Goal: Task Accomplishment & Management: Use online tool/utility

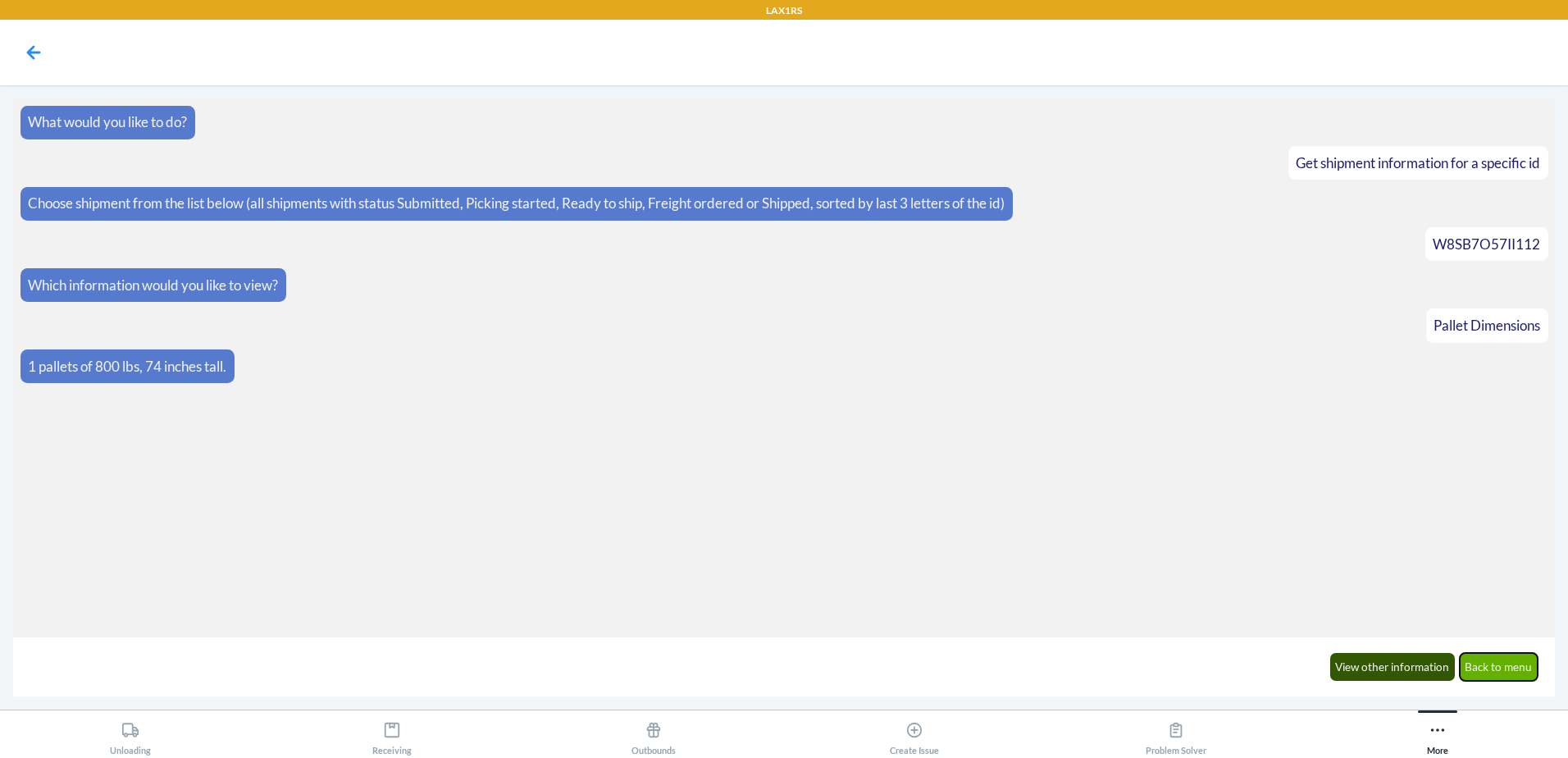
click at [1525, 673] on button "Back to menu" at bounding box center [1500, 666] width 79 height 28
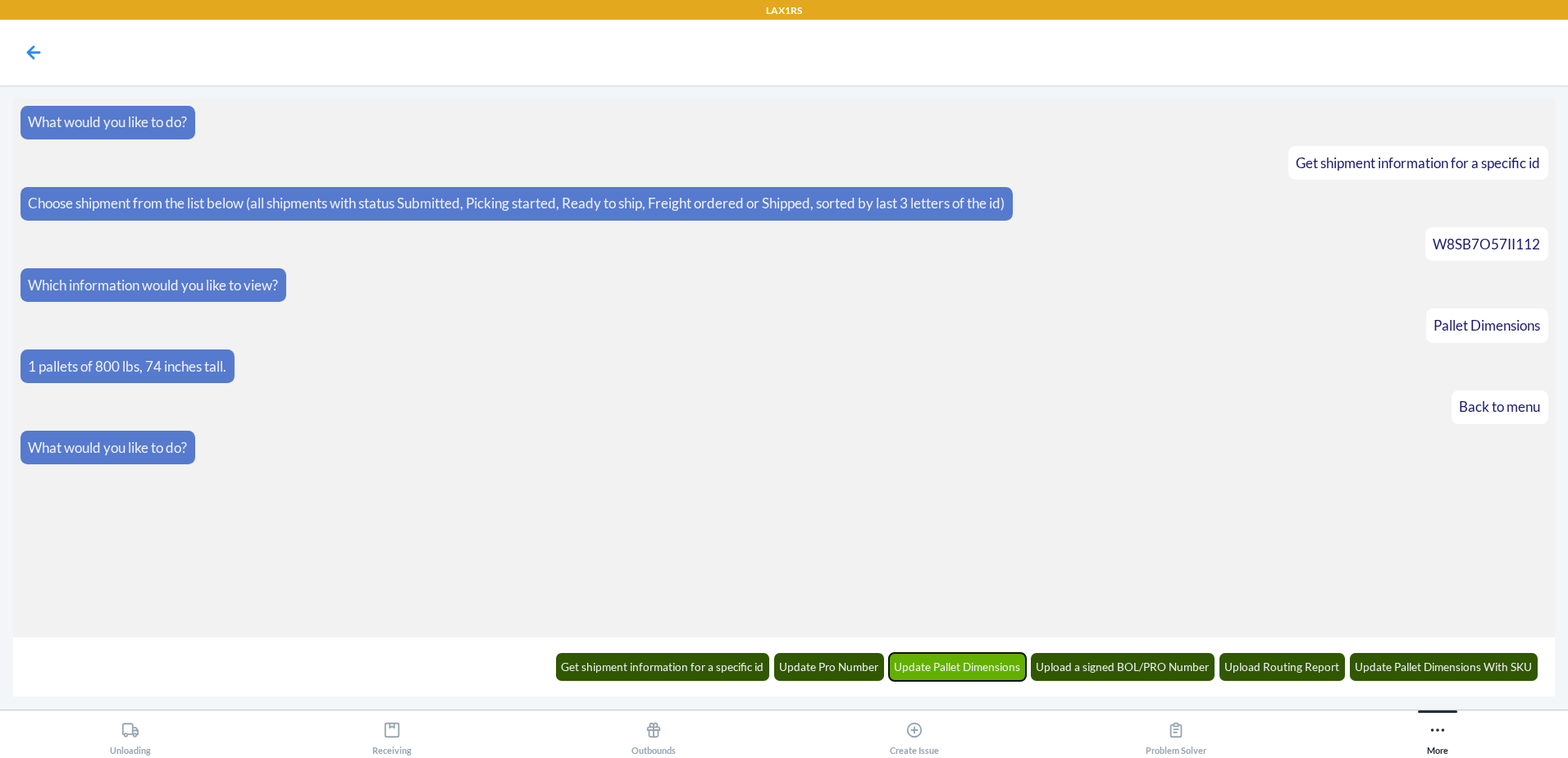
click at [935, 667] on button "Update Pallet Dimensions" at bounding box center [958, 666] width 138 height 28
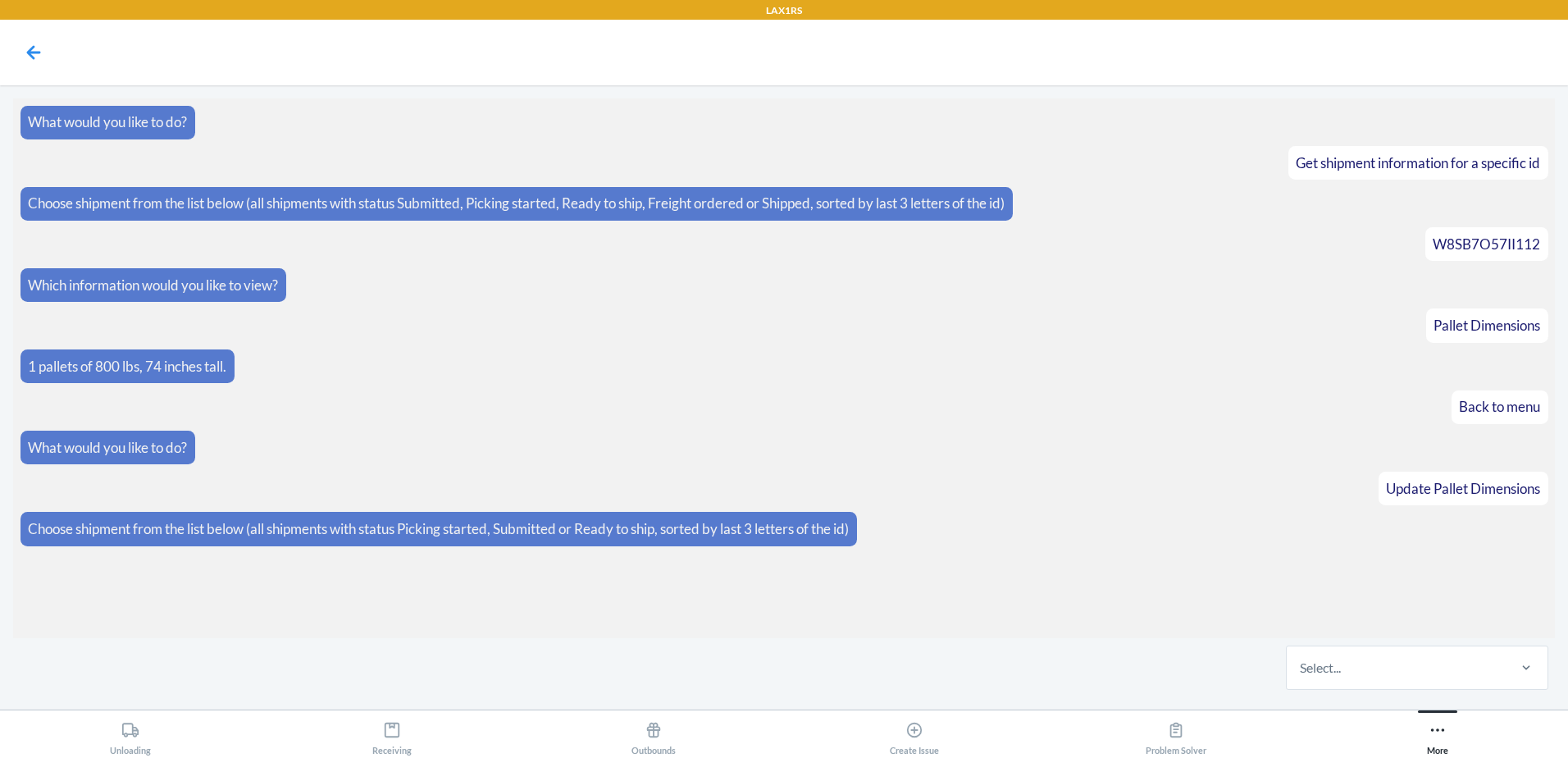
click at [1397, 660] on div "Select..." at bounding box center [1396, 667] width 218 height 42
click at [1302, 660] on input "Select..." at bounding box center [1301, 667] width 2 height 19
type input "yfve"
click at [1399, 618] on div "W97WG1VDPYFVE" at bounding box center [1417, 617] width 256 height 36
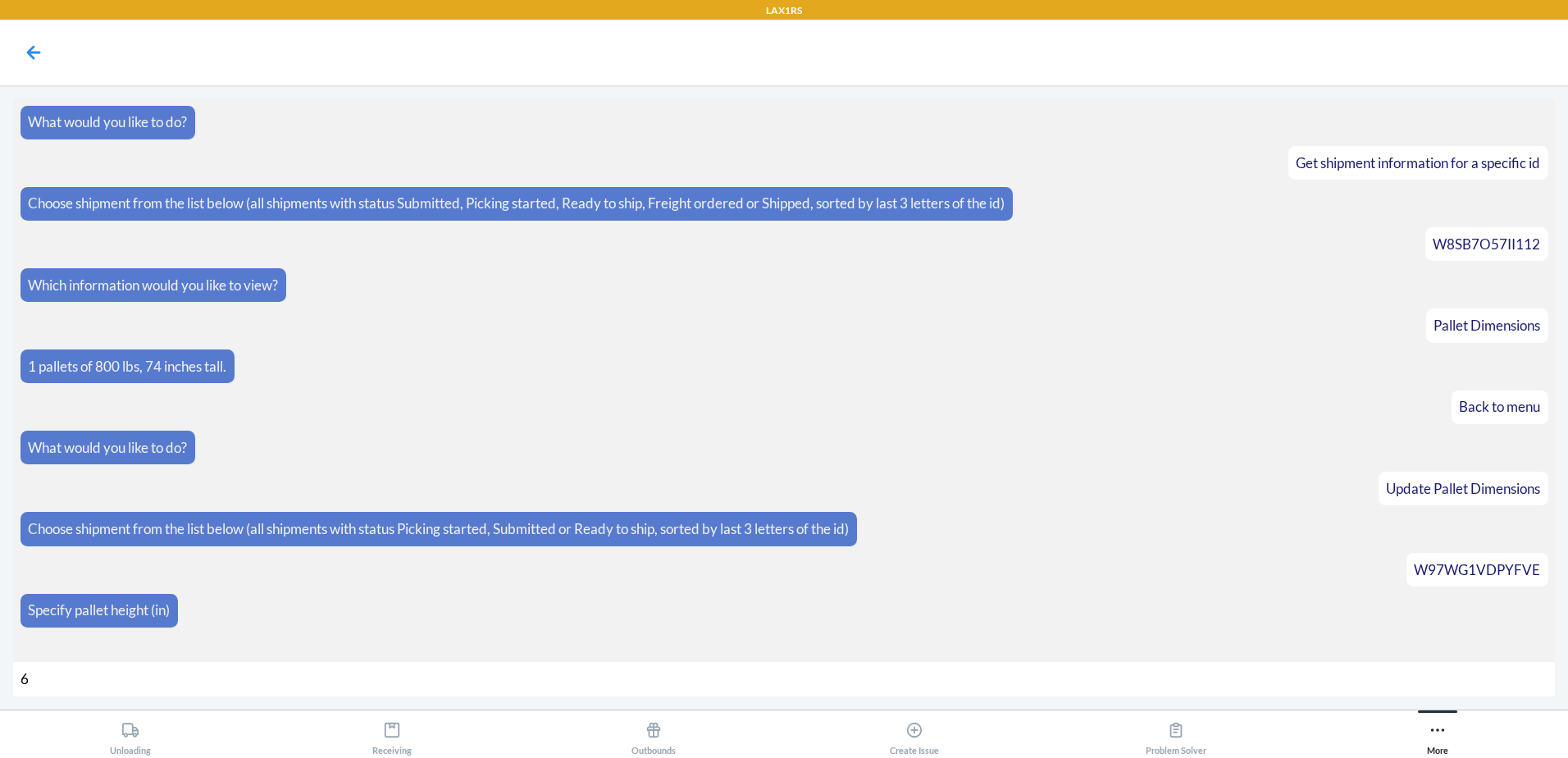
type input "65"
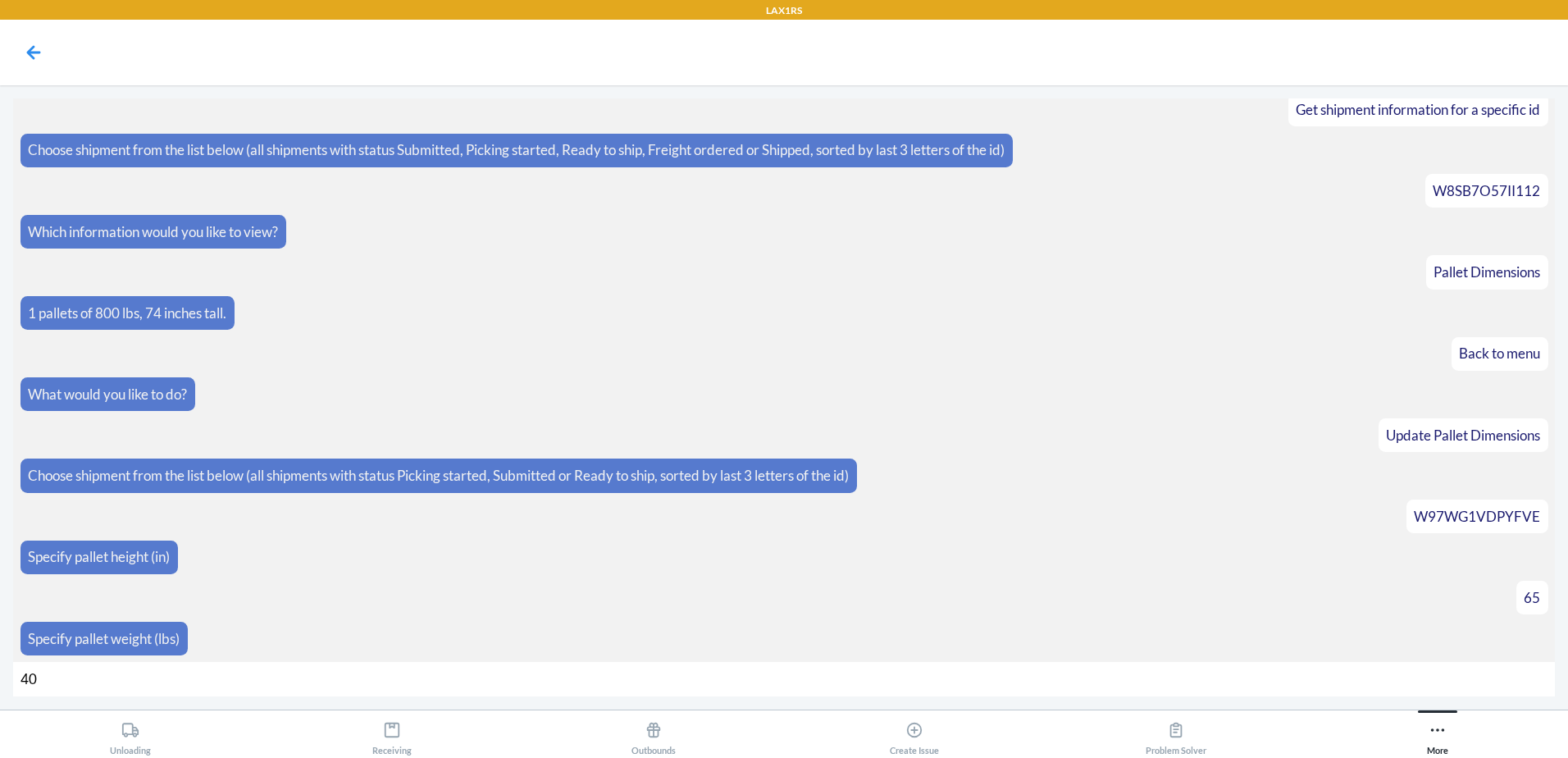
type input "400"
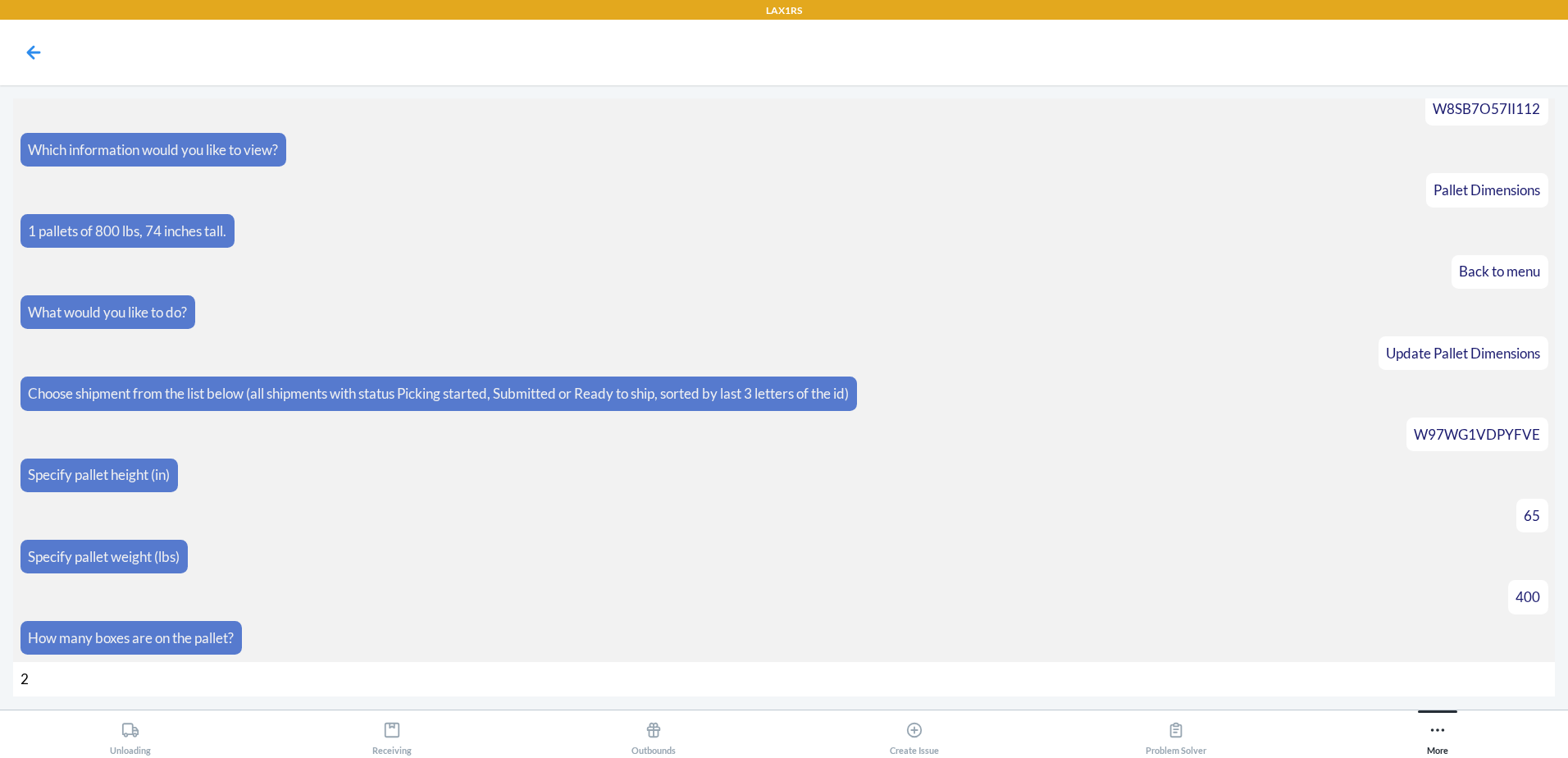
type input "20"
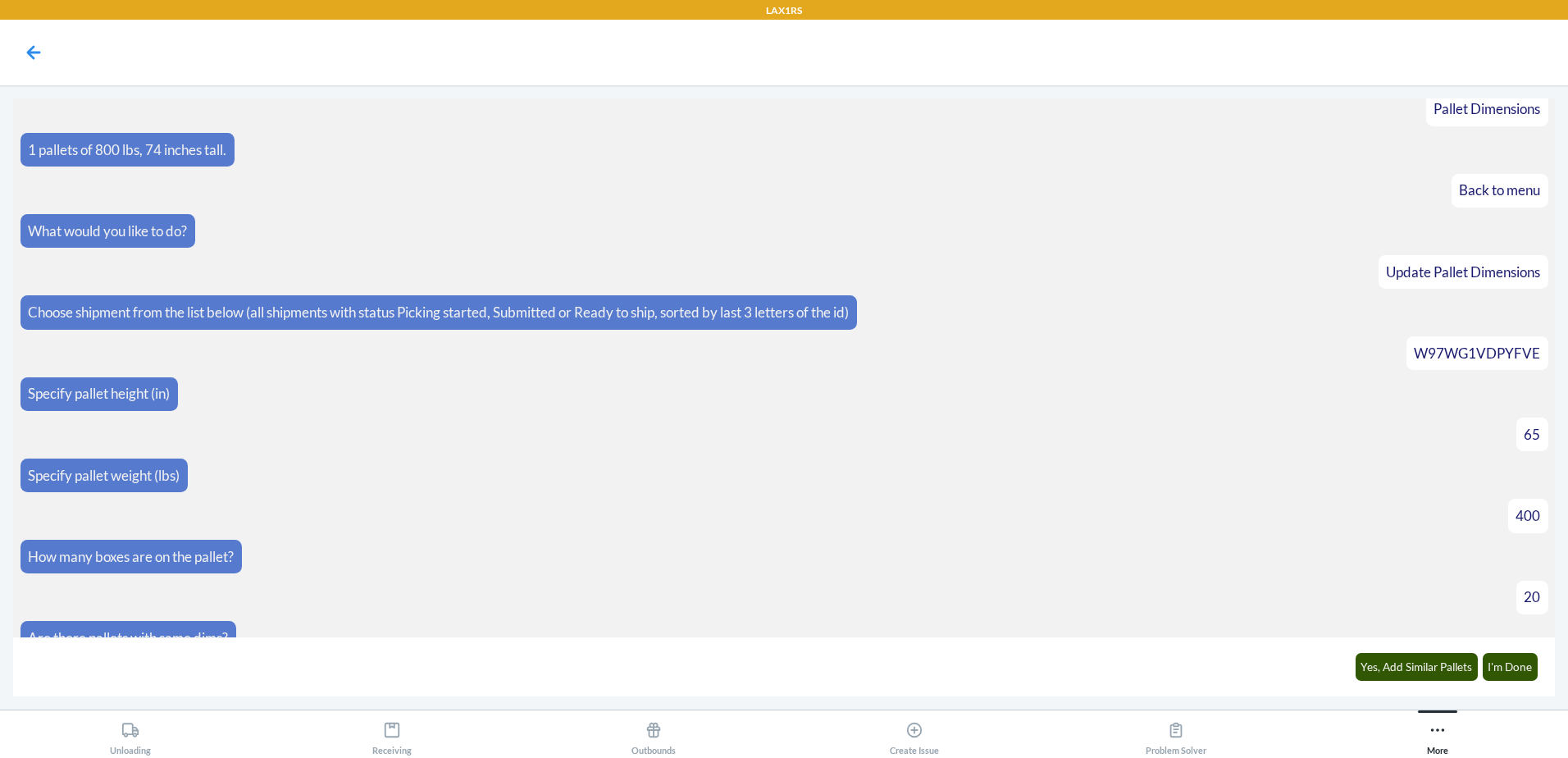
scroll to position [241, 0]
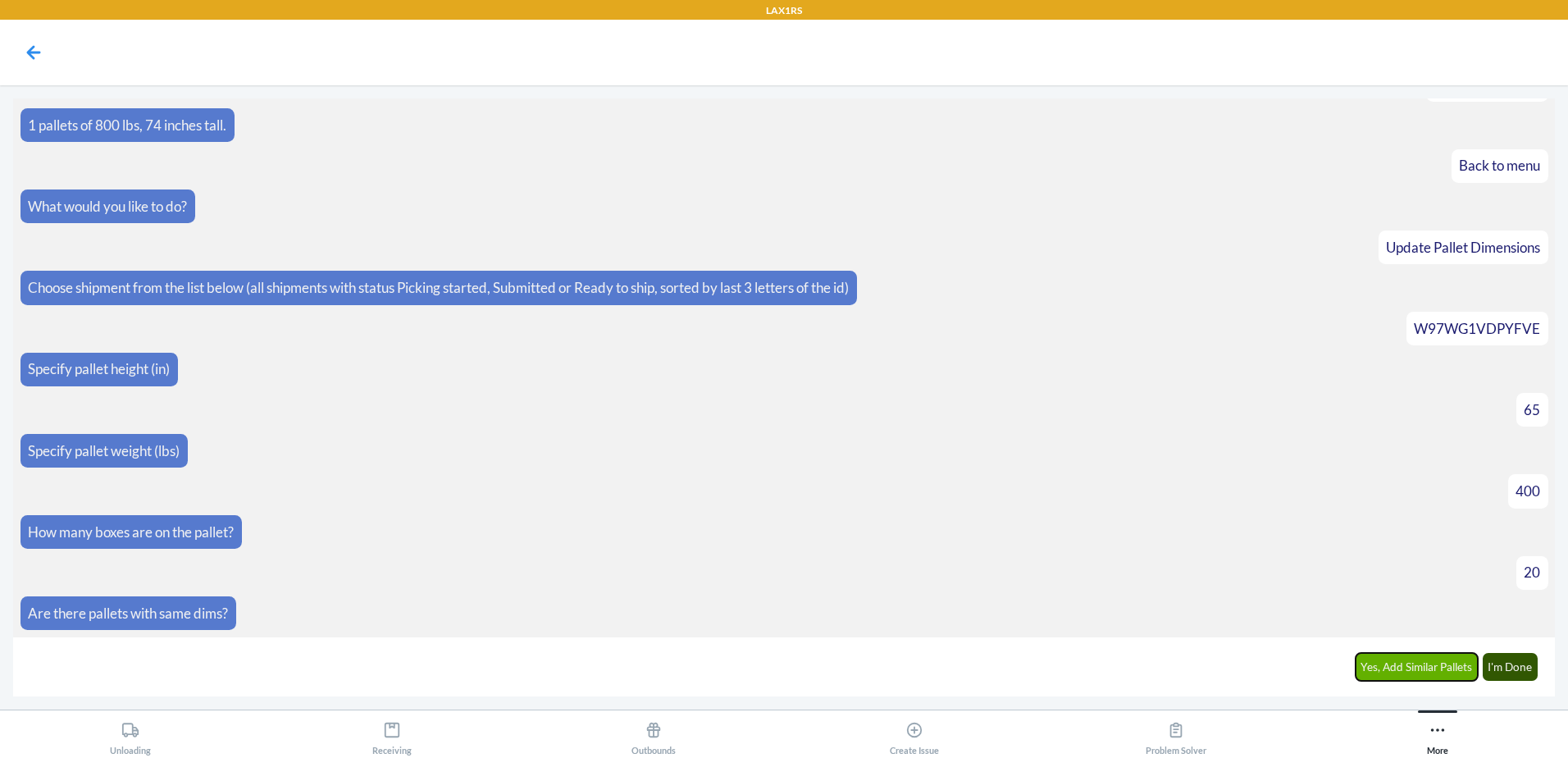
click at [1414, 663] on button "Yes, Add Similar Pallets" at bounding box center [1418, 666] width 123 height 28
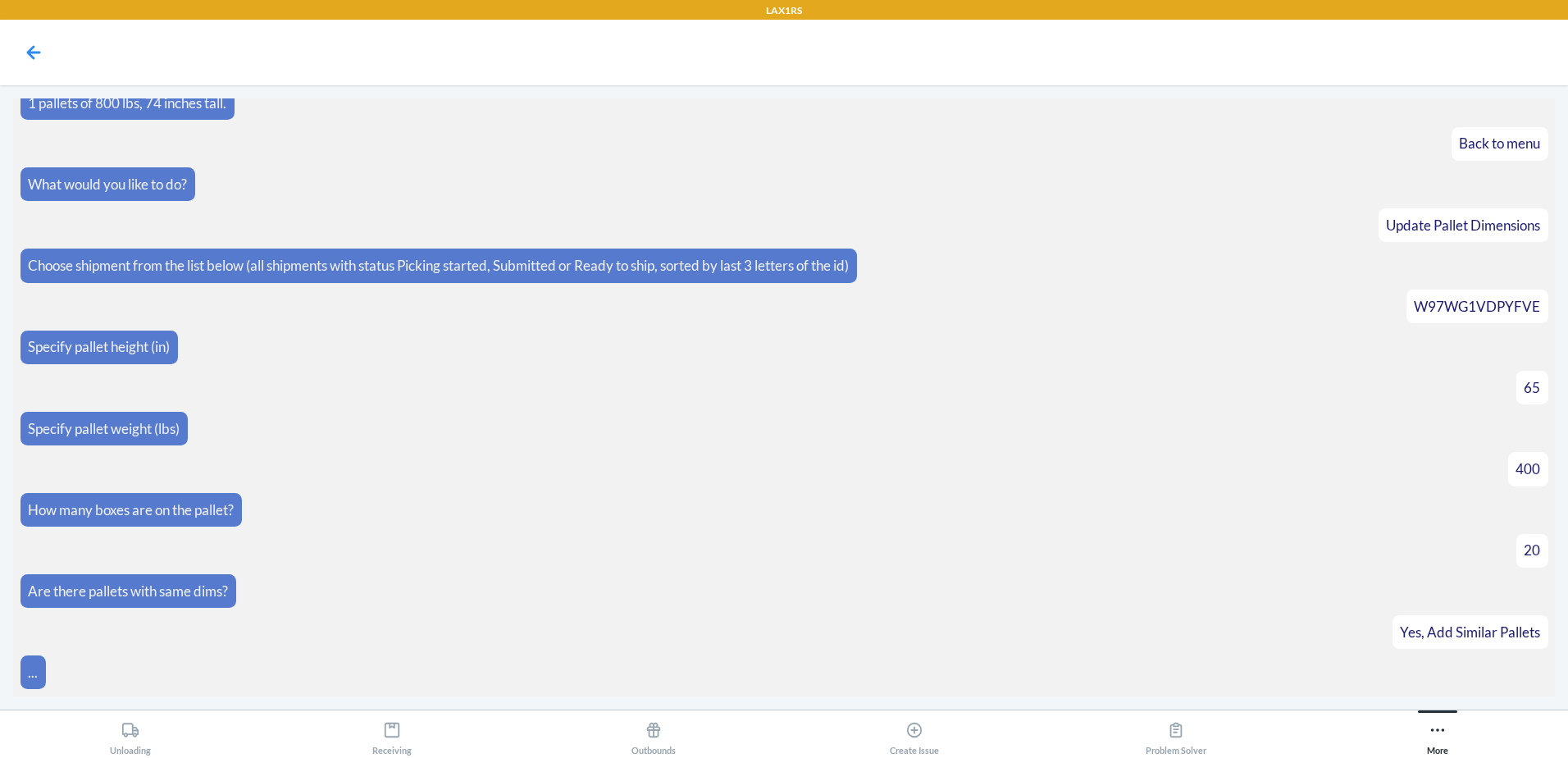
scroll to position [298, 0]
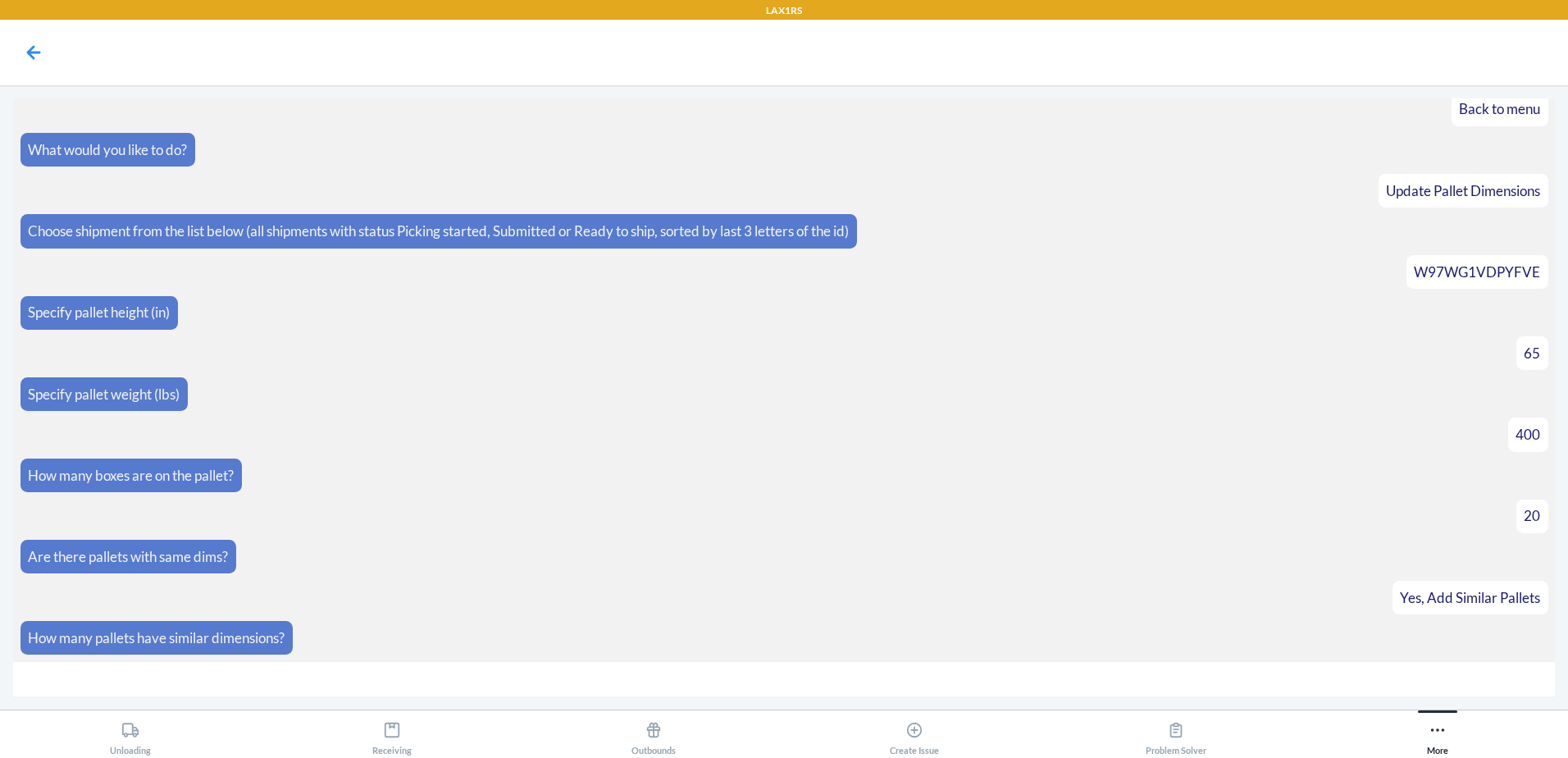
type input "6"
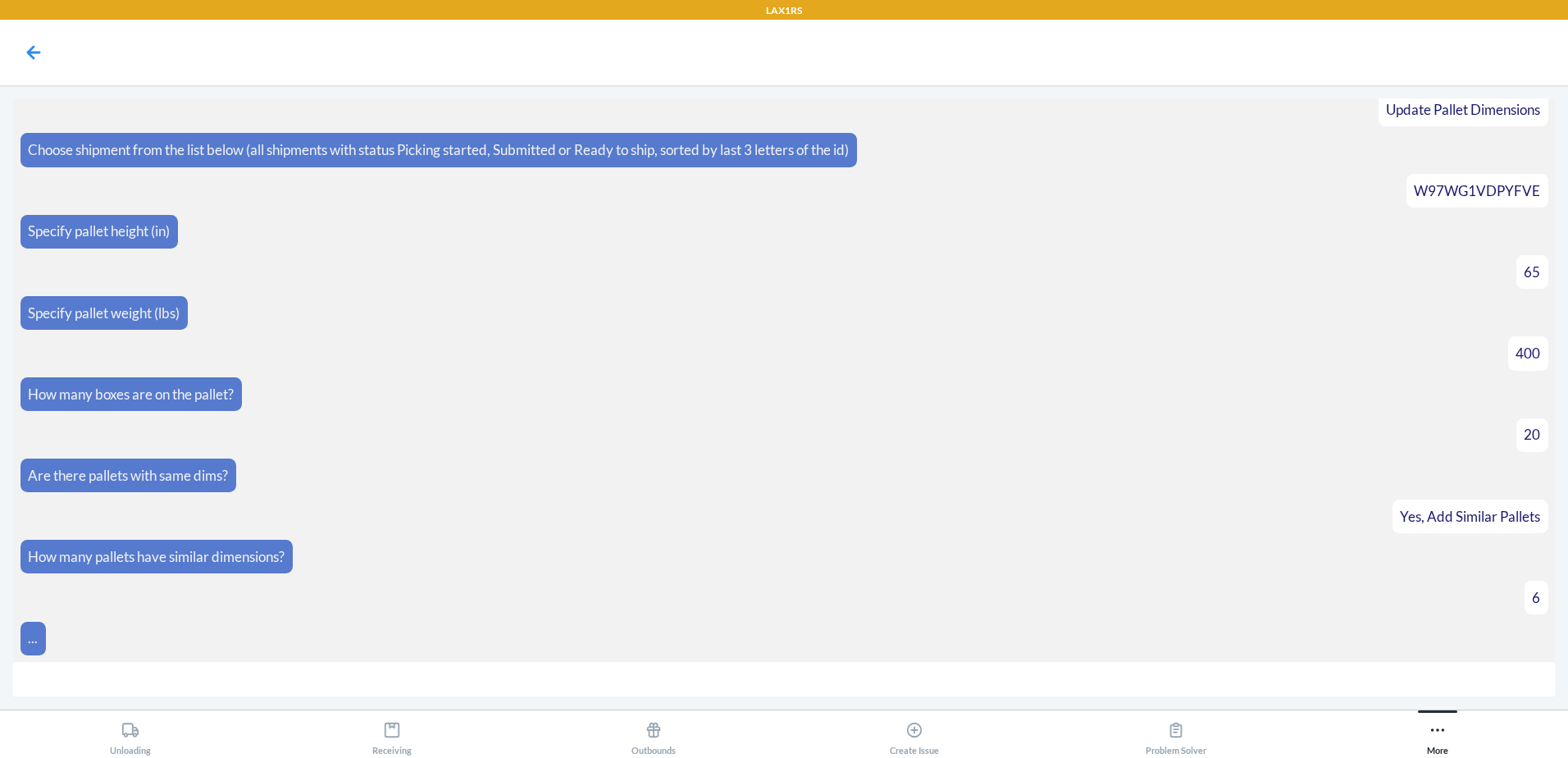
scroll to position [508, 0]
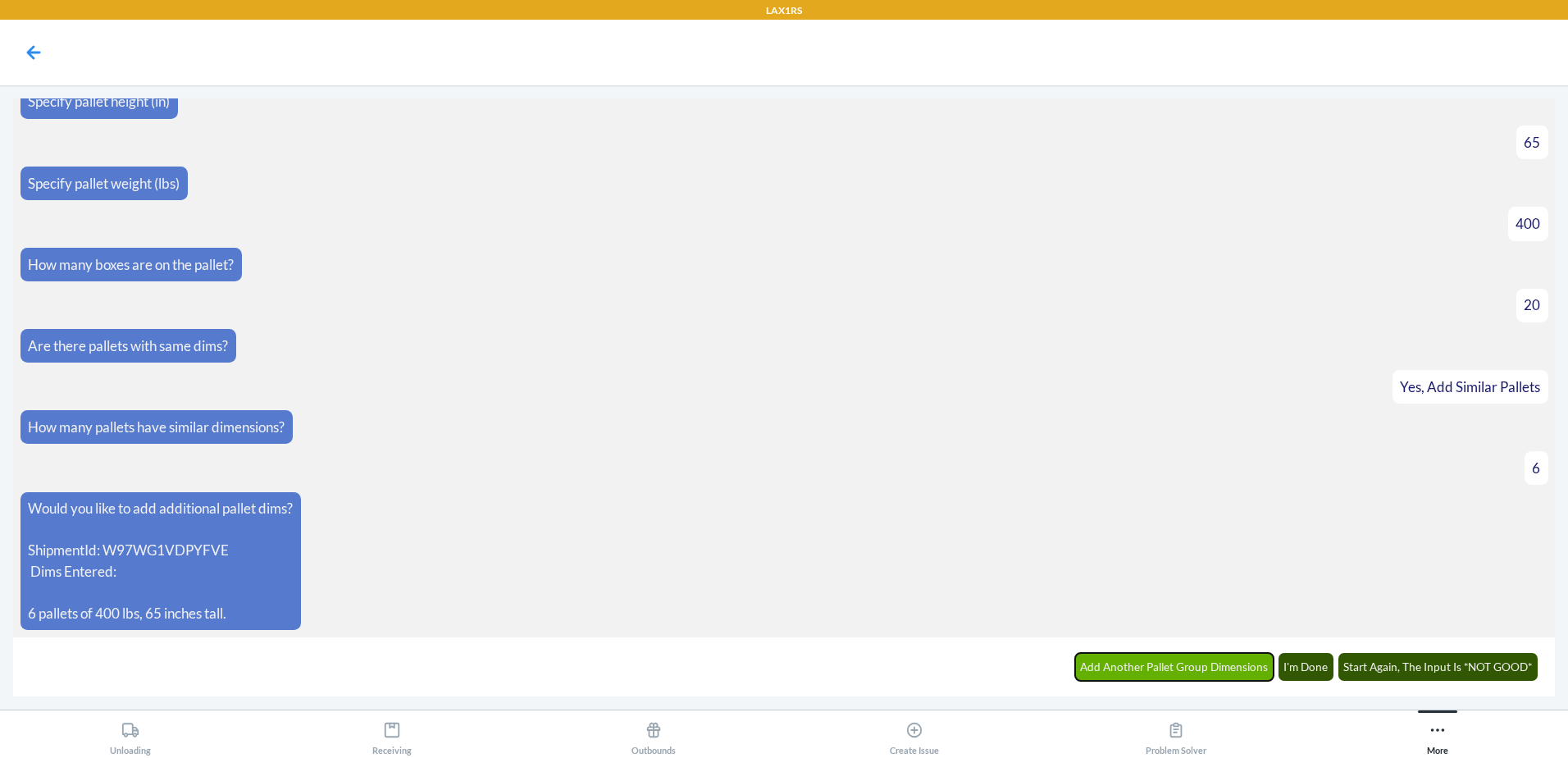
click at [1196, 673] on button "Add Another Pallet Group Dimensions" at bounding box center [1175, 666] width 200 height 28
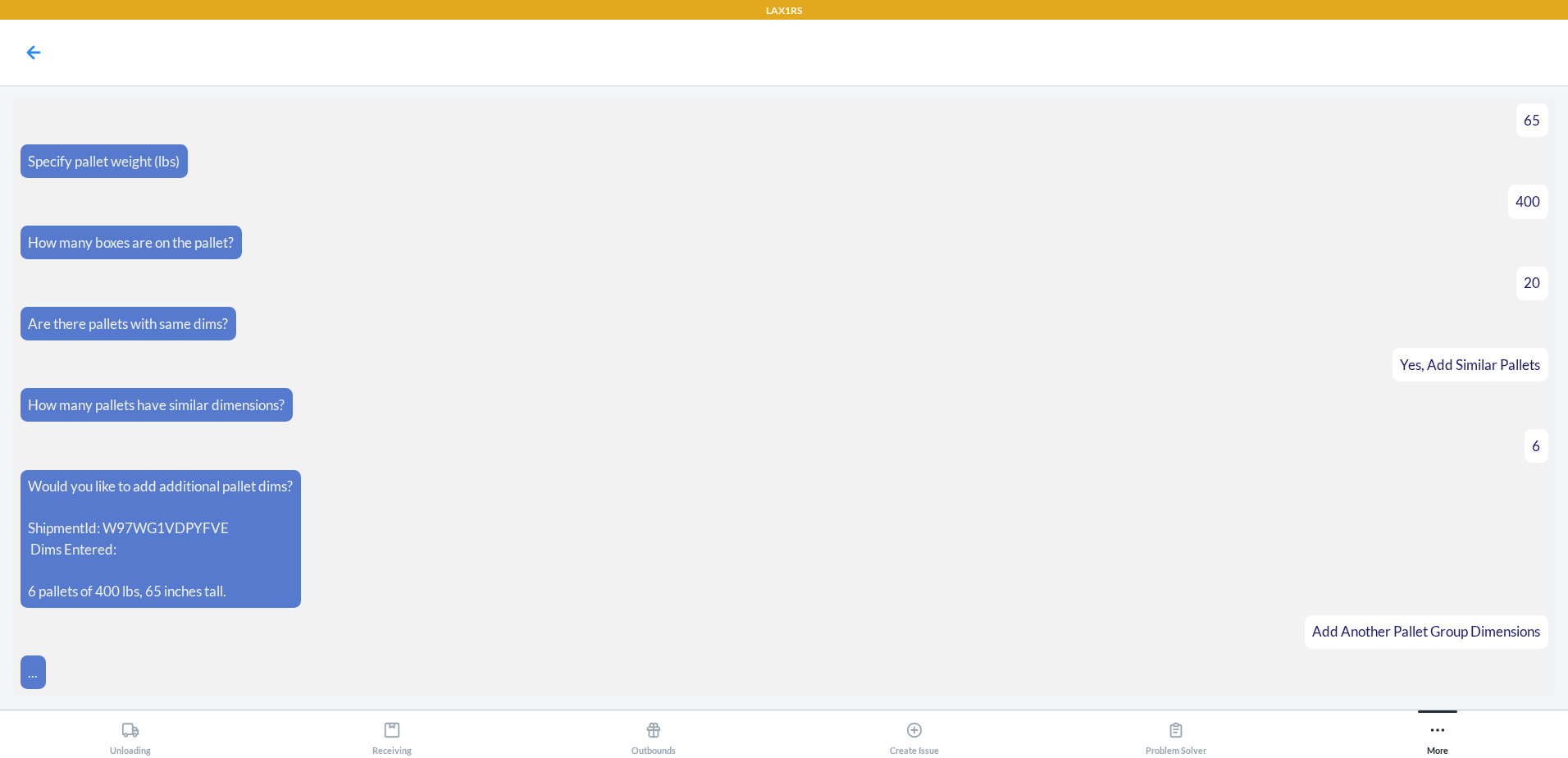
scroll to position [565, 0]
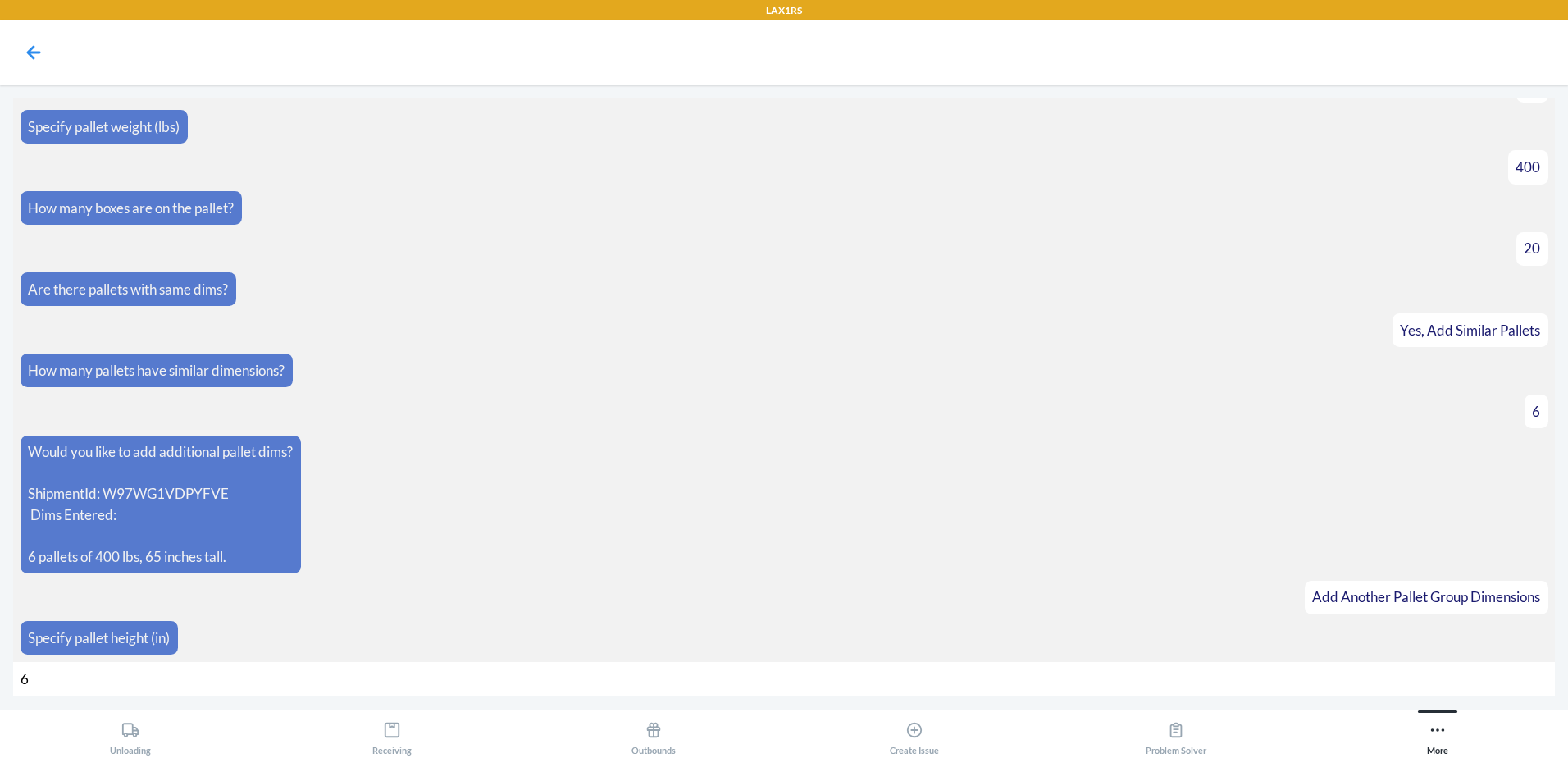
type input "67"
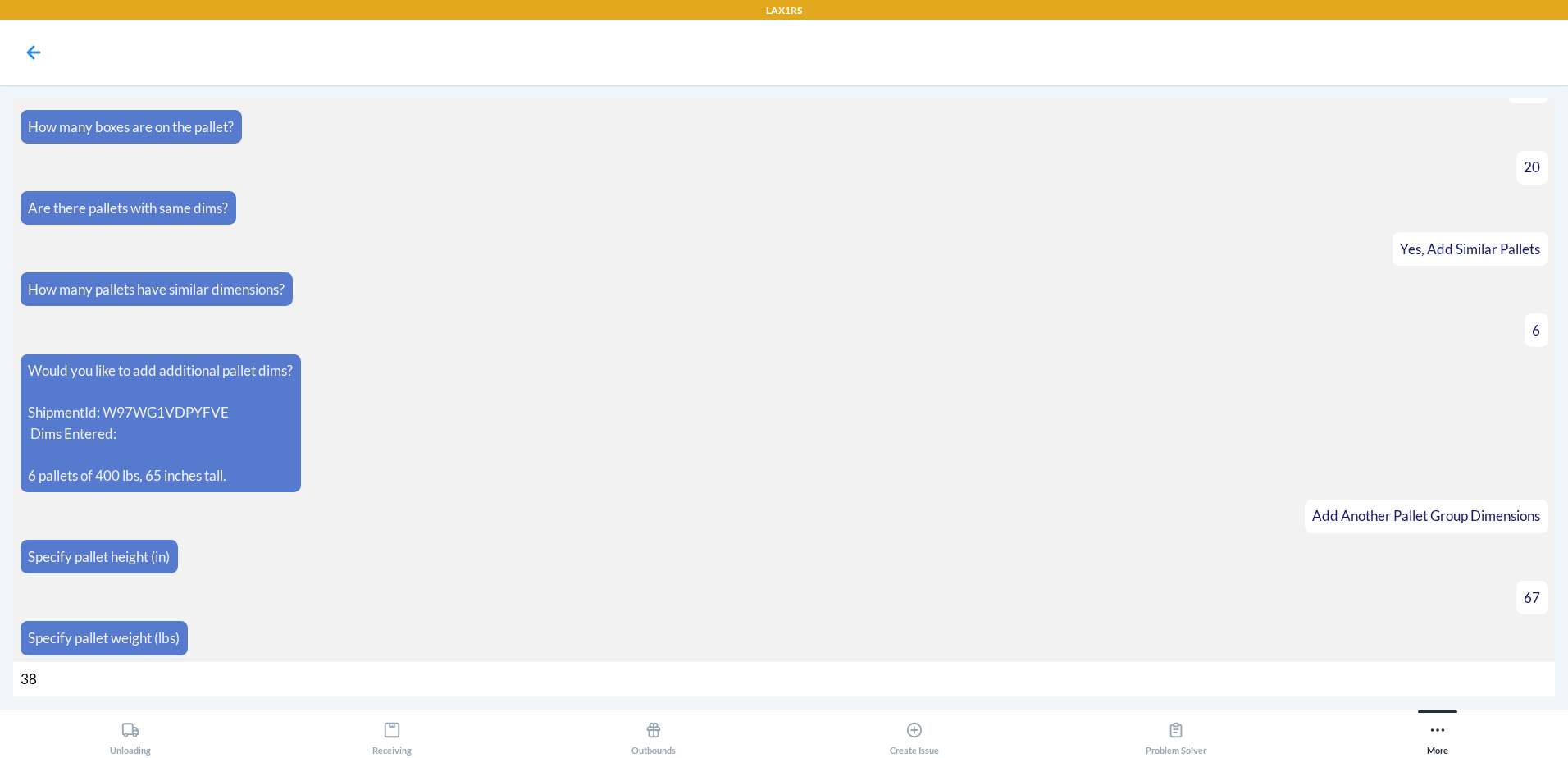
type input "382"
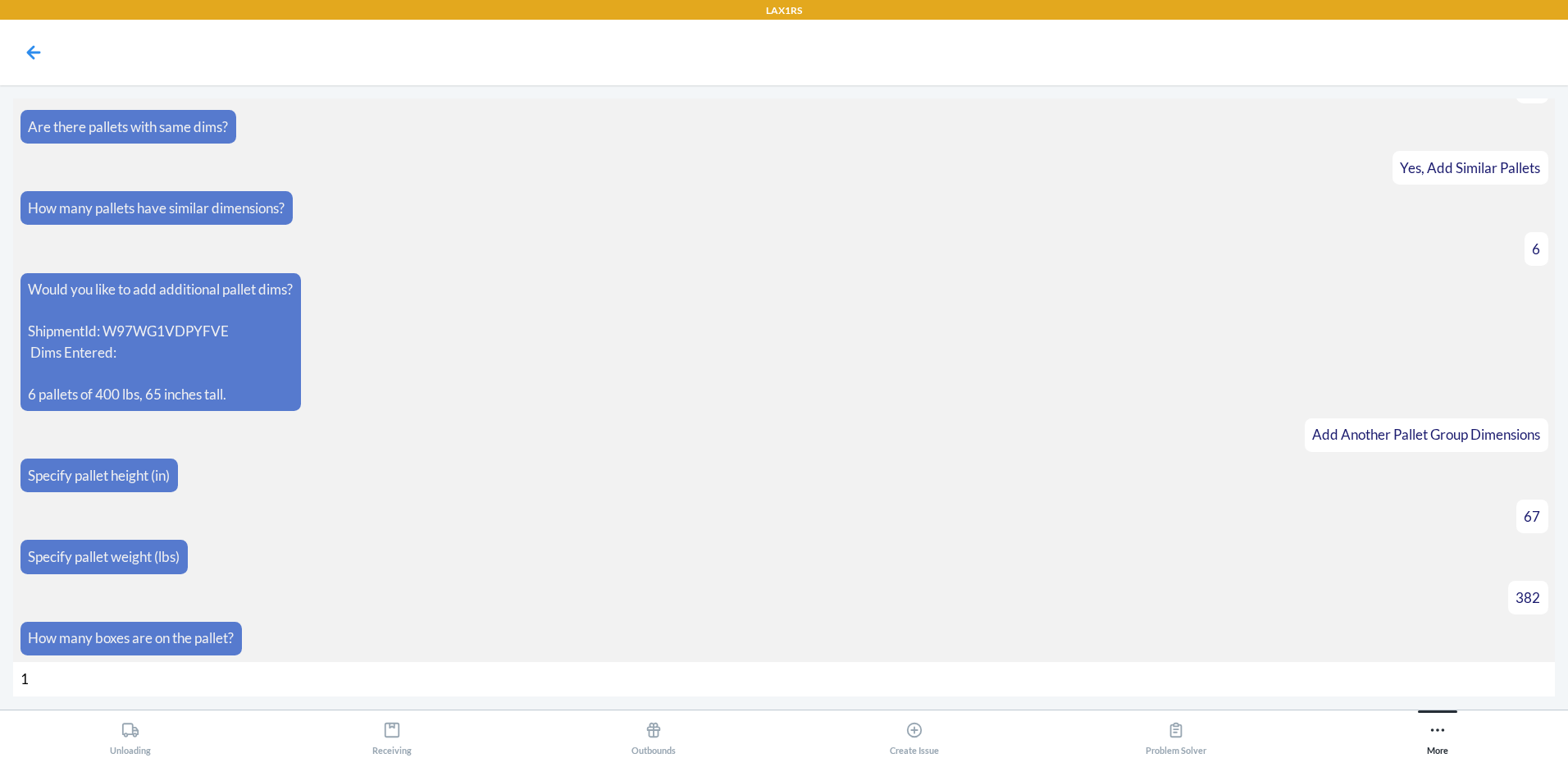
type input "18"
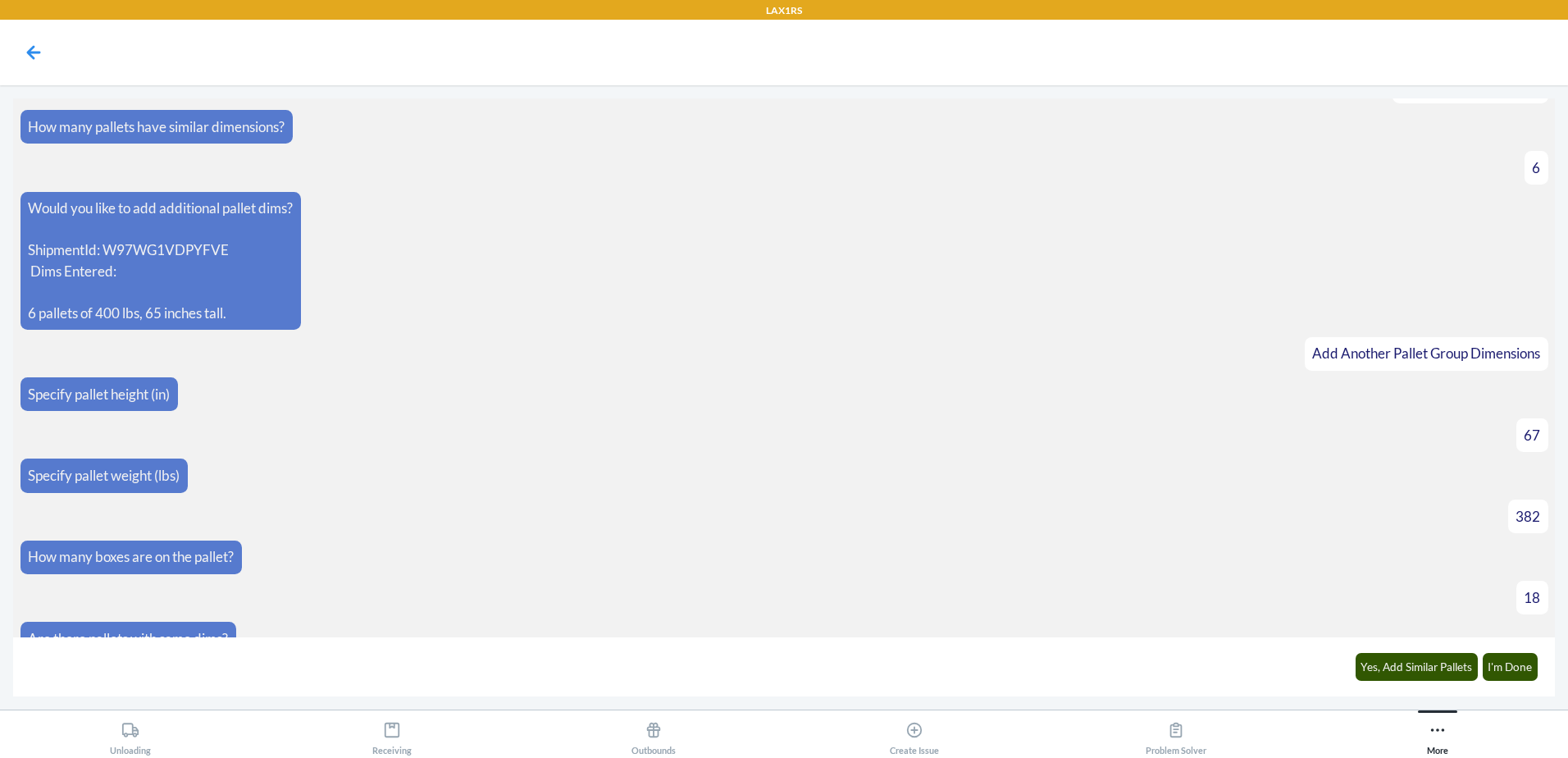
scroll to position [833, 0]
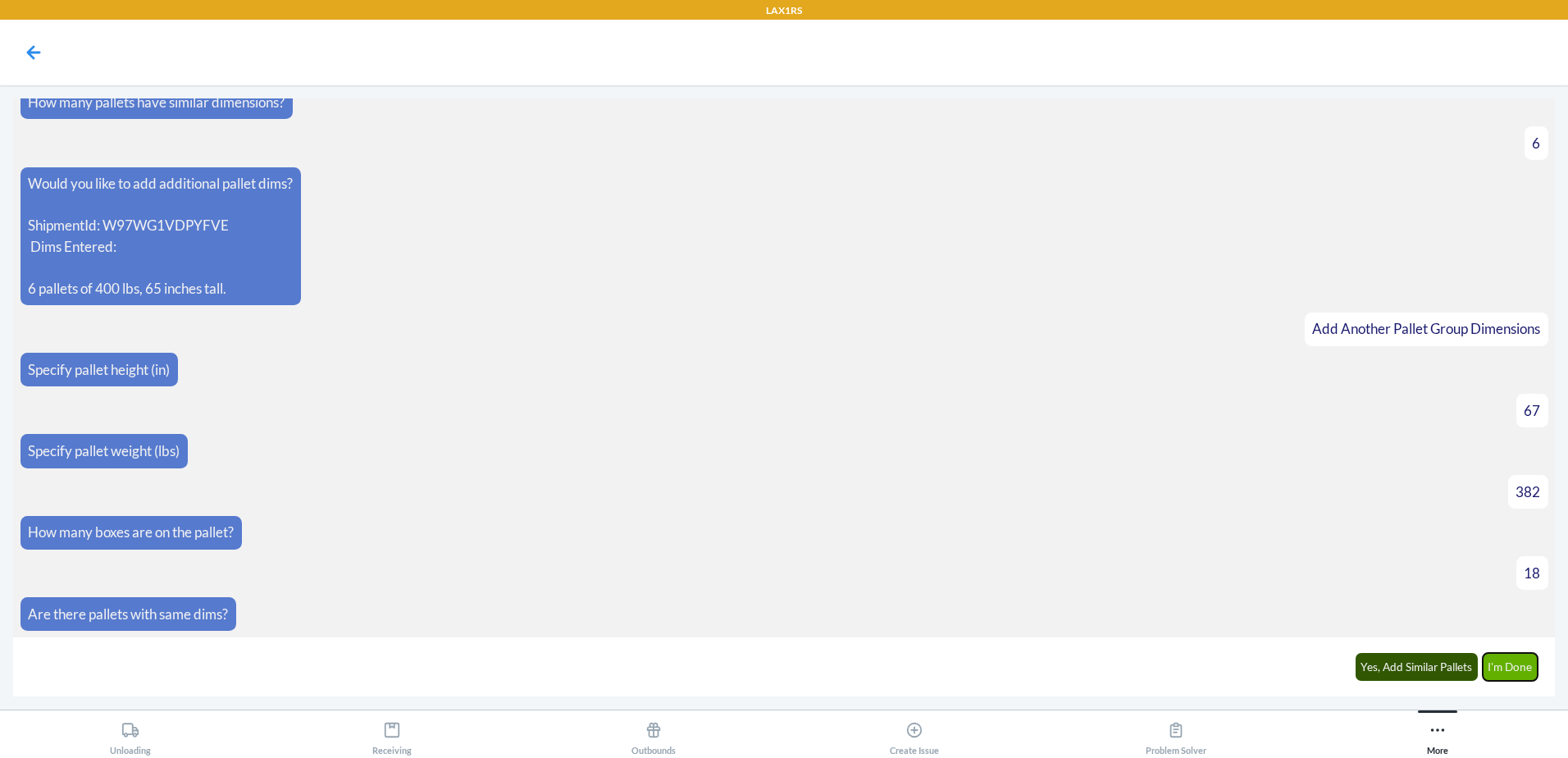
click at [1510, 667] on button "I'm Done" at bounding box center [1511, 666] width 56 height 28
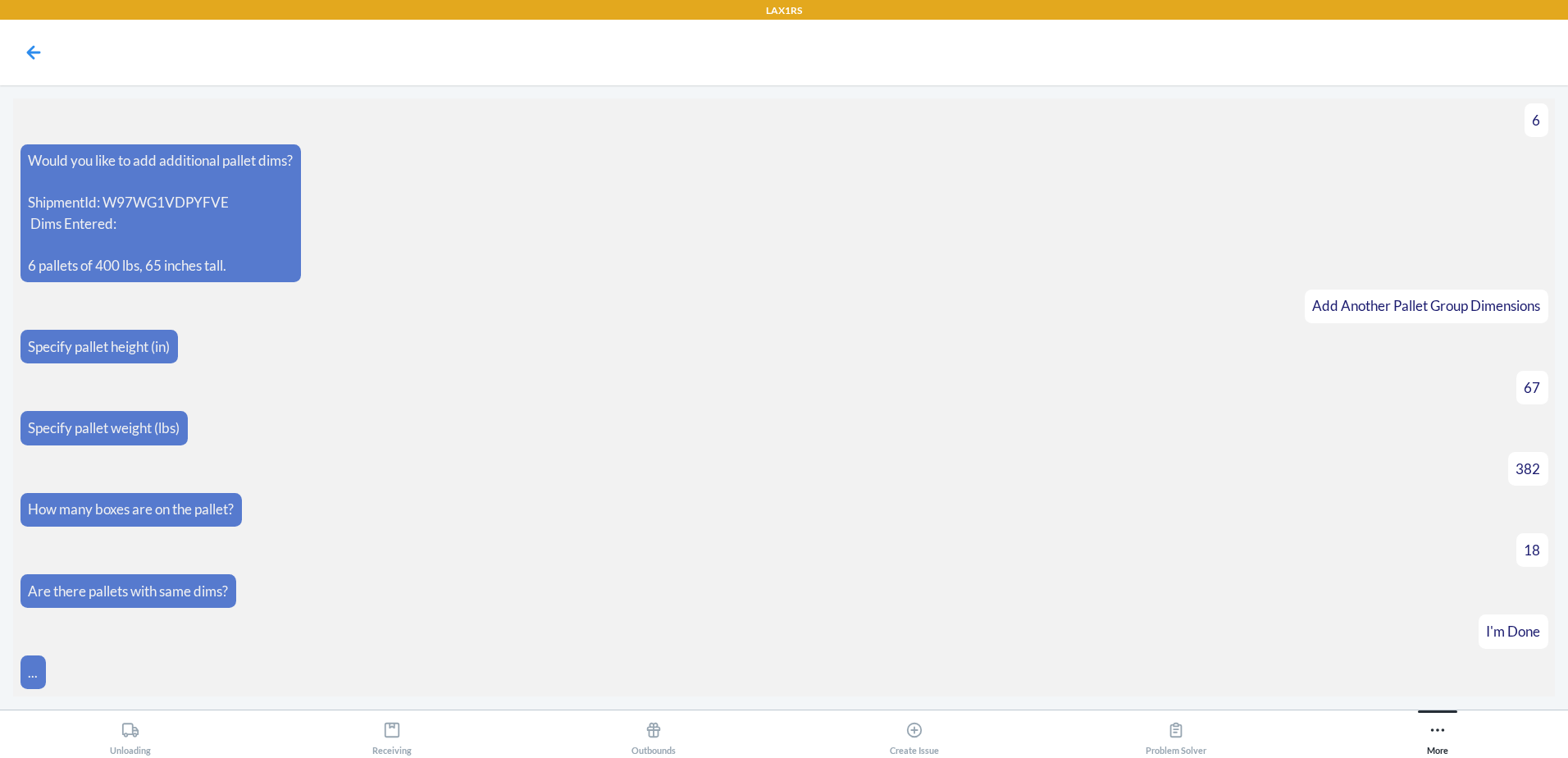
scroll to position [1062, 0]
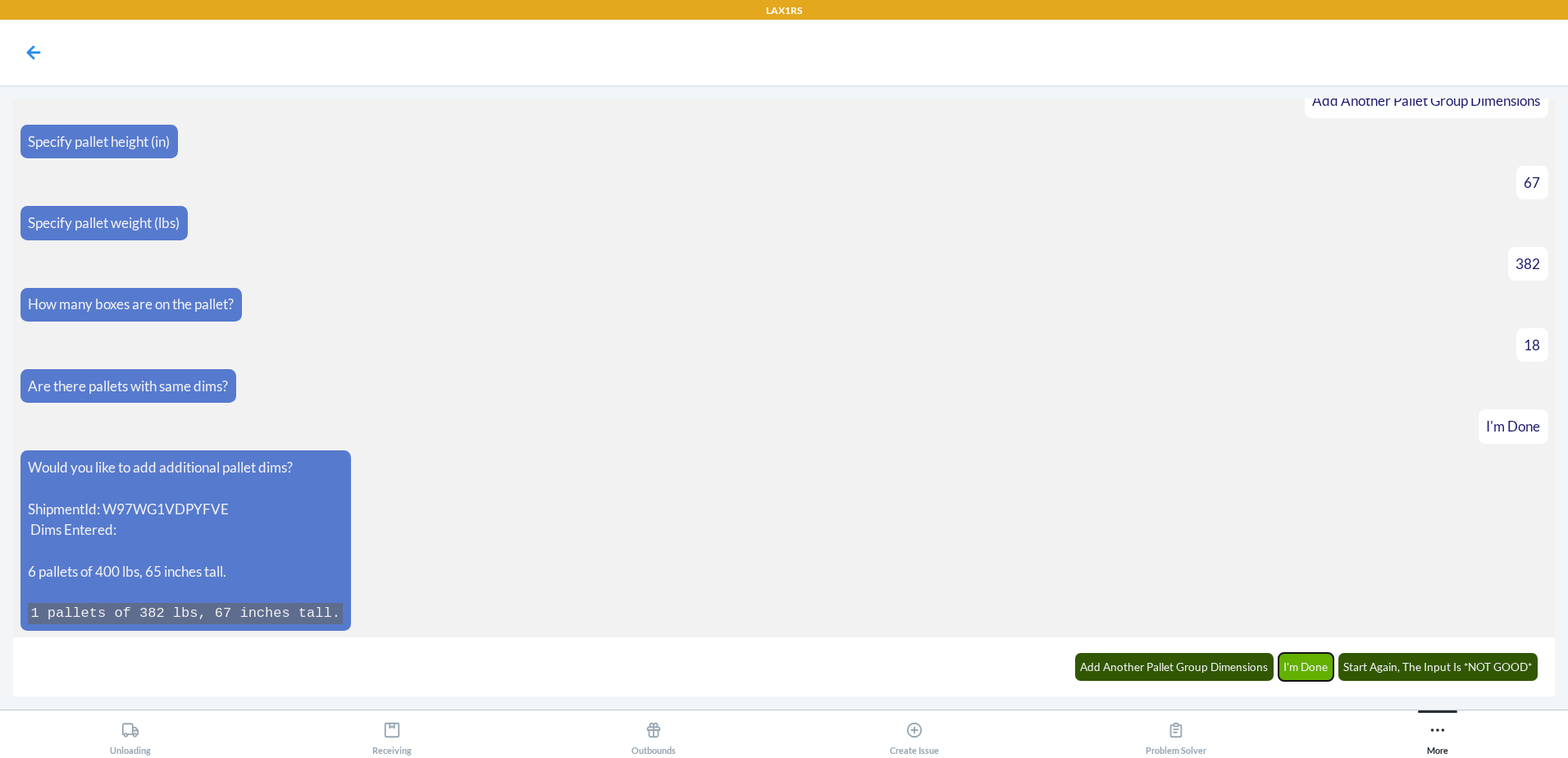
click at [1315, 668] on button "I'm Done" at bounding box center [1307, 666] width 56 height 28
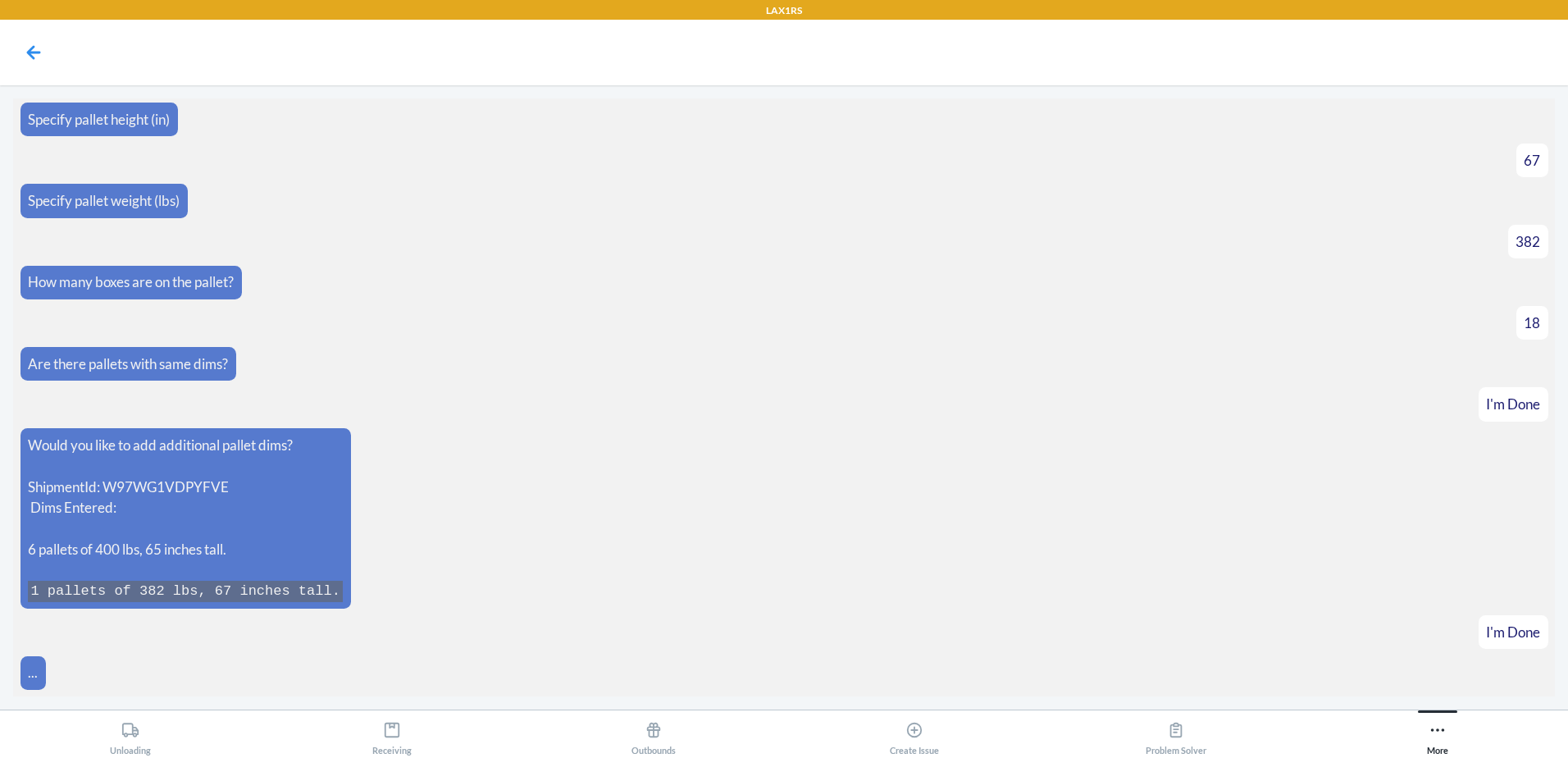
scroll to position [1143, 0]
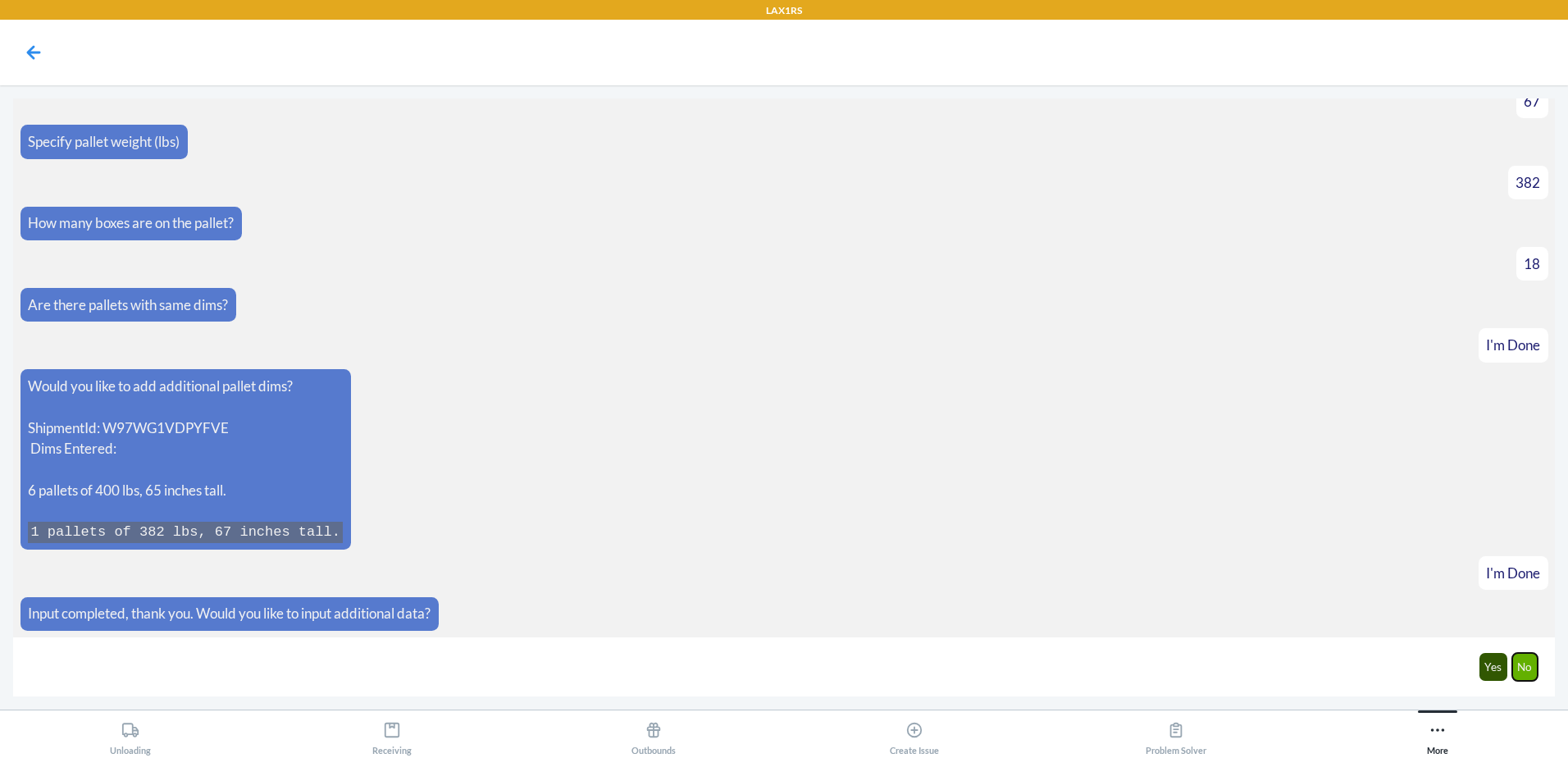
click at [1528, 677] on button "No" at bounding box center [1526, 666] width 26 height 28
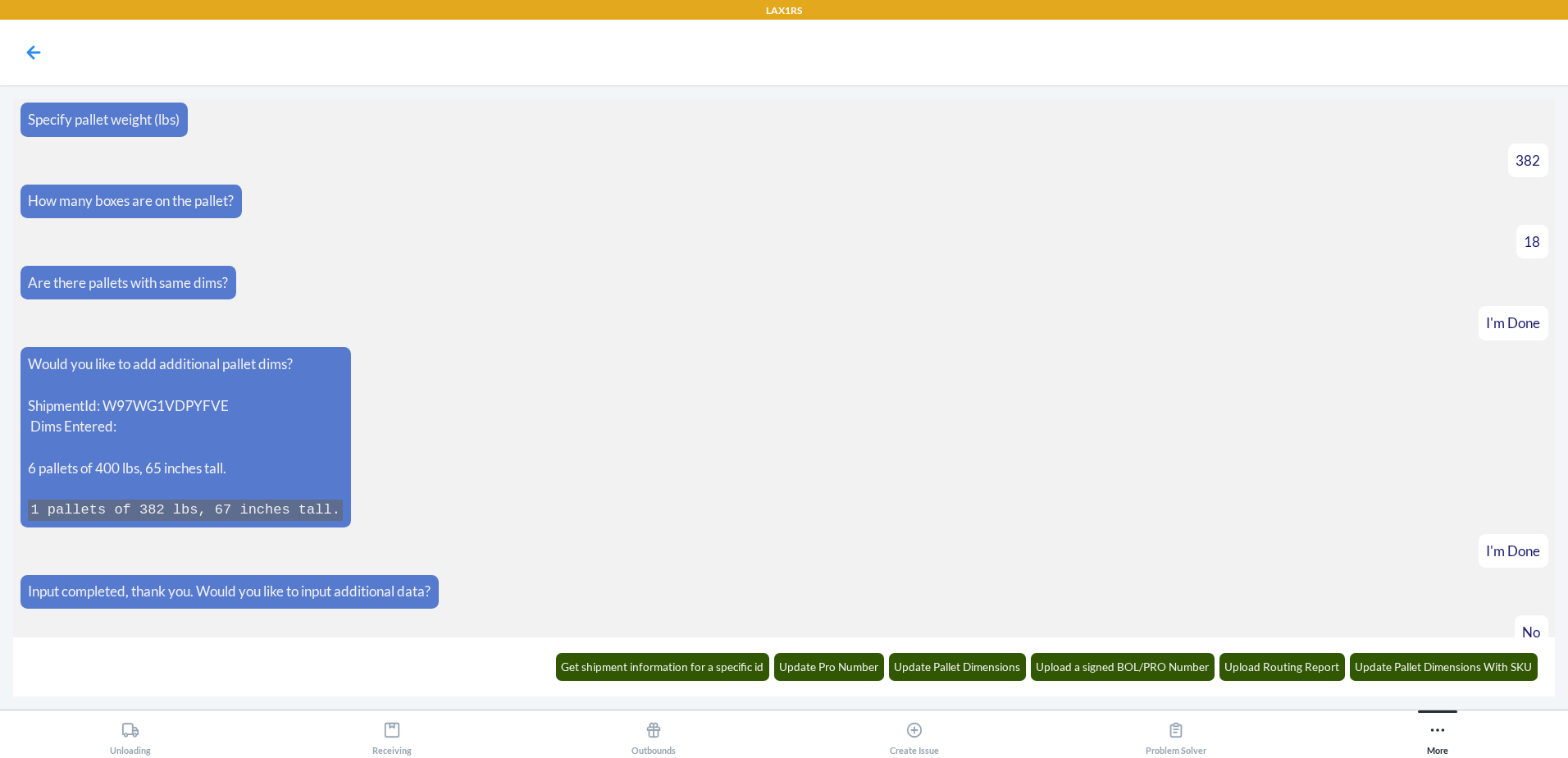
scroll to position [1224, 0]
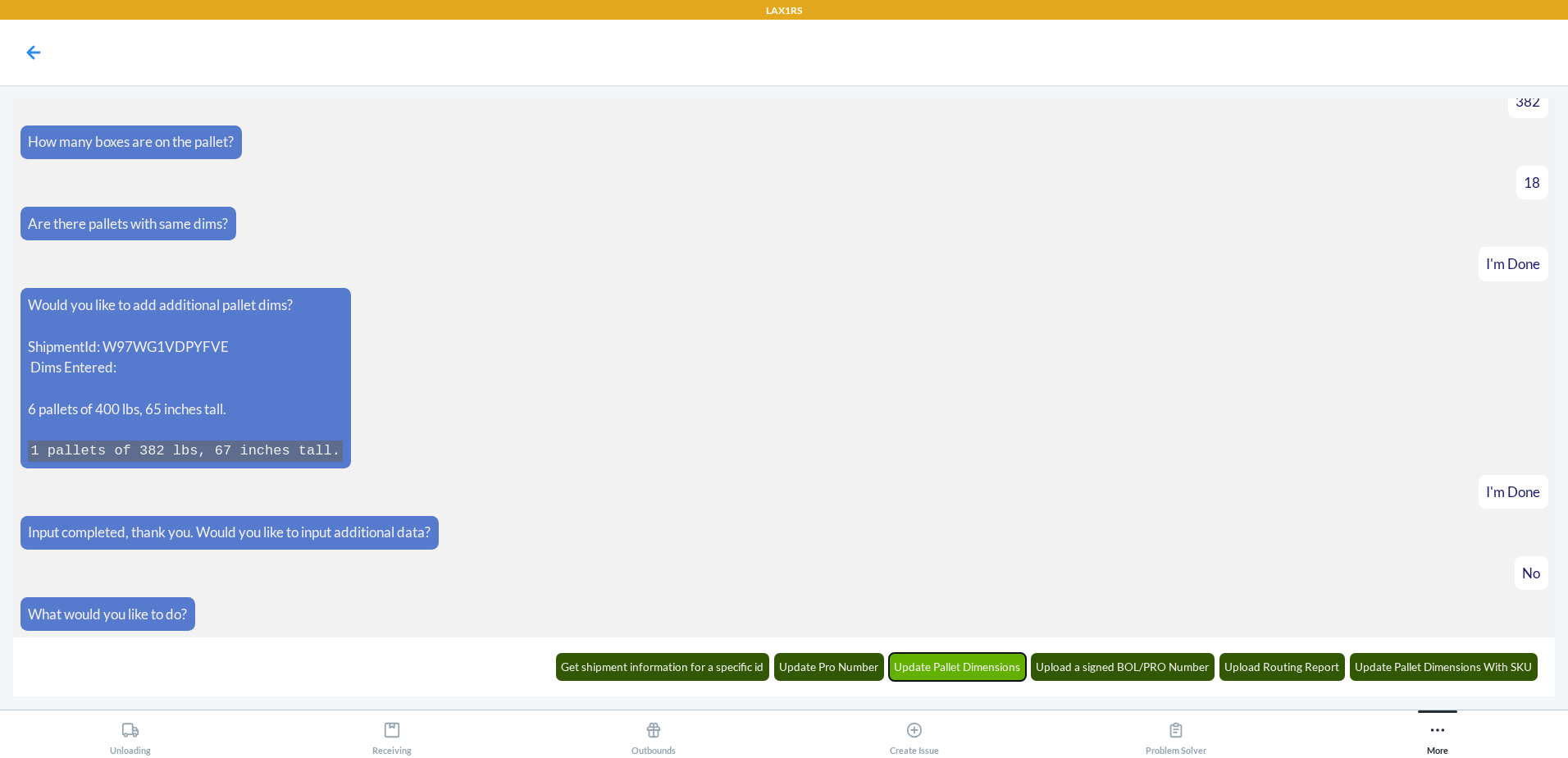
click at [975, 673] on button "Update Pallet Dimensions" at bounding box center [958, 666] width 138 height 28
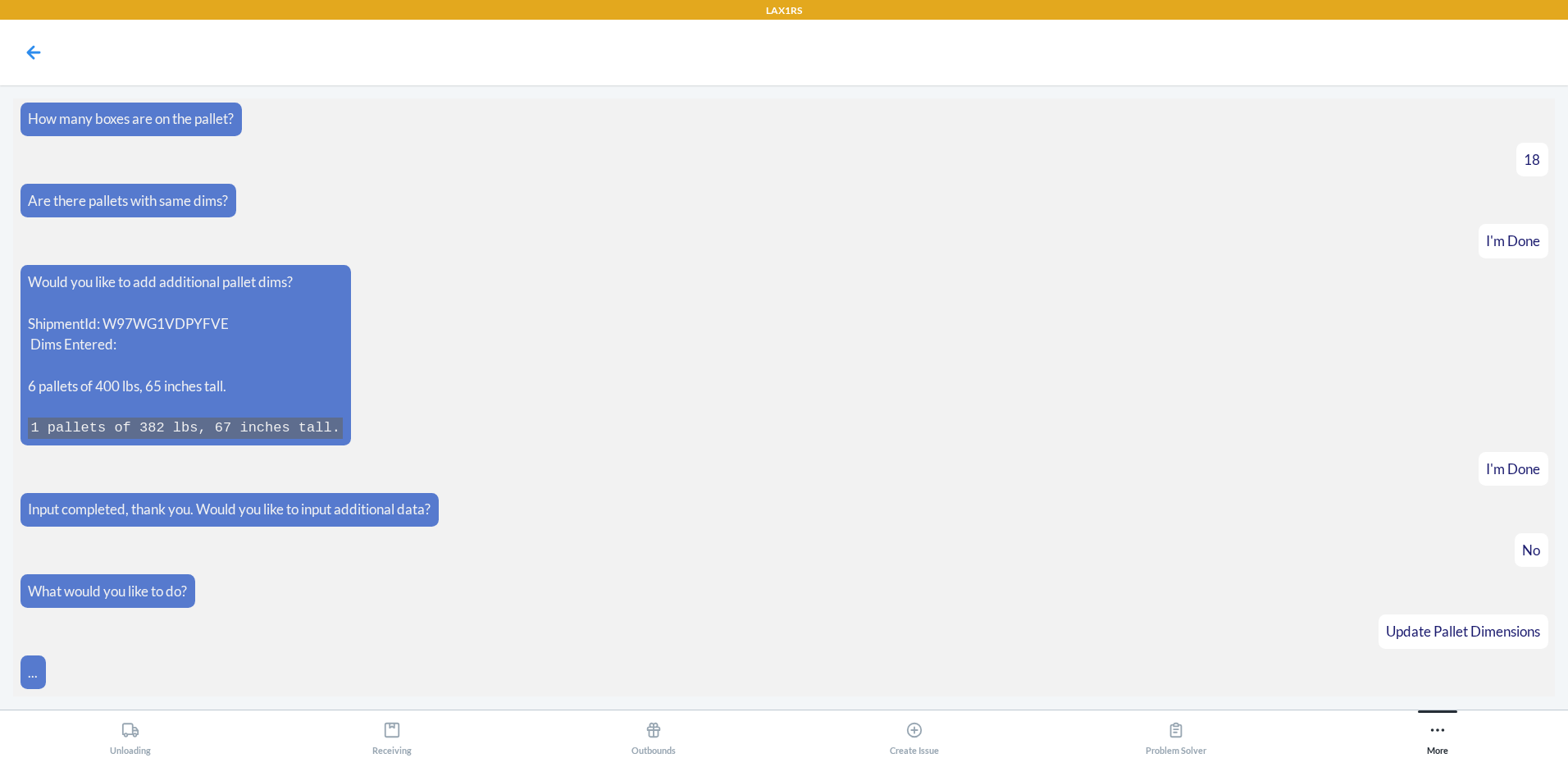
scroll to position [1305, 0]
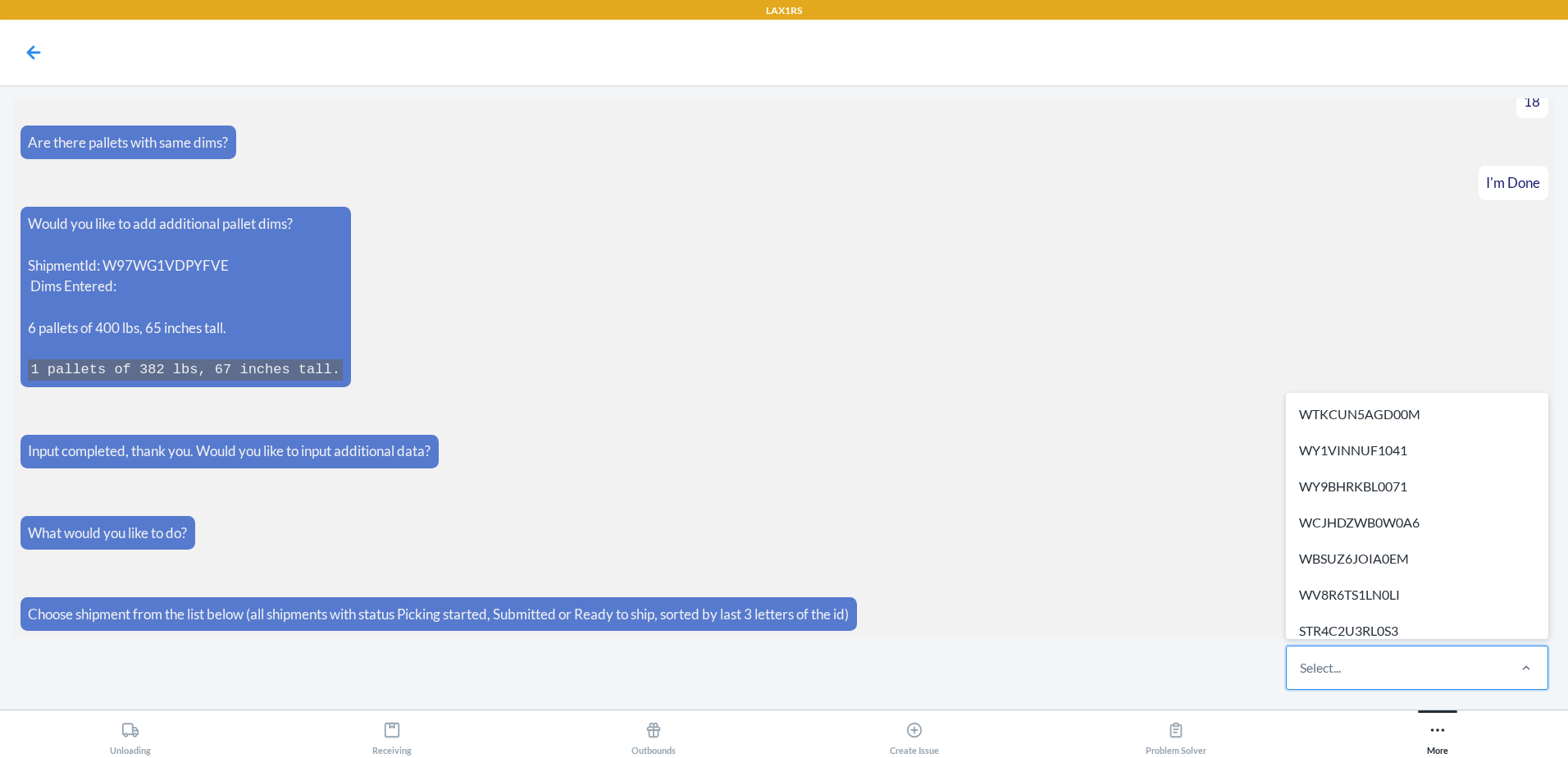
click at [1379, 669] on div "Select..." at bounding box center [1396, 667] width 218 height 42
click at [1302, 669] on input "option WTKCUN5AGD00M focused, 1 of 289. 289 results available. Use Up and Down …" at bounding box center [1301, 667] width 2 height 19
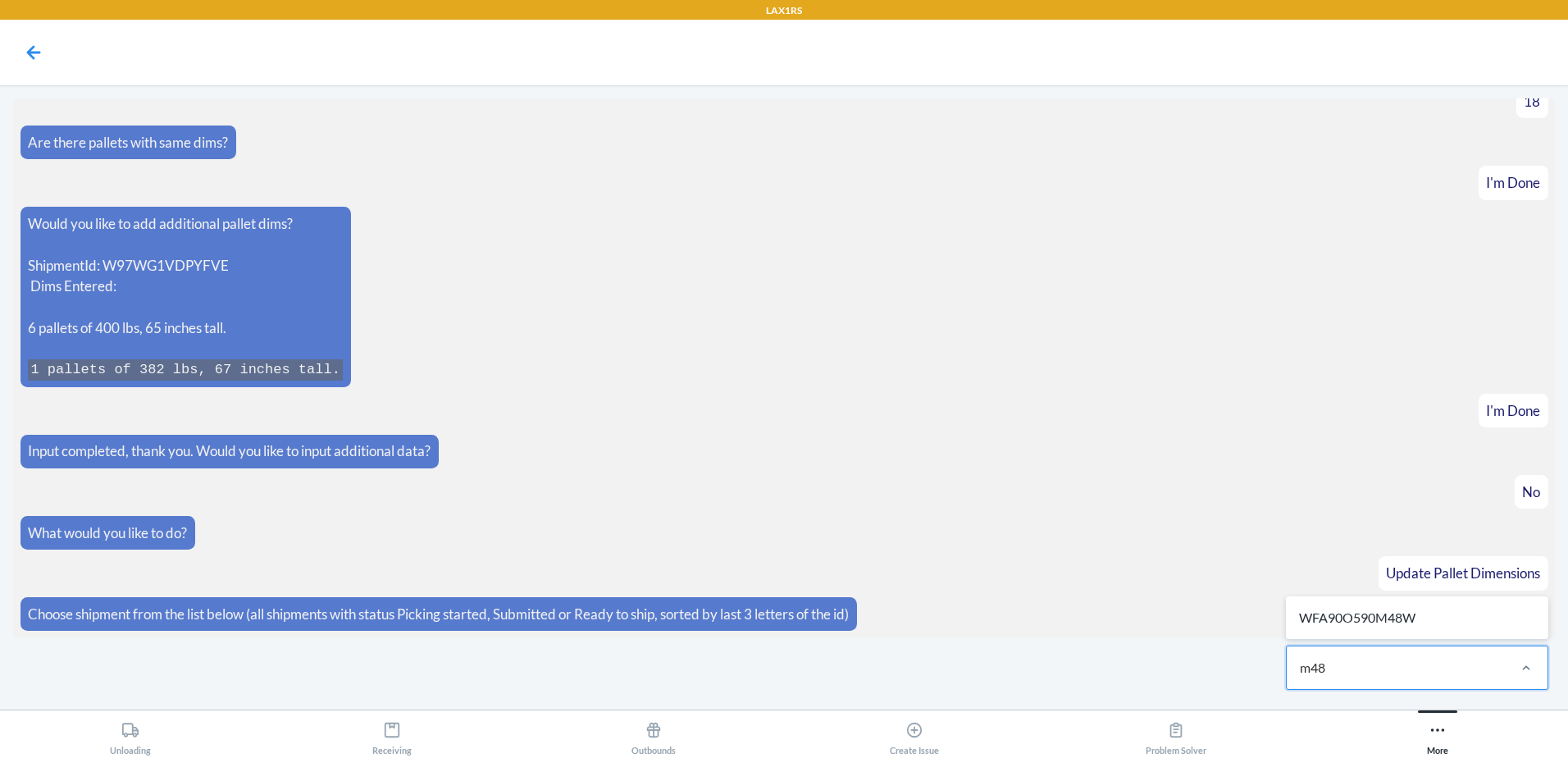
type input "m48w"
click at [1376, 611] on div "WFA90O590M48W" at bounding box center [1417, 617] width 256 height 36
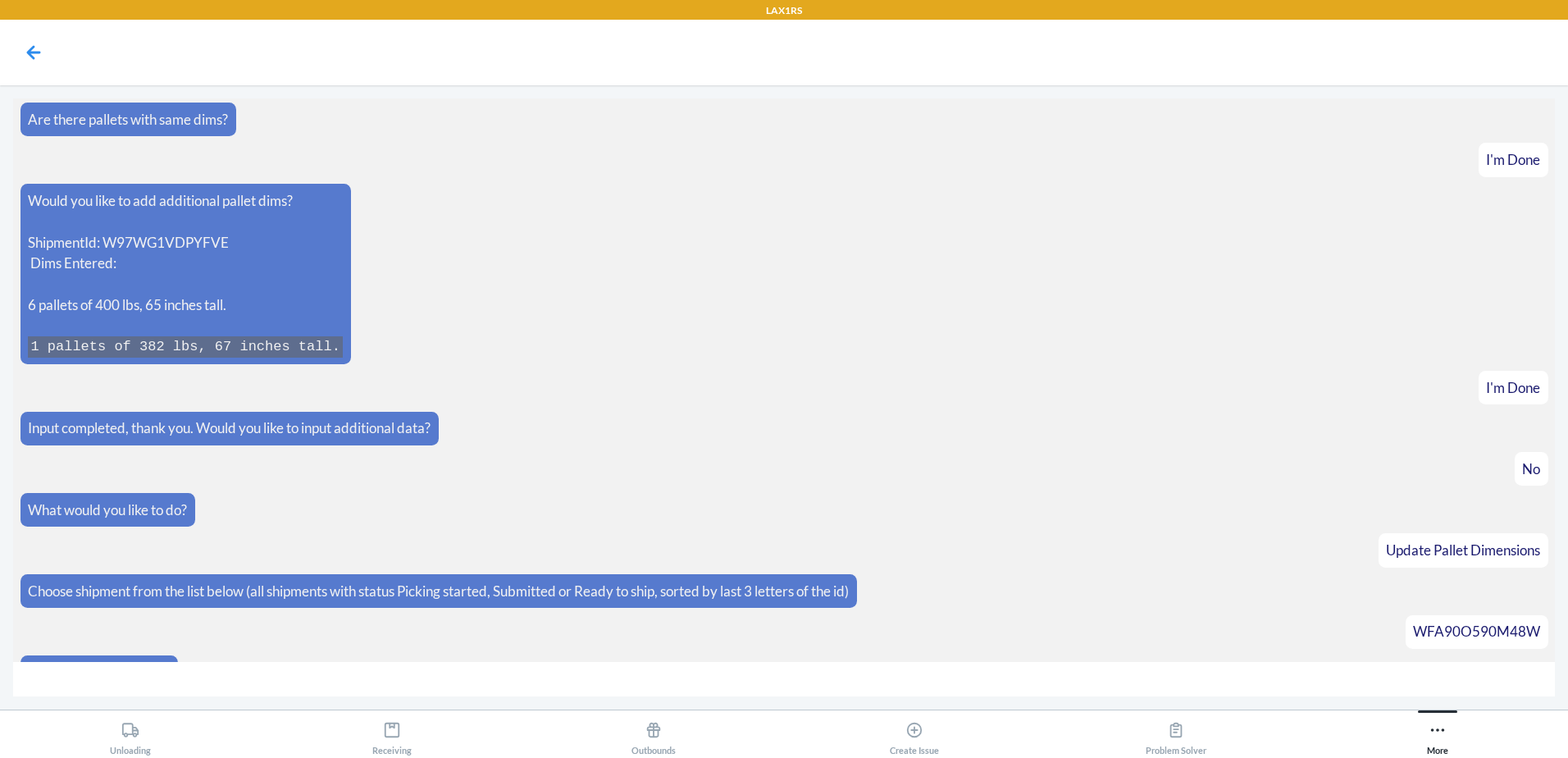
scroll to position [1363, 0]
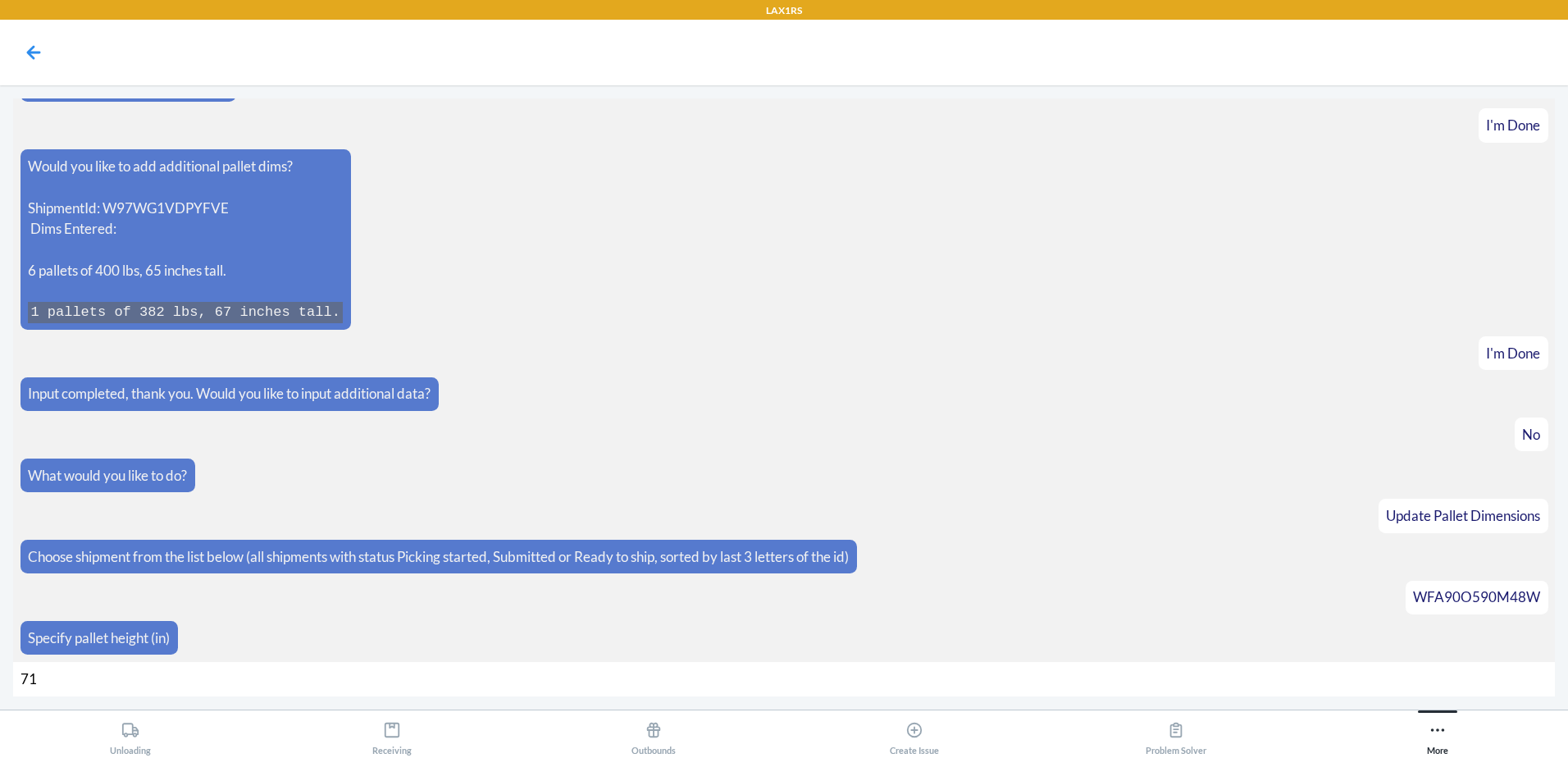
type input "7"
type input "63"
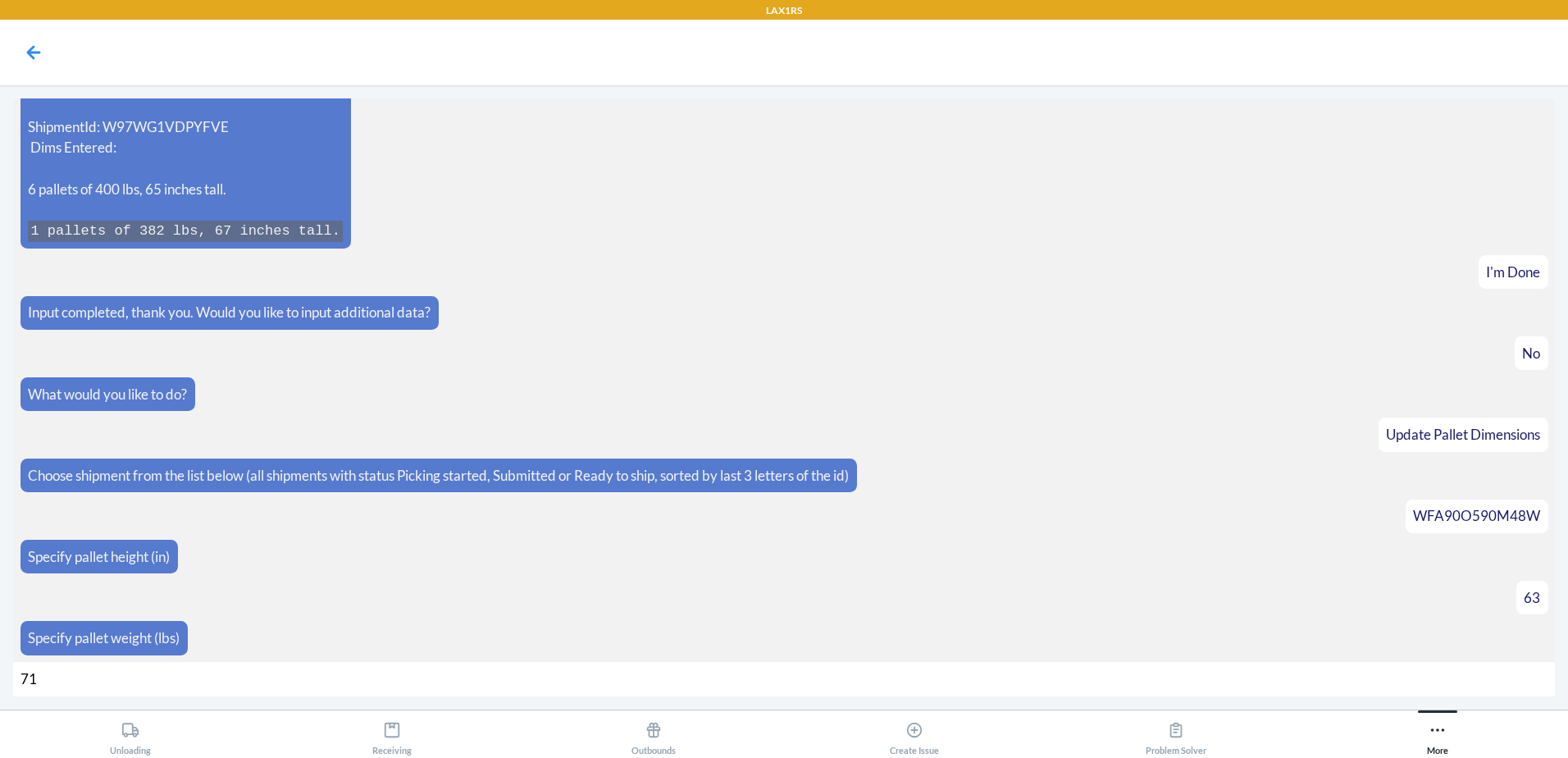
type input "710"
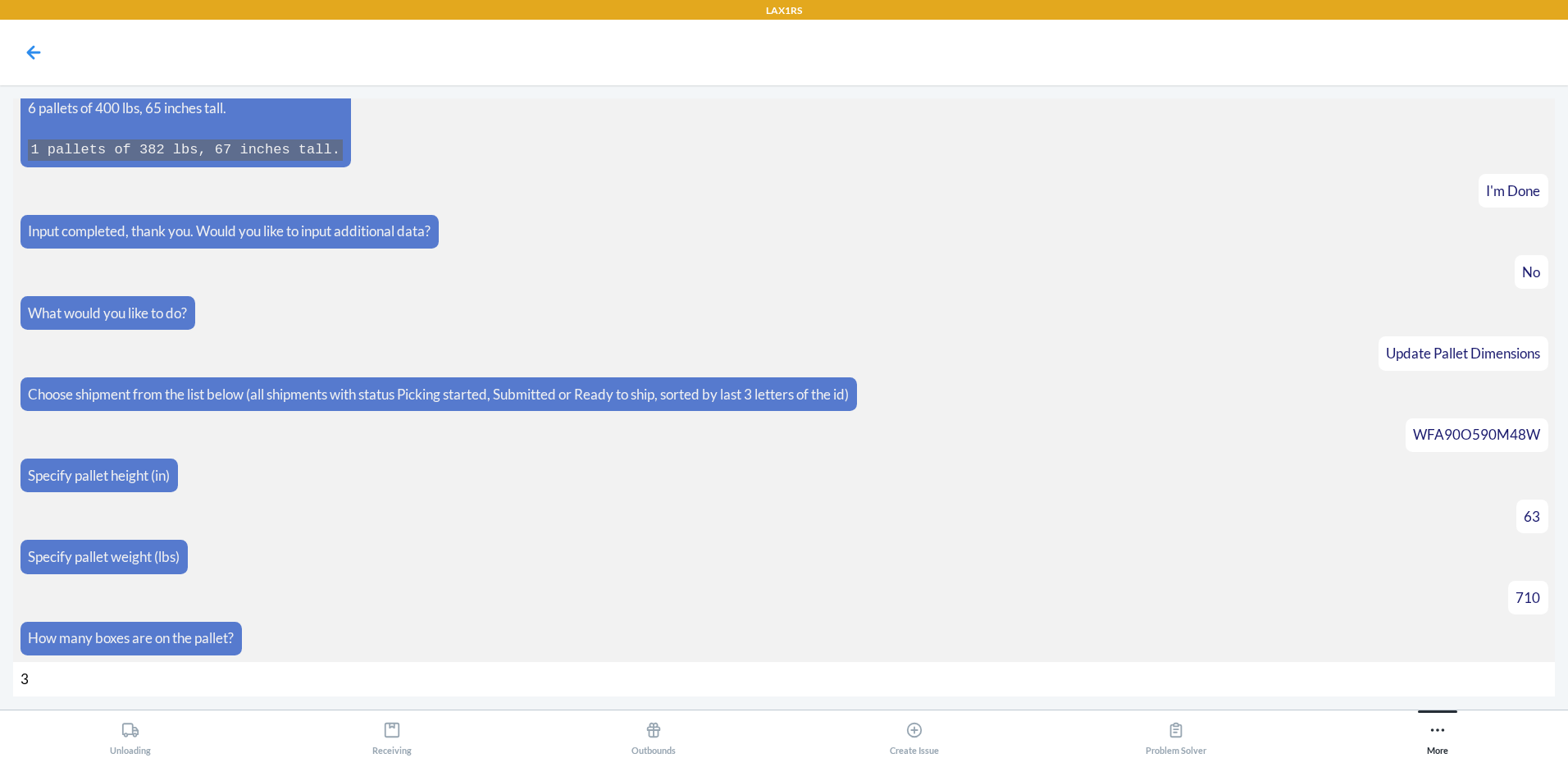
type input "35"
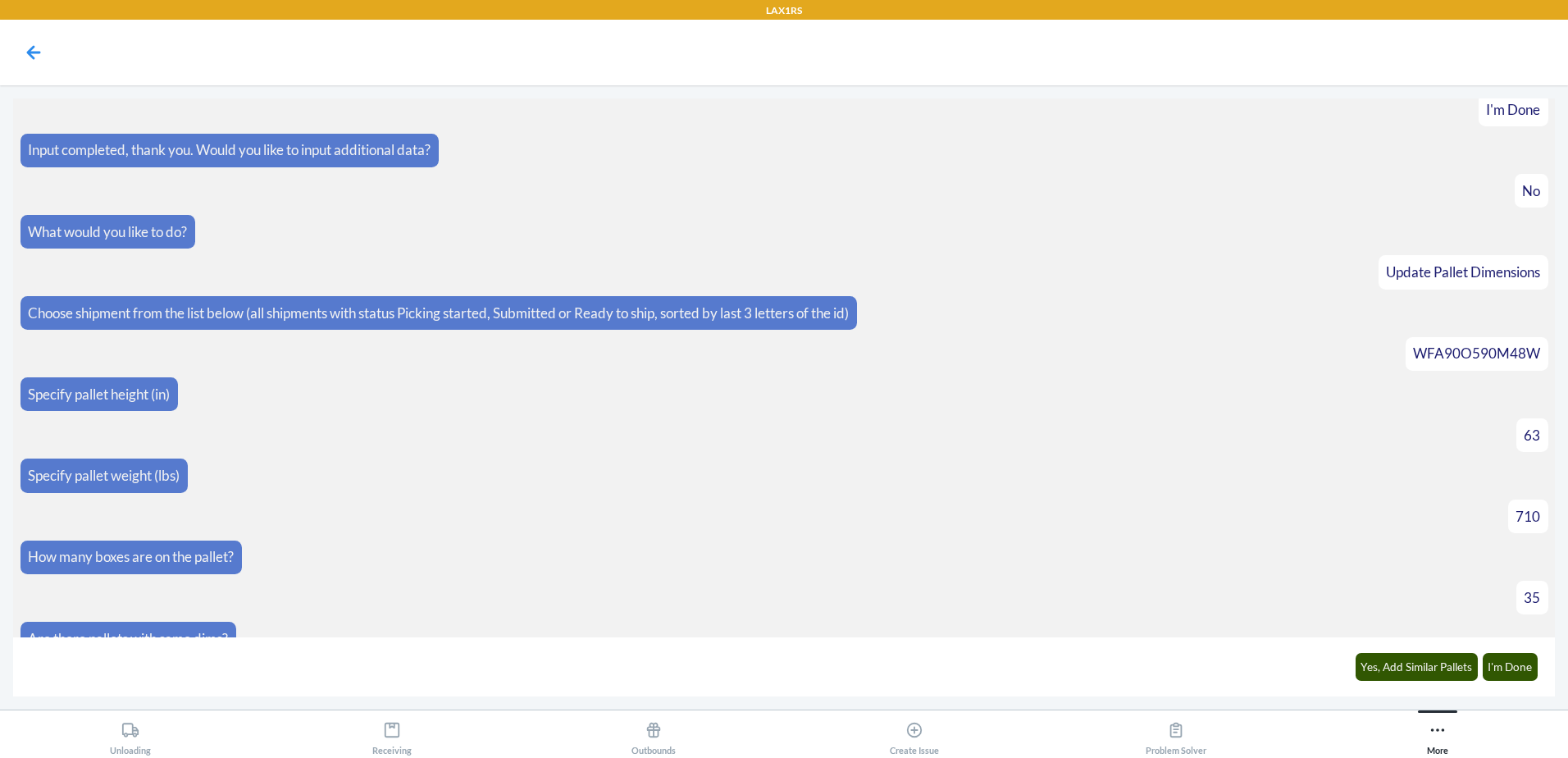
scroll to position [1631, 0]
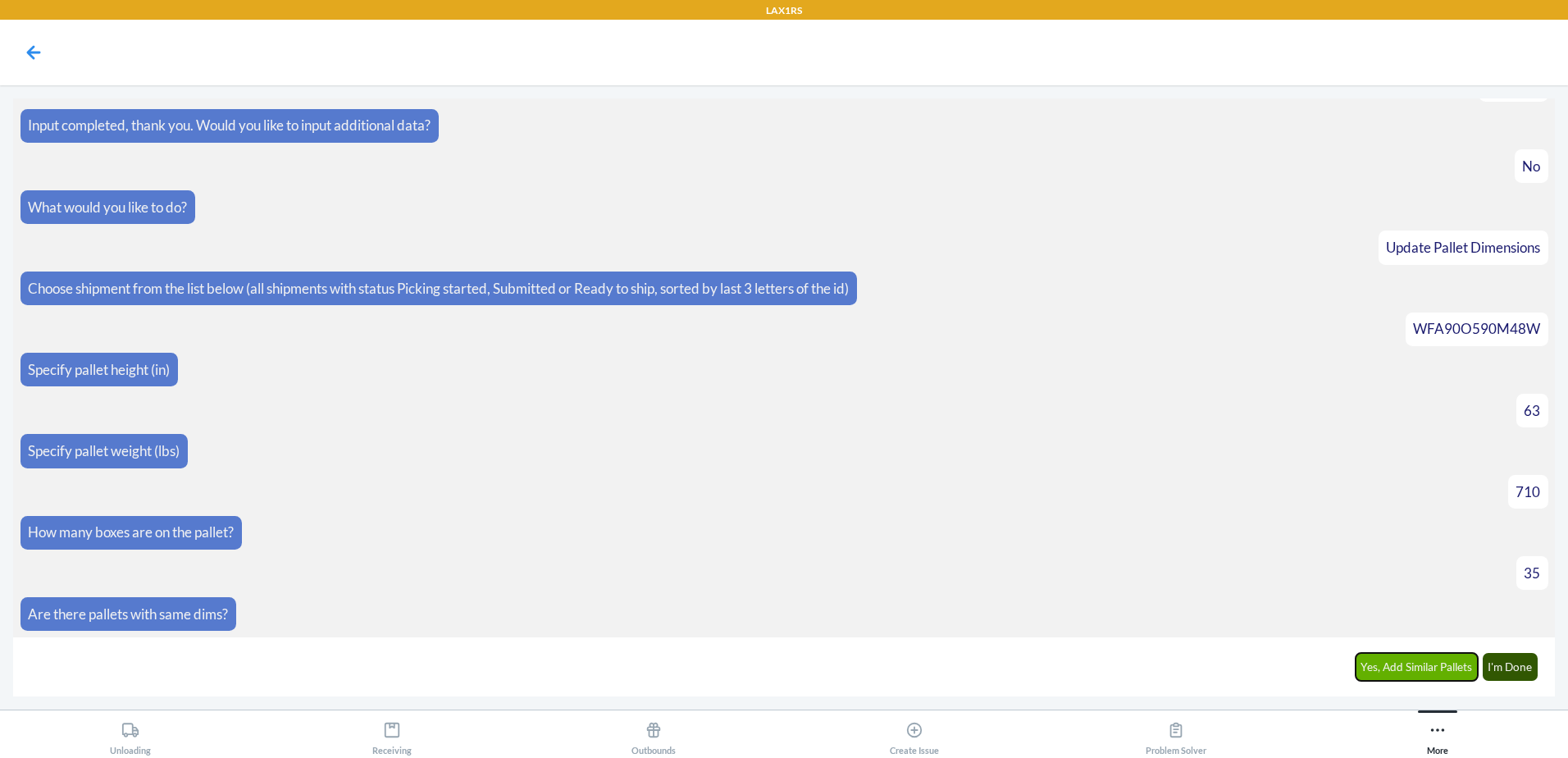
click at [1431, 662] on button "Yes, Add Similar Pallets" at bounding box center [1418, 666] width 123 height 28
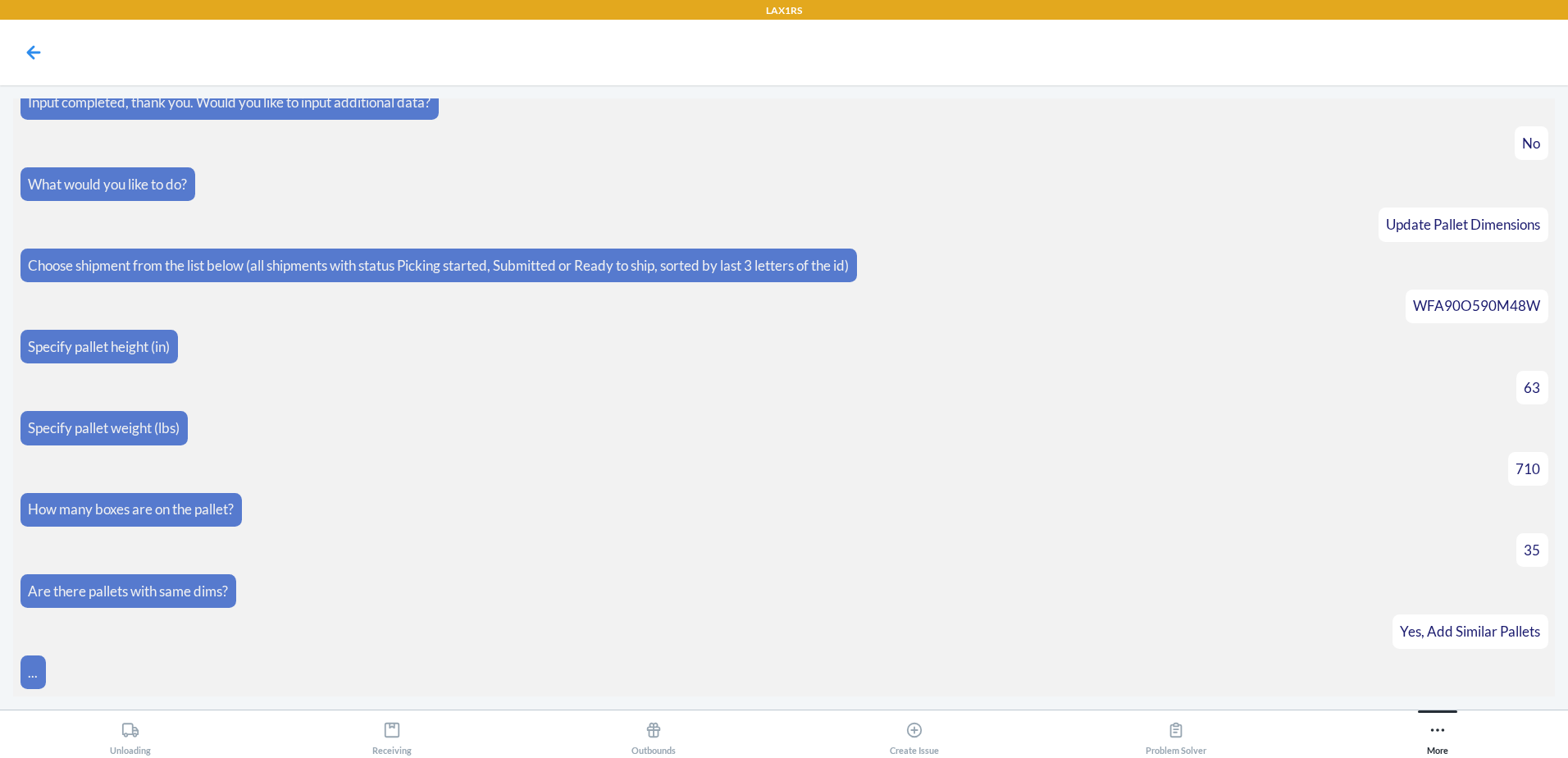
scroll to position [1689, 0]
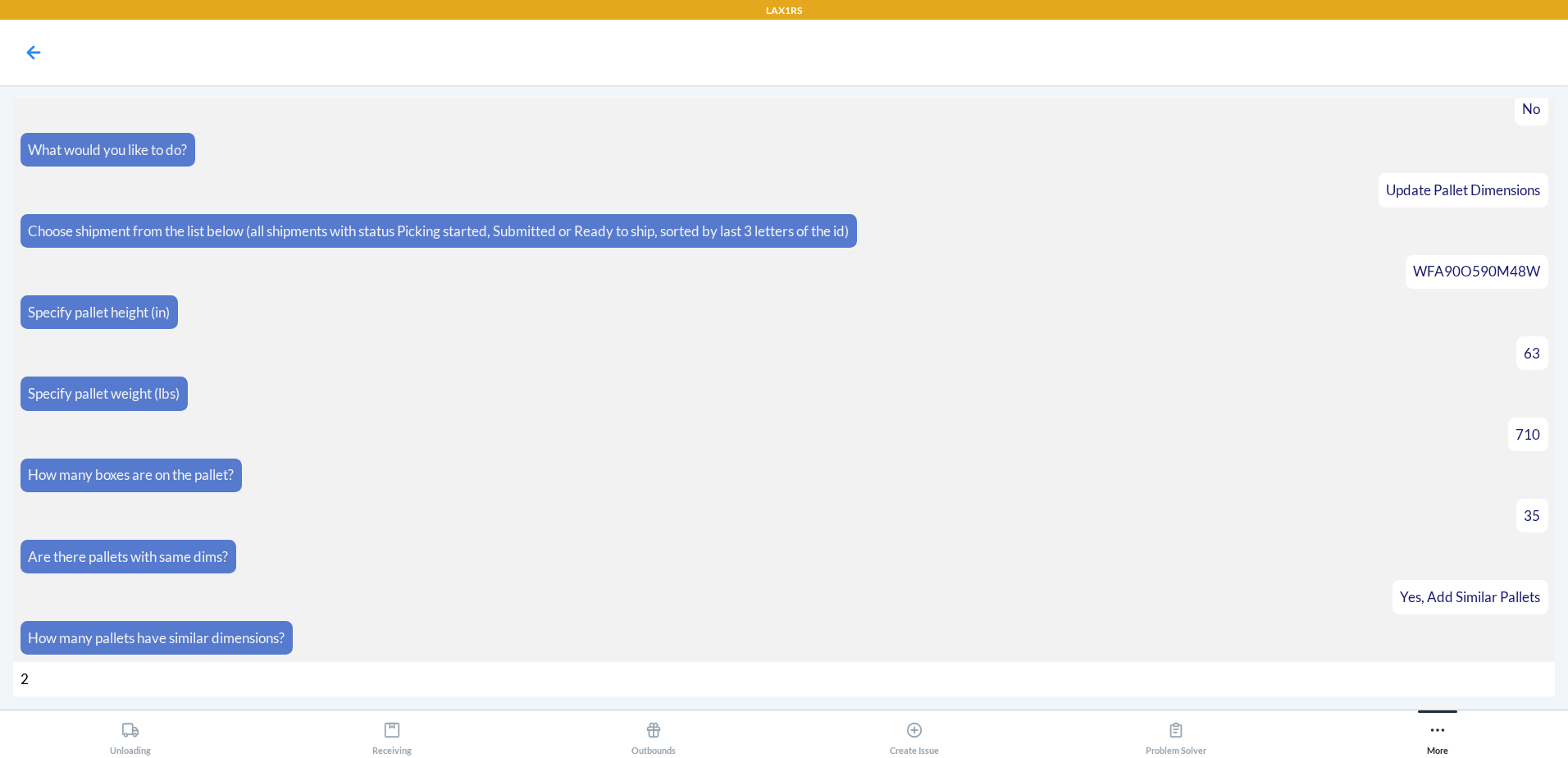
type input "24"
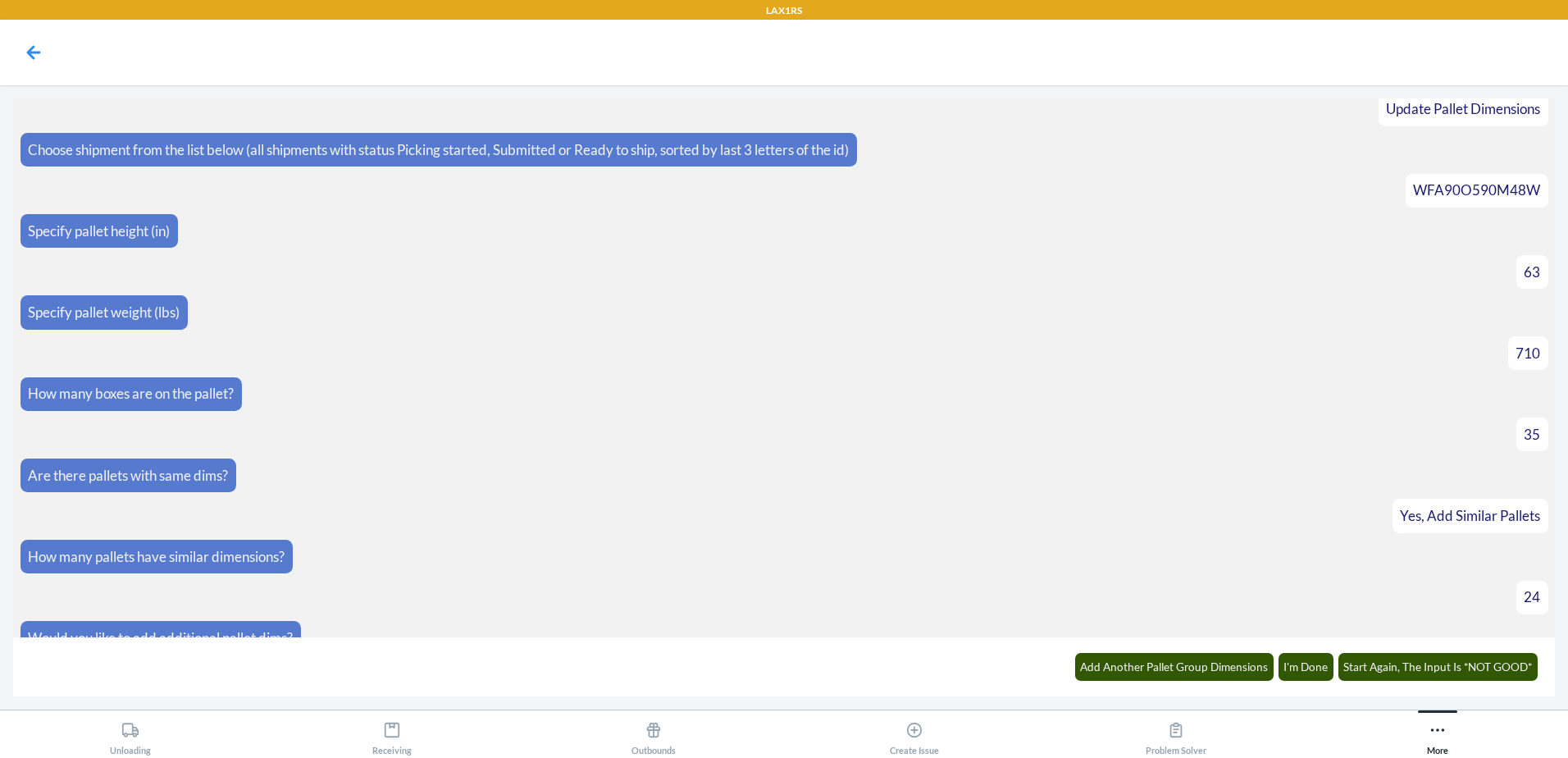
scroll to position [1898, 0]
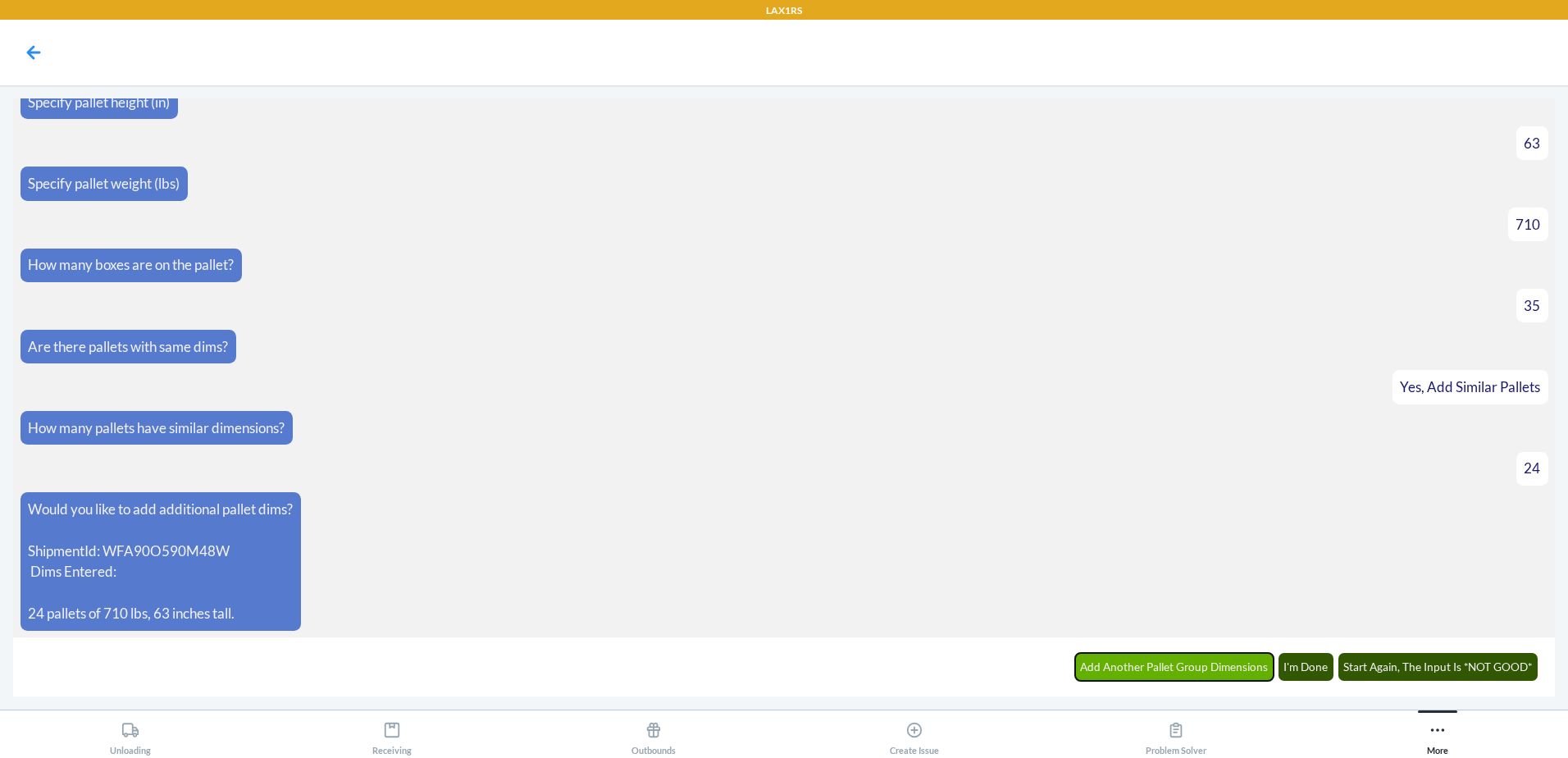
click at [1191, 669] on button "Add Another Pallet Group Dimensions" at bounding box center [1175, 666] width 200 height 28
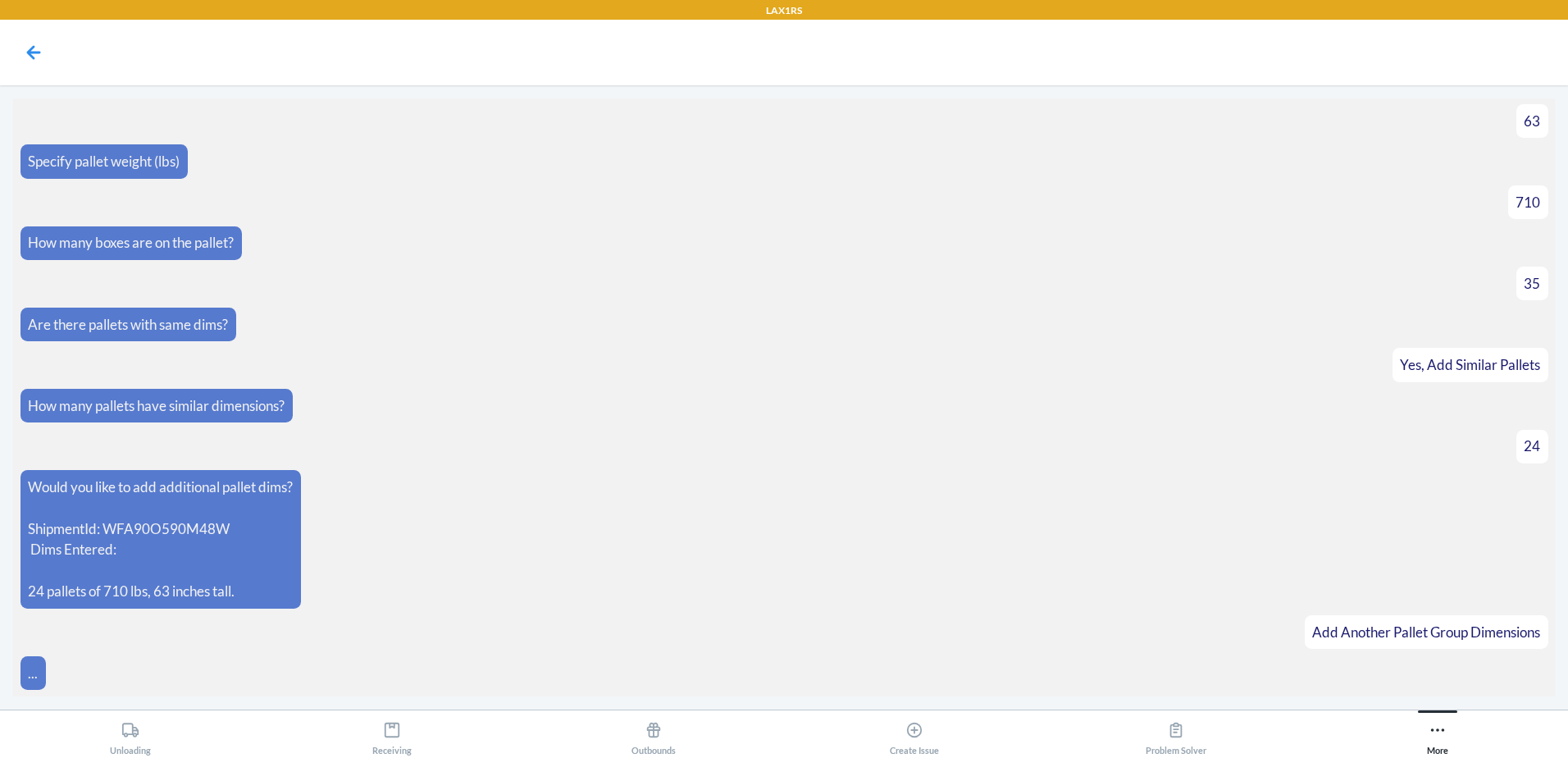
scroll to position [1955, 0]
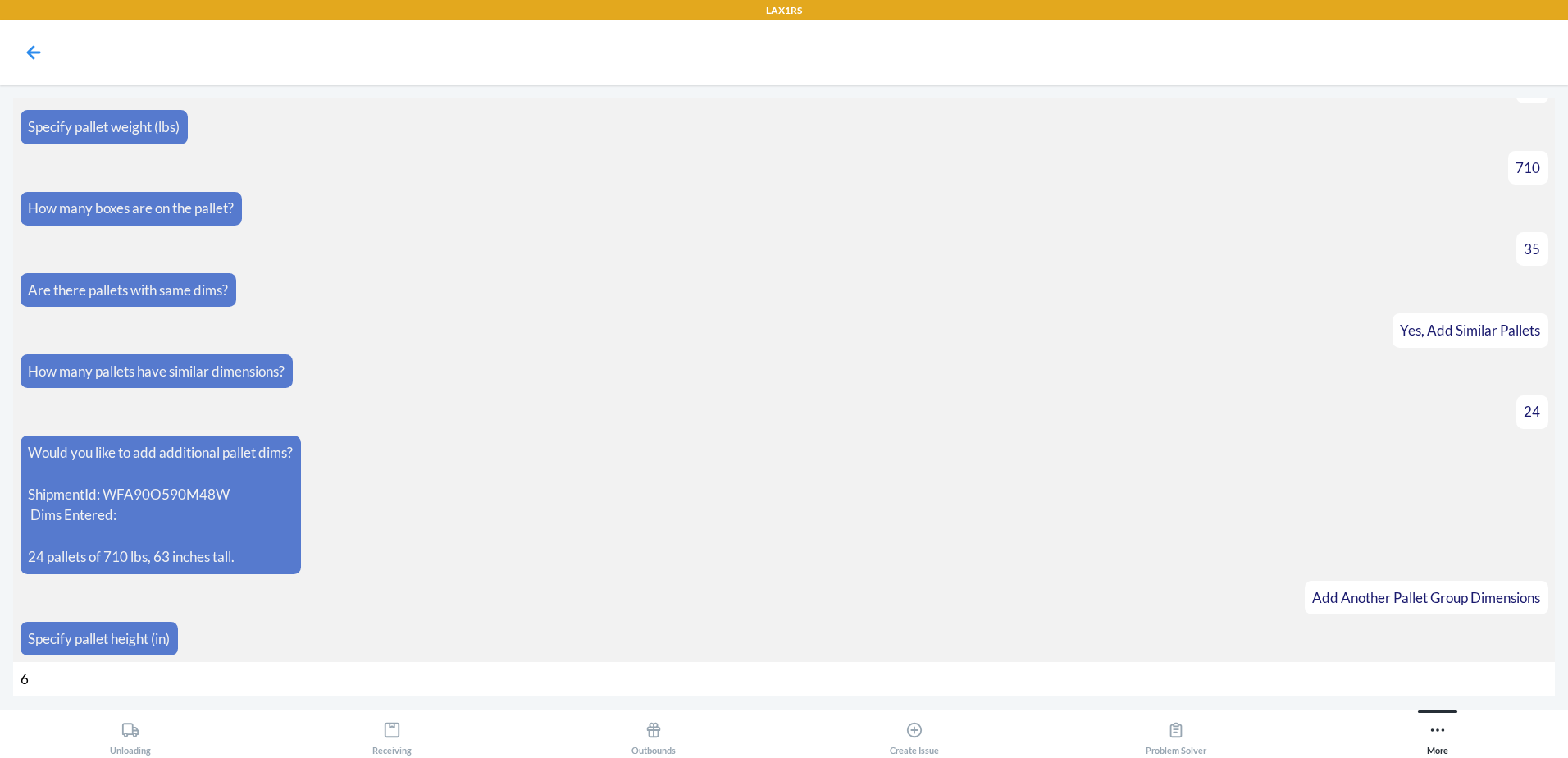
type input "63"
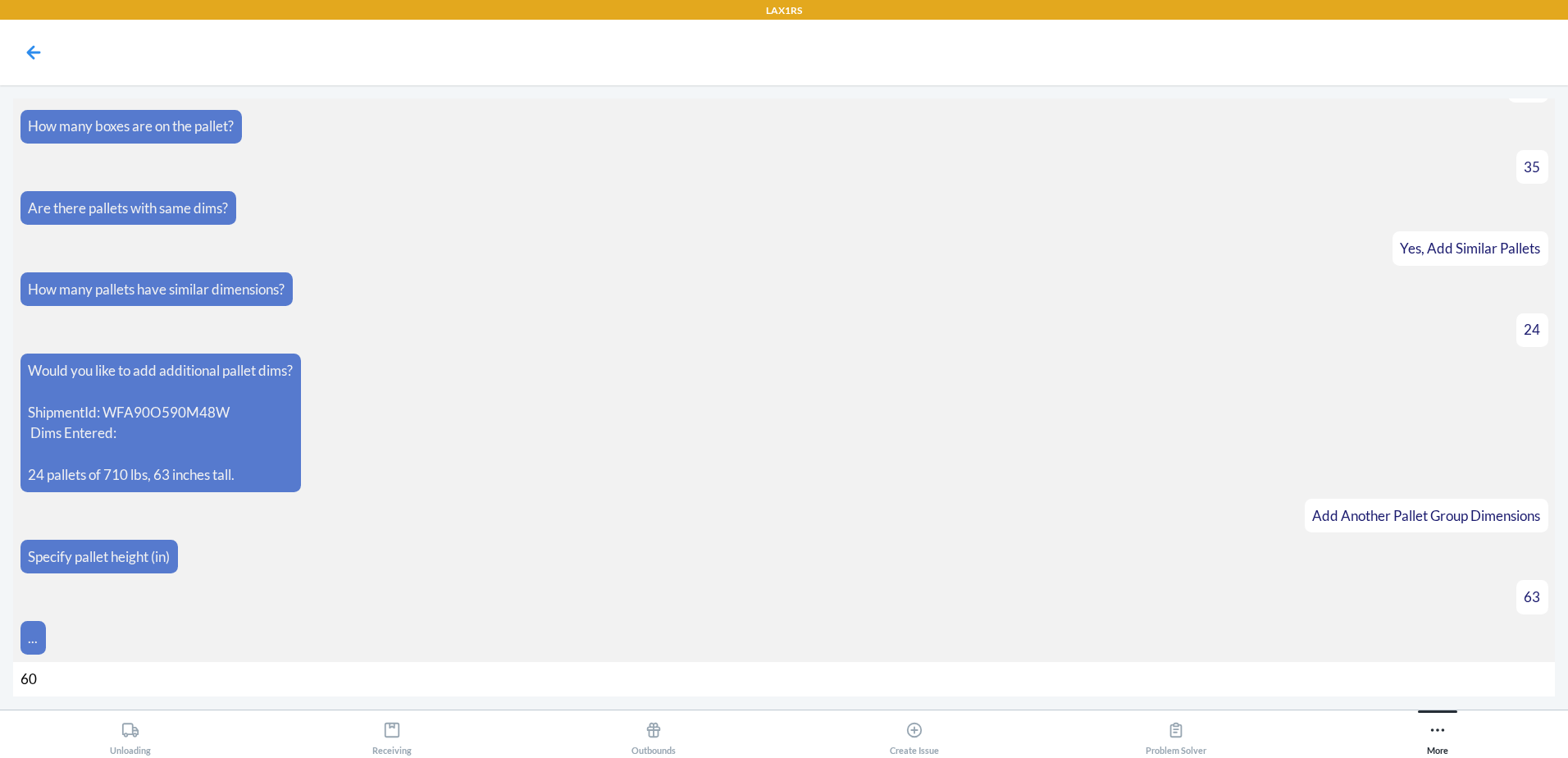
type input "600"
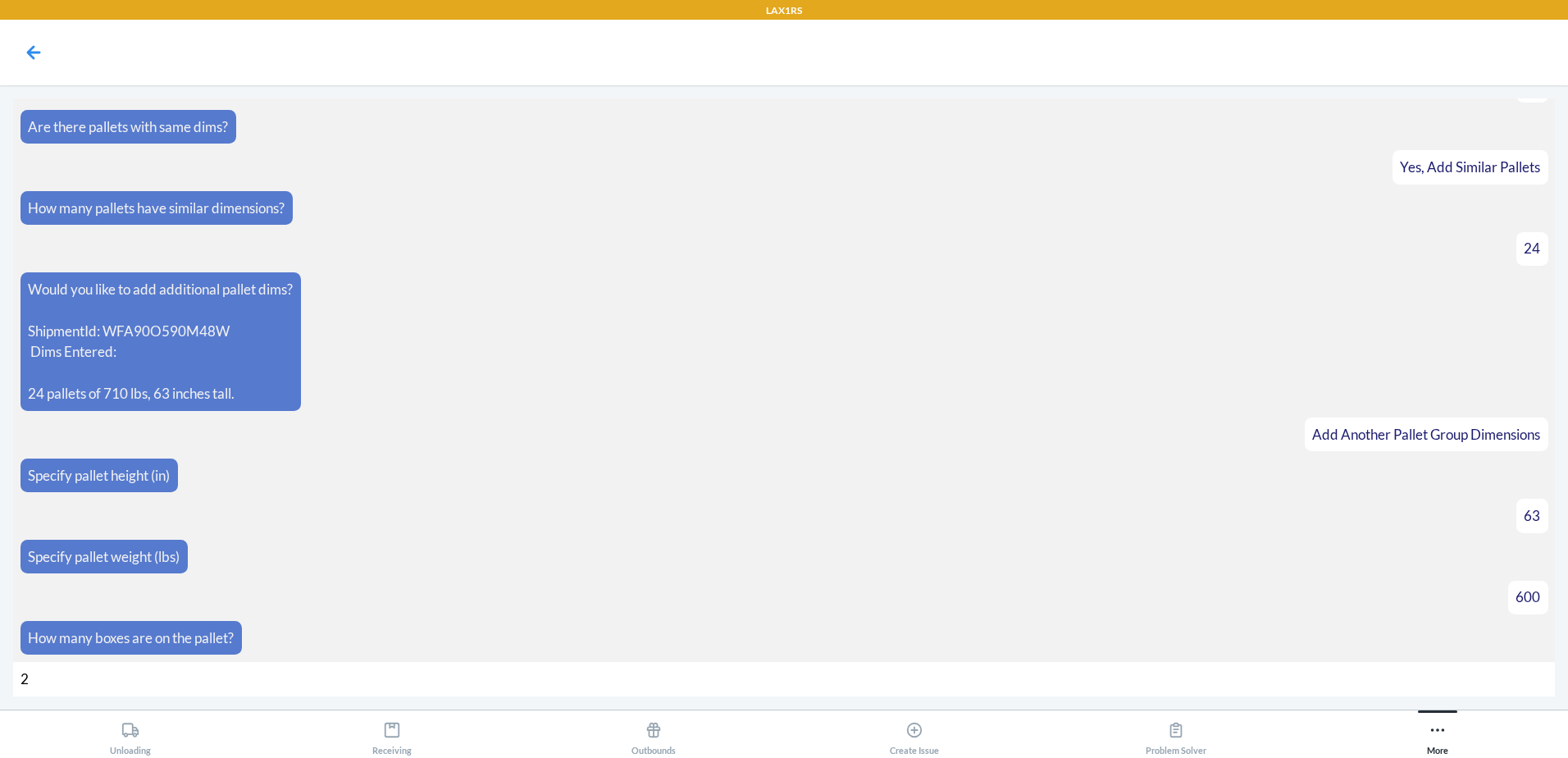
type input "29"
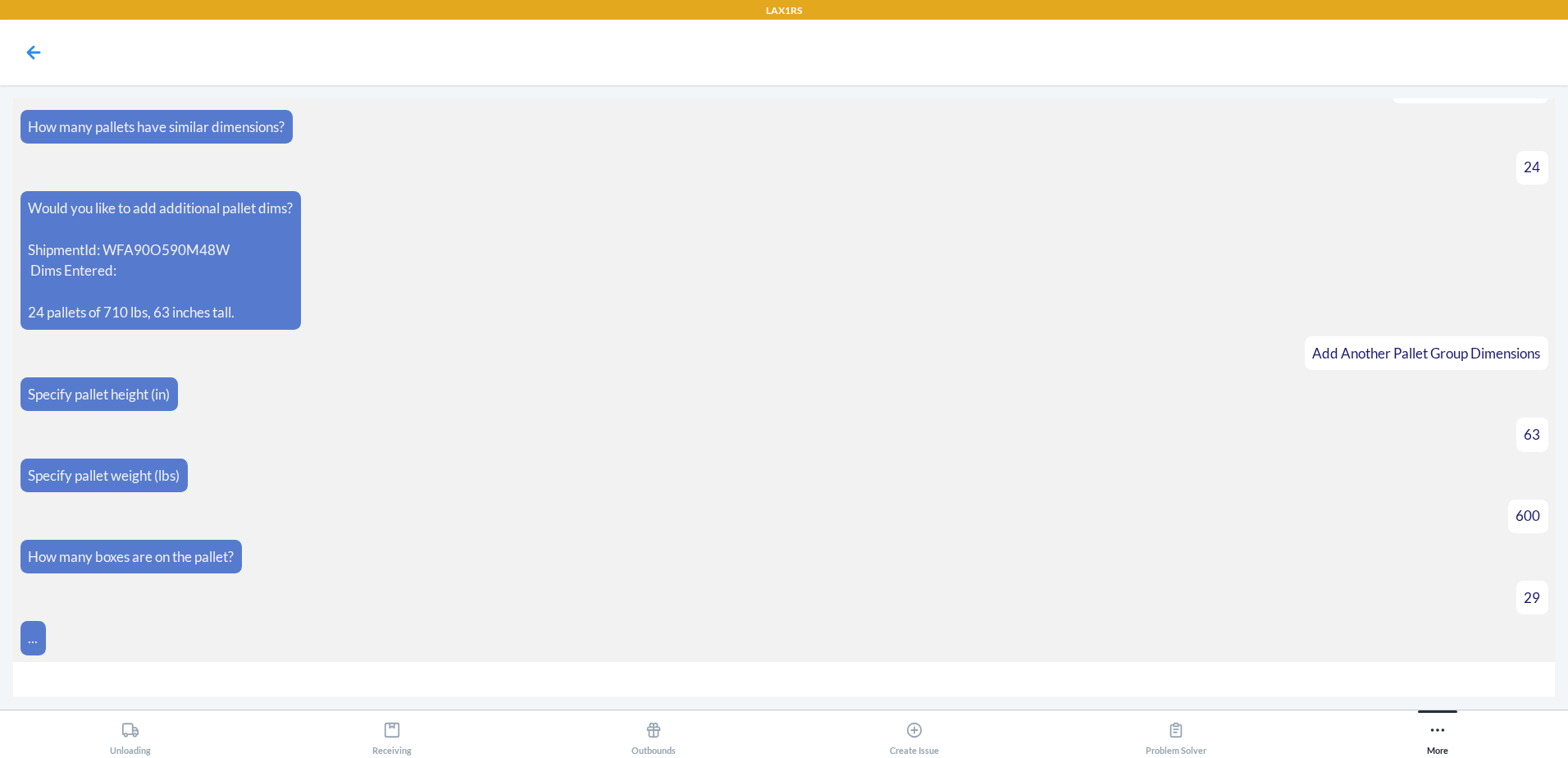
scroll to position [2224, 0]
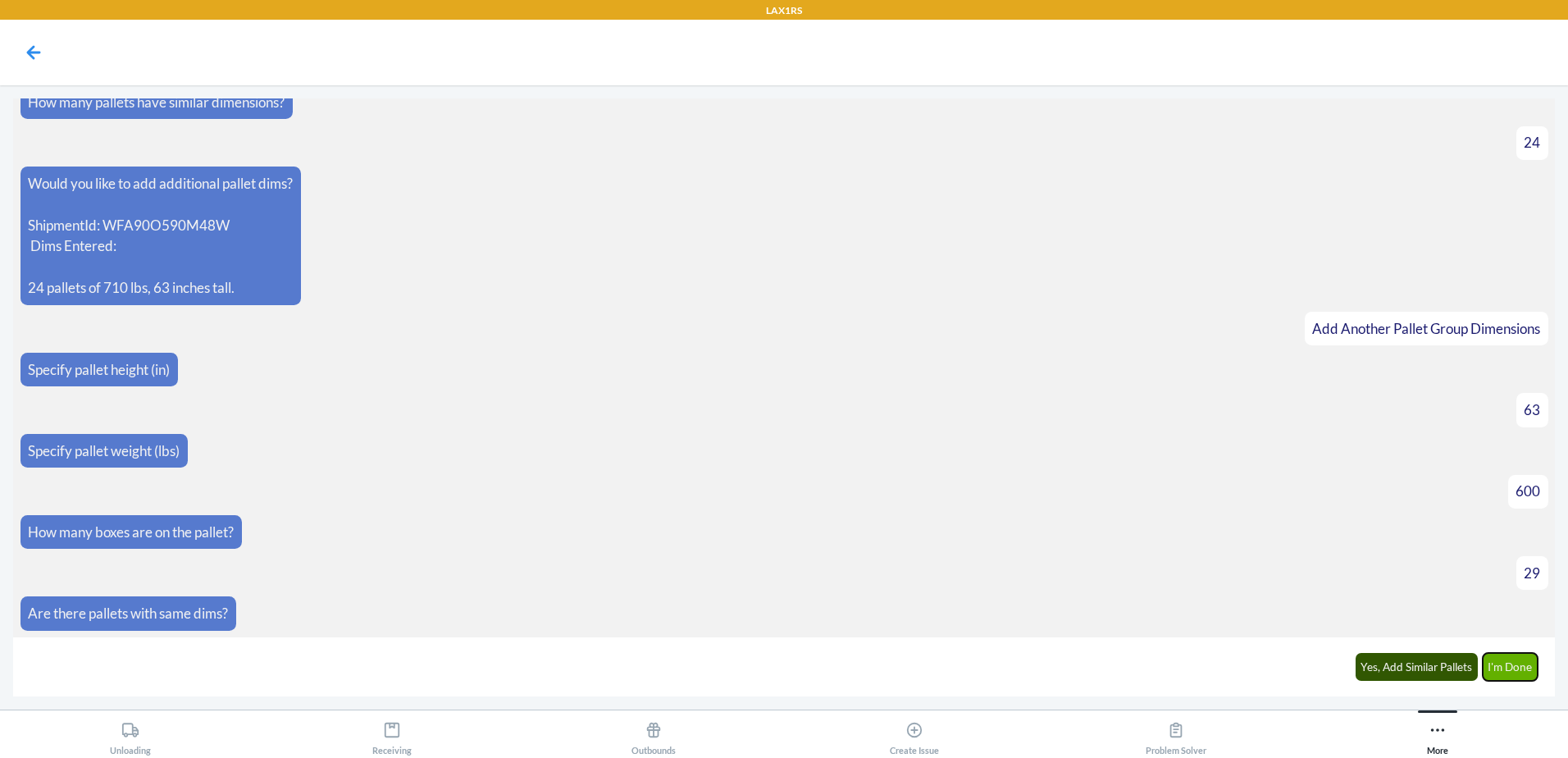
click at [1507, 673] on button "I'm Done" at bounding box center [1511, 666] width 56 height 28
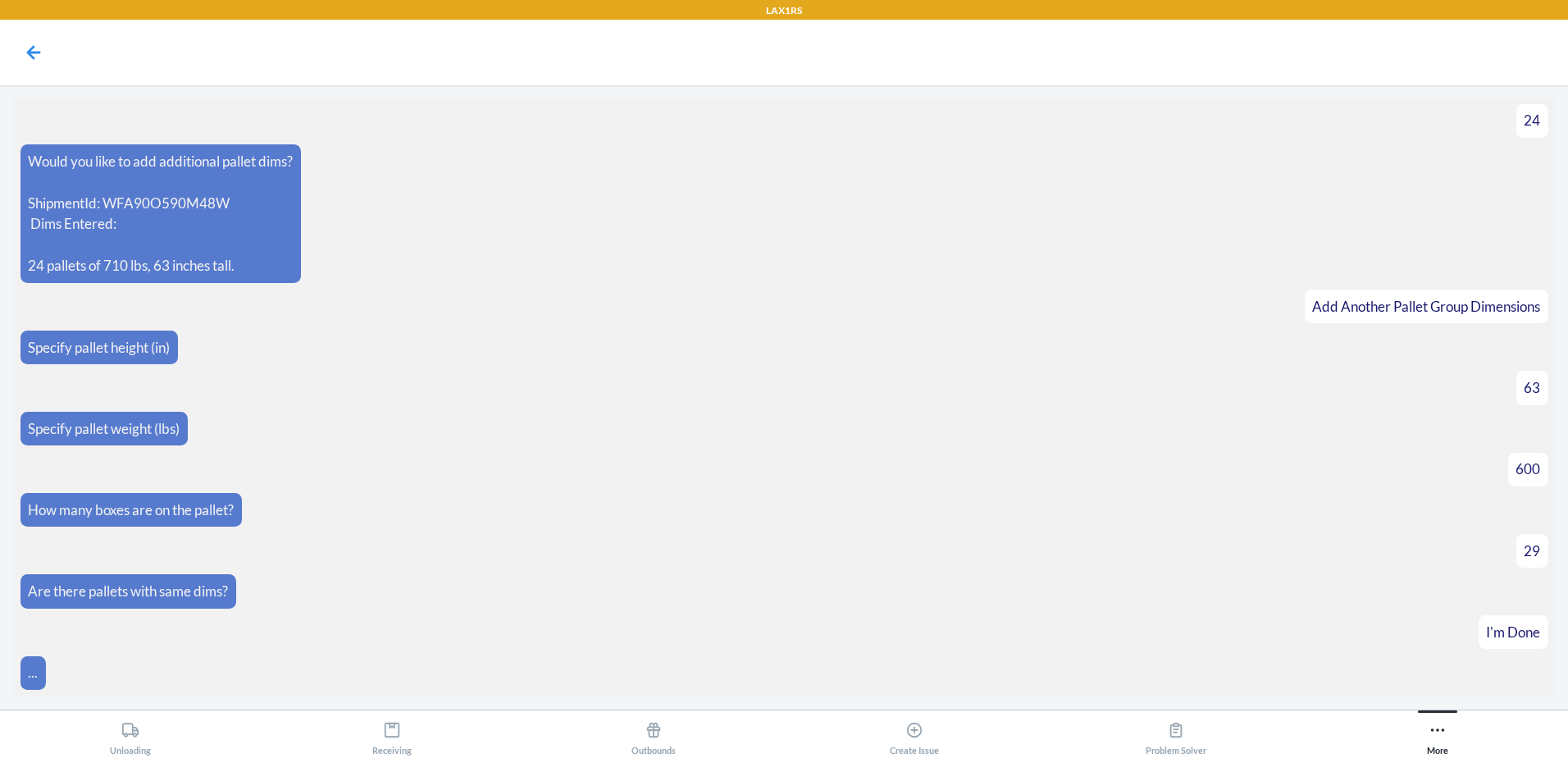
scroll to position [2451, 0]
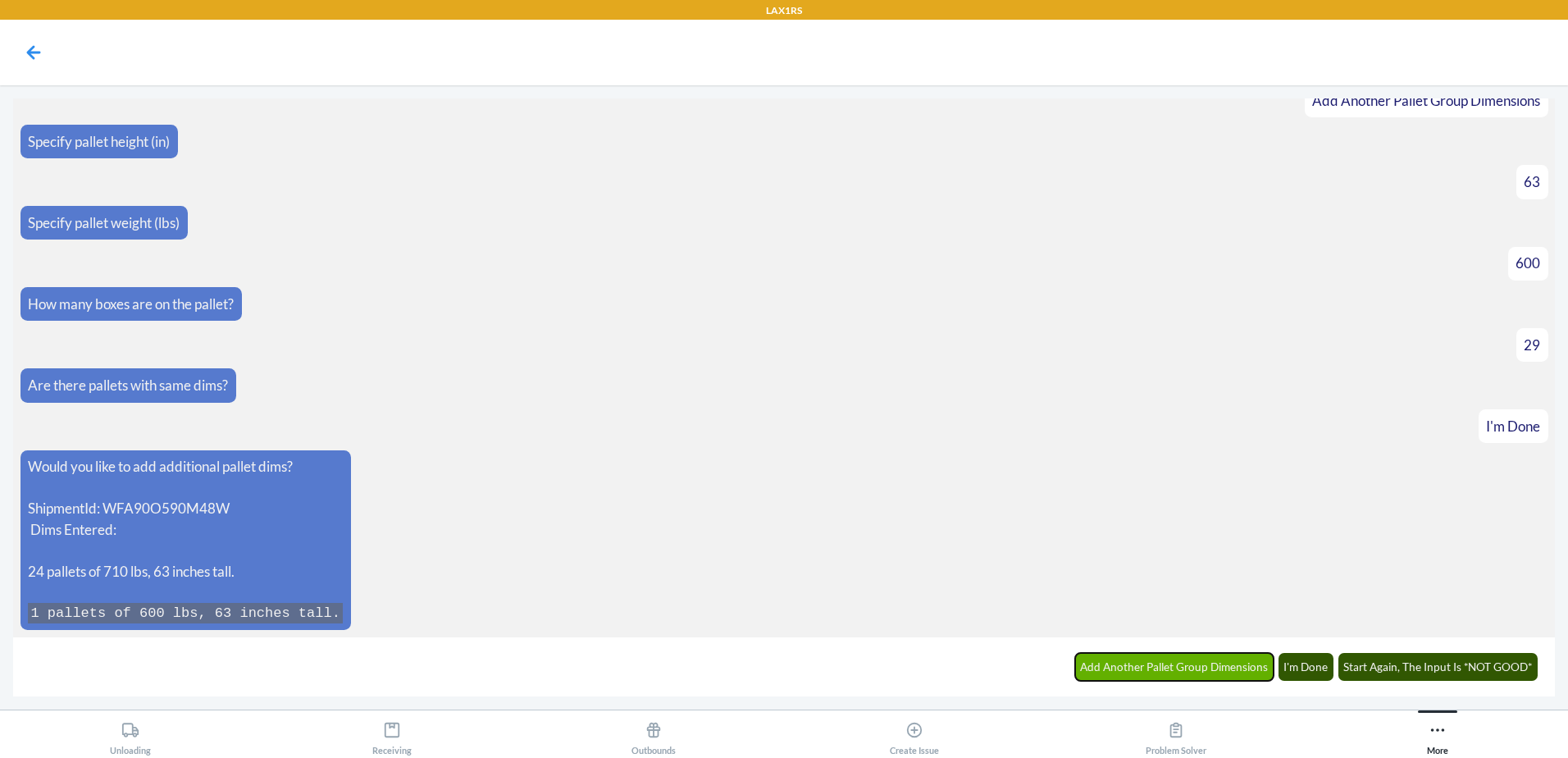
click at [1226, 663] on button "Add Another Pallet Group Dimensions" at bounding box center [1175, 666] width 200 height 28
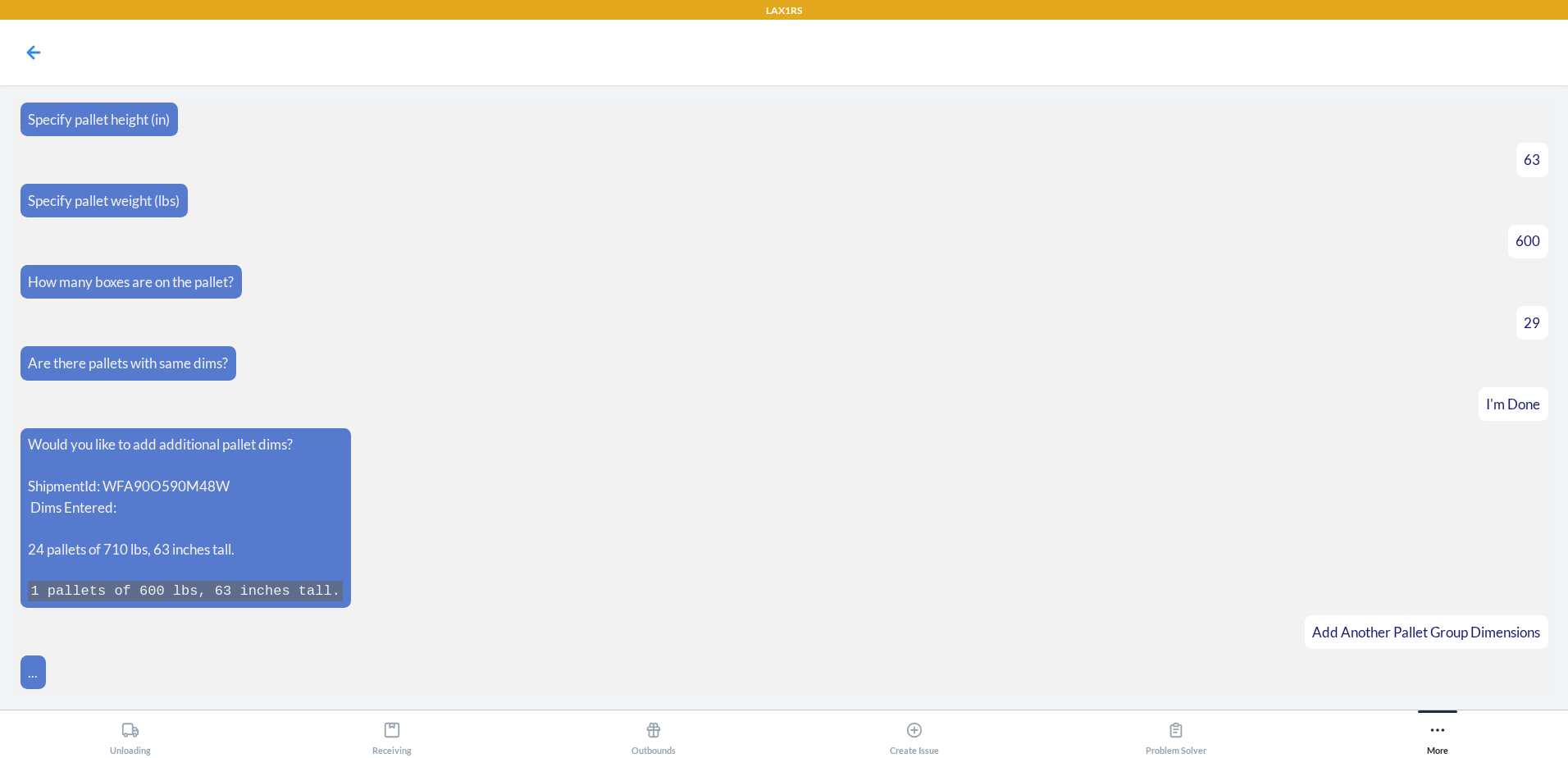
scroll to position [2508, 0]
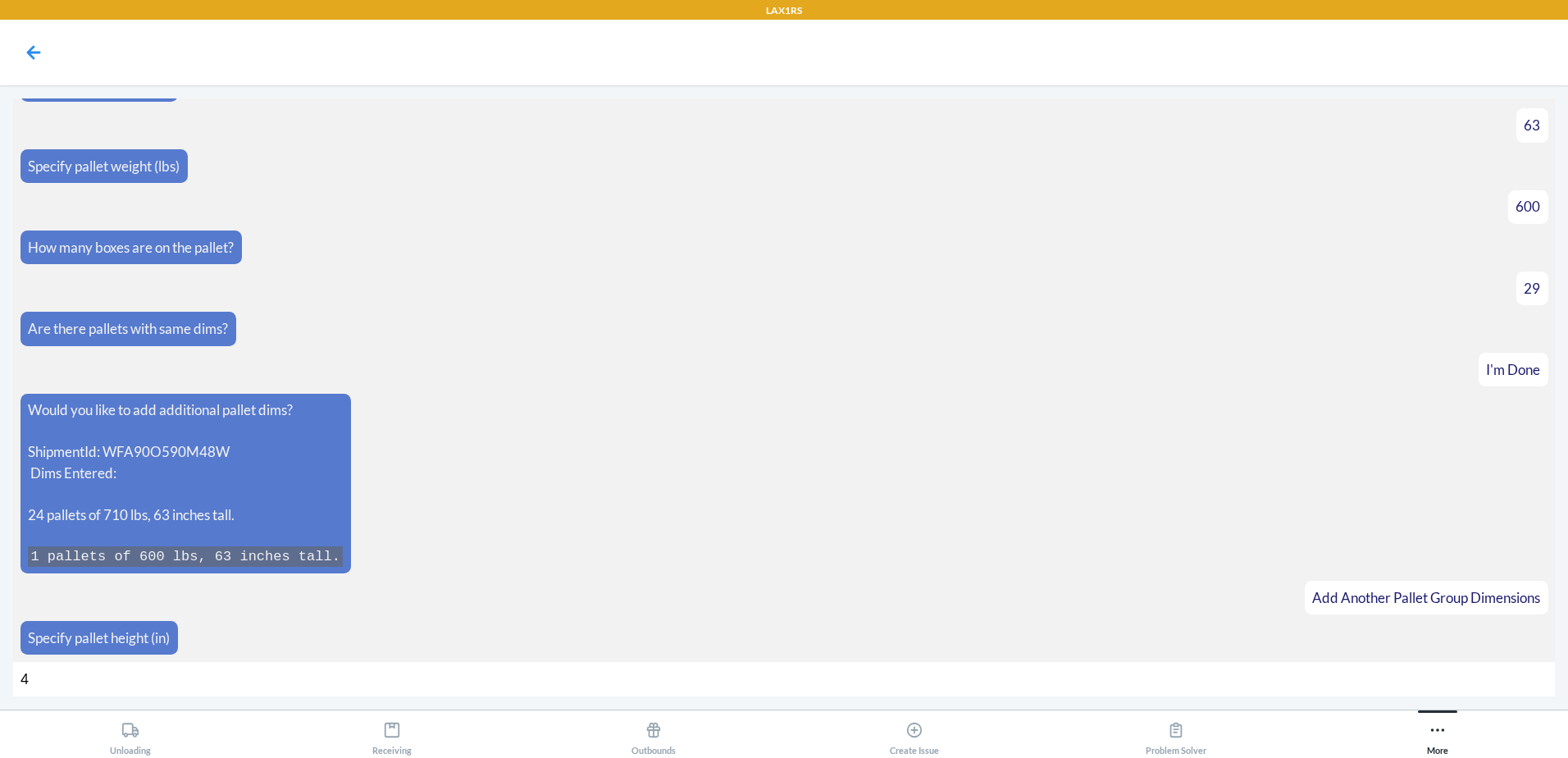
type input "40"
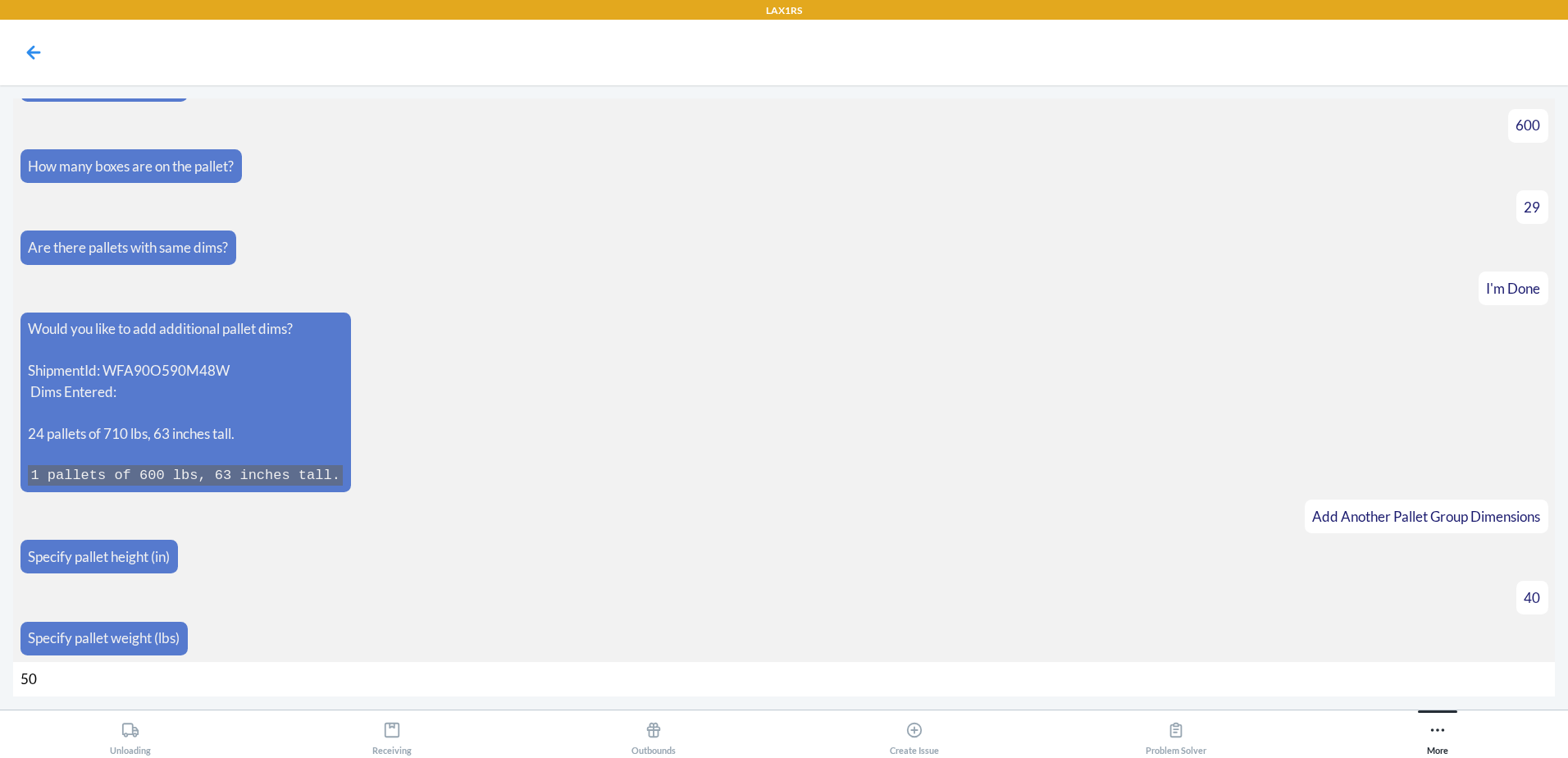
type input "504"
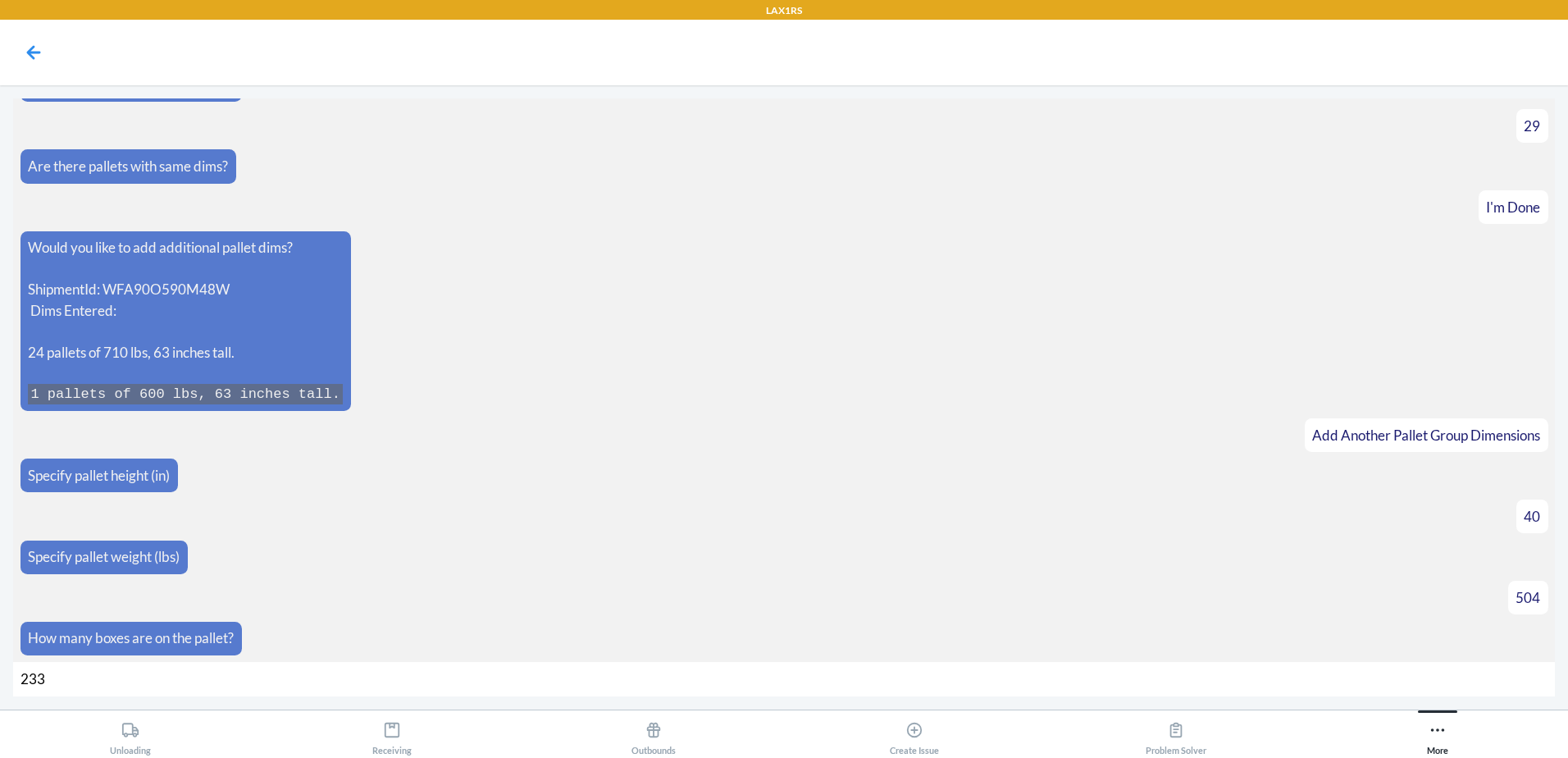
type input "23"
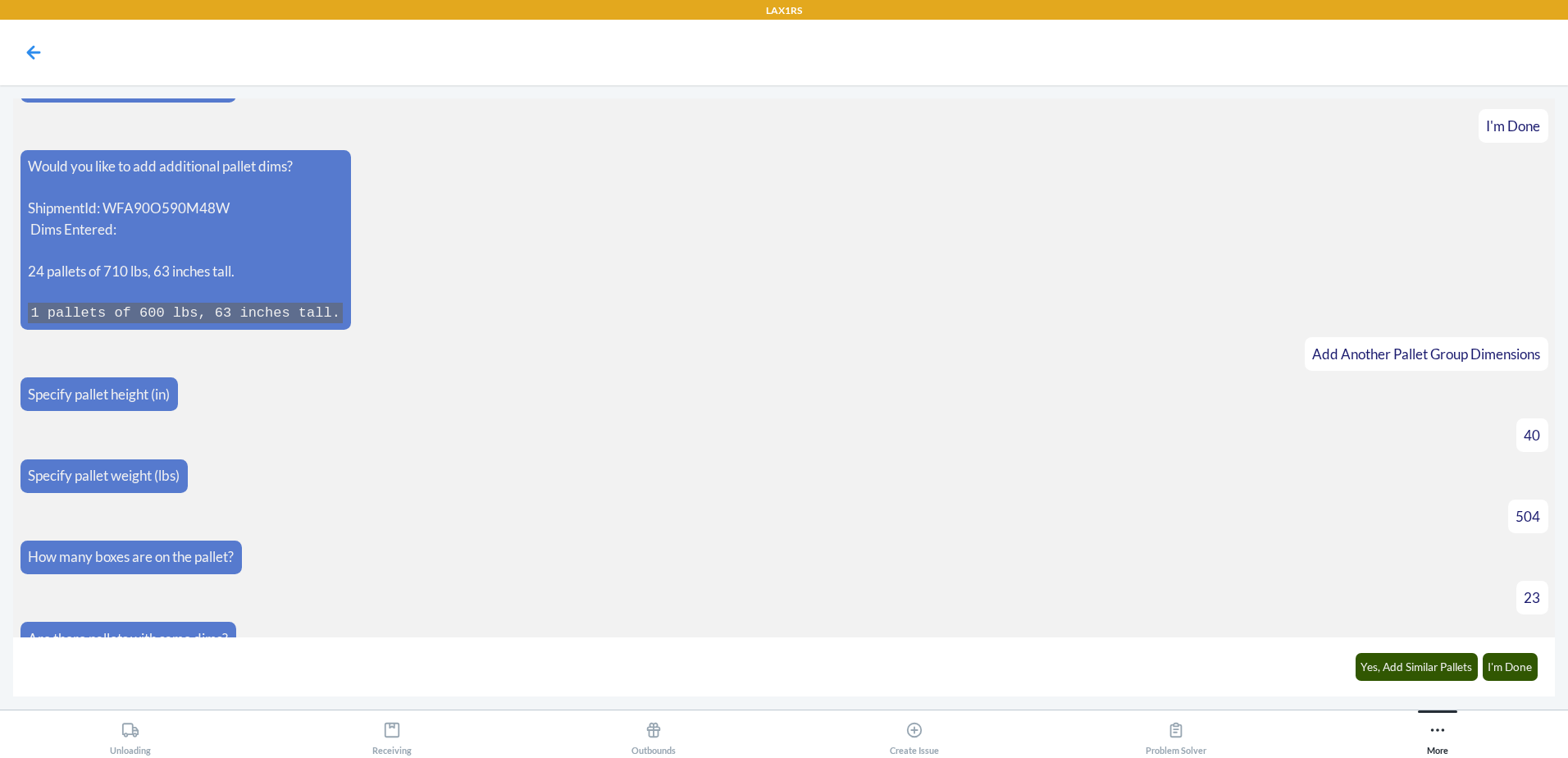
scroll to position [2776, 0]
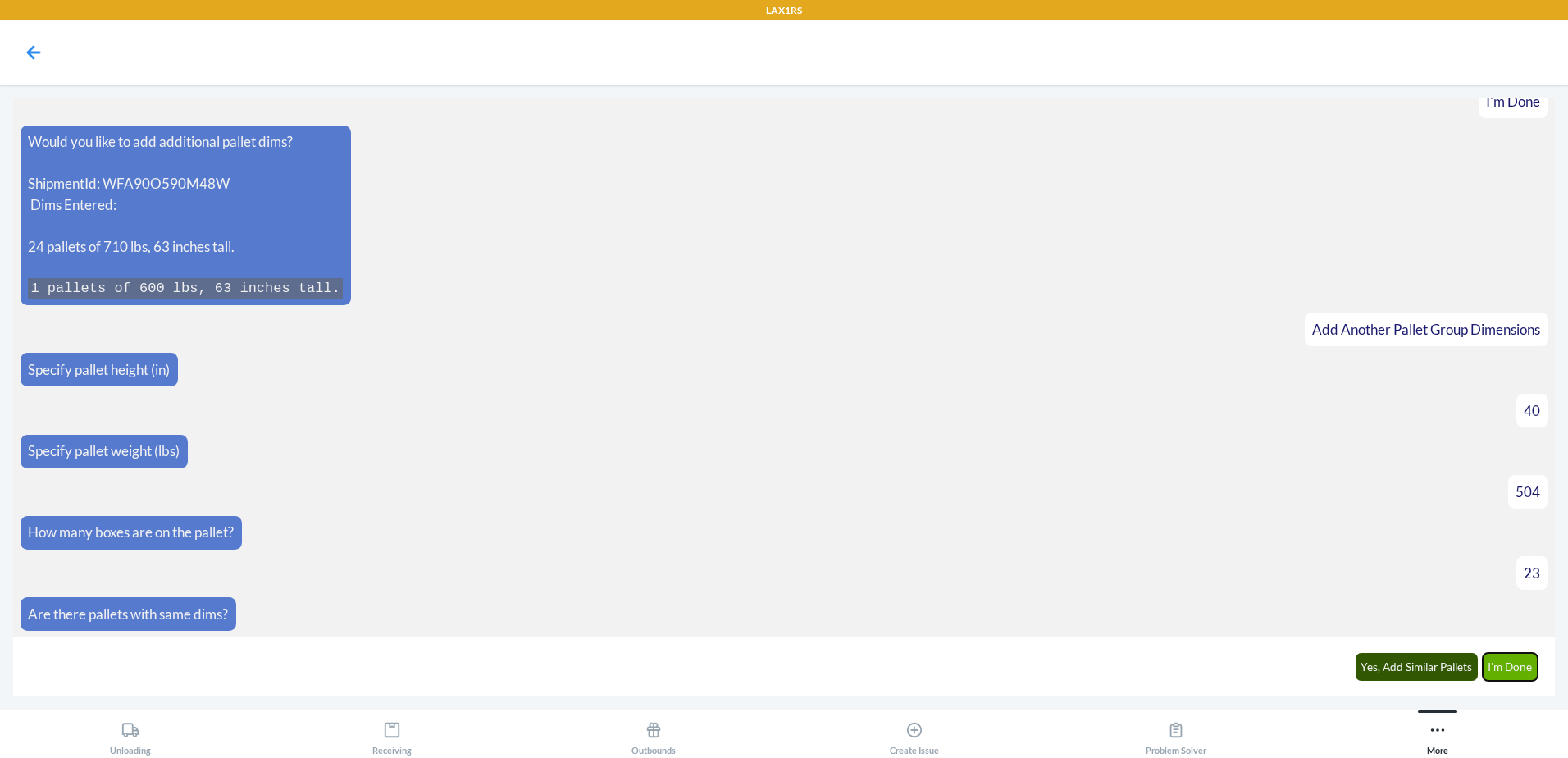
click at [1521, 675] on button "I'm Done" at bounding box center [1511, 666] width 56 height 28
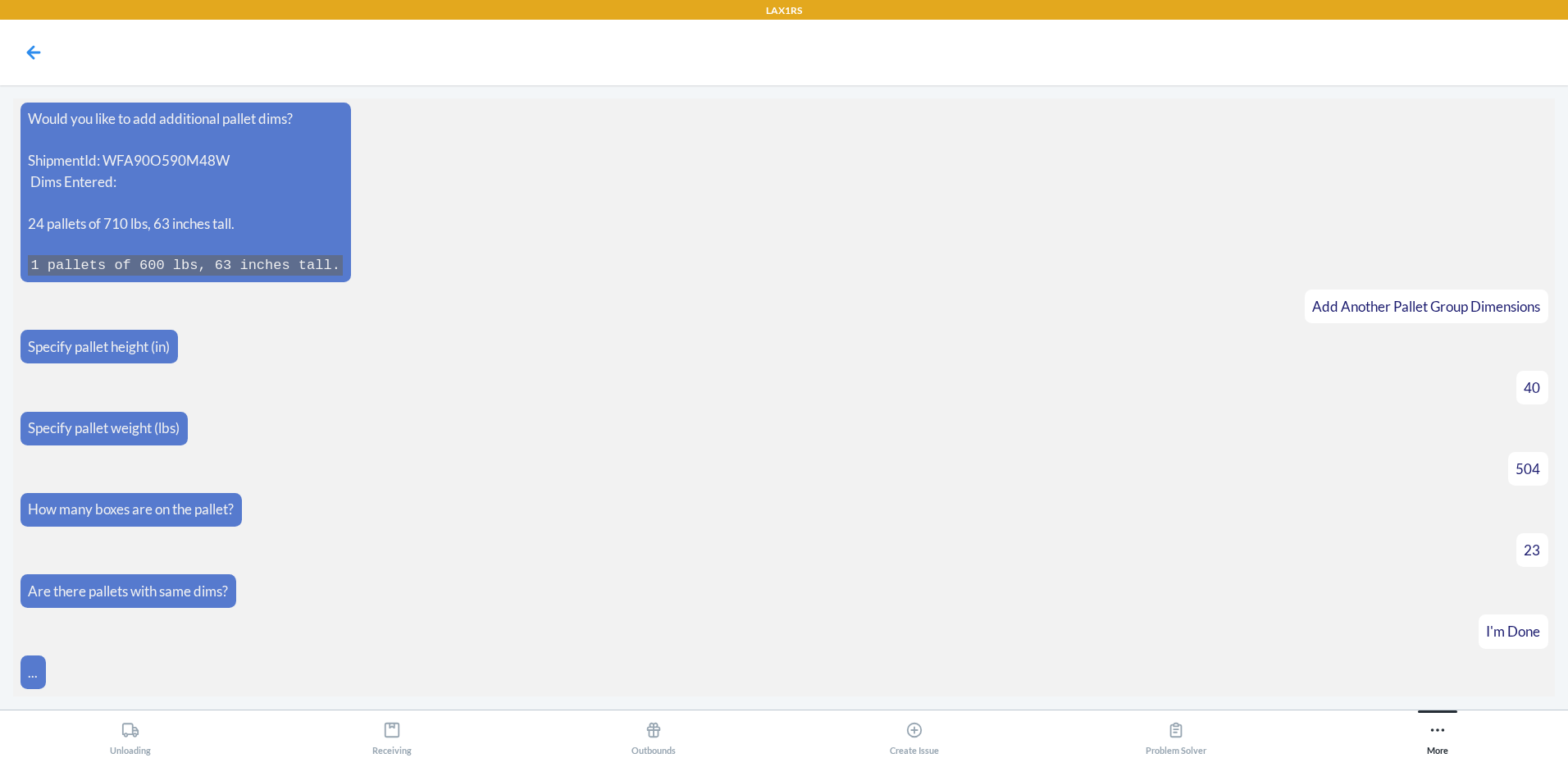
scroll to position [3089, 0]
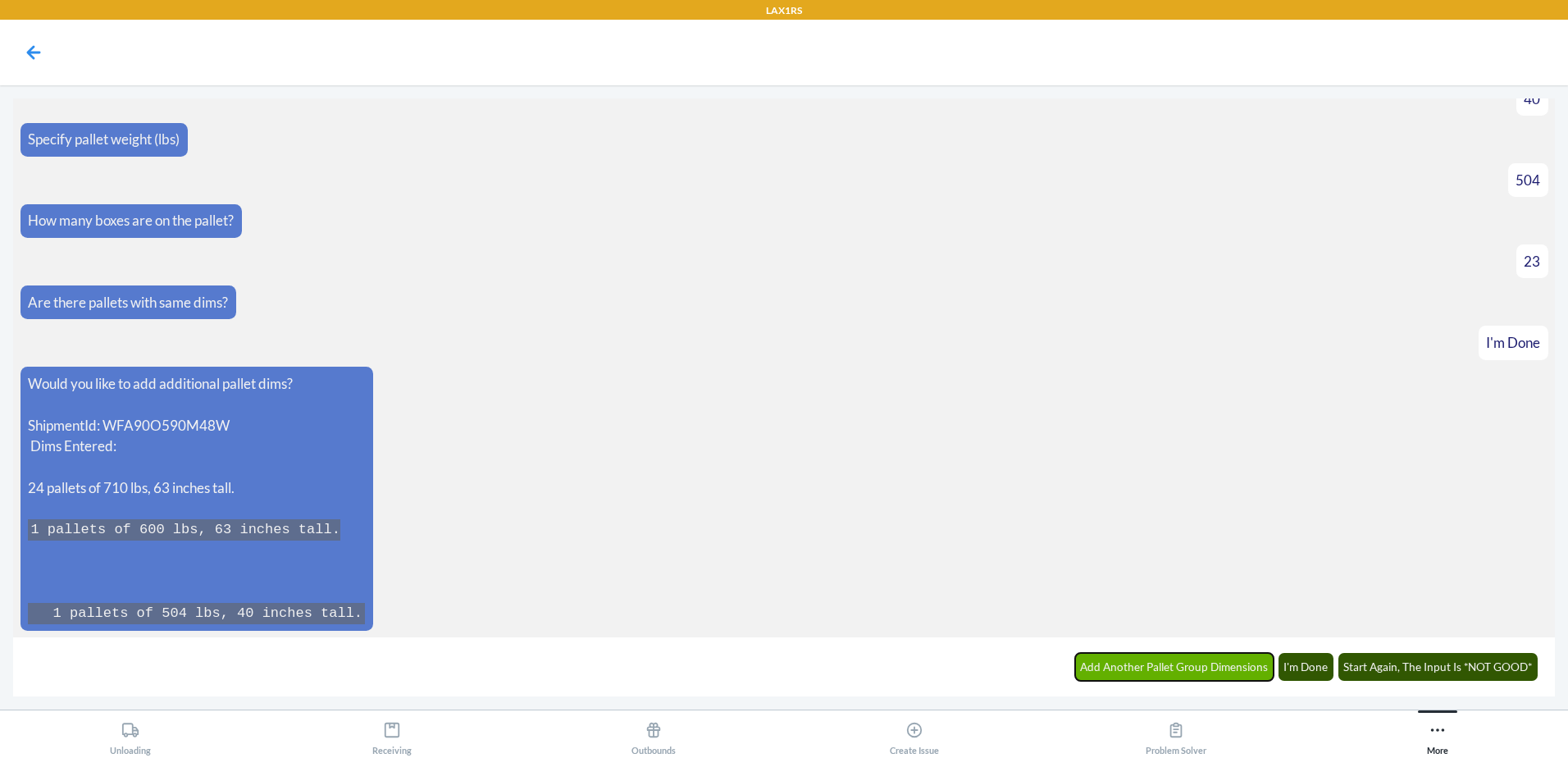
click at [1130, 671] on button "Add Another Pallet Group Dimensions" at bounding box center [1175, 666] width 200 height 28
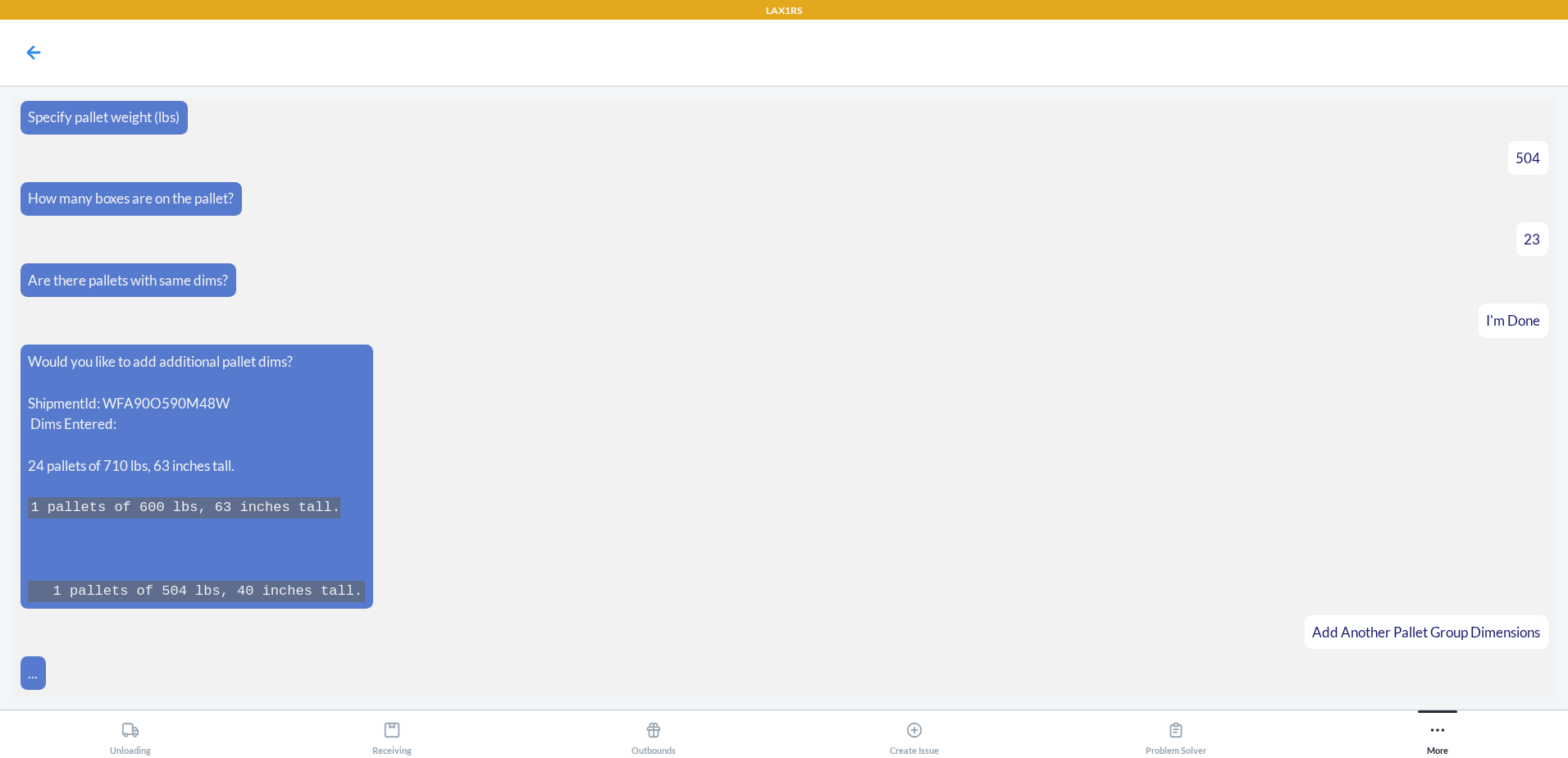
scroll to position [3145, 0]
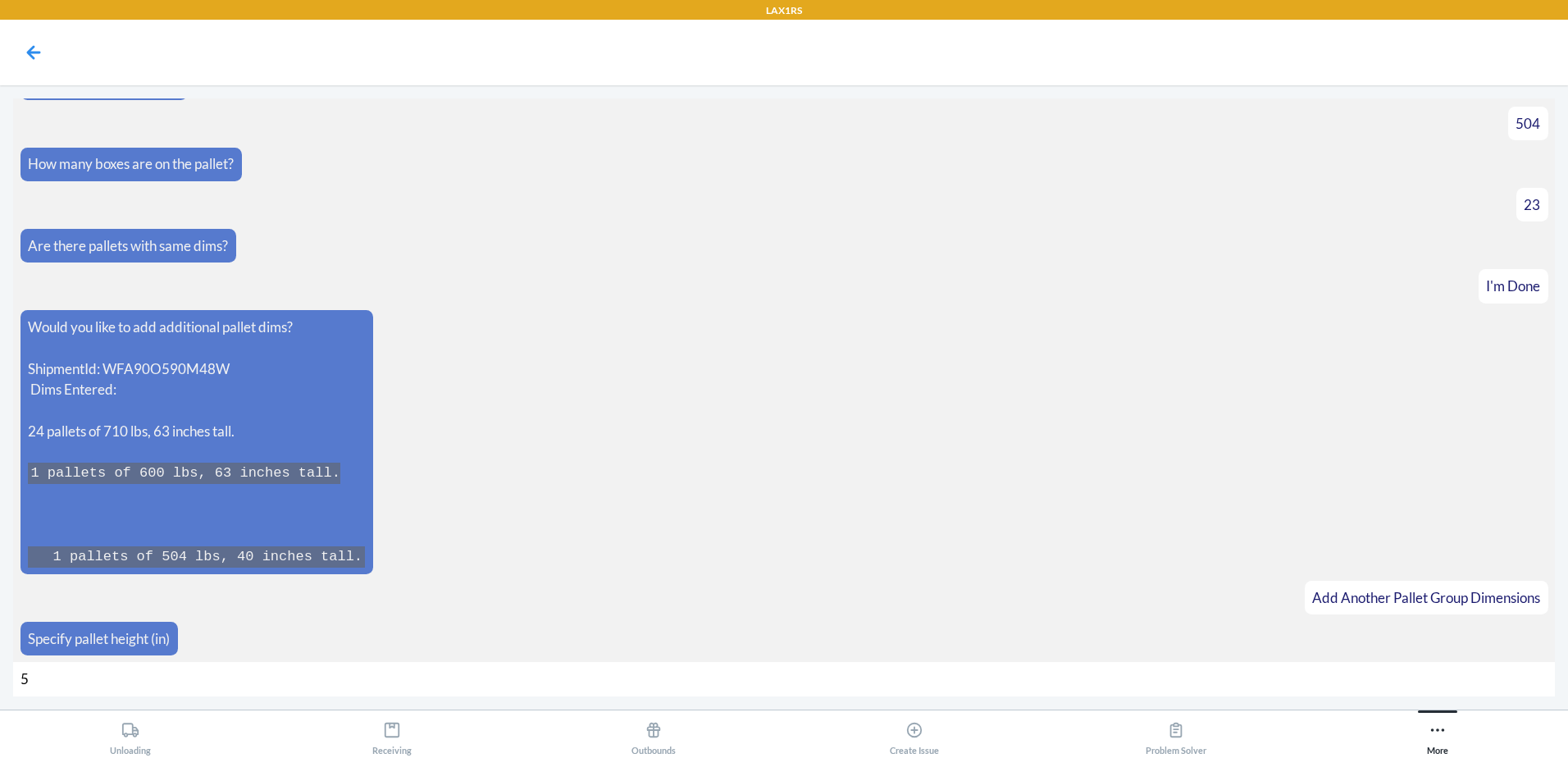
type input "52"
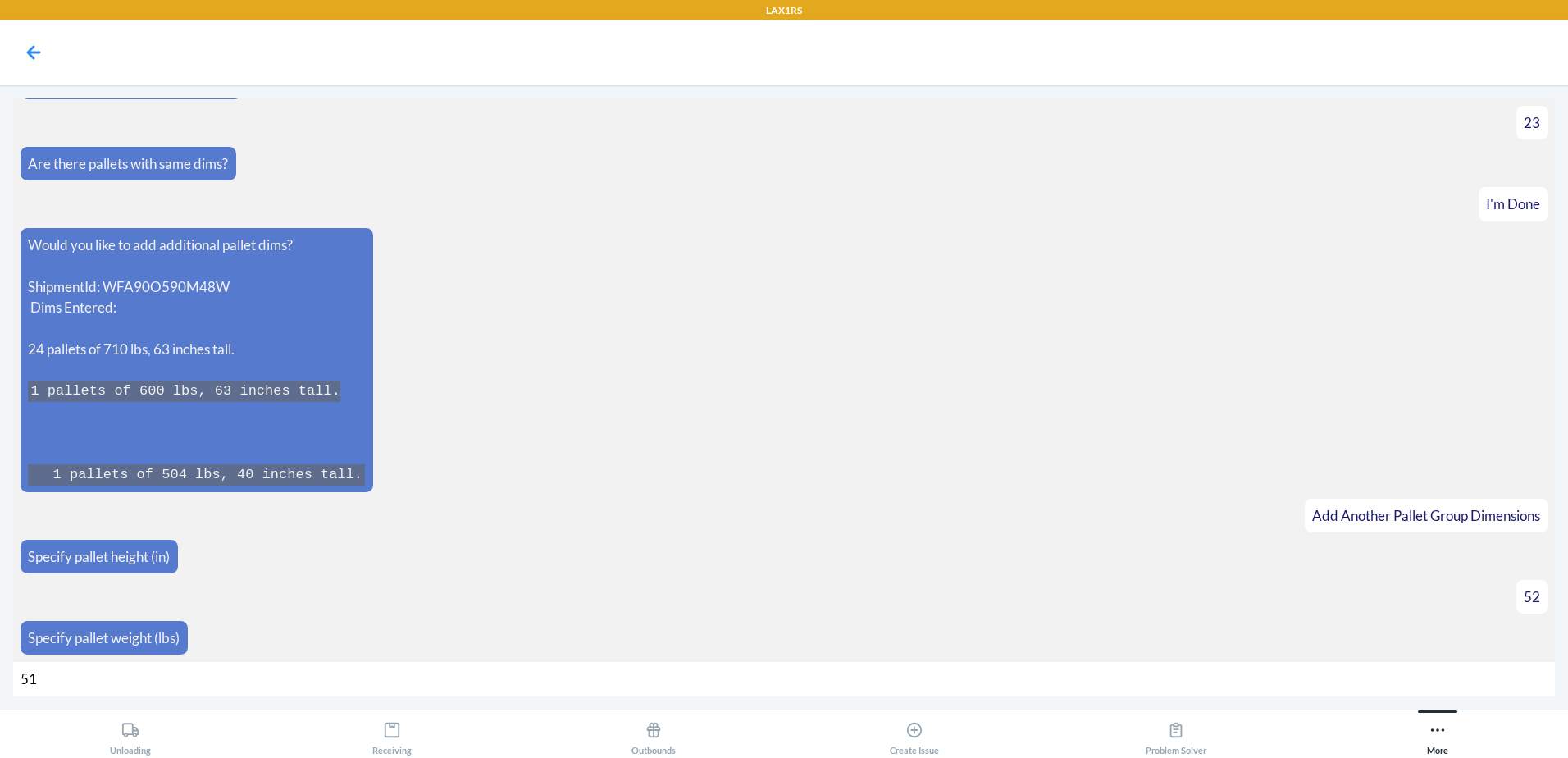
type input "512"
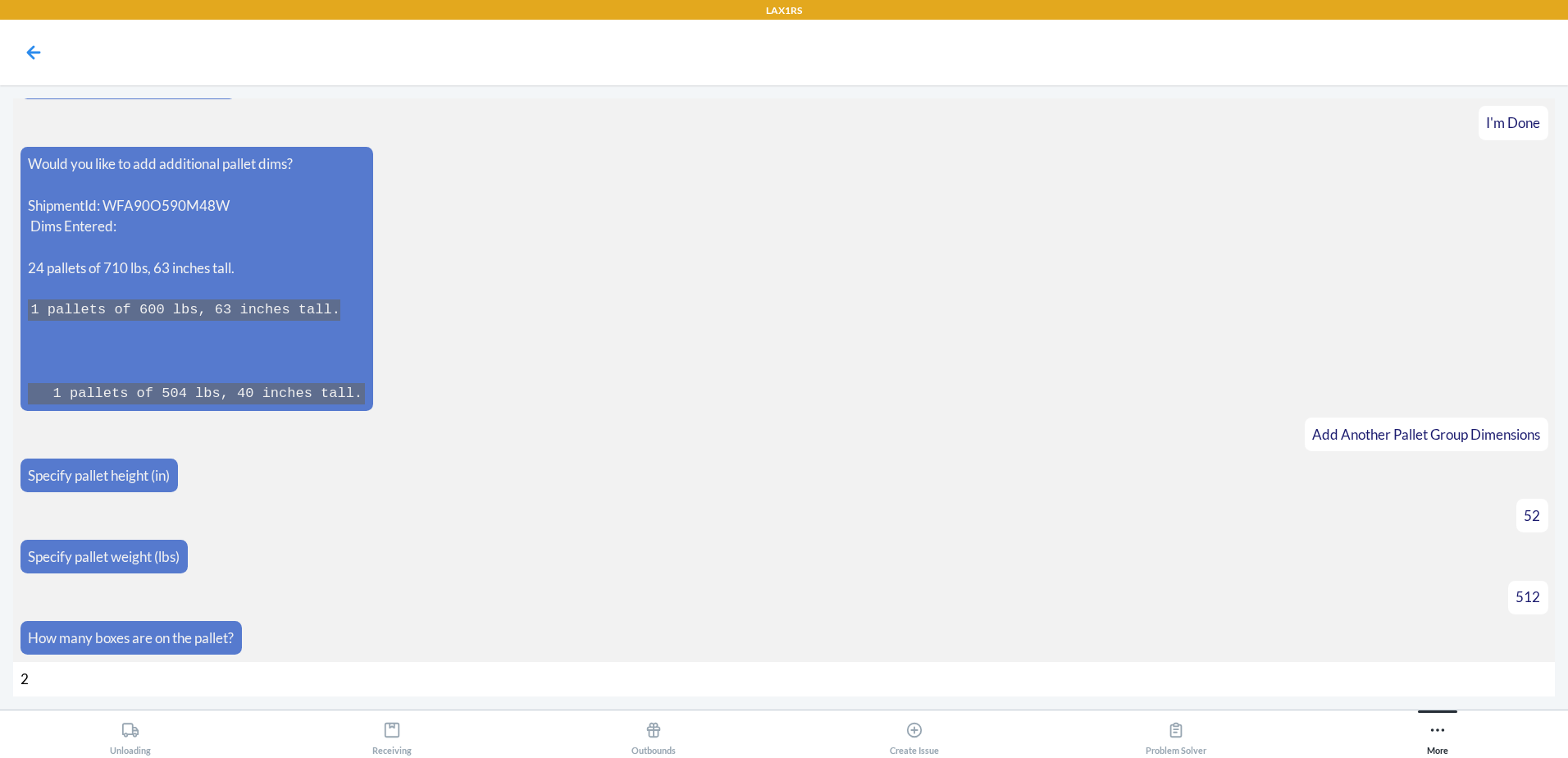
type input "25"
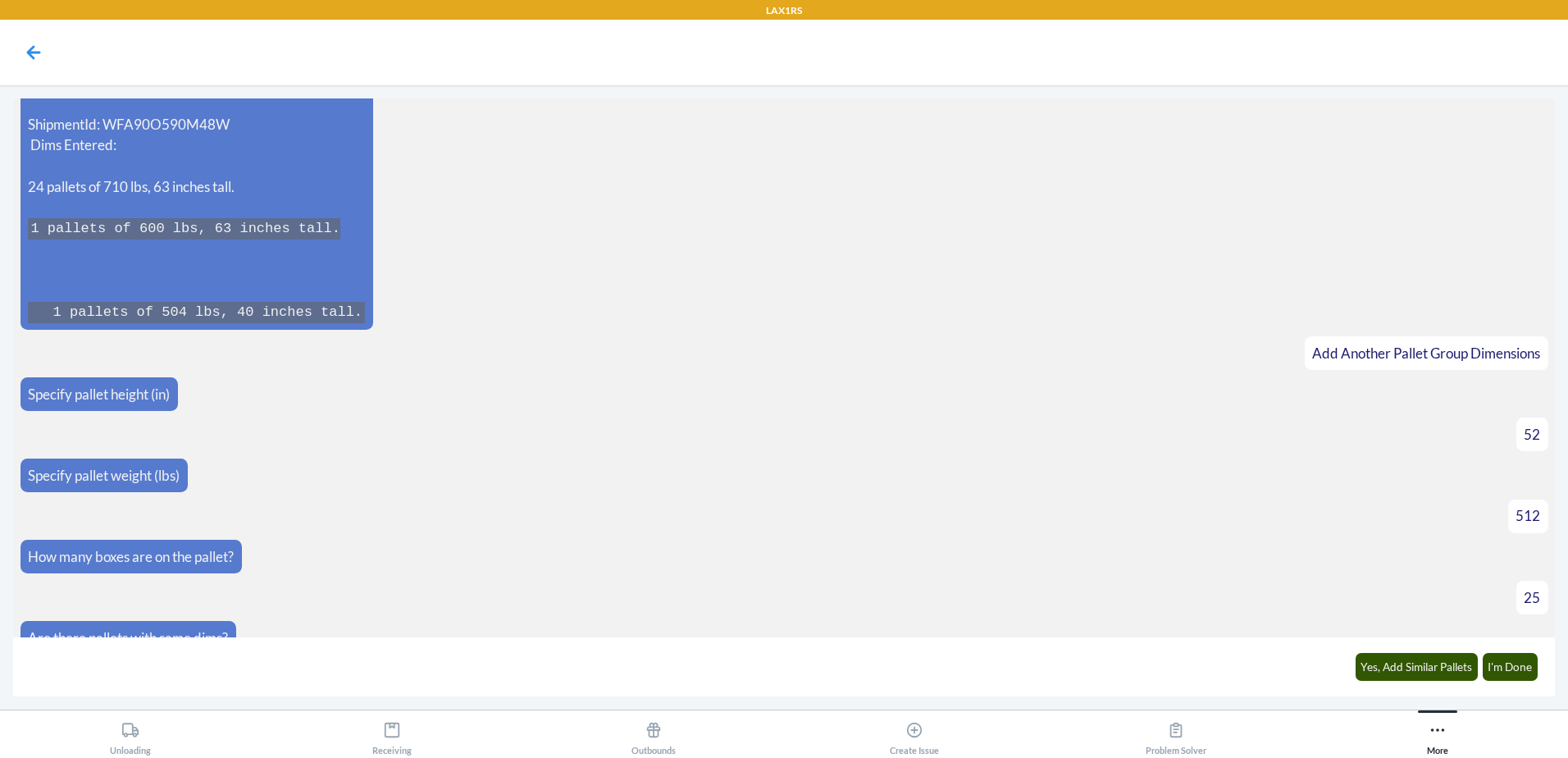
scroll to position [3414, 0]
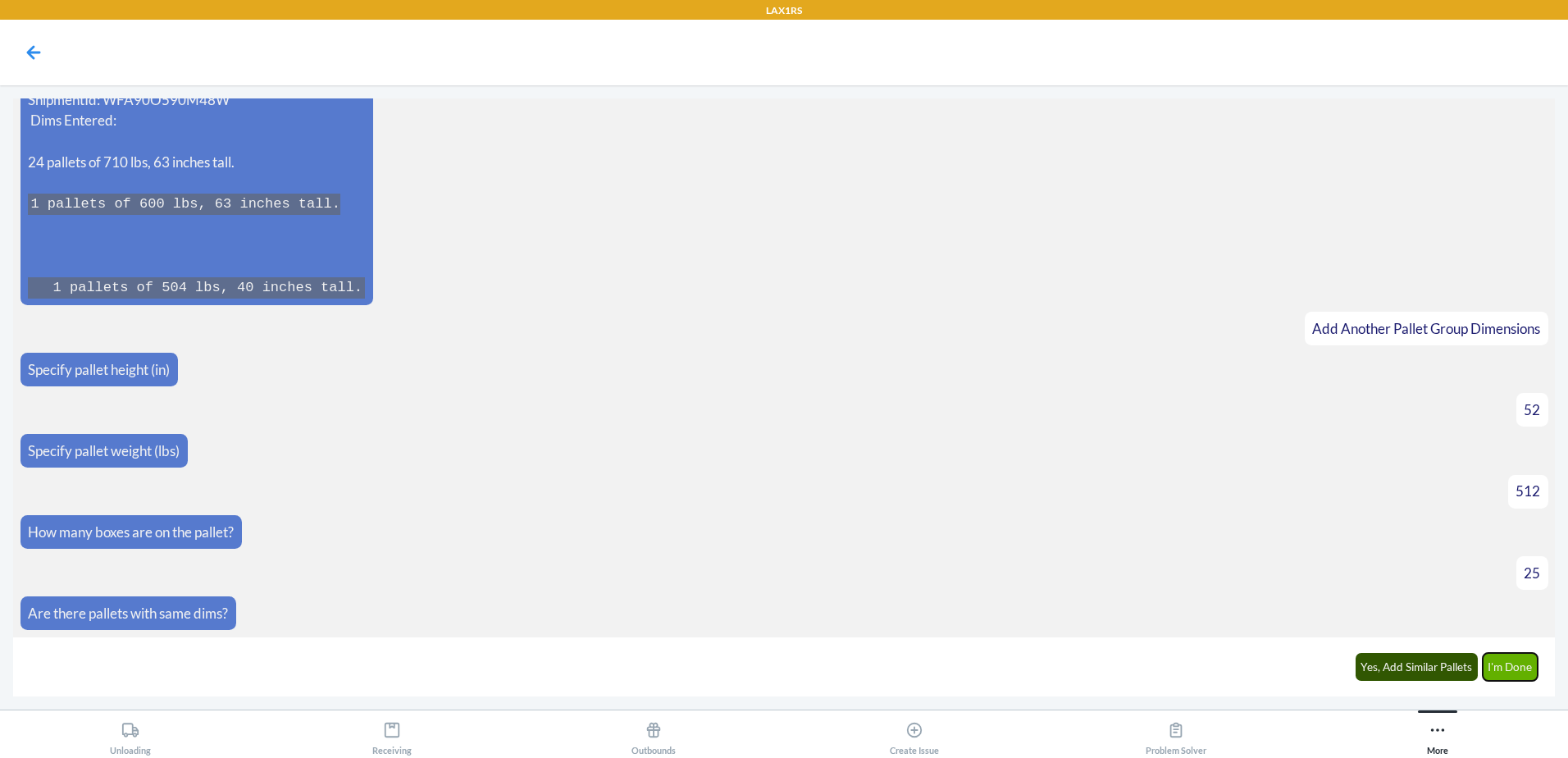
click at [1518, 670] on button "I'm Done" at bounding box center [1511, 666] width 56 height 28
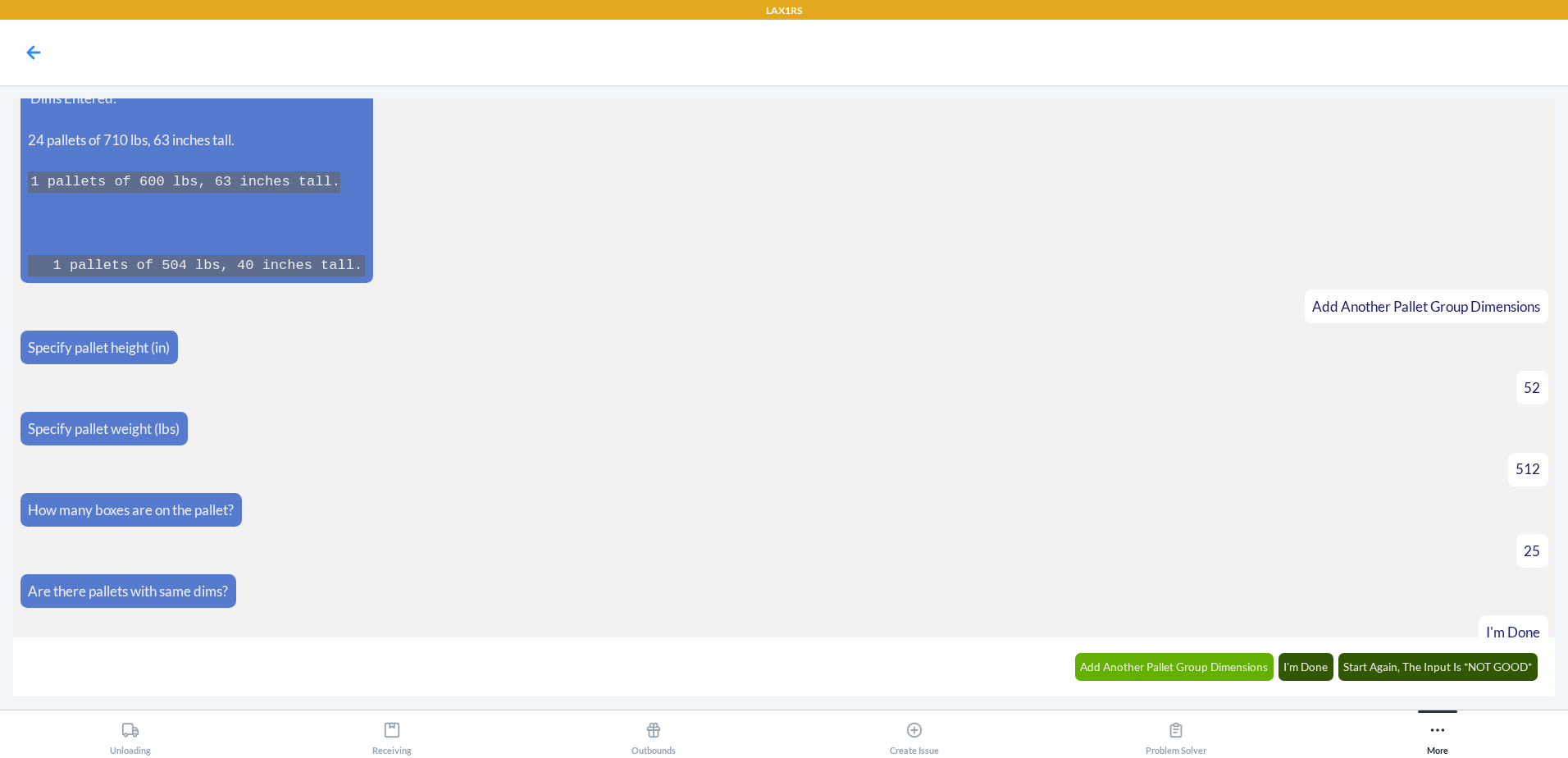
scroll to position [3809, 0]
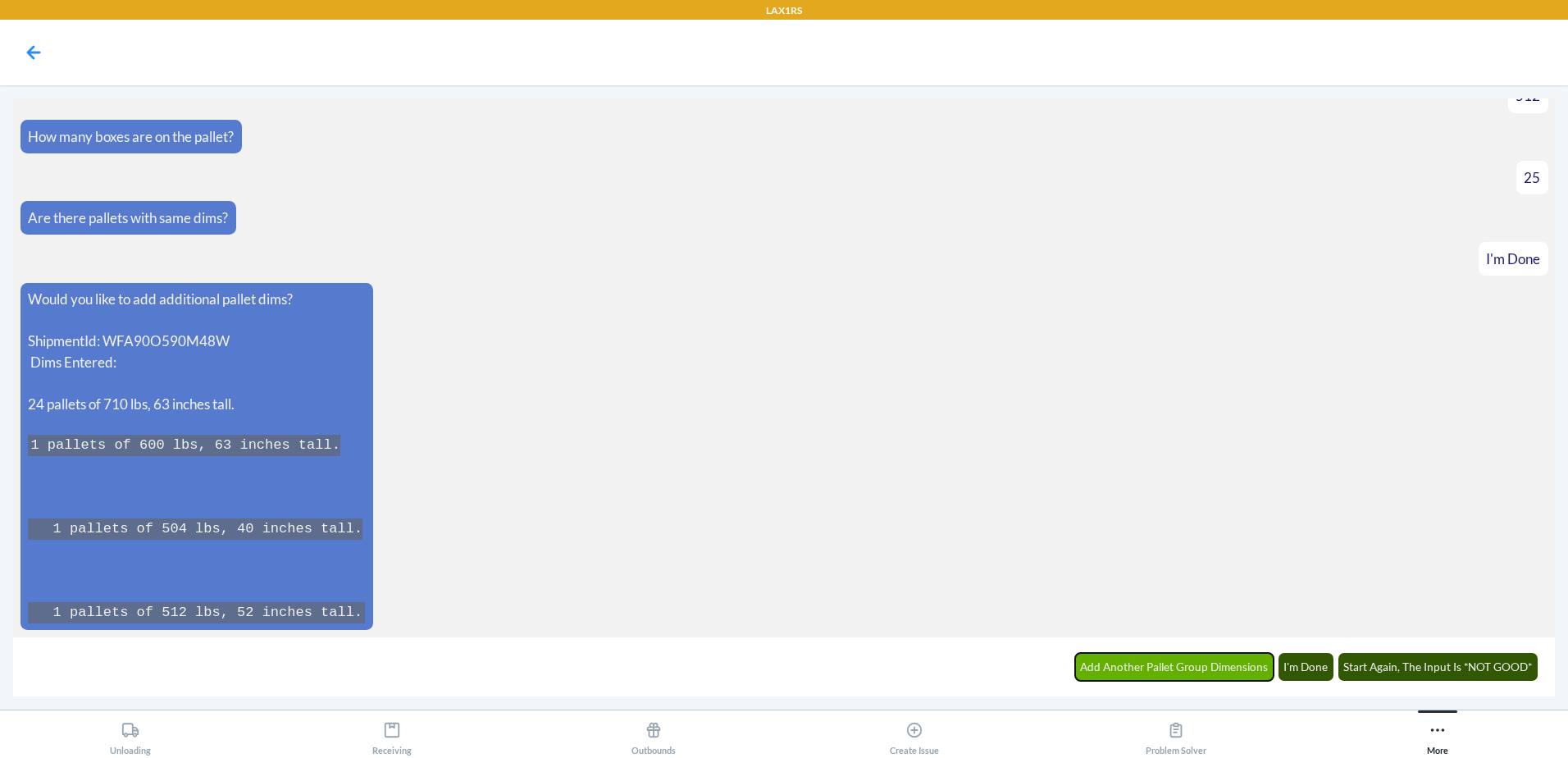
click at [1216, 663] on button "Add Another Pallet Group Dimensions" at bounding box center [1175, 666] width 200 height 28
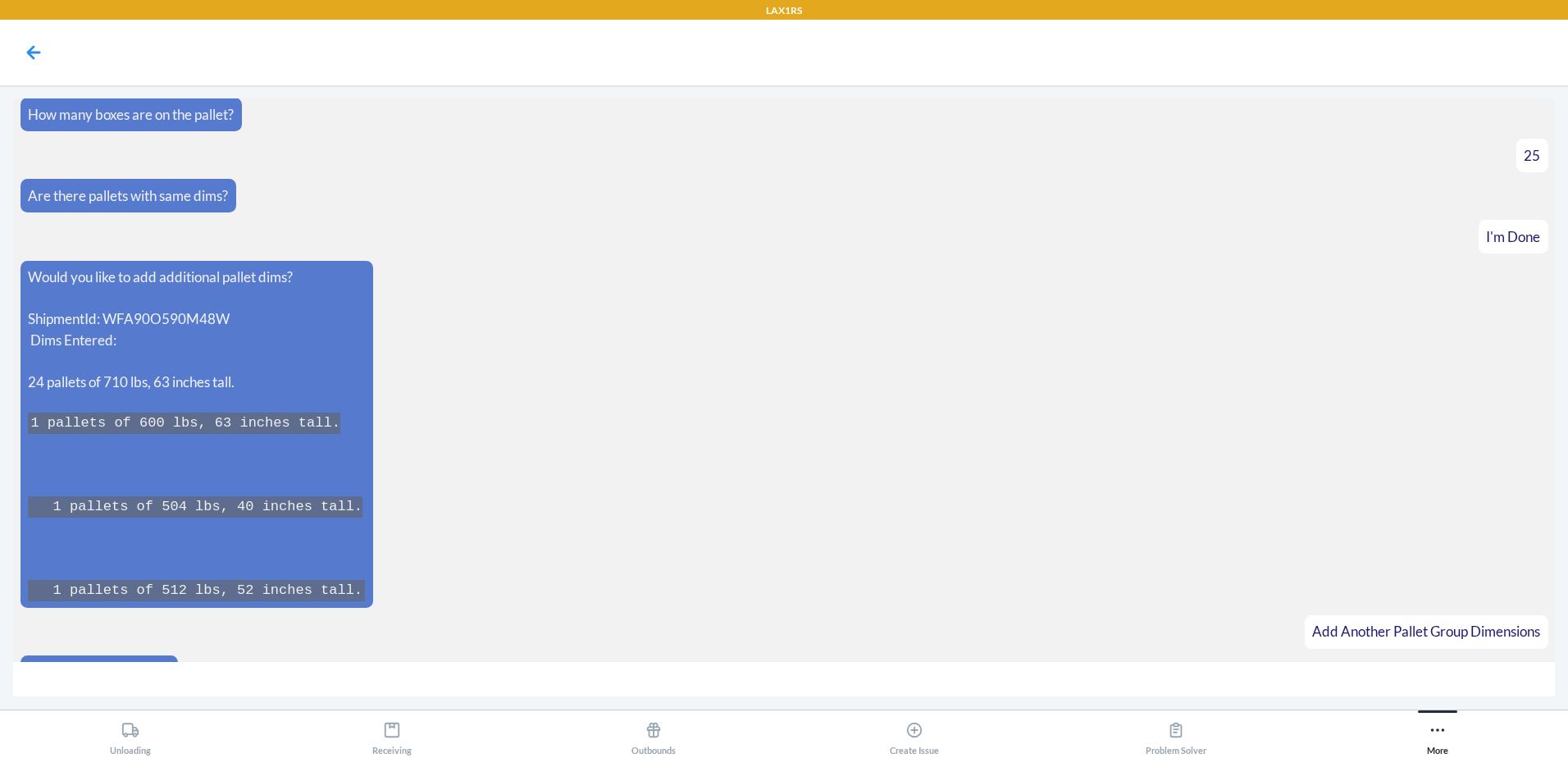
scroll to position [3866, 0]
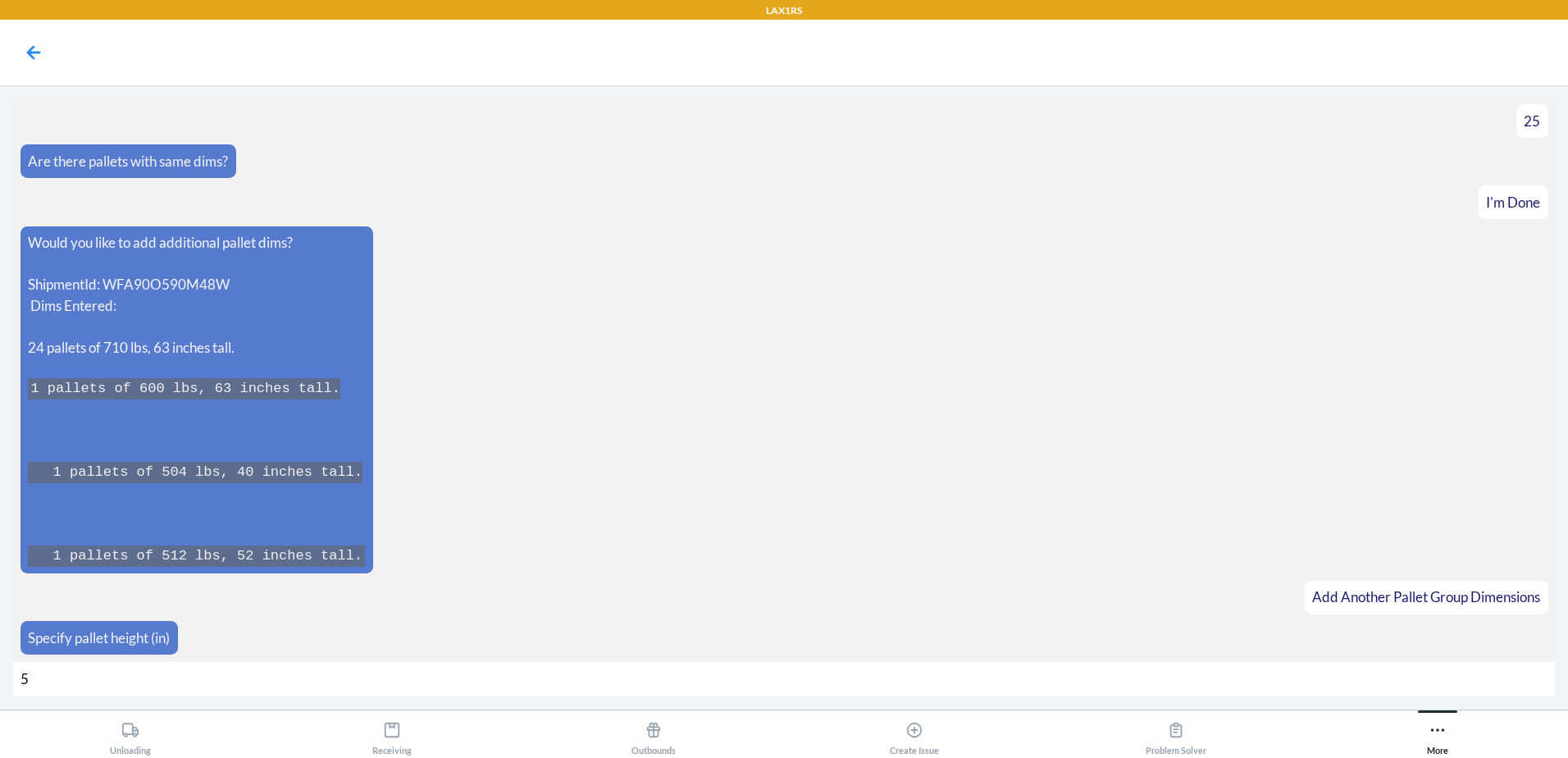
type input "51"
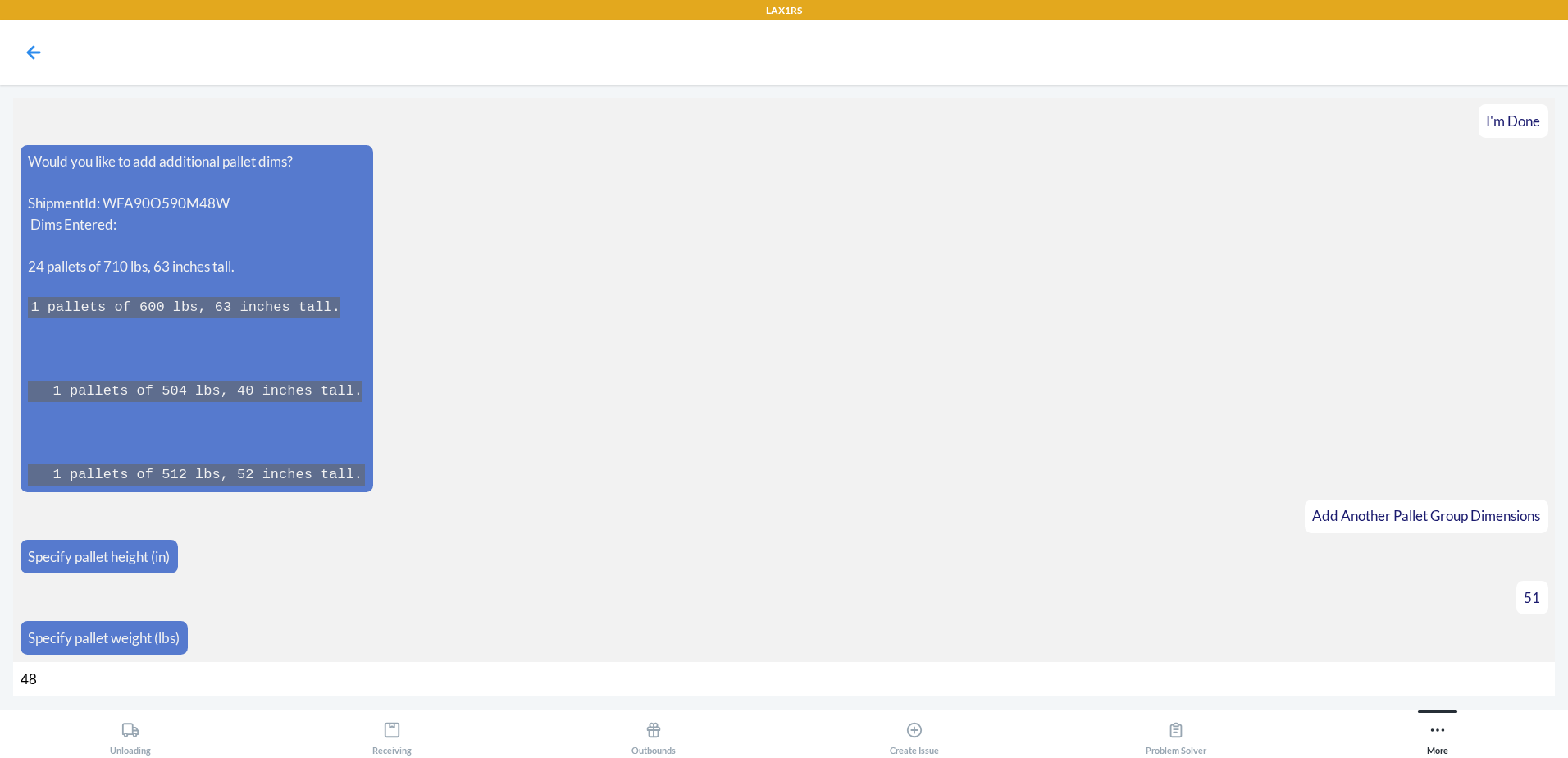
type input "486"
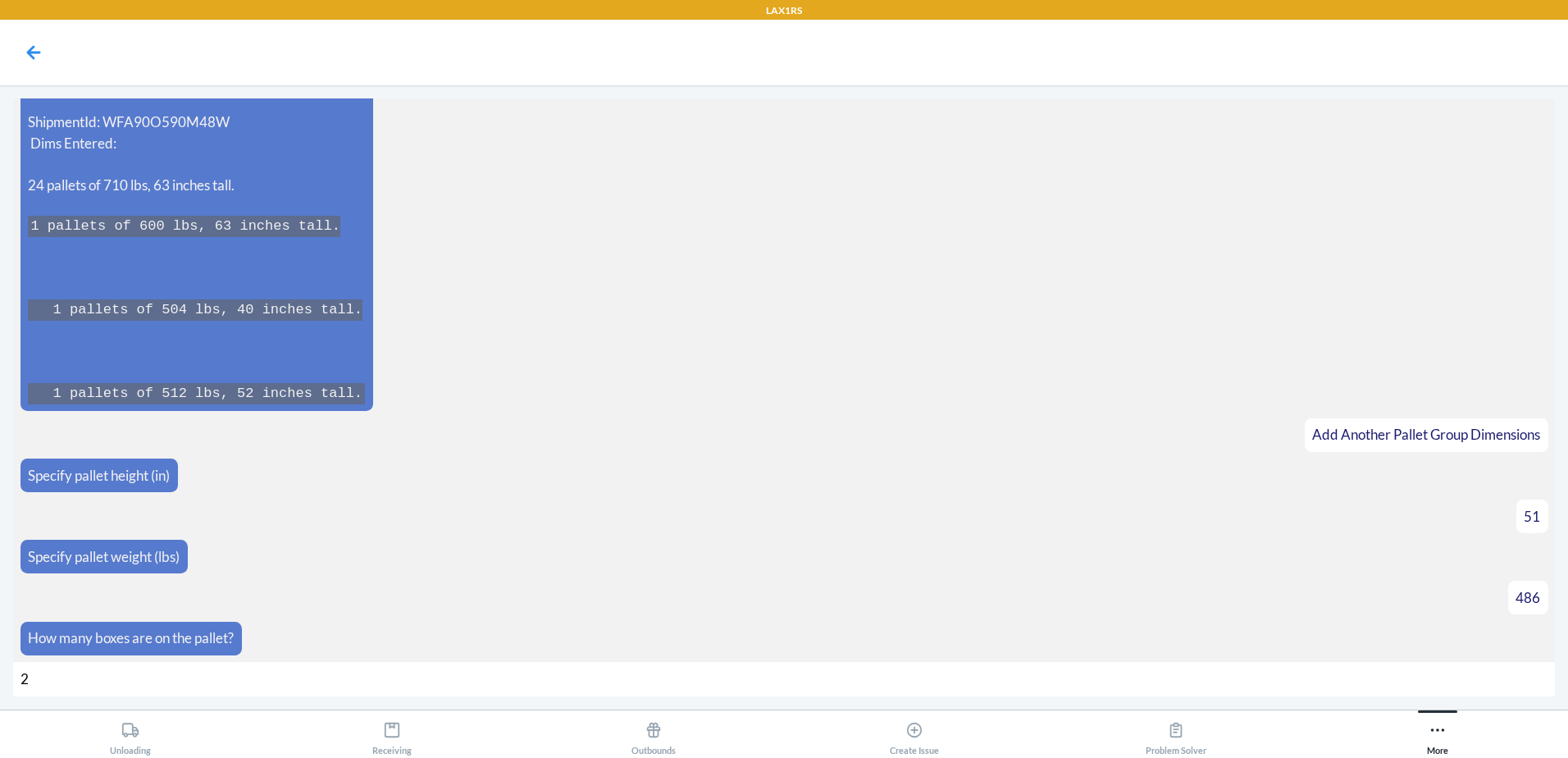
type input "23"
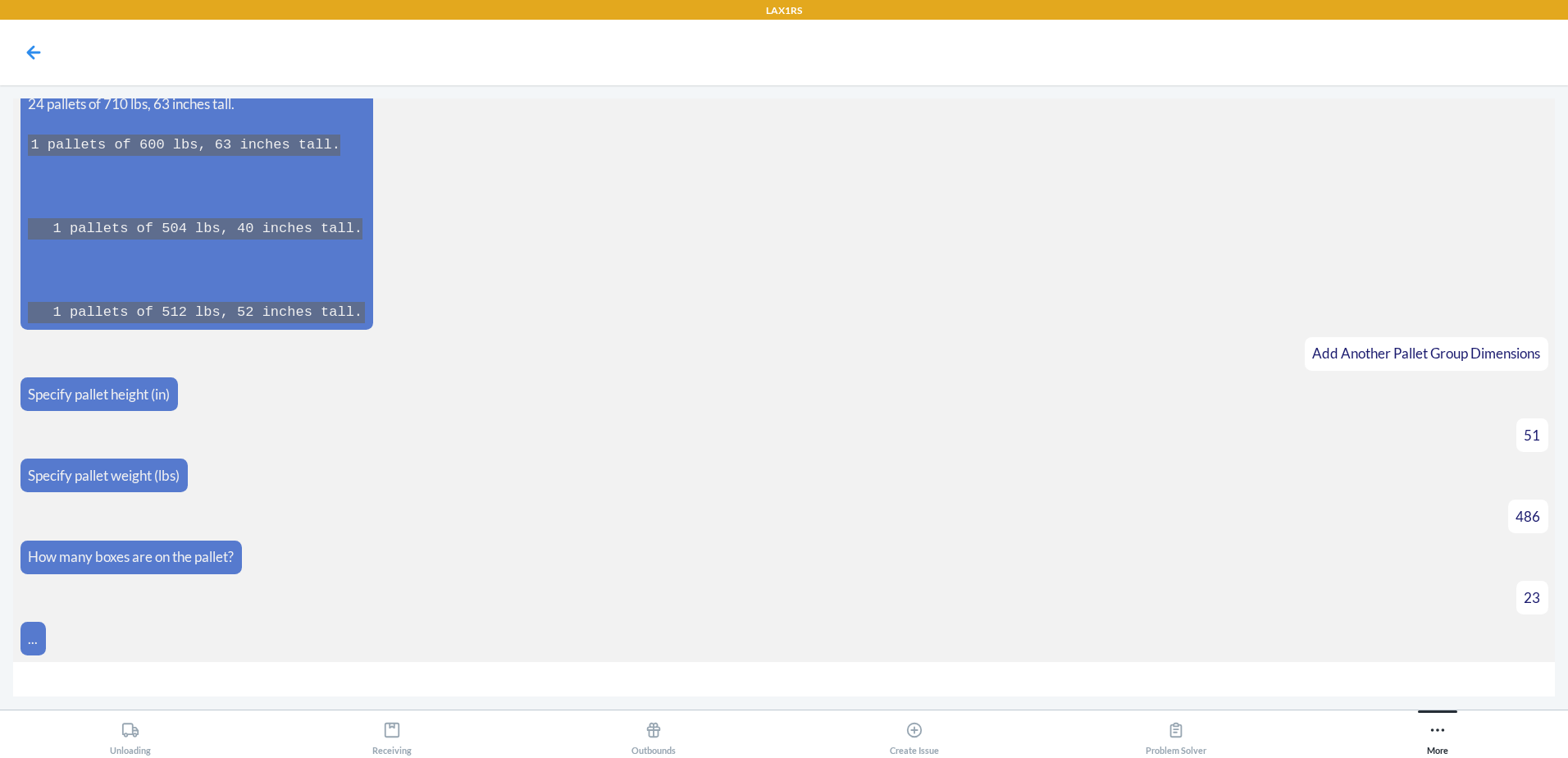
scroll to position [4134, 0]
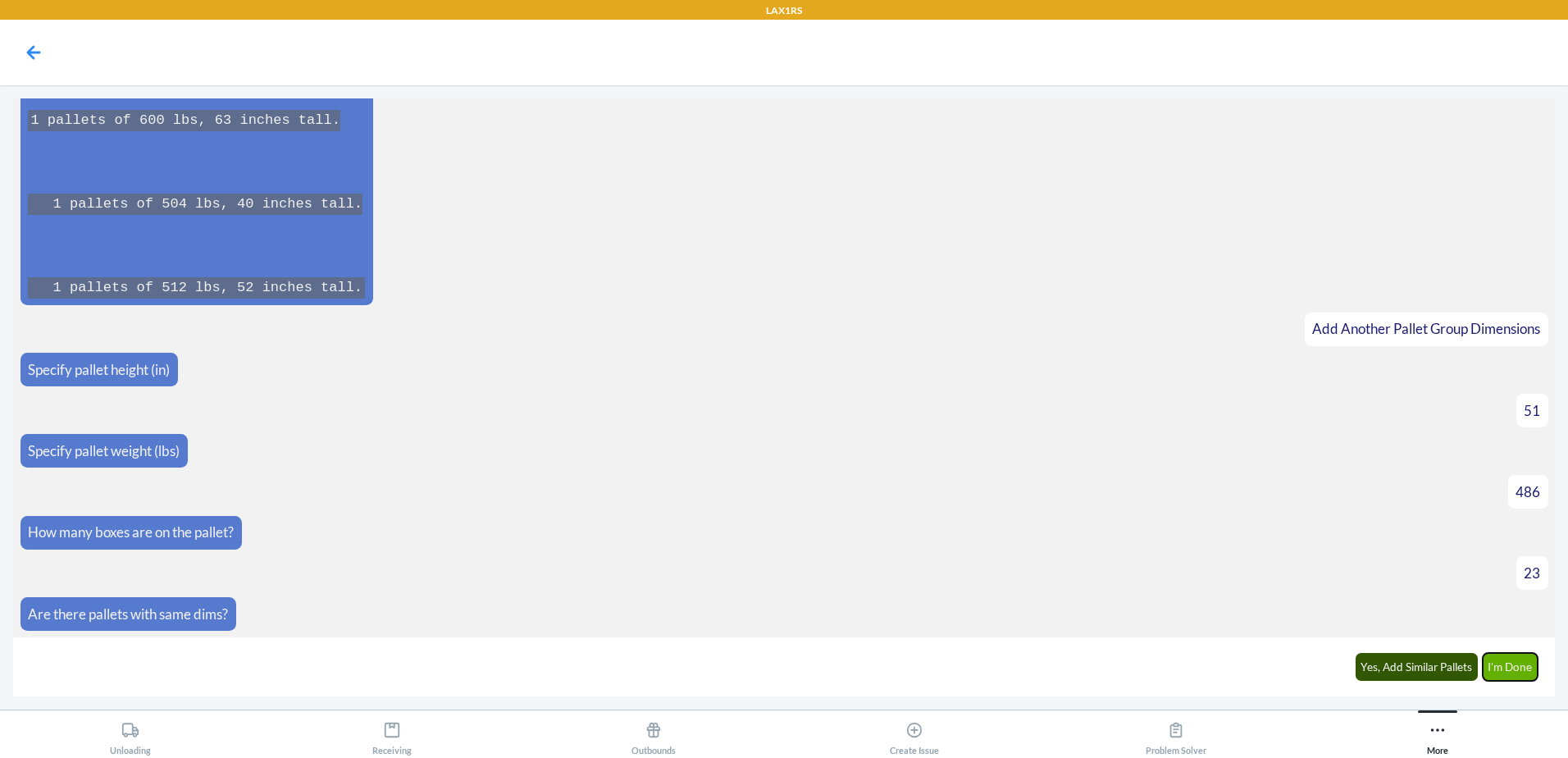
click at [1492, 662] on button "I'm Done" at bounding box center [1511, 666] width 56 height 28
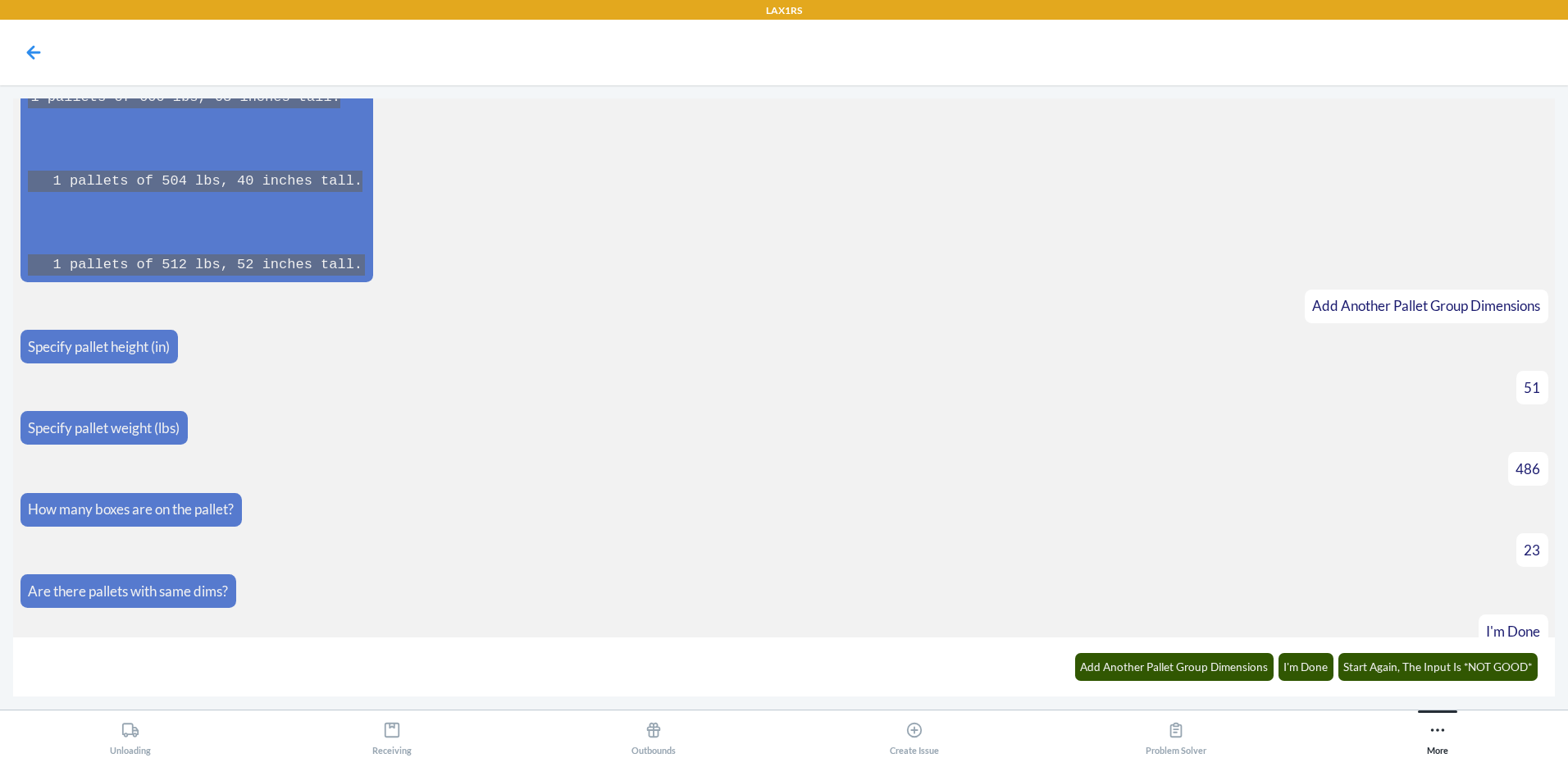
scroll to position [4614, 0]
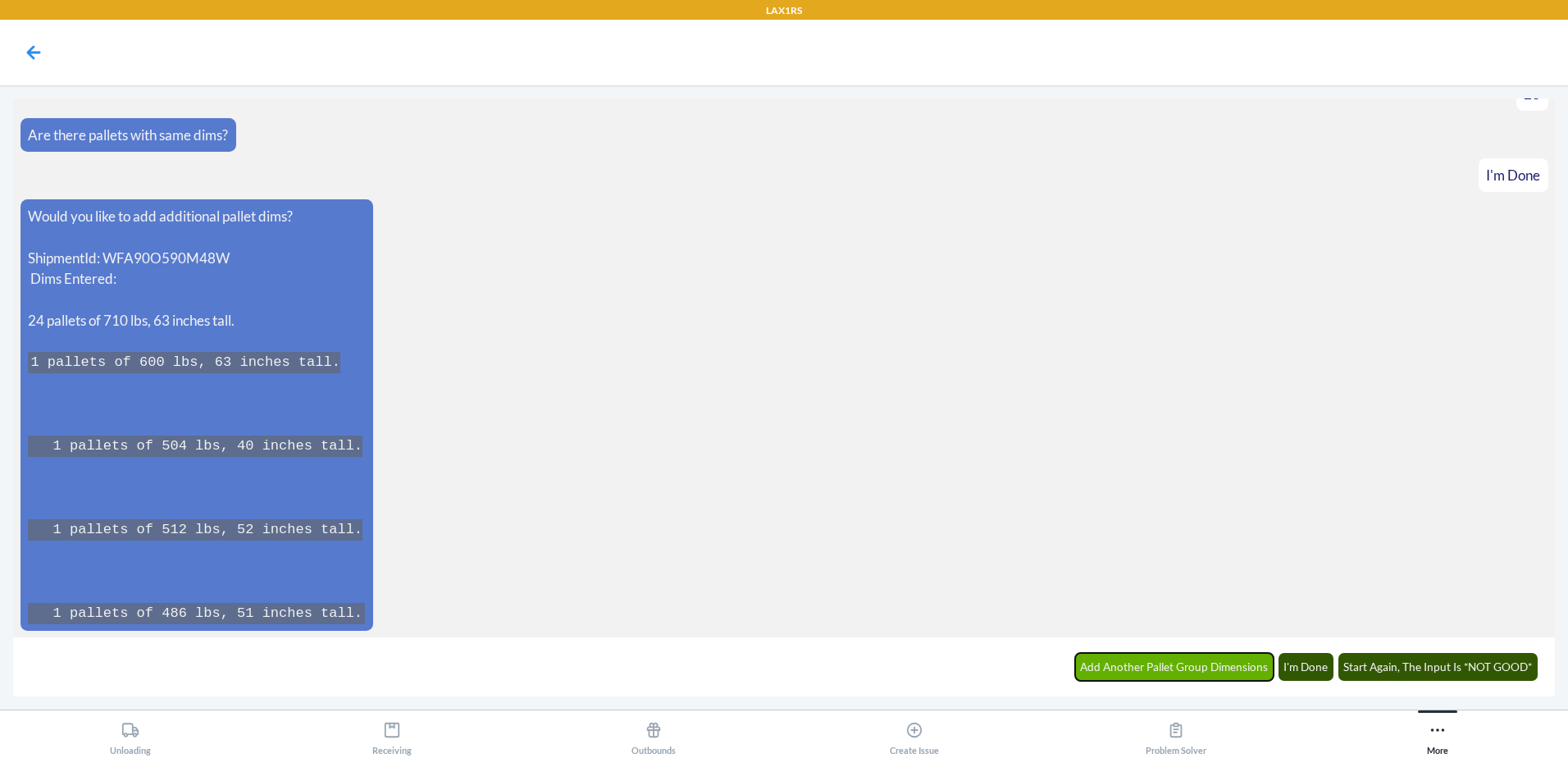
click at [1176, 669] on button "Add Another Pallet Group Dimensions" at bounding box center [1175, 666] width 200 height 28
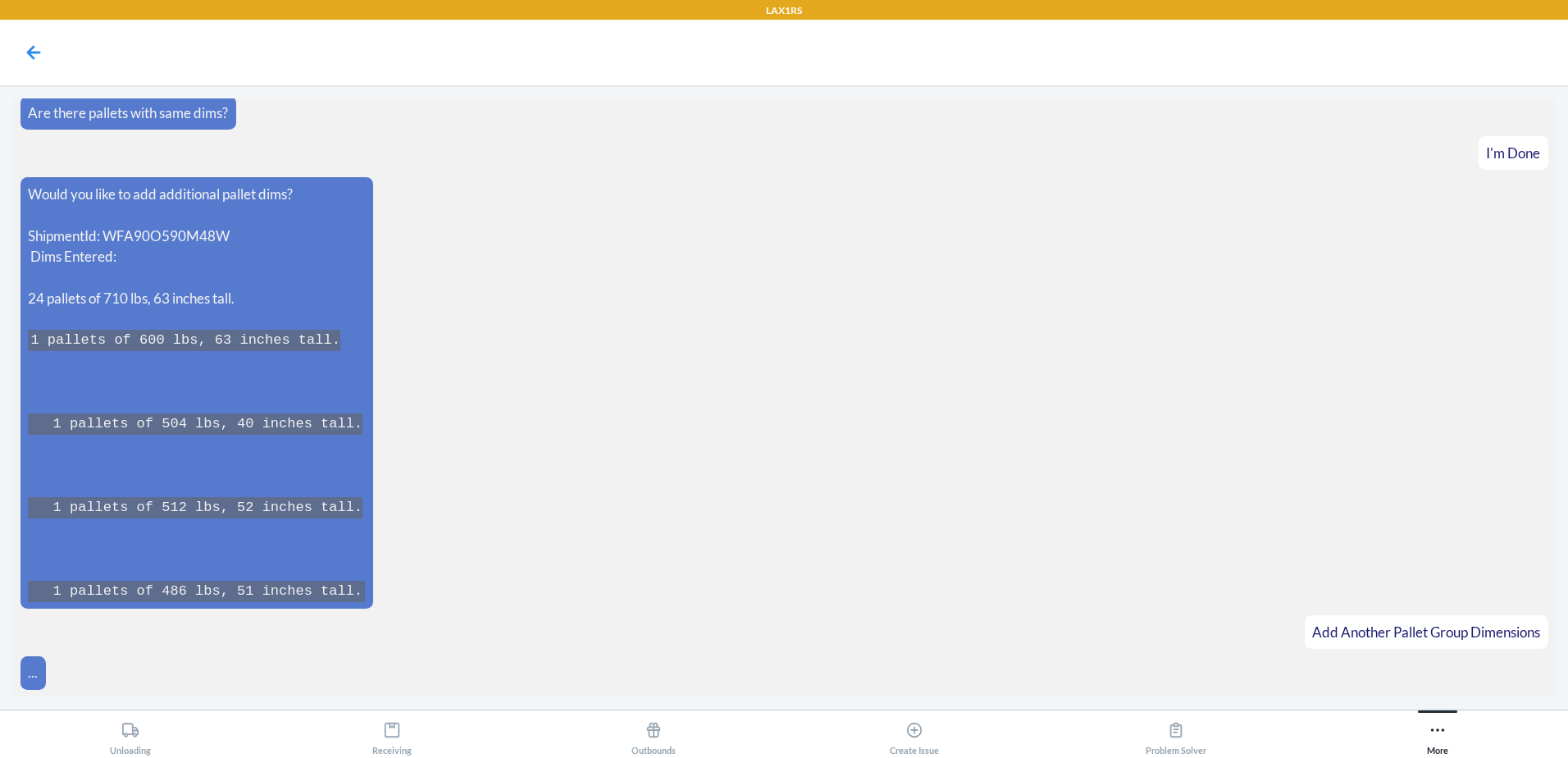
scroll to position [4670, 0]
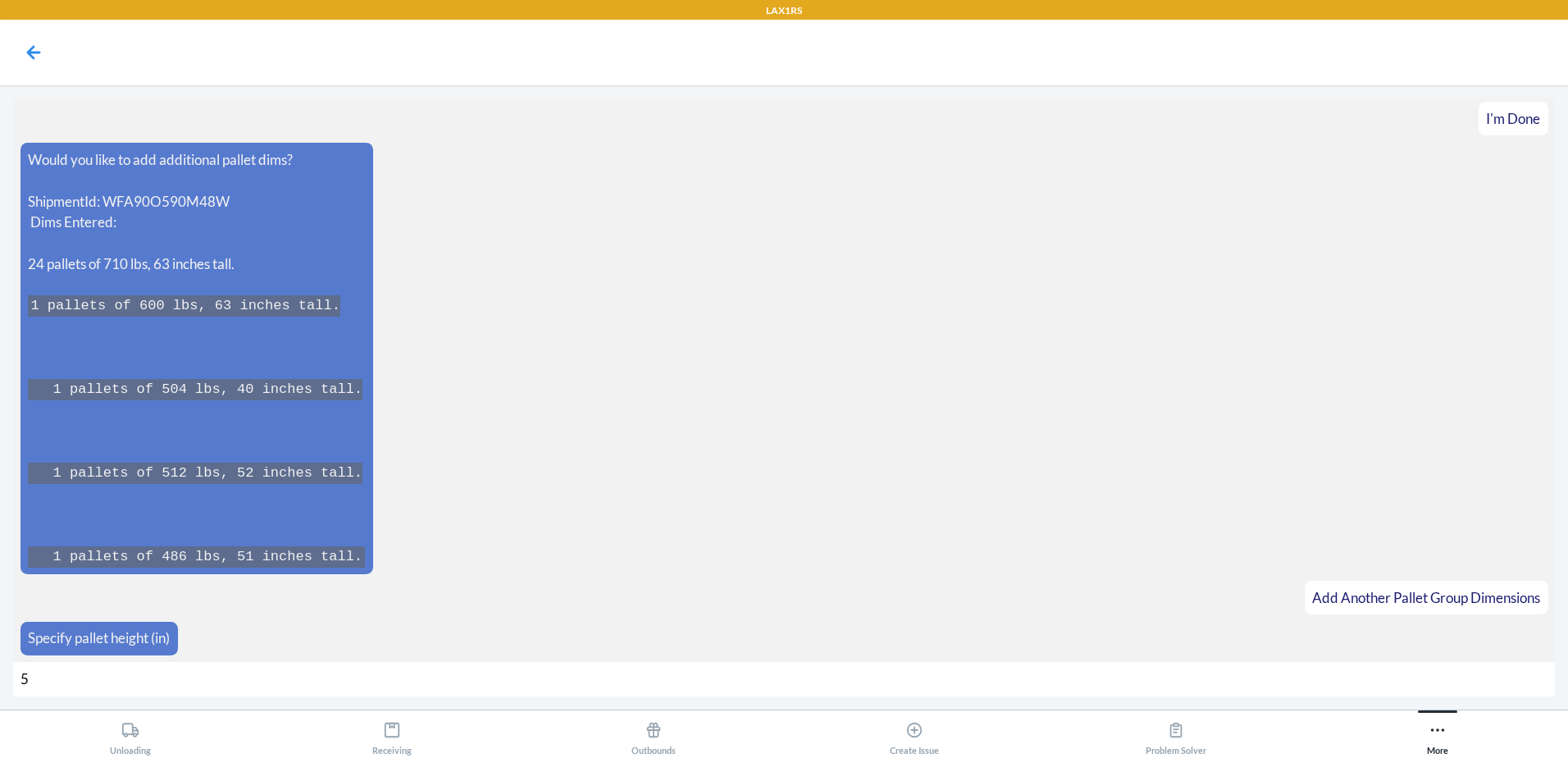
type input "52"
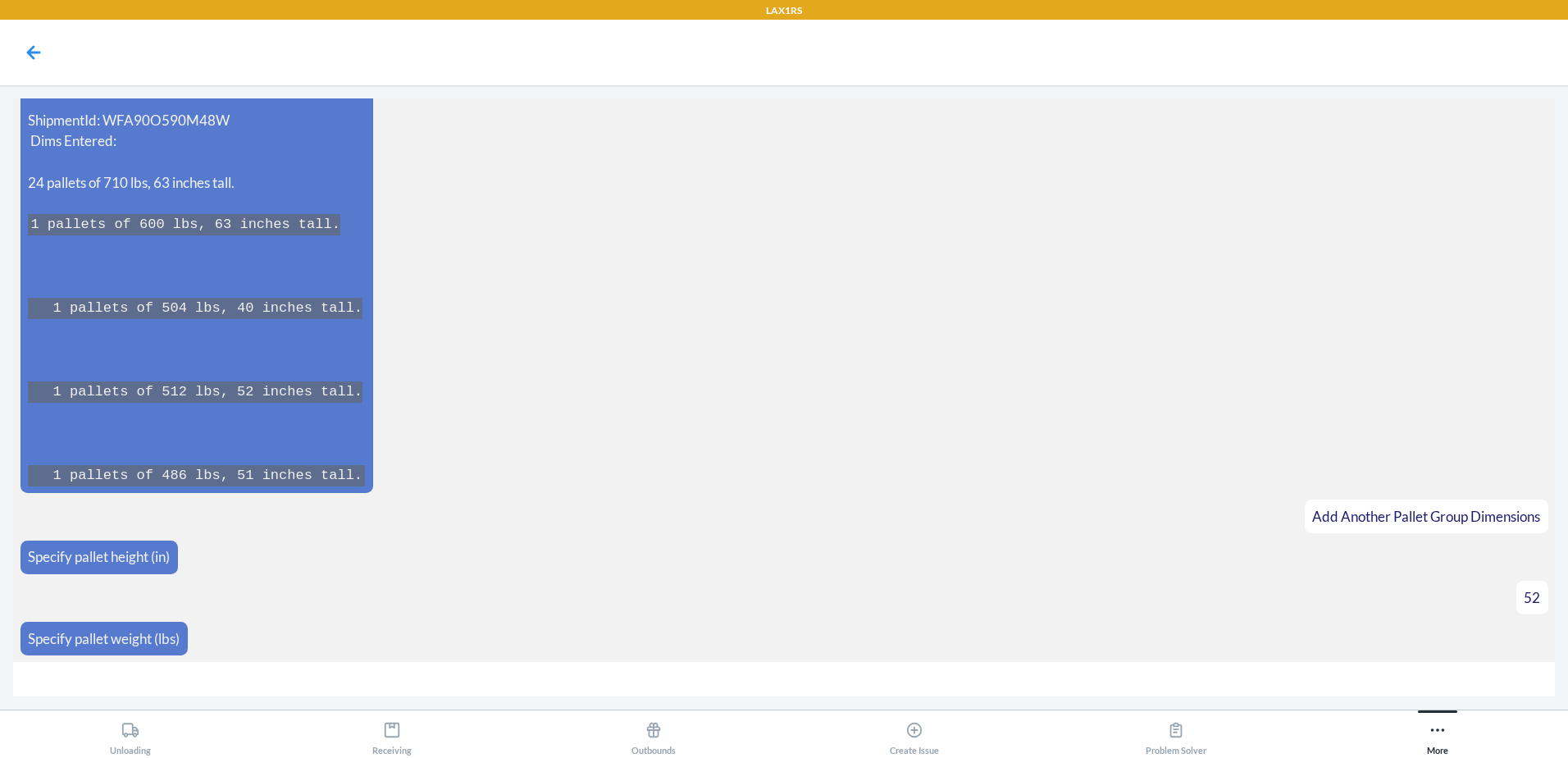
type input "2"
type input "528"
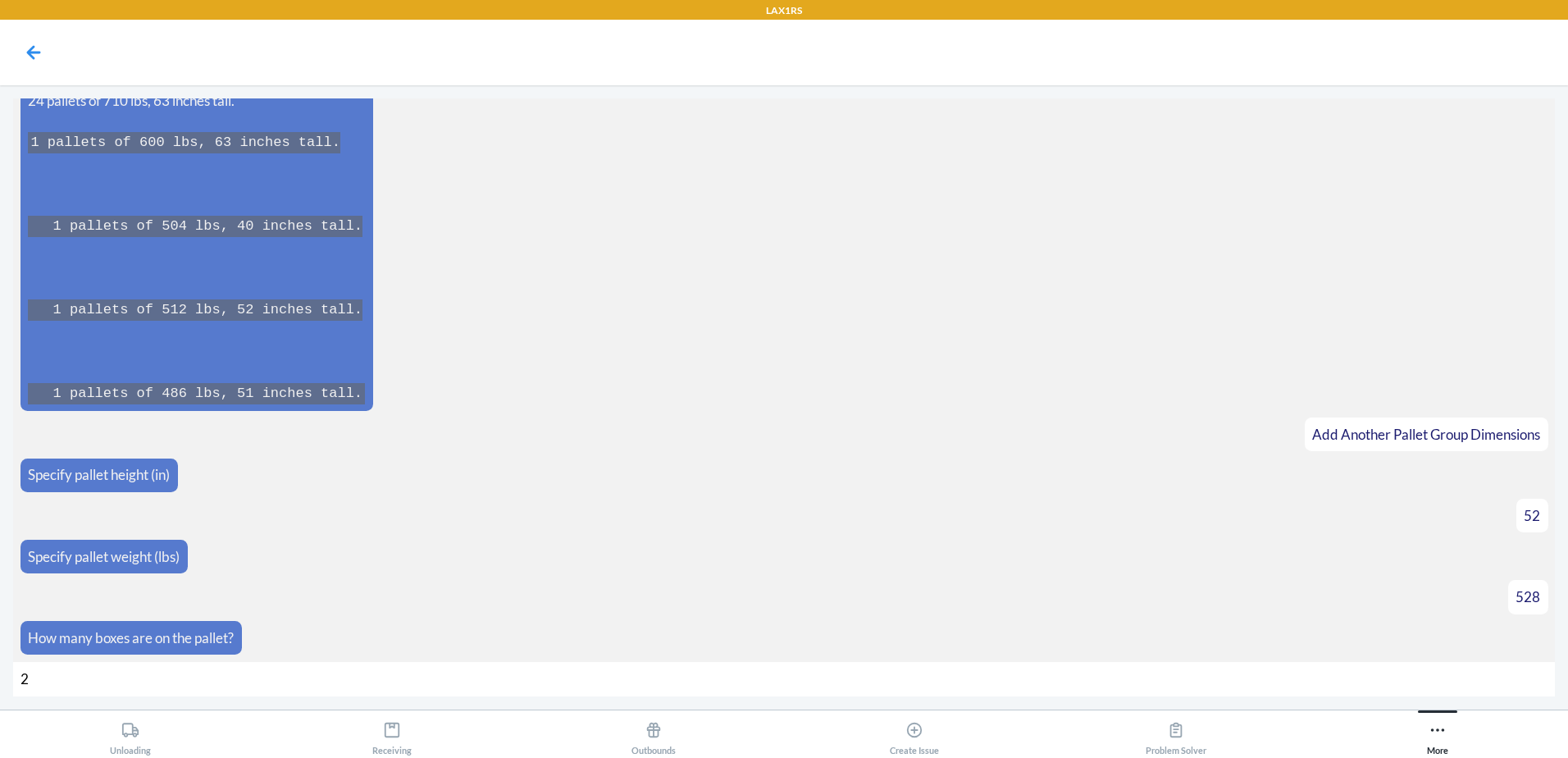
type input "25"
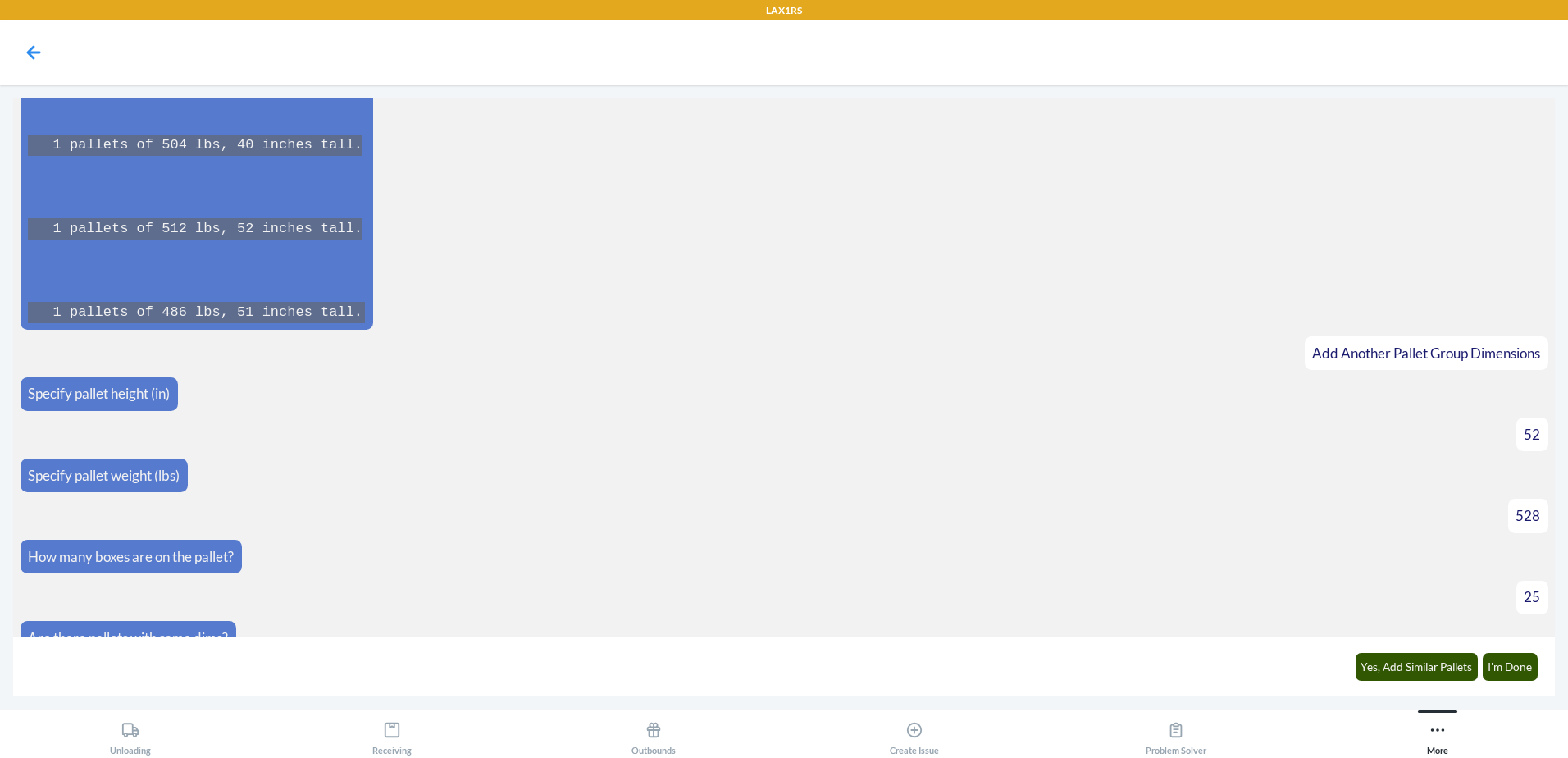
scroll to position [4940, 0]
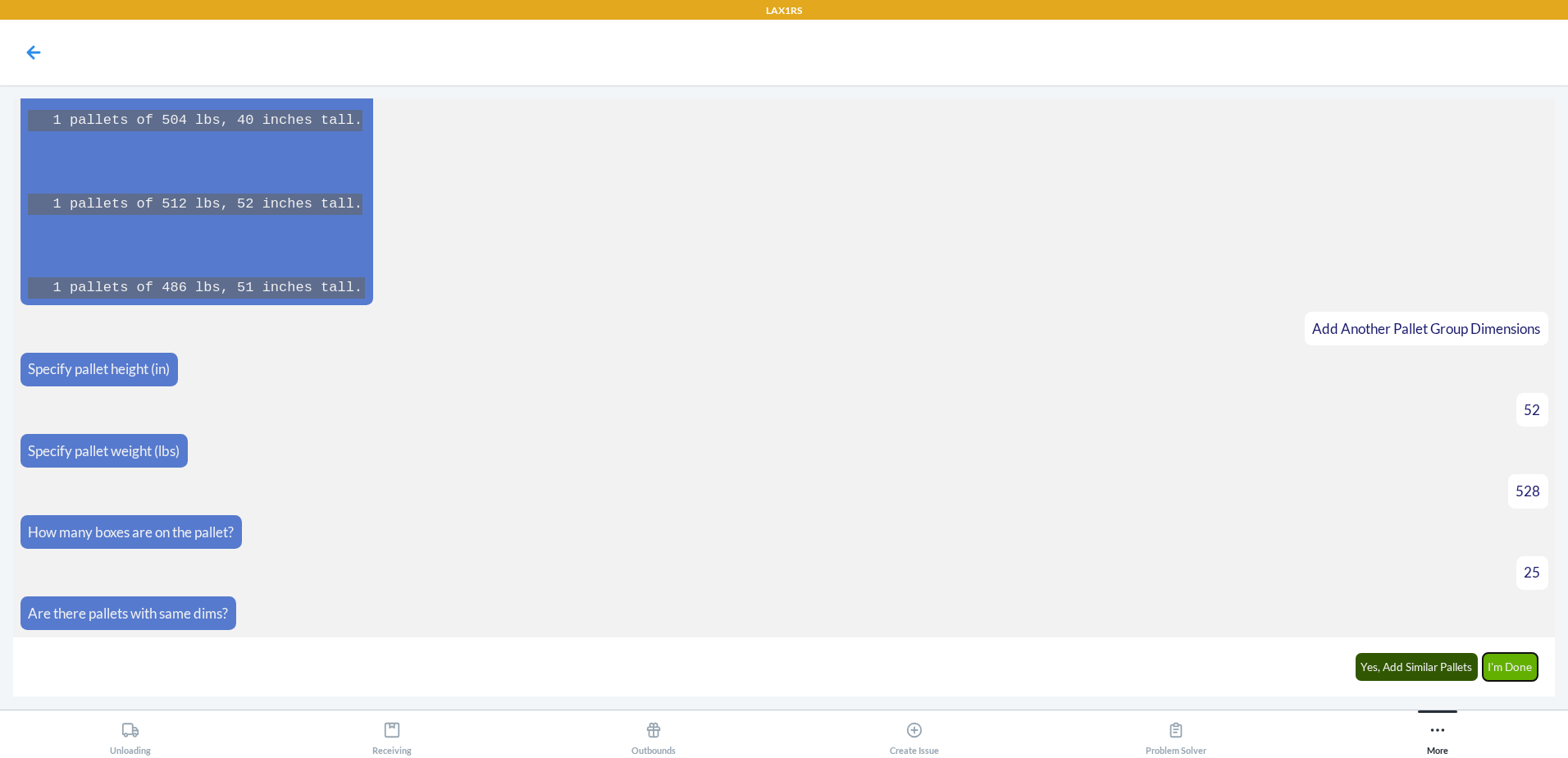
click at [1521, 667] on button "I'm Done" at bounding box center [1511, 666] width 56 height 28
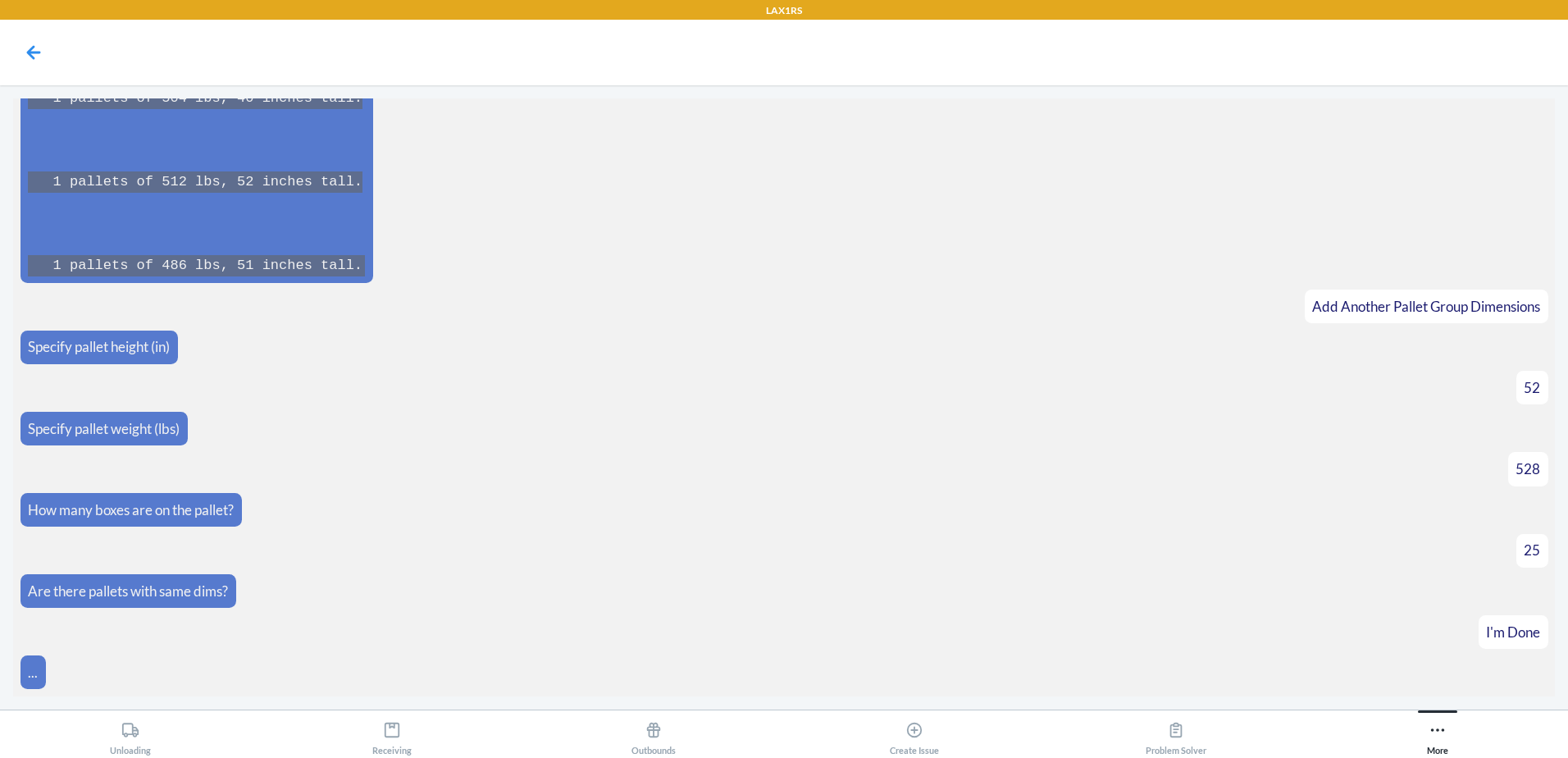
scroll to position [5501, 0]
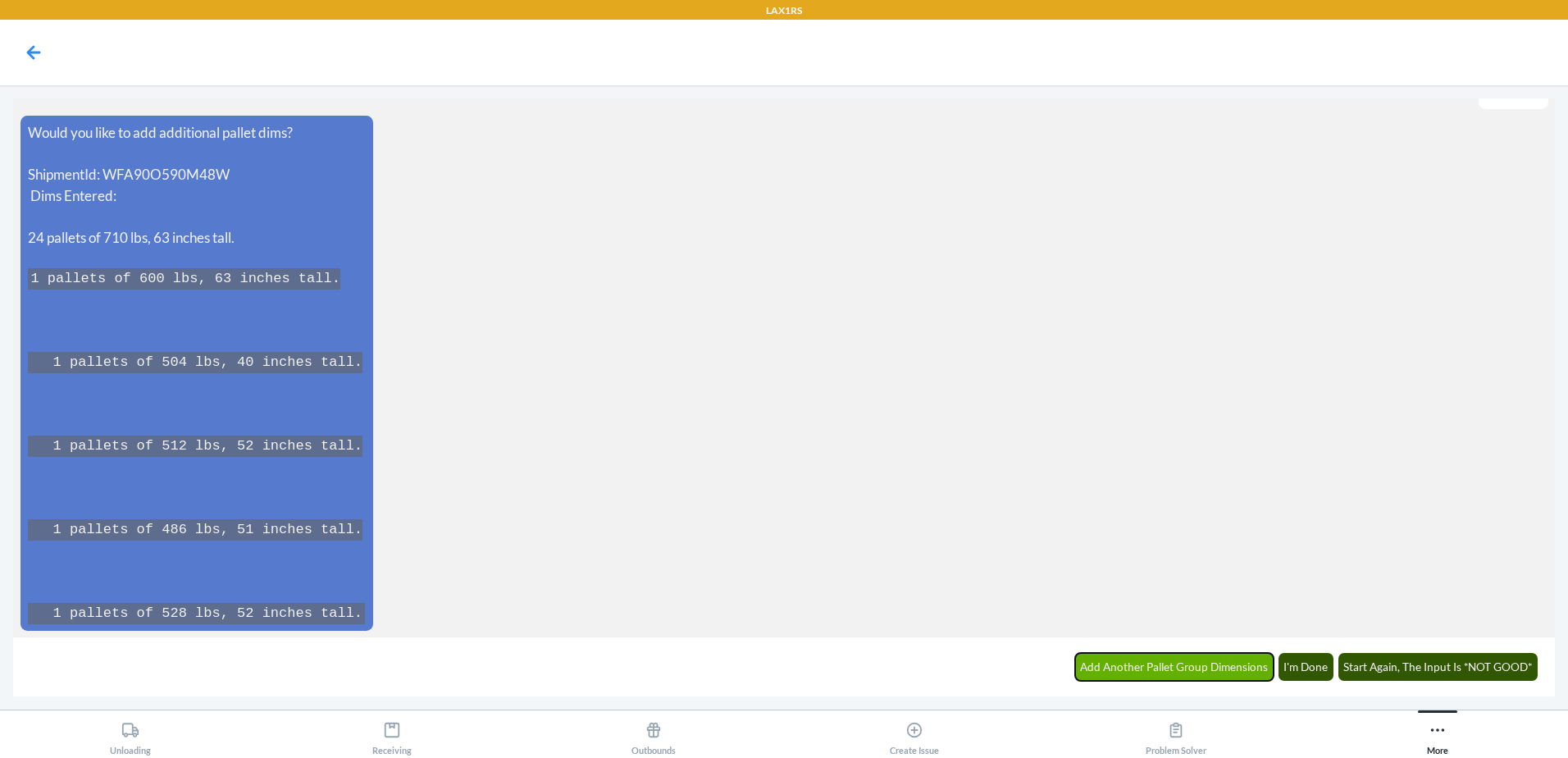
click at [1208, 664] on button "Add Another Pallet Group Dimensions" at bounding box center [1175, 666] width 200 height 28
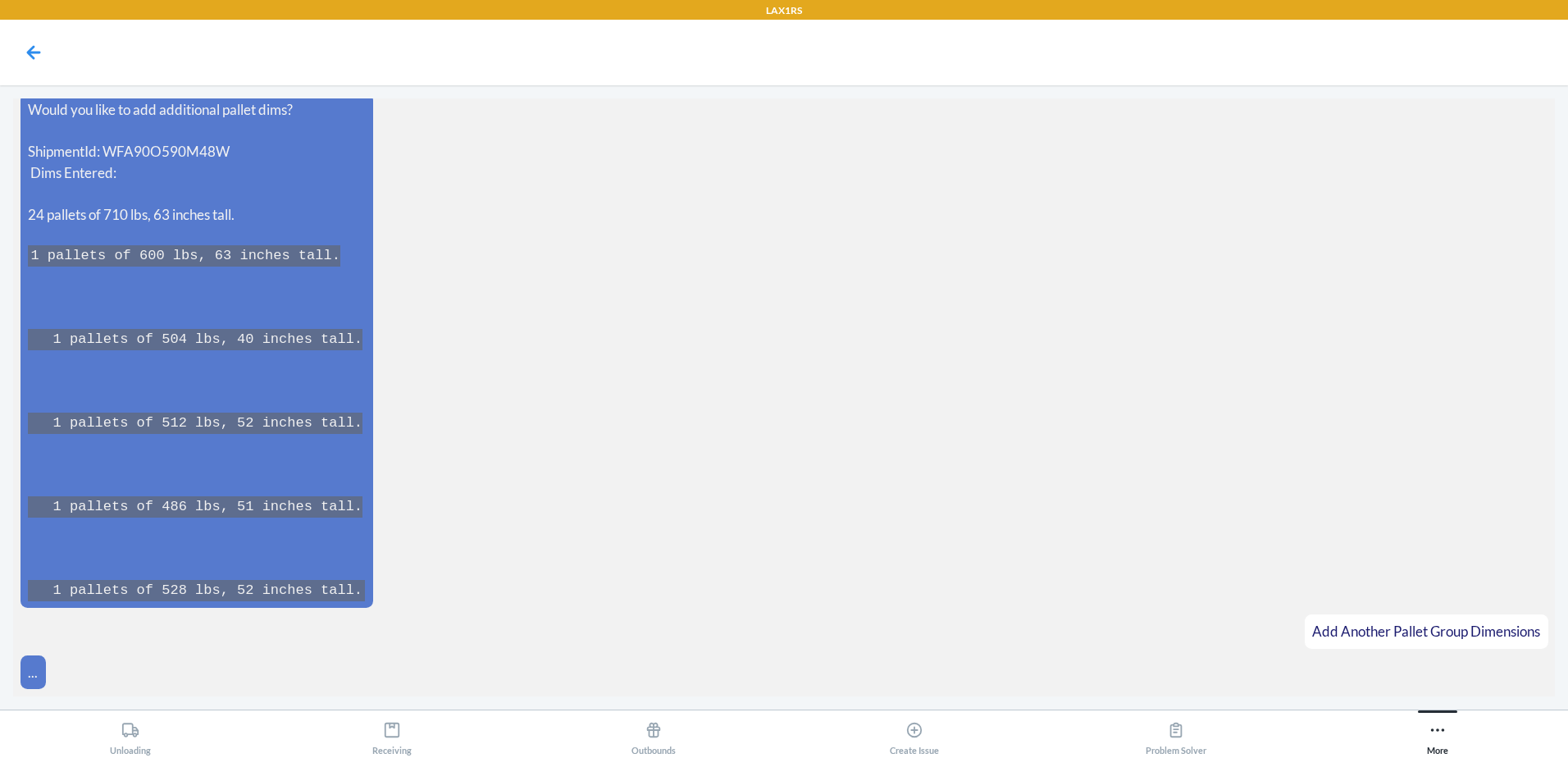
scroll to position [5559, 0]
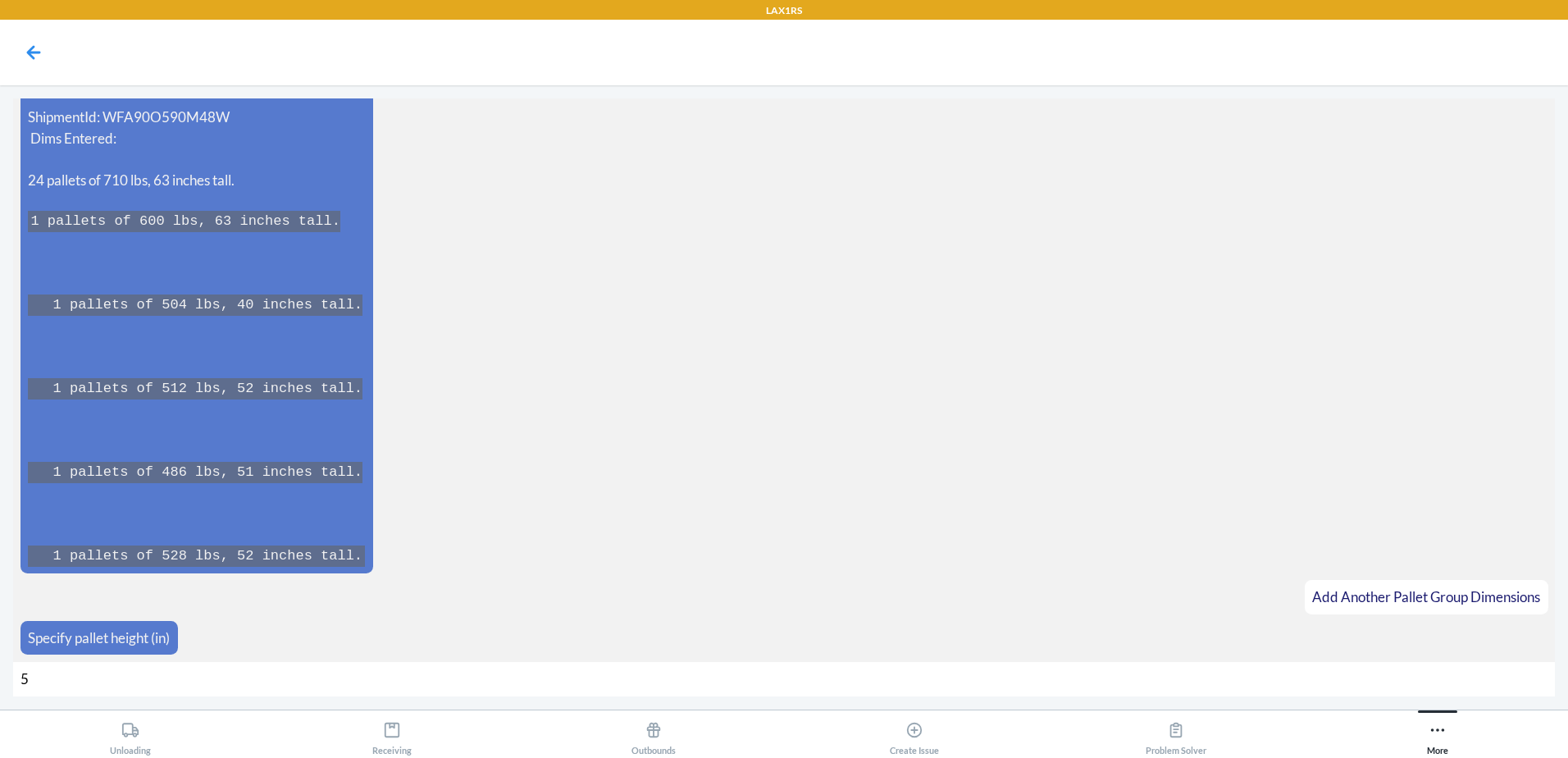
type input "53"
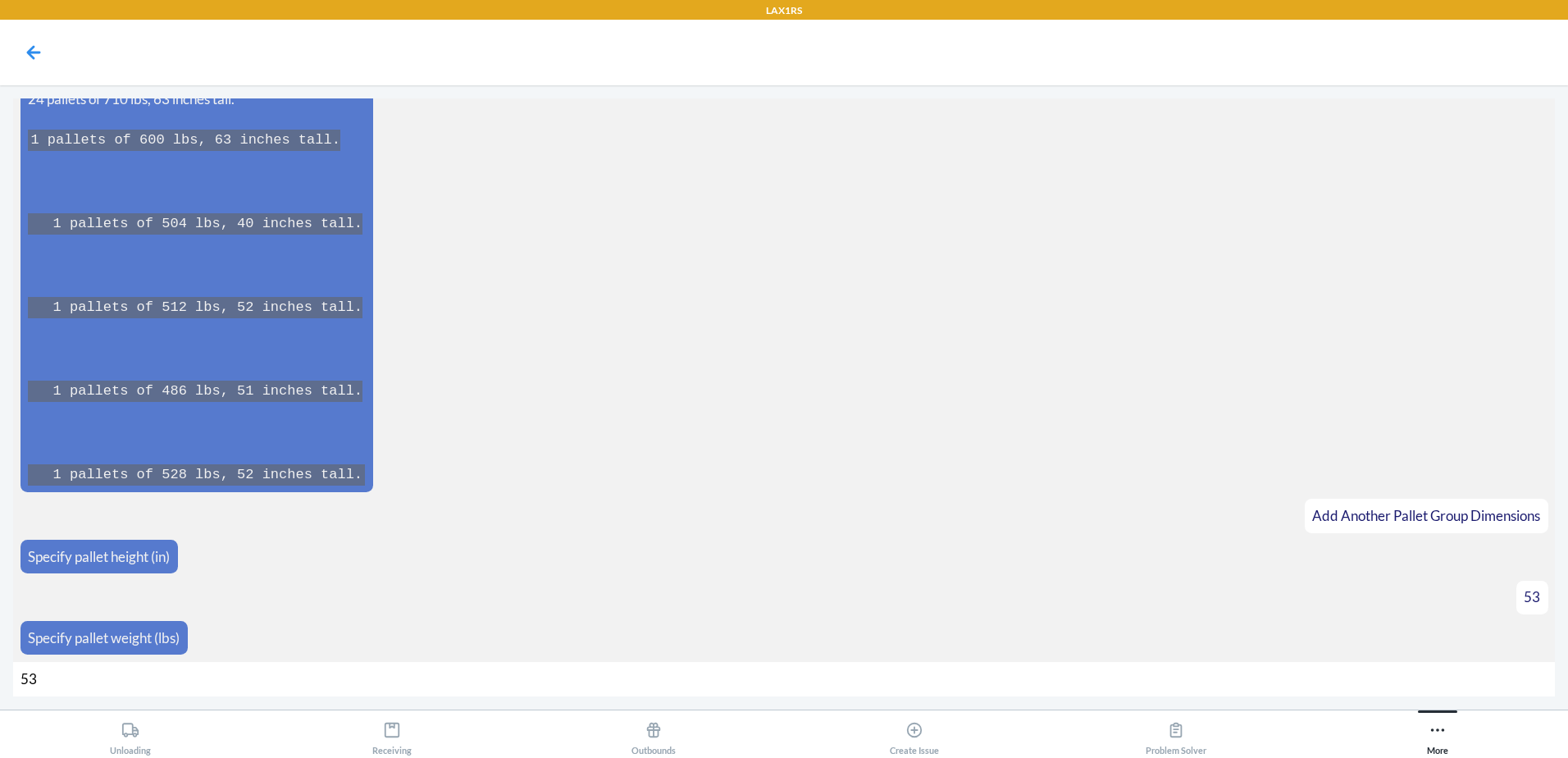
type input "534"
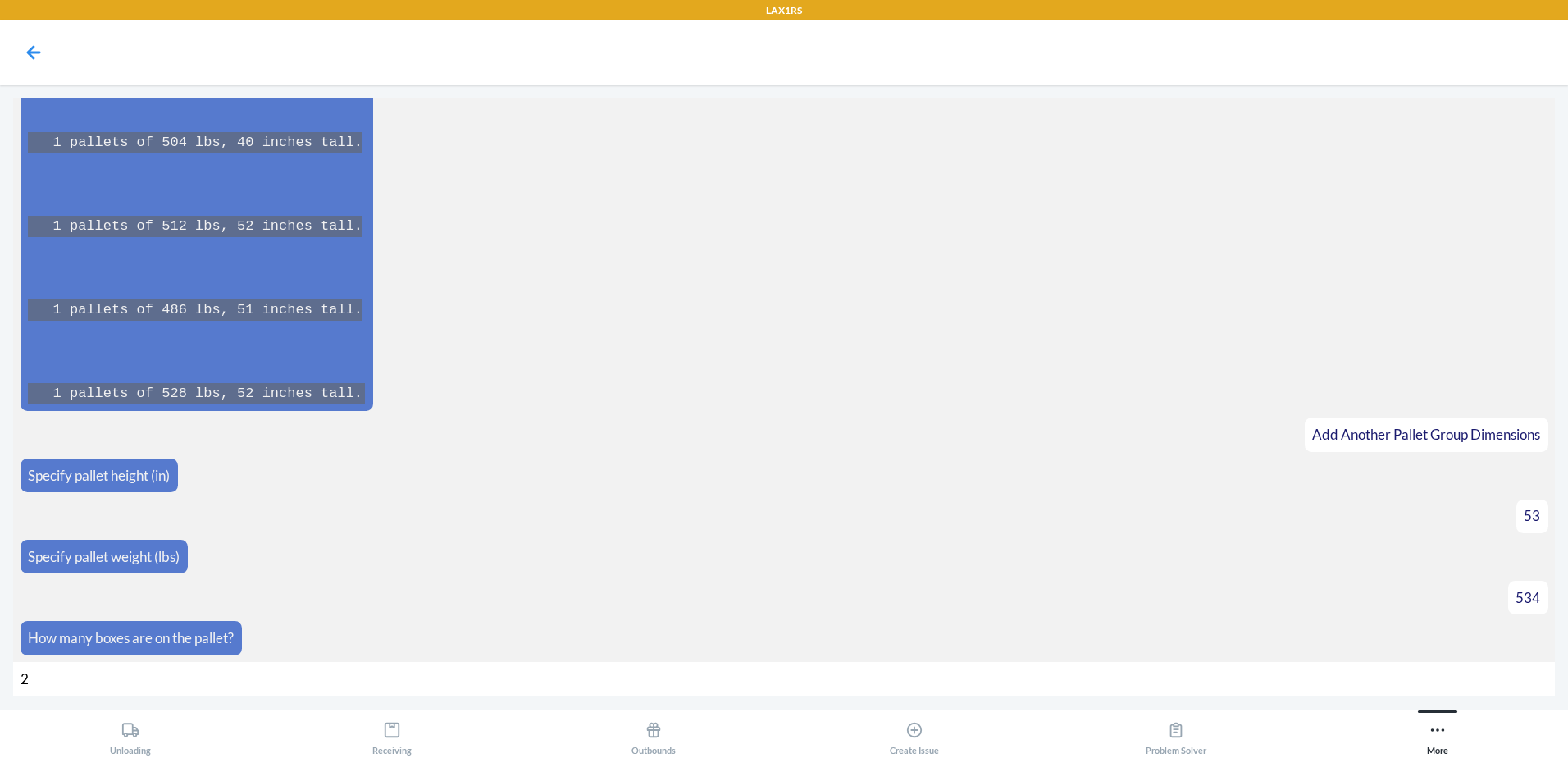
type input "25"
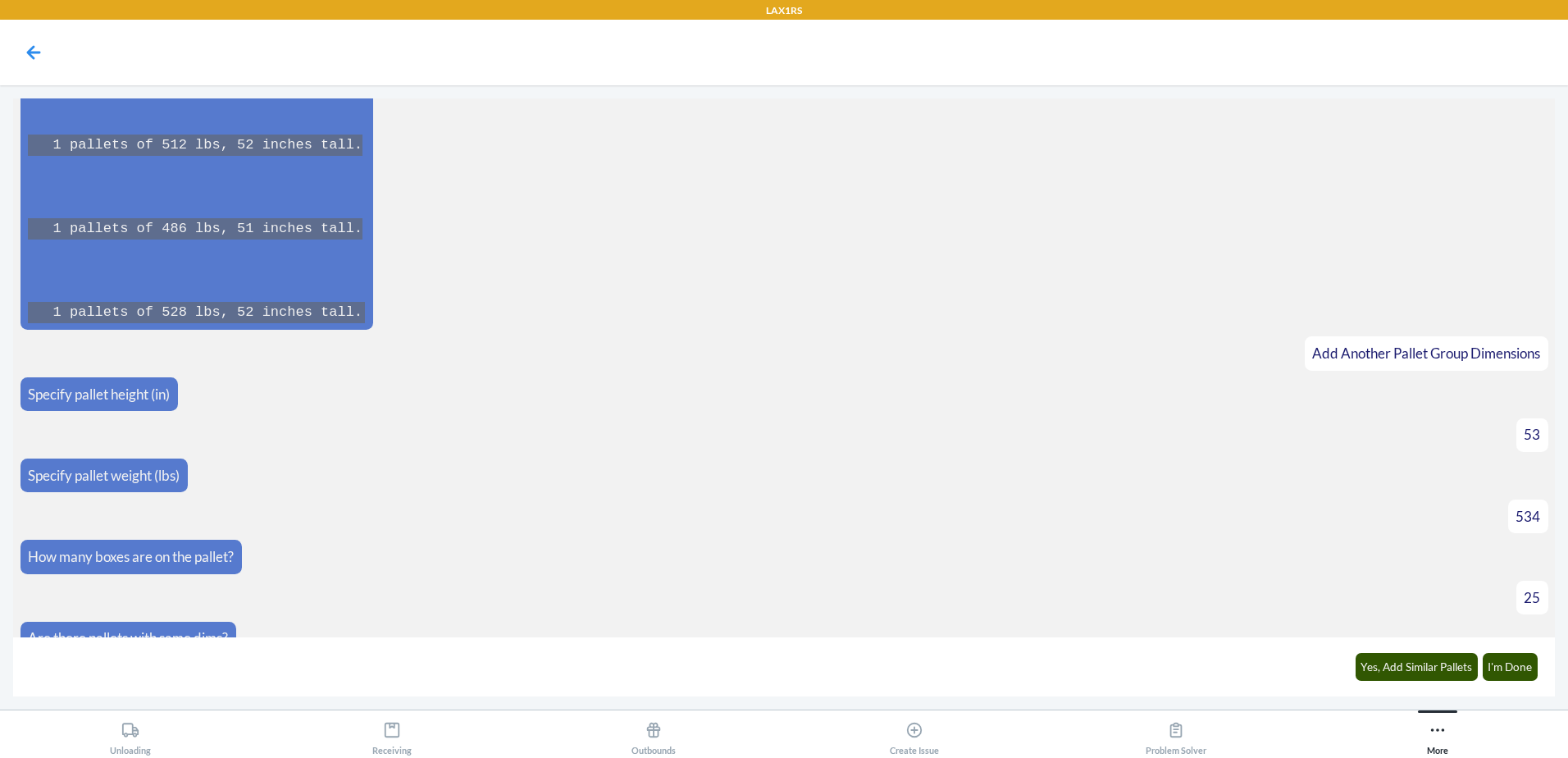
scroll to position [5827, 0]
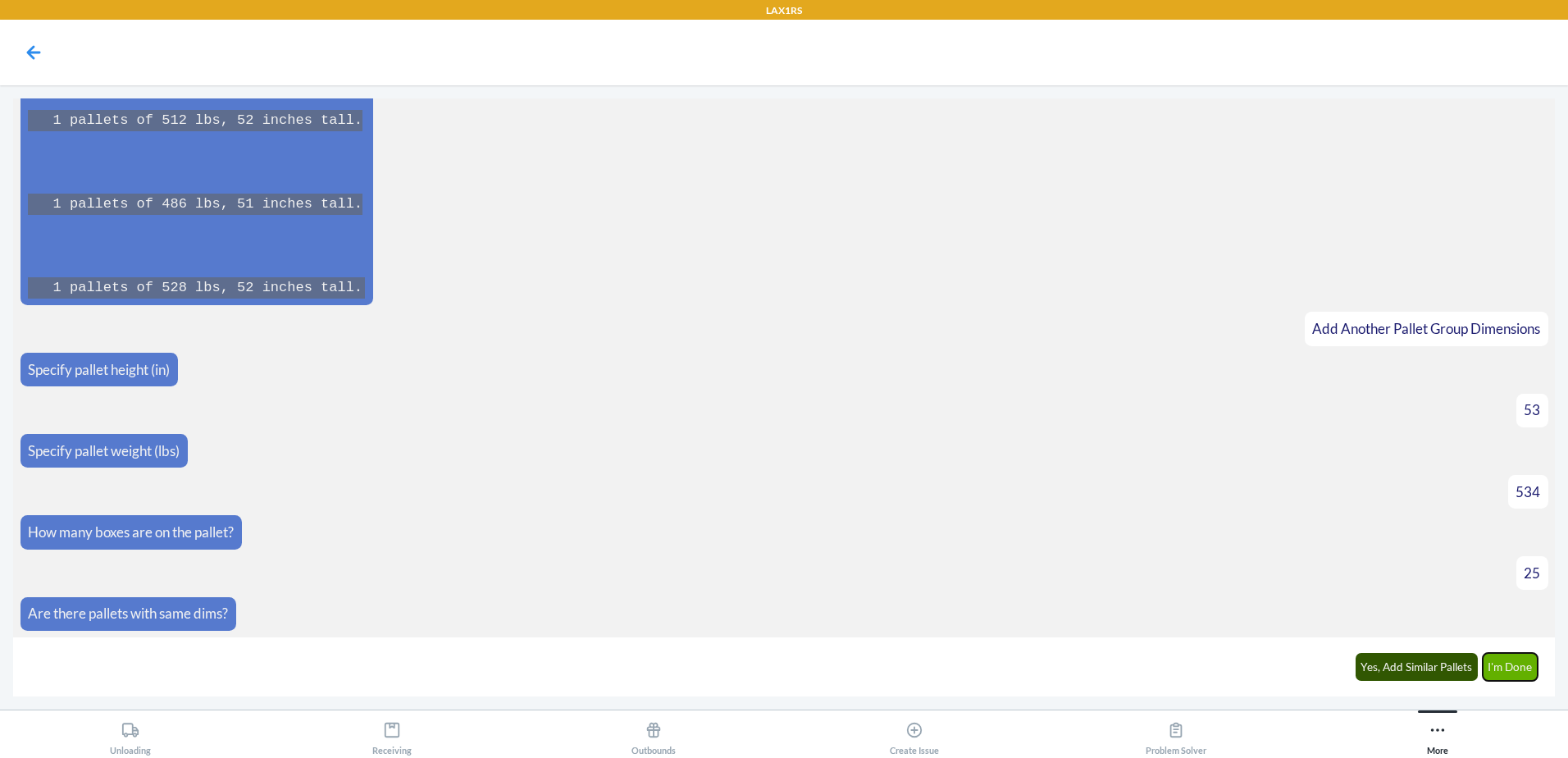
click at [1517, 673] on button "I'm Done" at bounding box center [1511, 666] width 56 height 28
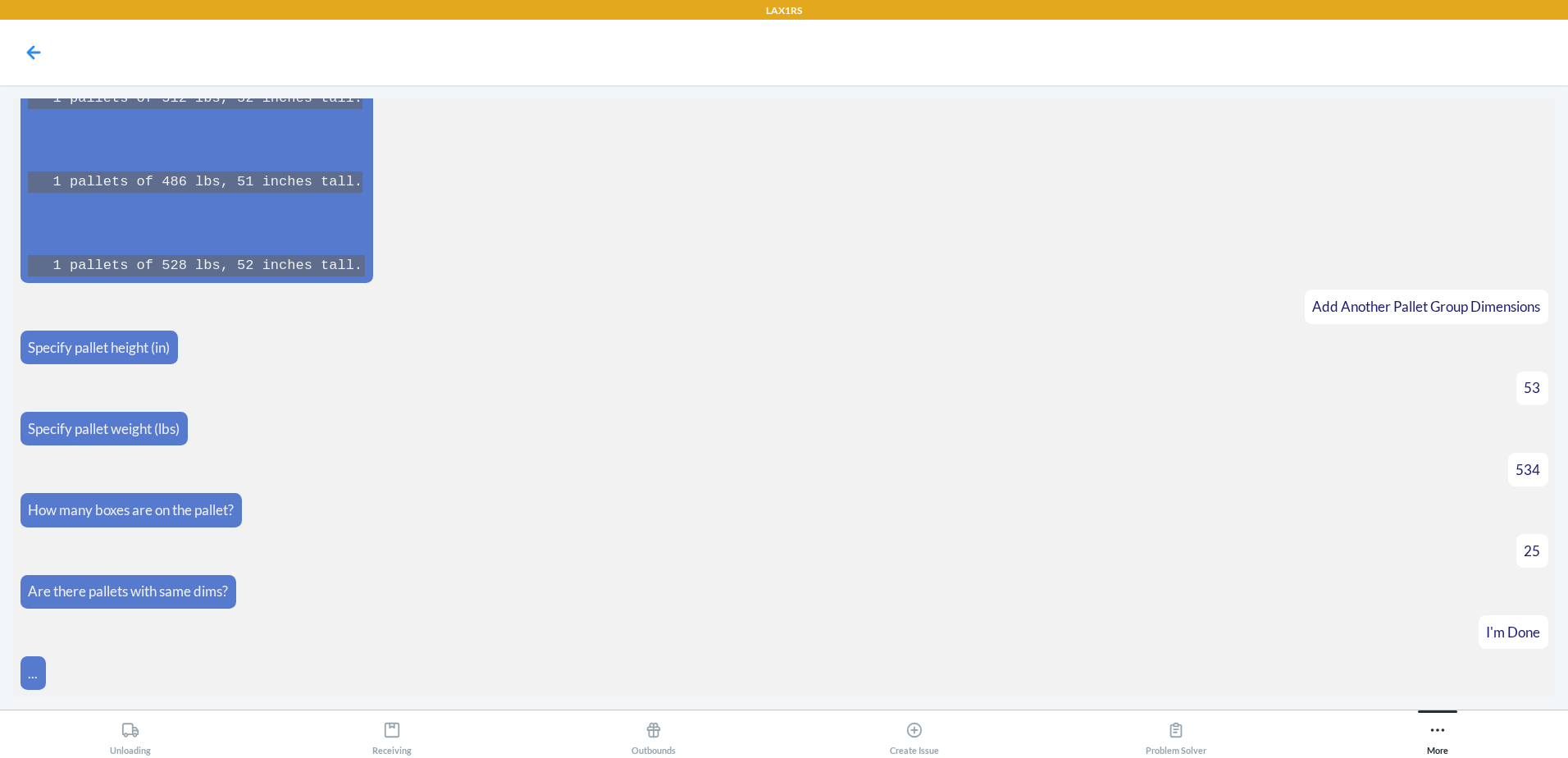
scroll to position [6406, 0]
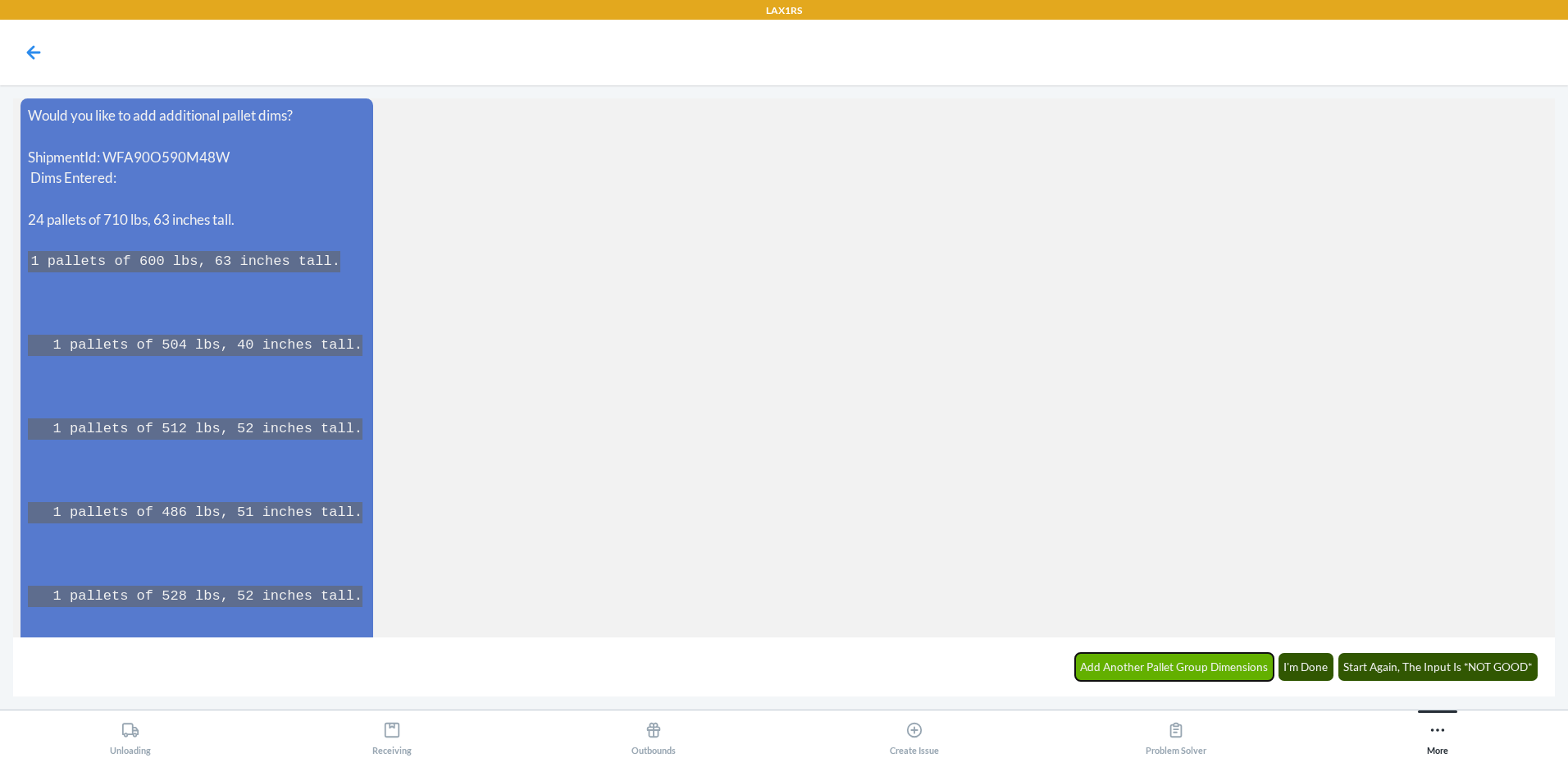
click at [1195, 663] on button "Add Another Pallet Group Dimensions" at bounding box center [1175, 666] width 200 height 28
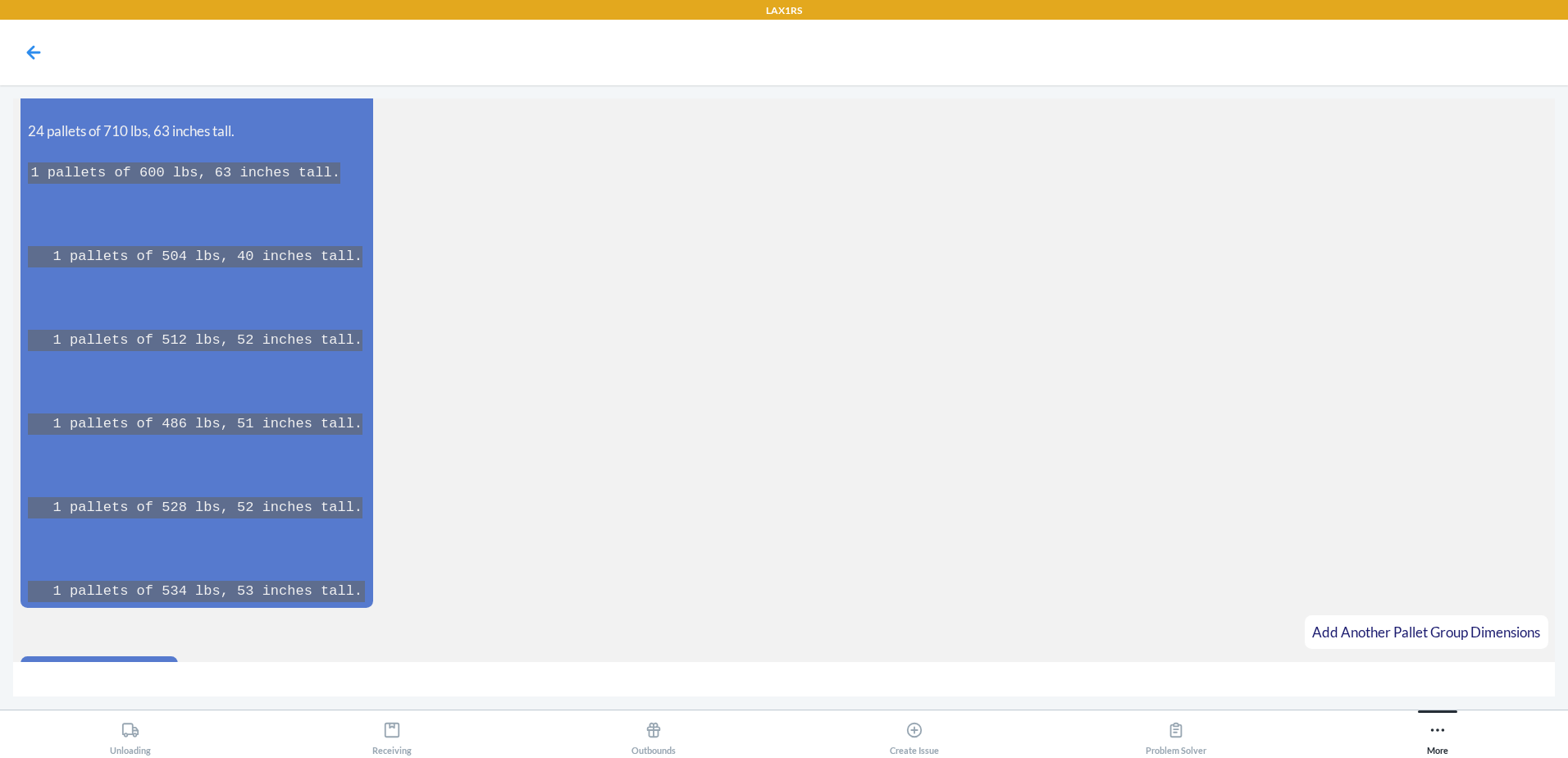
scroll to position [6530, 0]
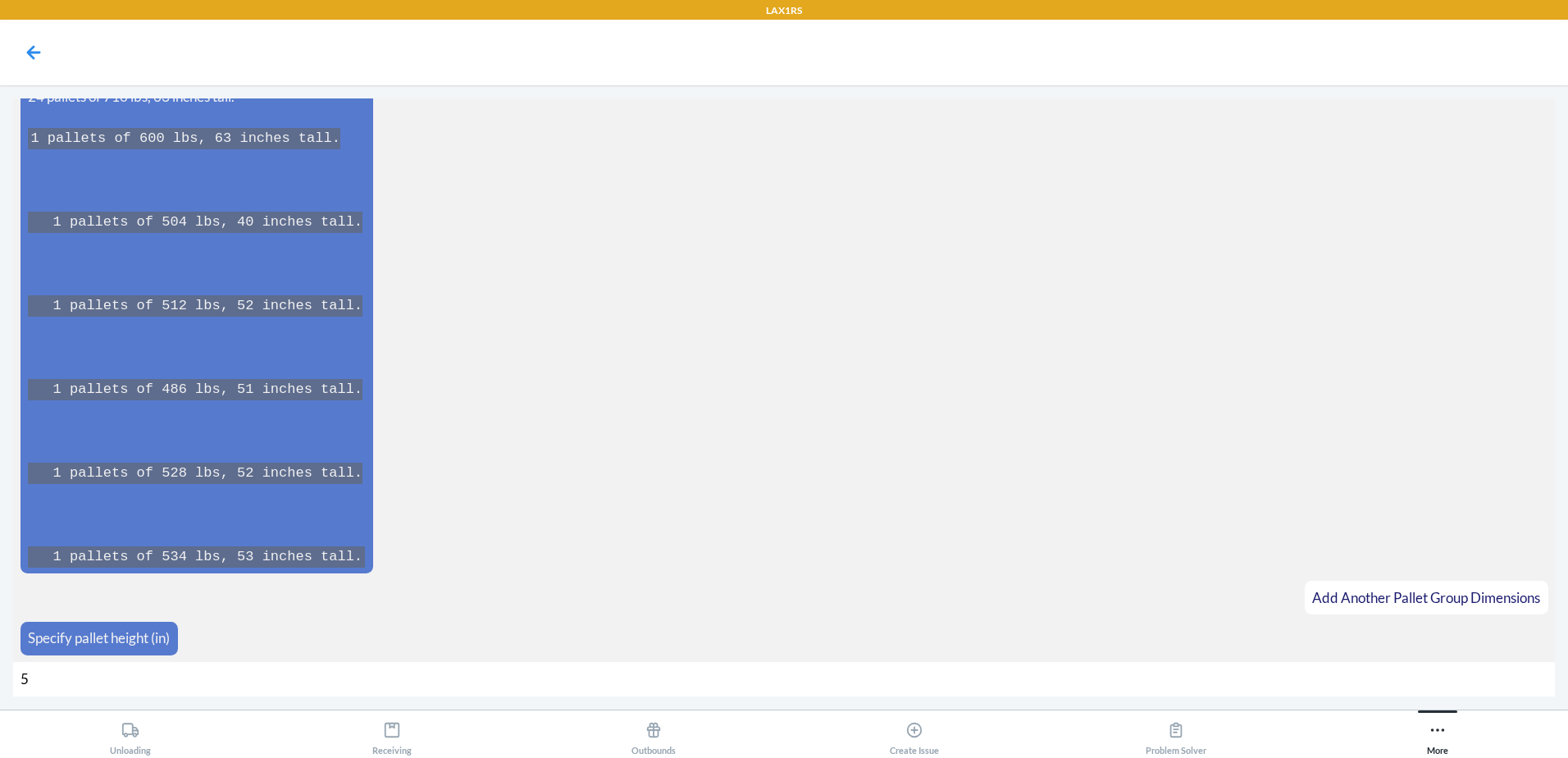
type input "52"
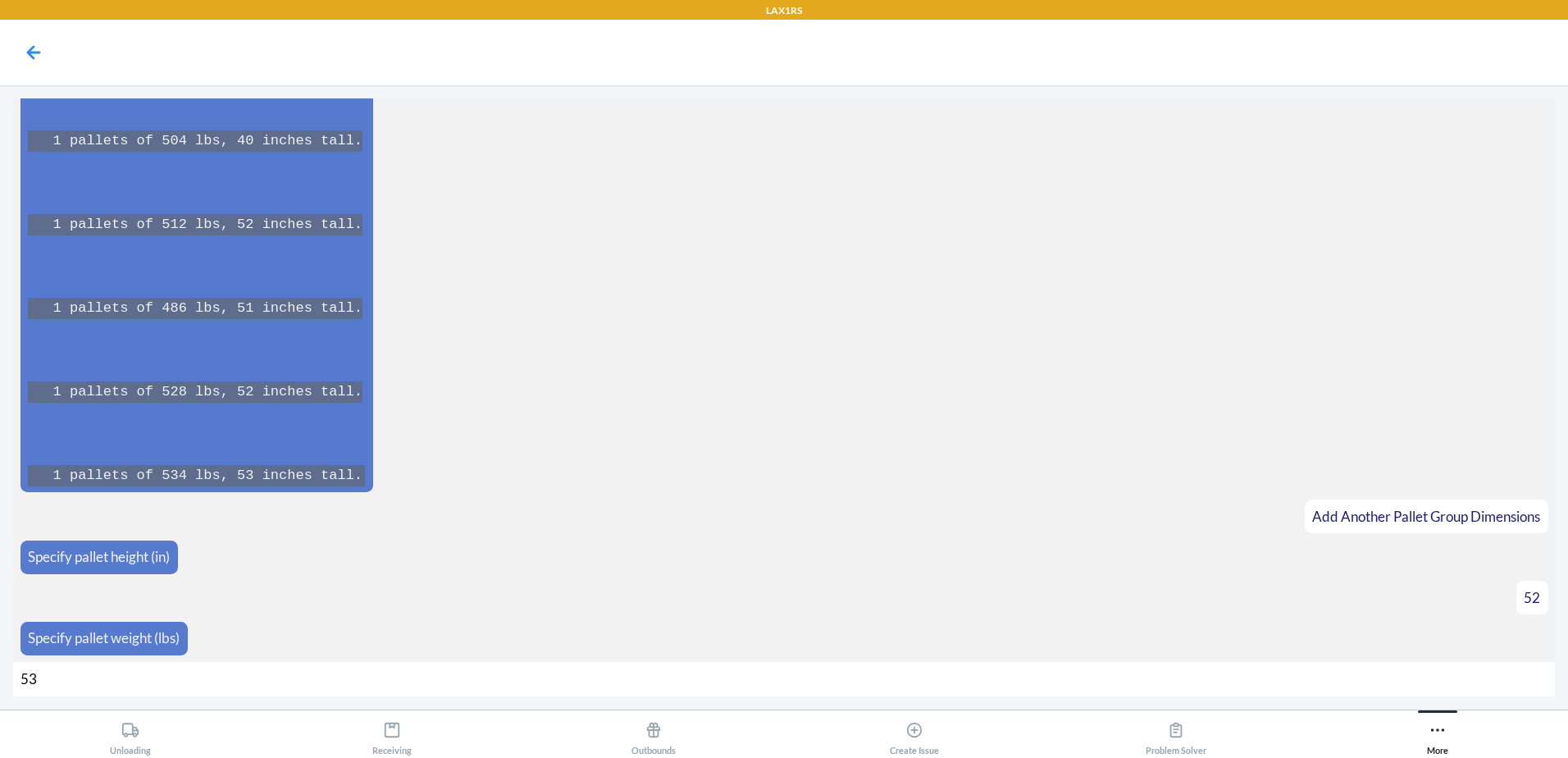
type input "532"
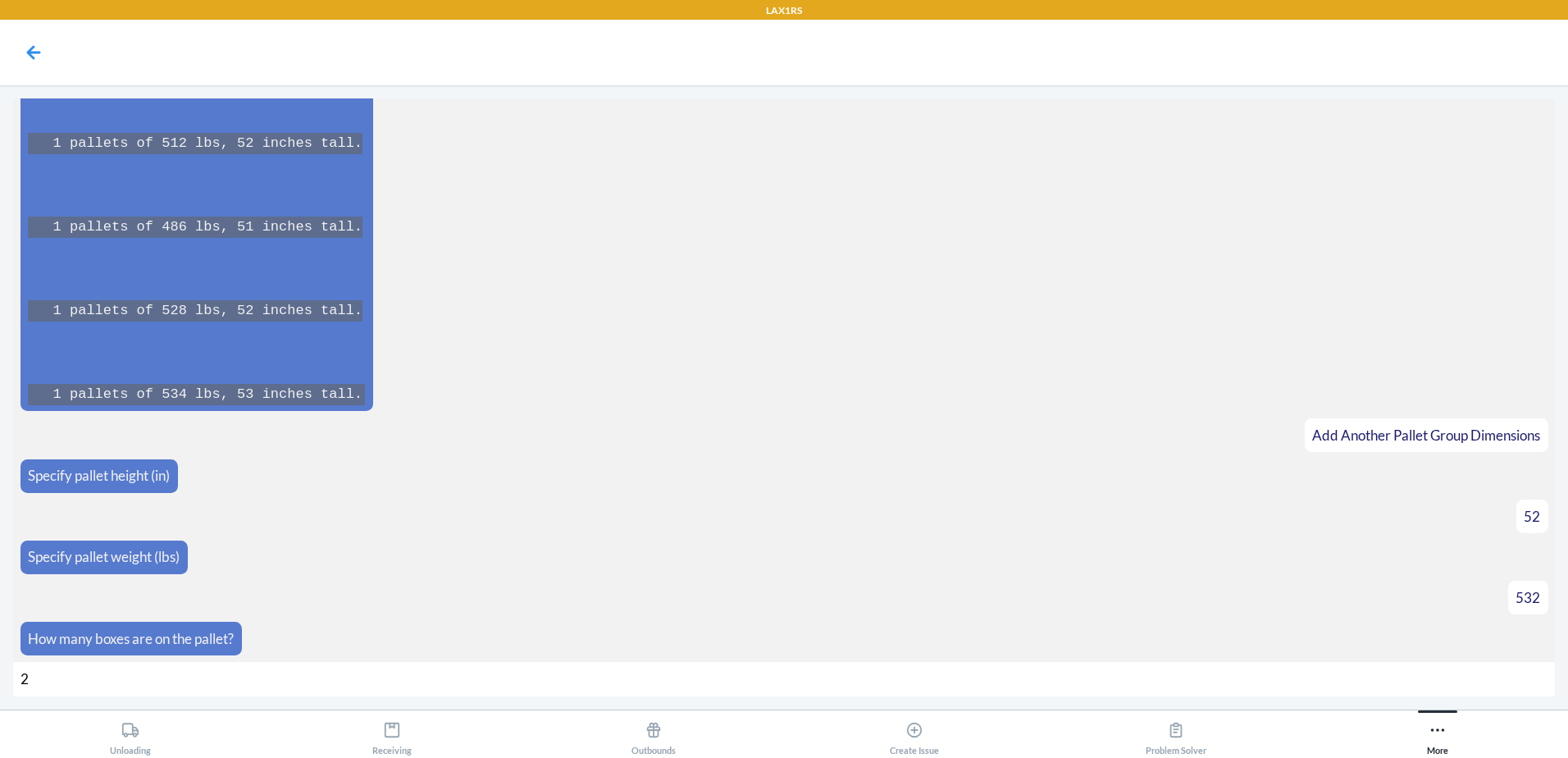
type input "25"
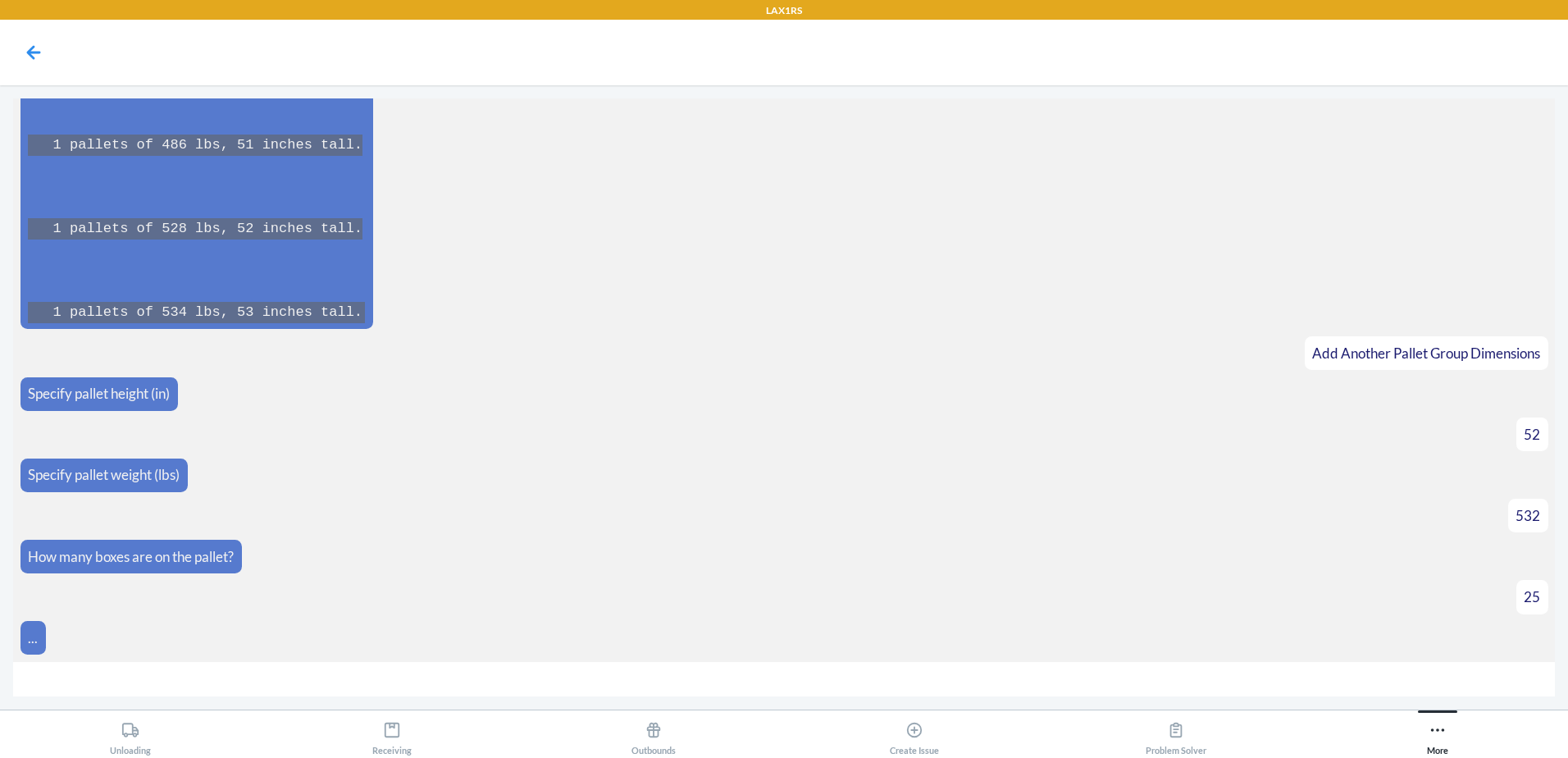
scroll to position [6799, 0]
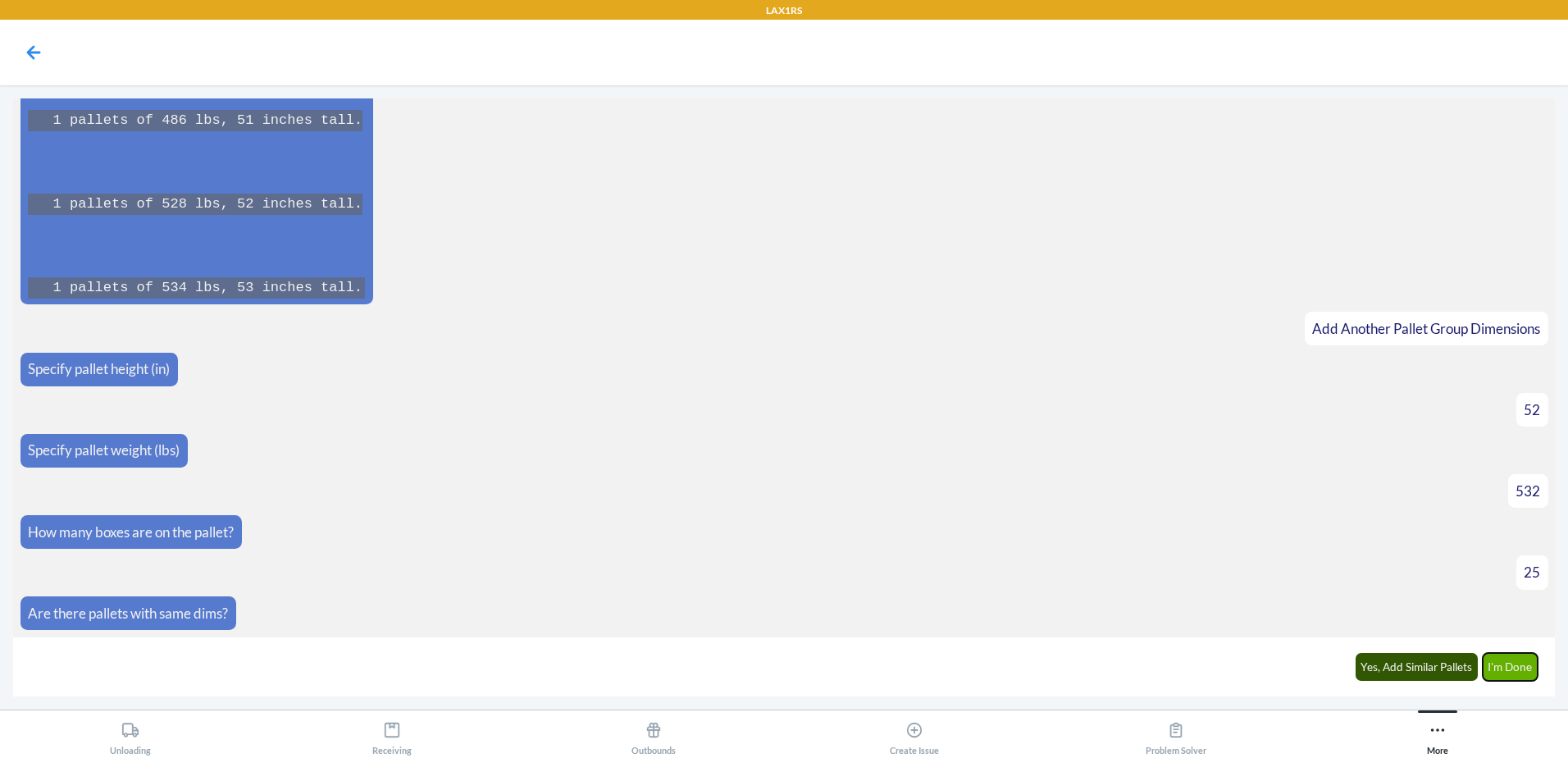
click at [1514, 653] on button "I'm Done" at bounding box center [1511, 666] width 56 height 28
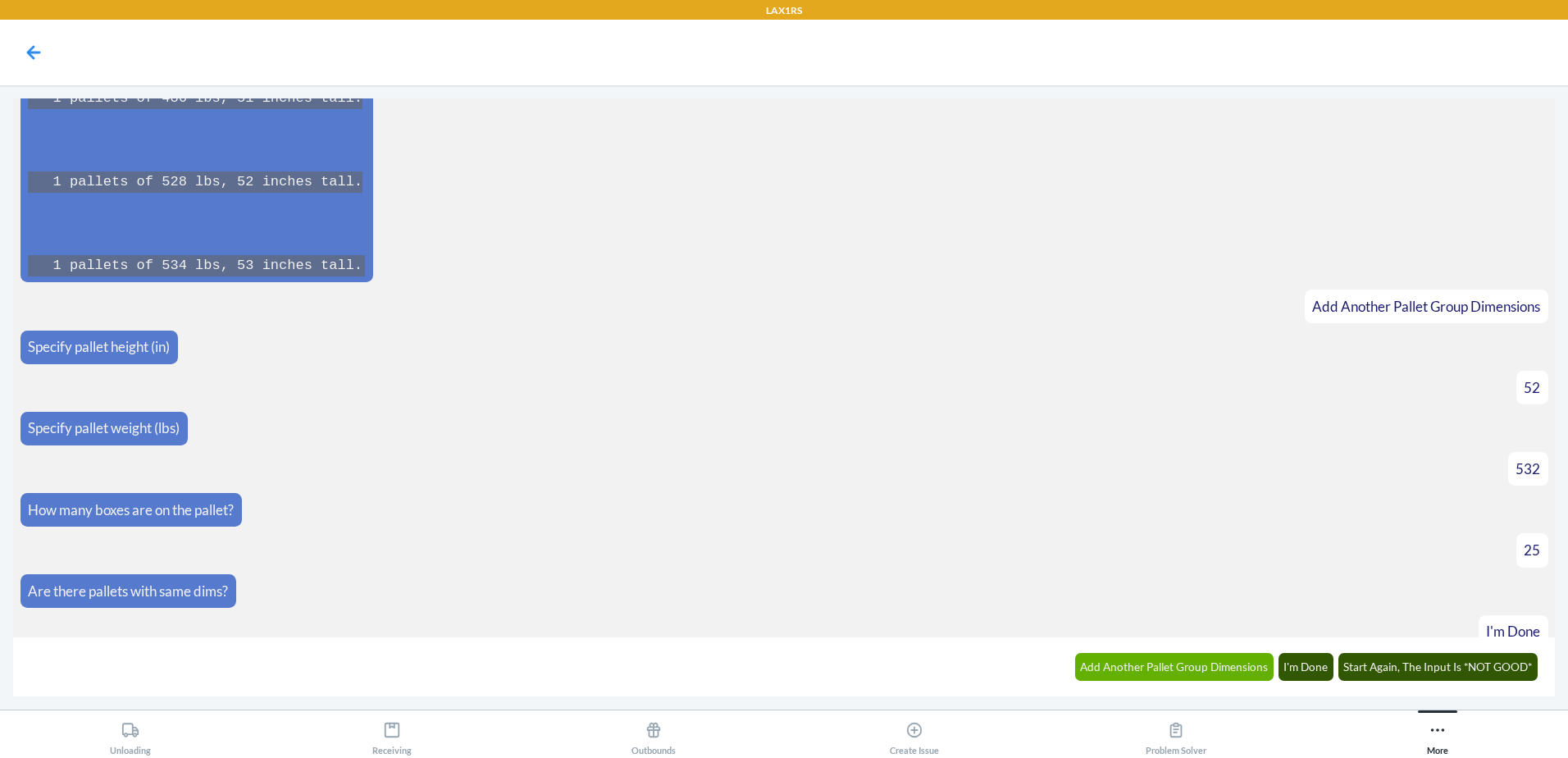
scroll to position [7377, 0]
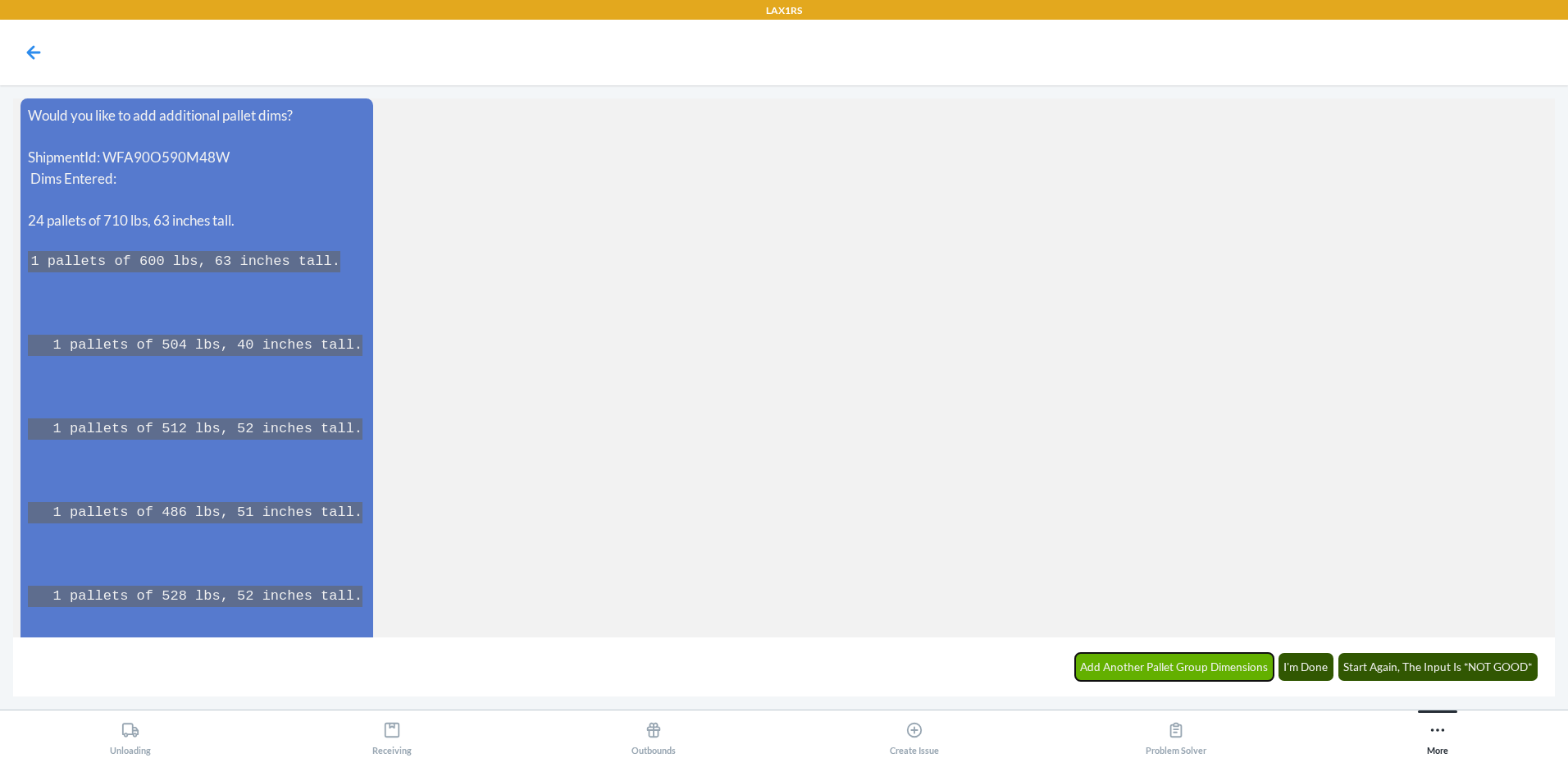
click at [1213, 667] on button "Add Another Pallet Group Dimensions" at bounding box center [1175, 666] width 200 height 28
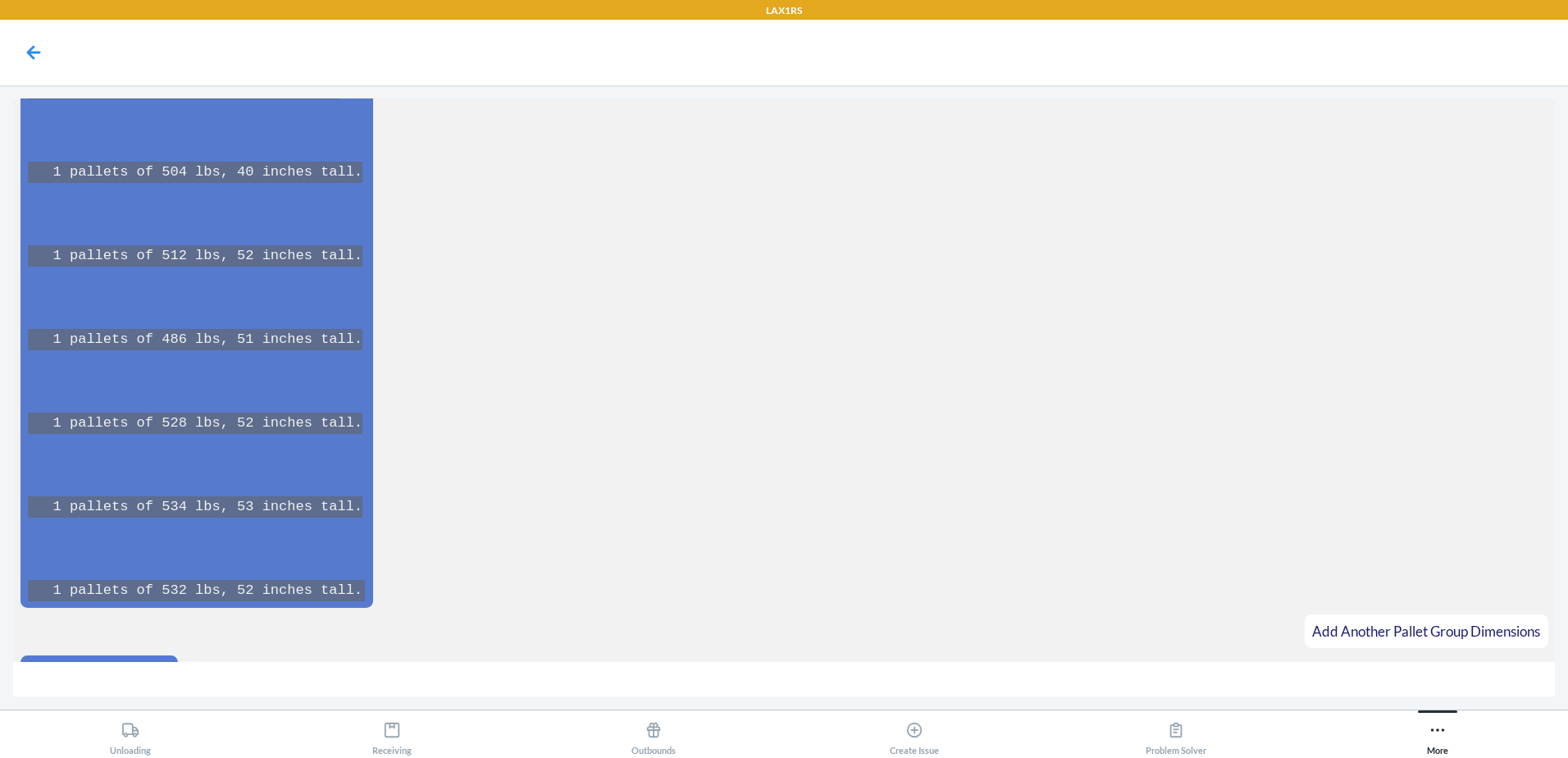
scroll to position [7586, 0]
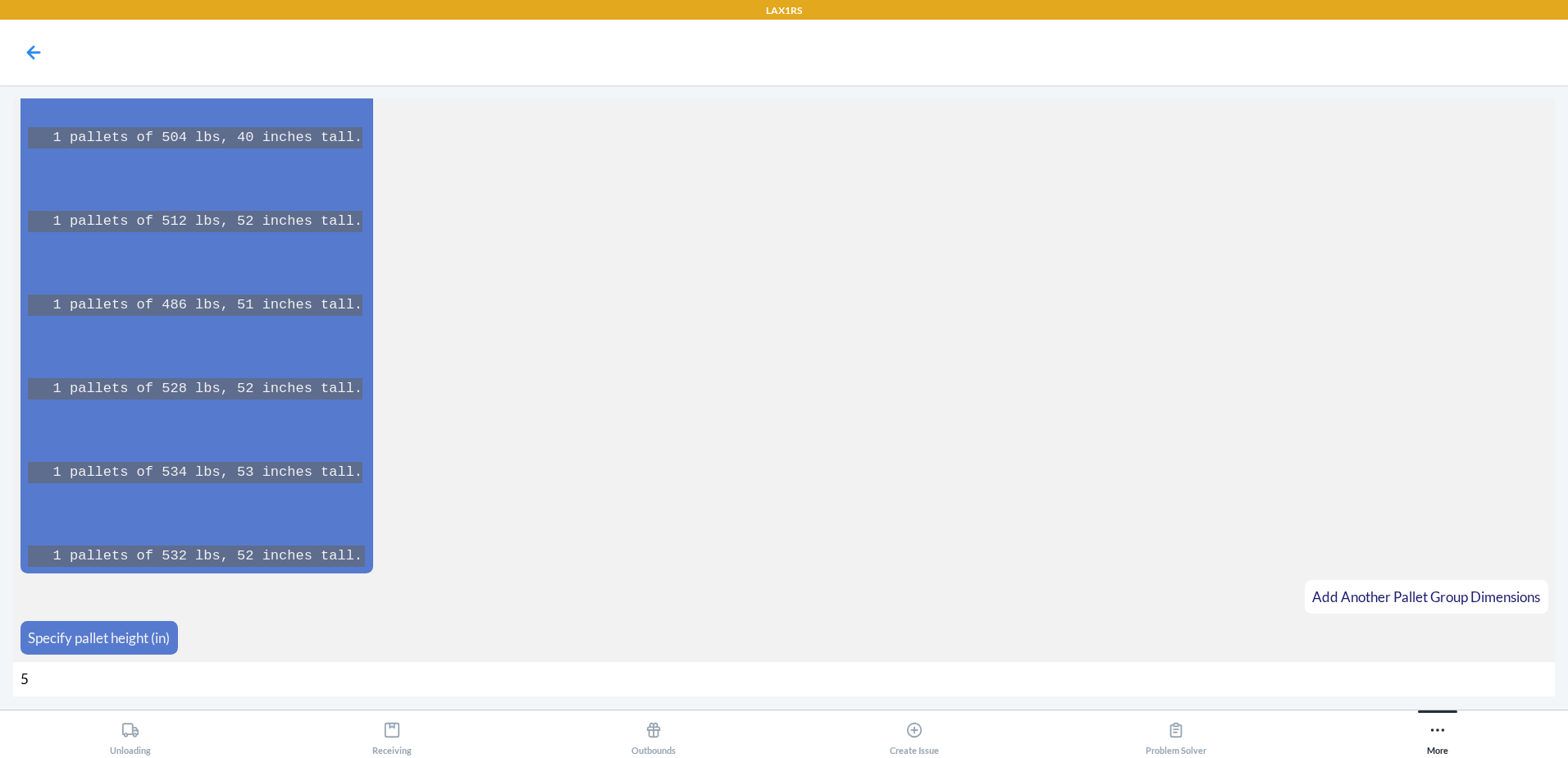
type input "51"
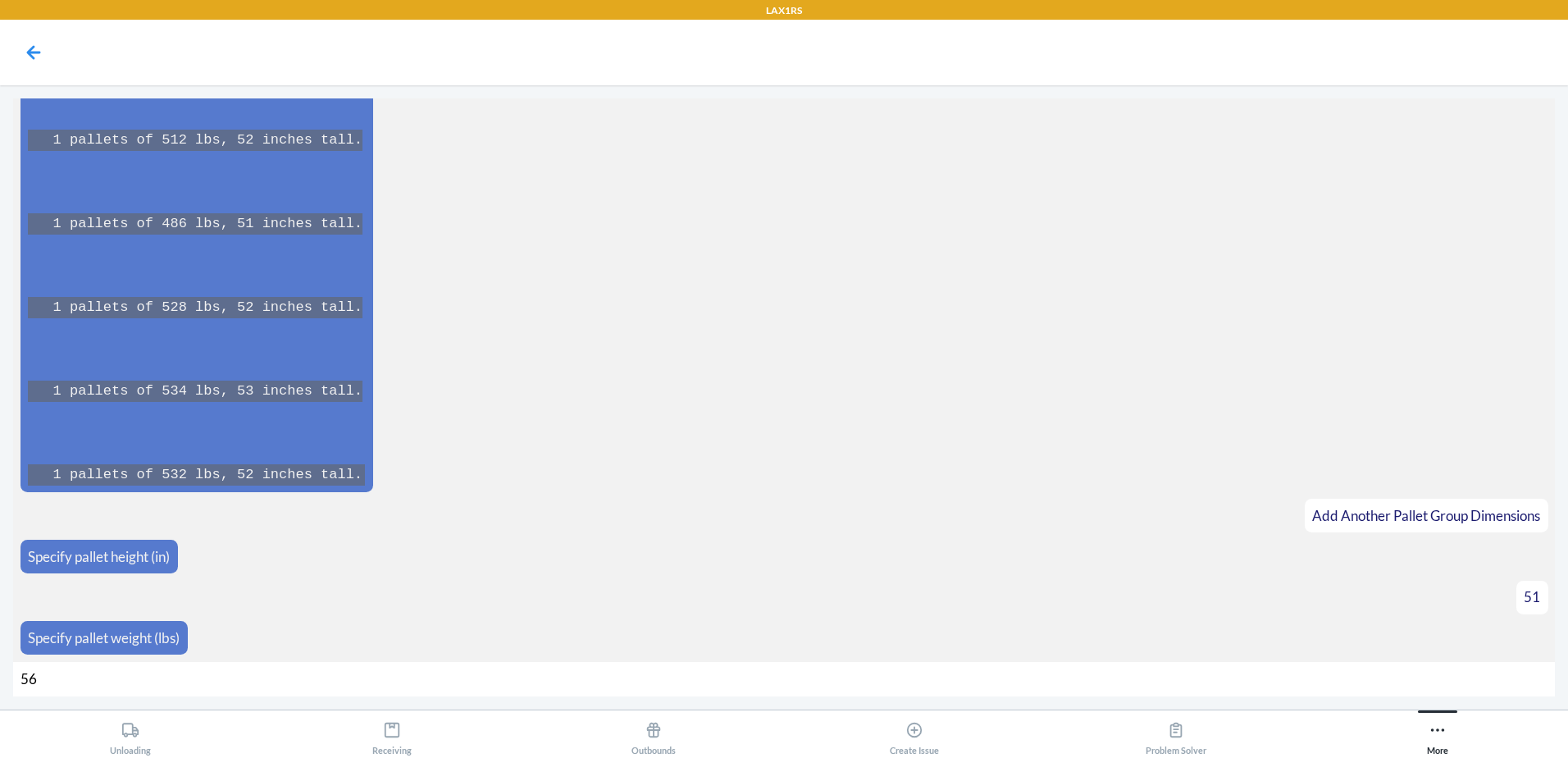
type input "568"
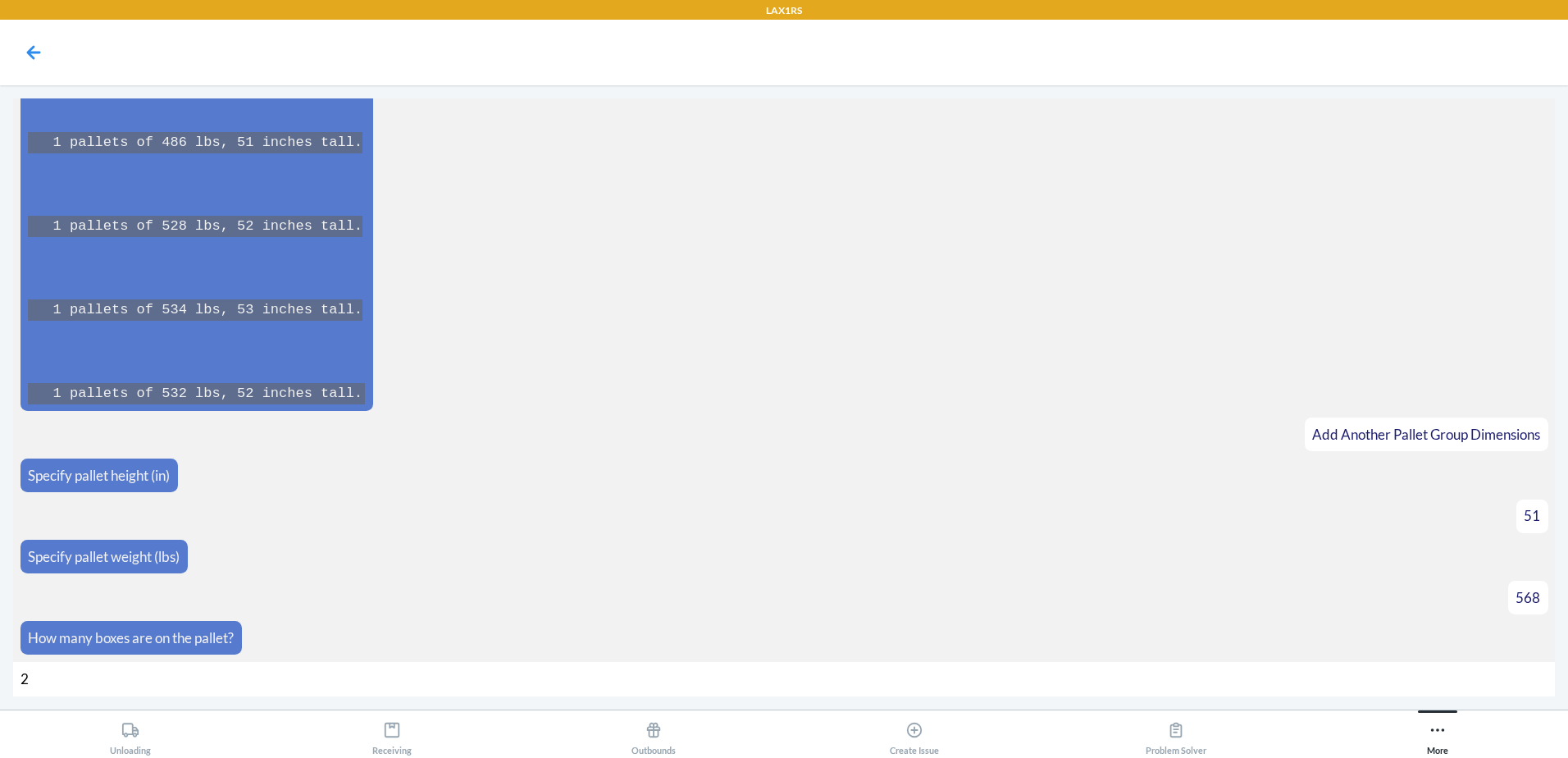
type input "28"
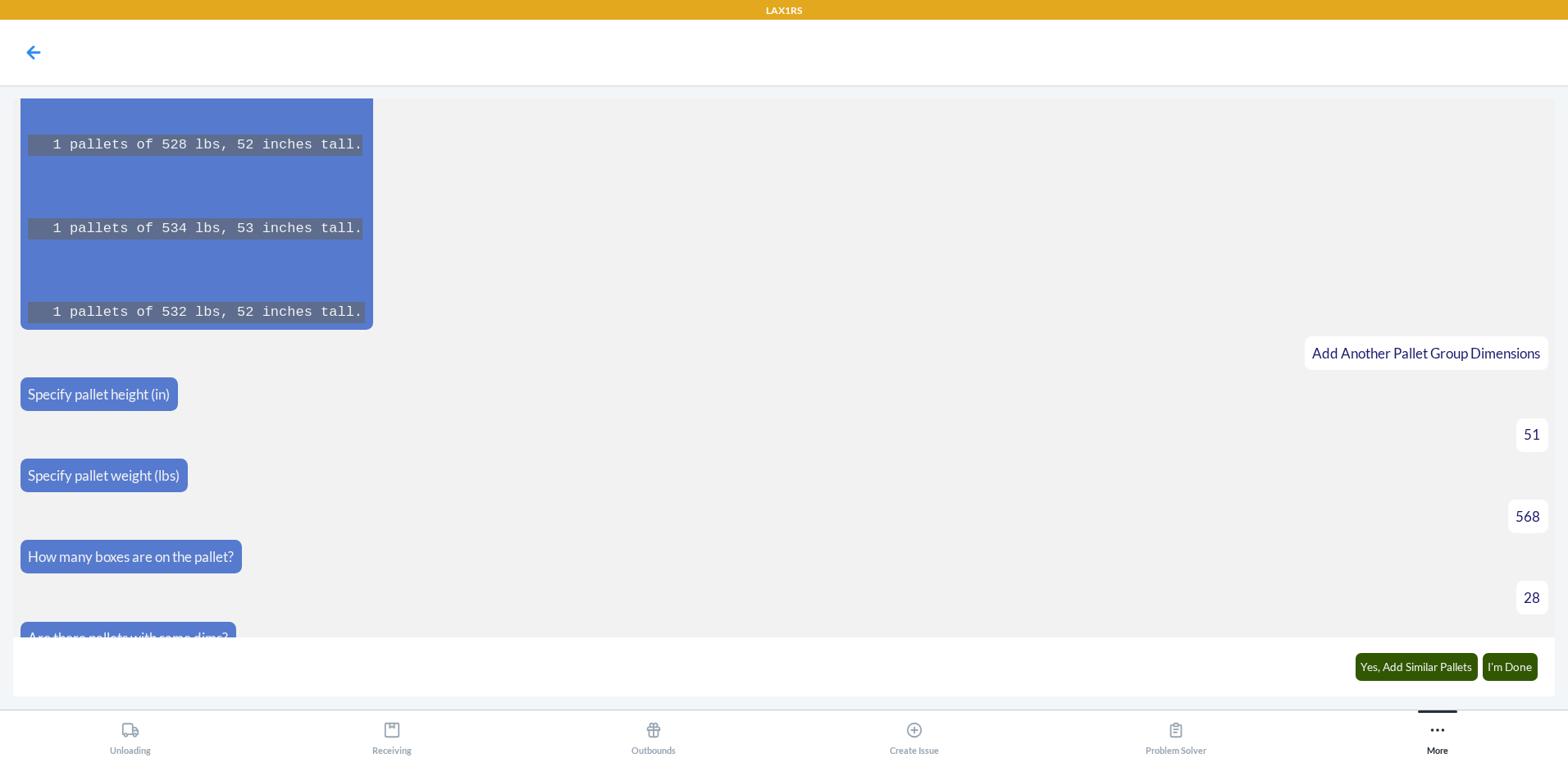
scroll to position [7854, 0]
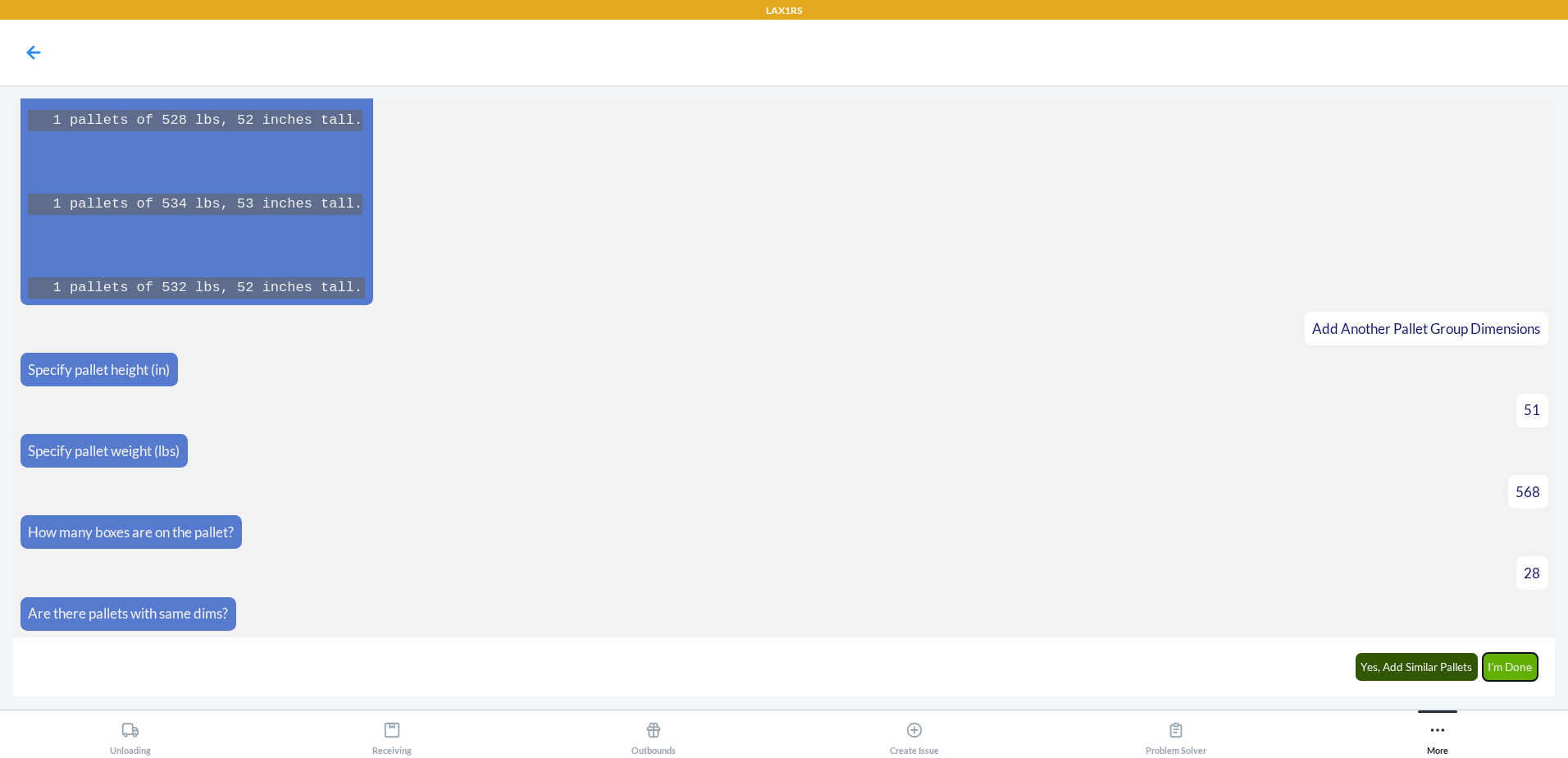
click at [1513, 678] on button "I'm Done" at bounding box center [1511, 666] width 56 height 28
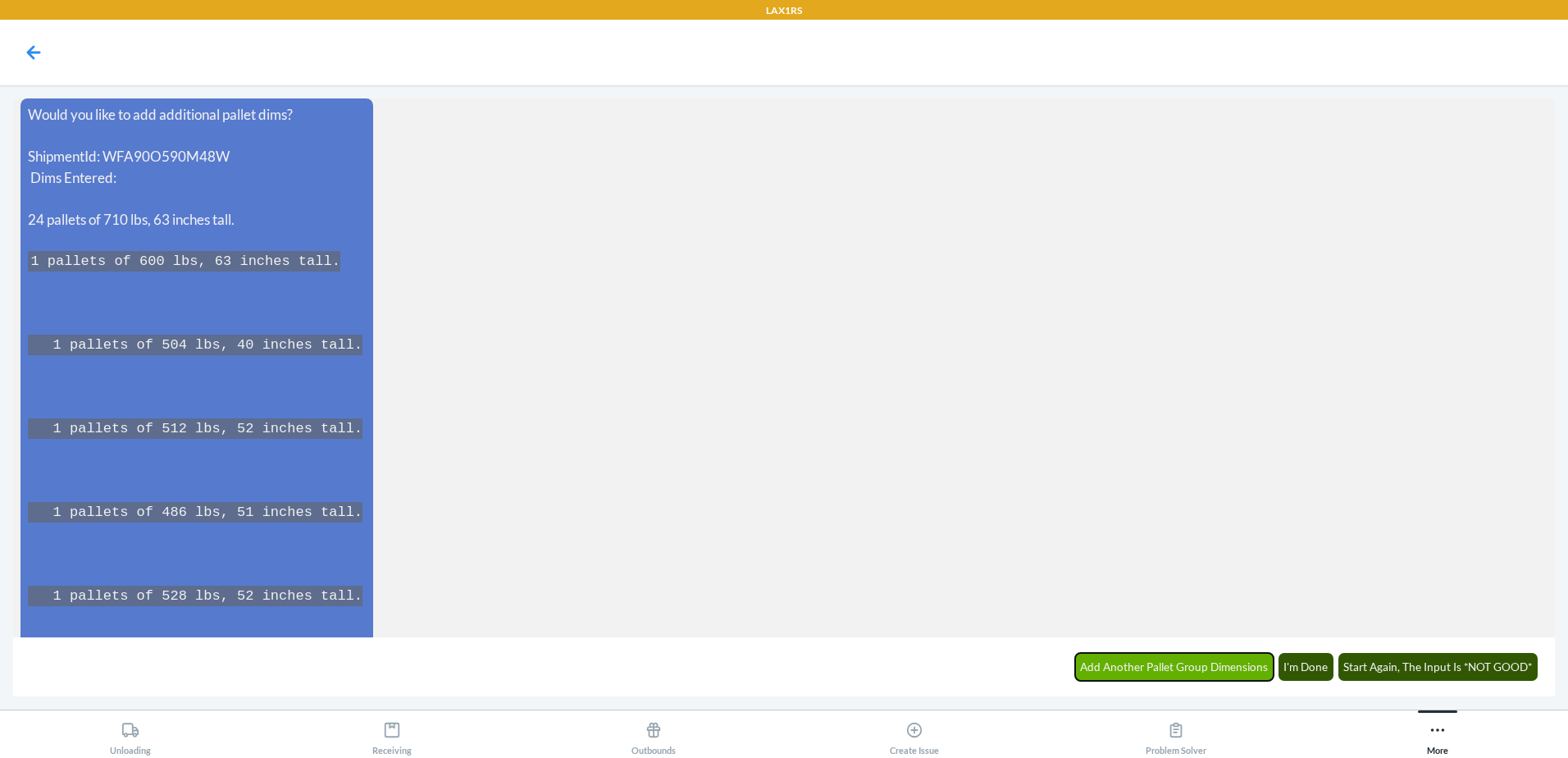
click at [1197, 672] on button "Add Another Pallet Group Dimensions" at bounding box center [1175, 666] width 200 height 28
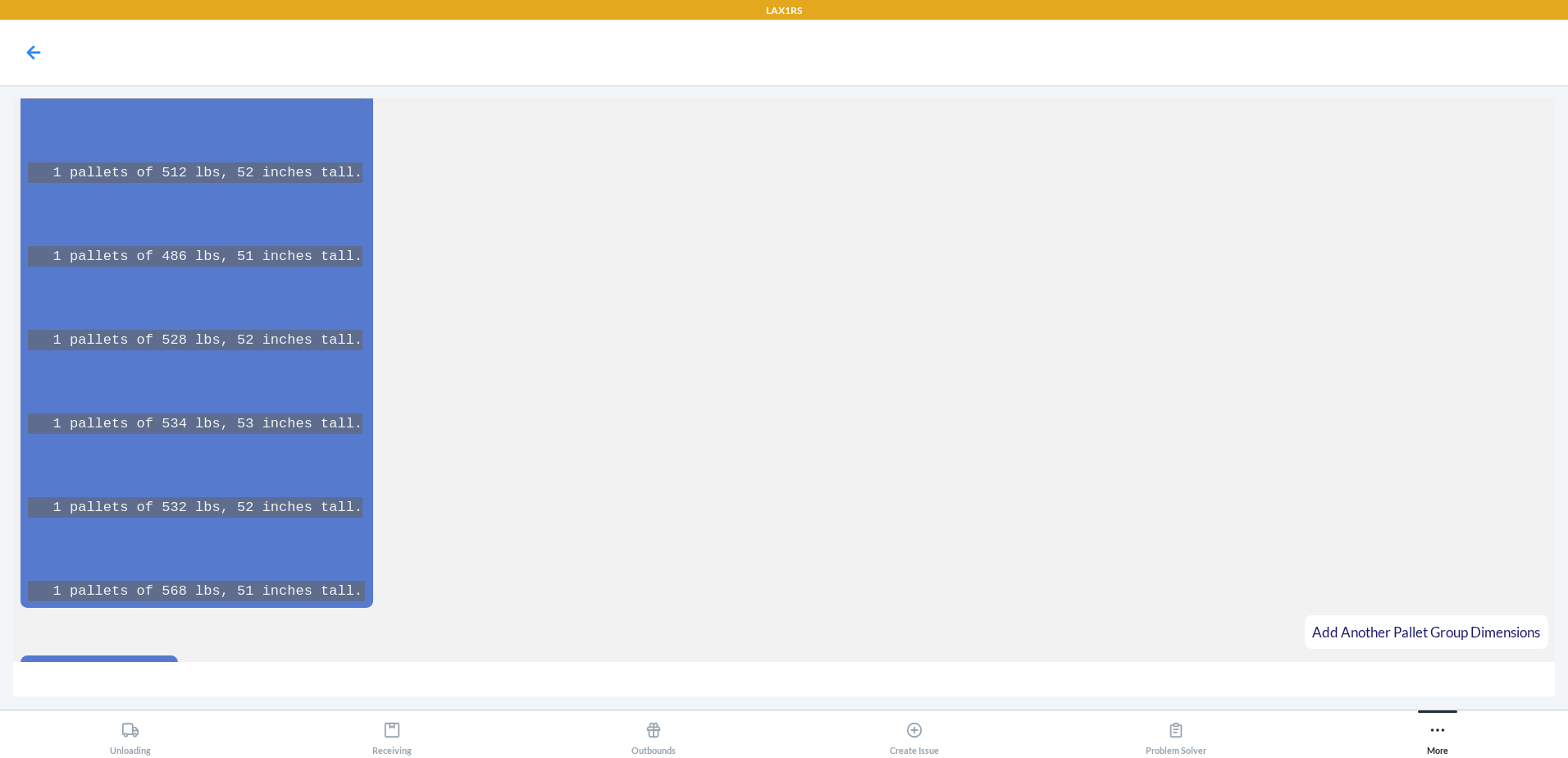
scroll to position [8724, 0]
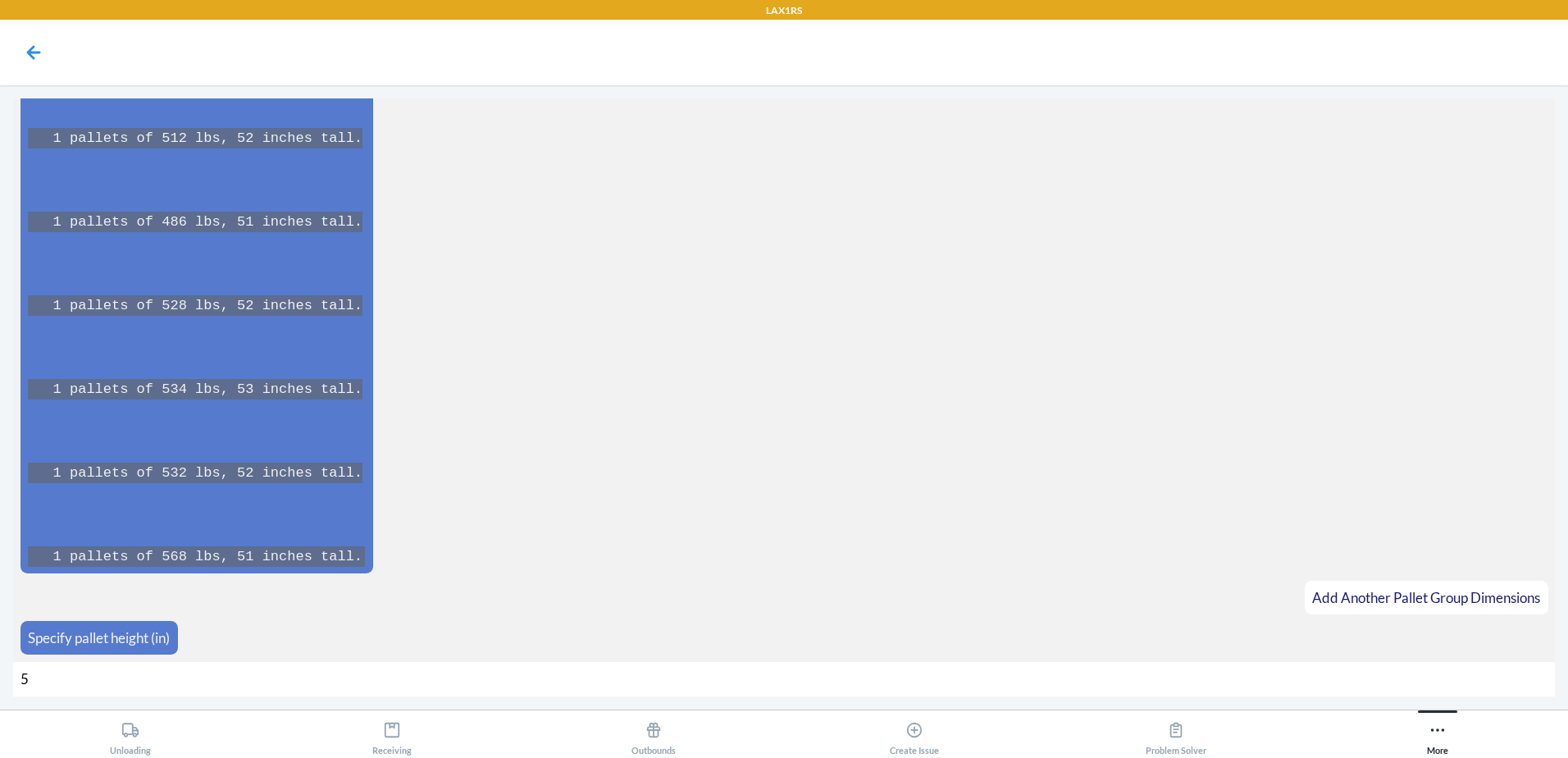
type input "51"
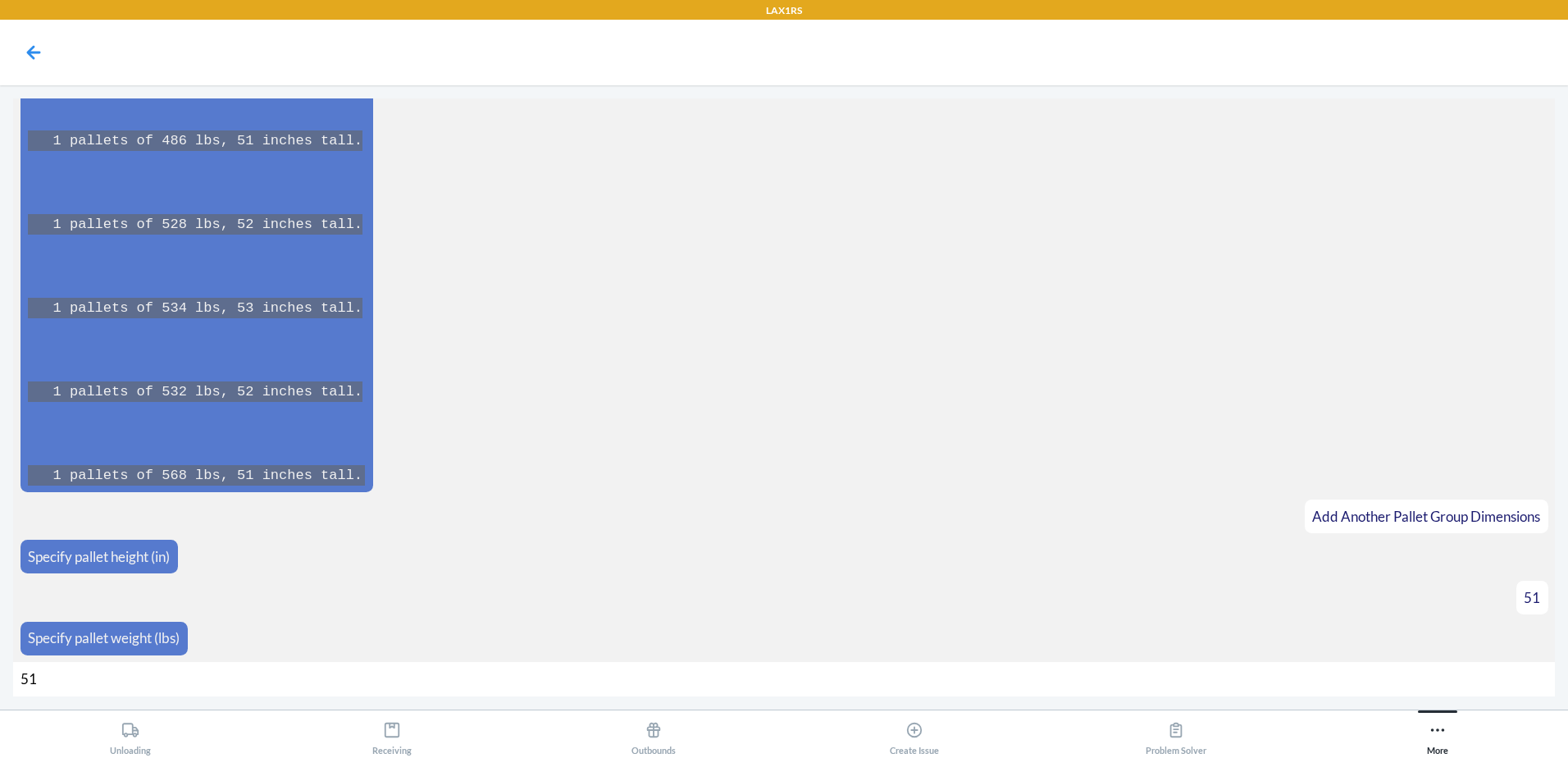
type input "516"
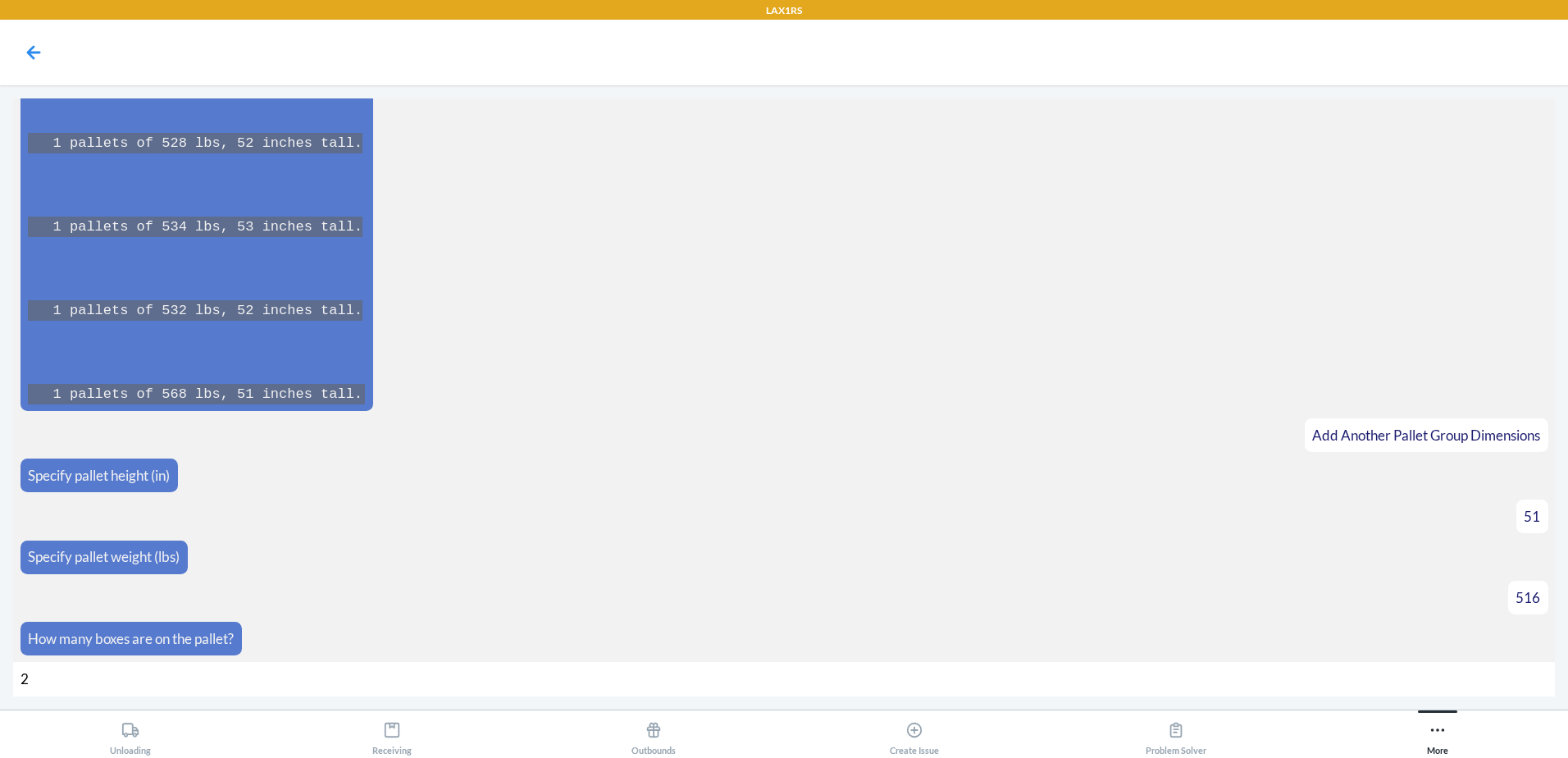
type input "25"
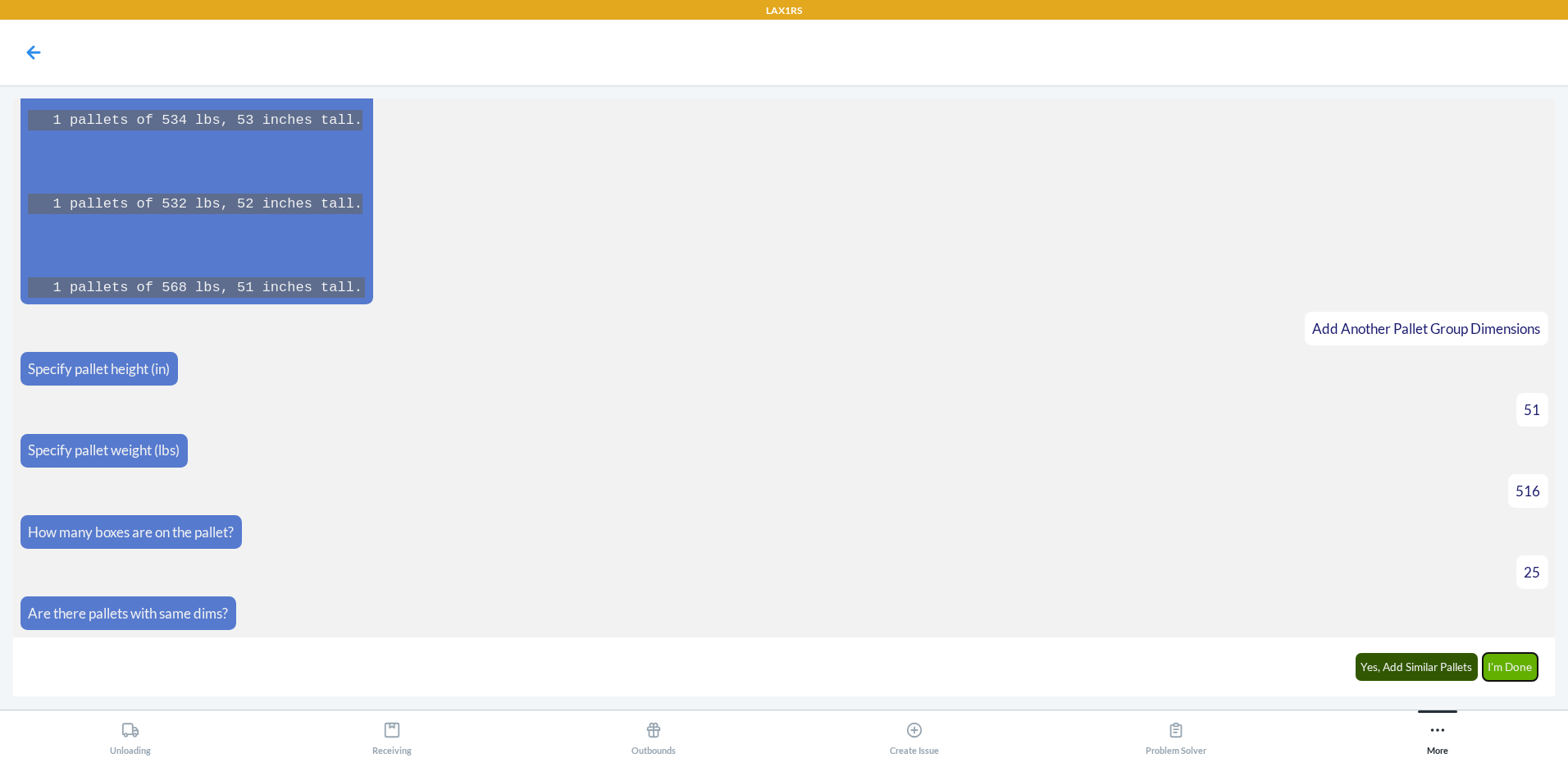
click at [1512, 663] on button "I'm Done" at bounding box center [1511, 666] width 56 height 28
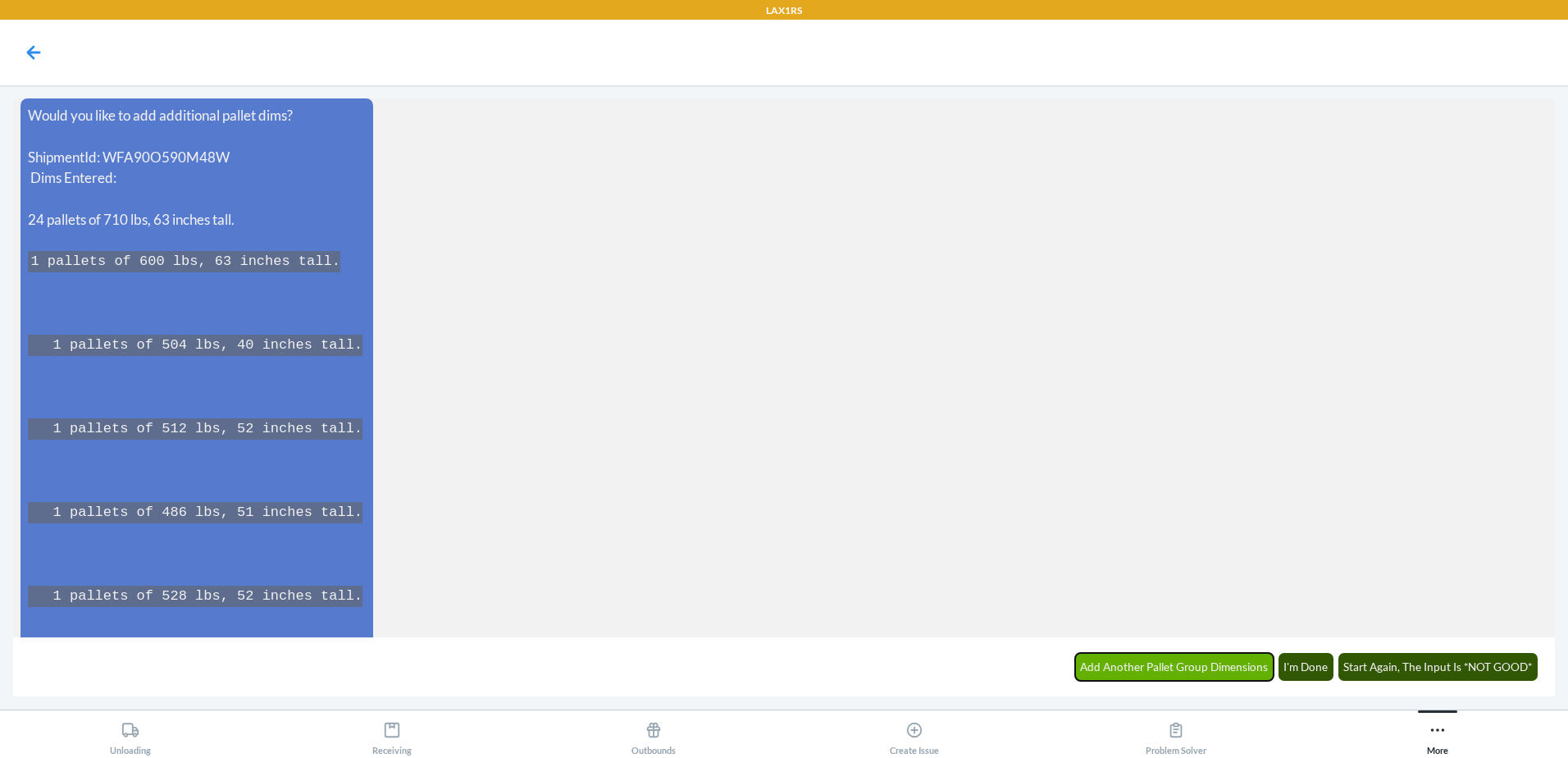
click at [1201, 668] on button "Add Another Pallet Group Dimensions" at bounding box center [1175, 666] width 200 height 28
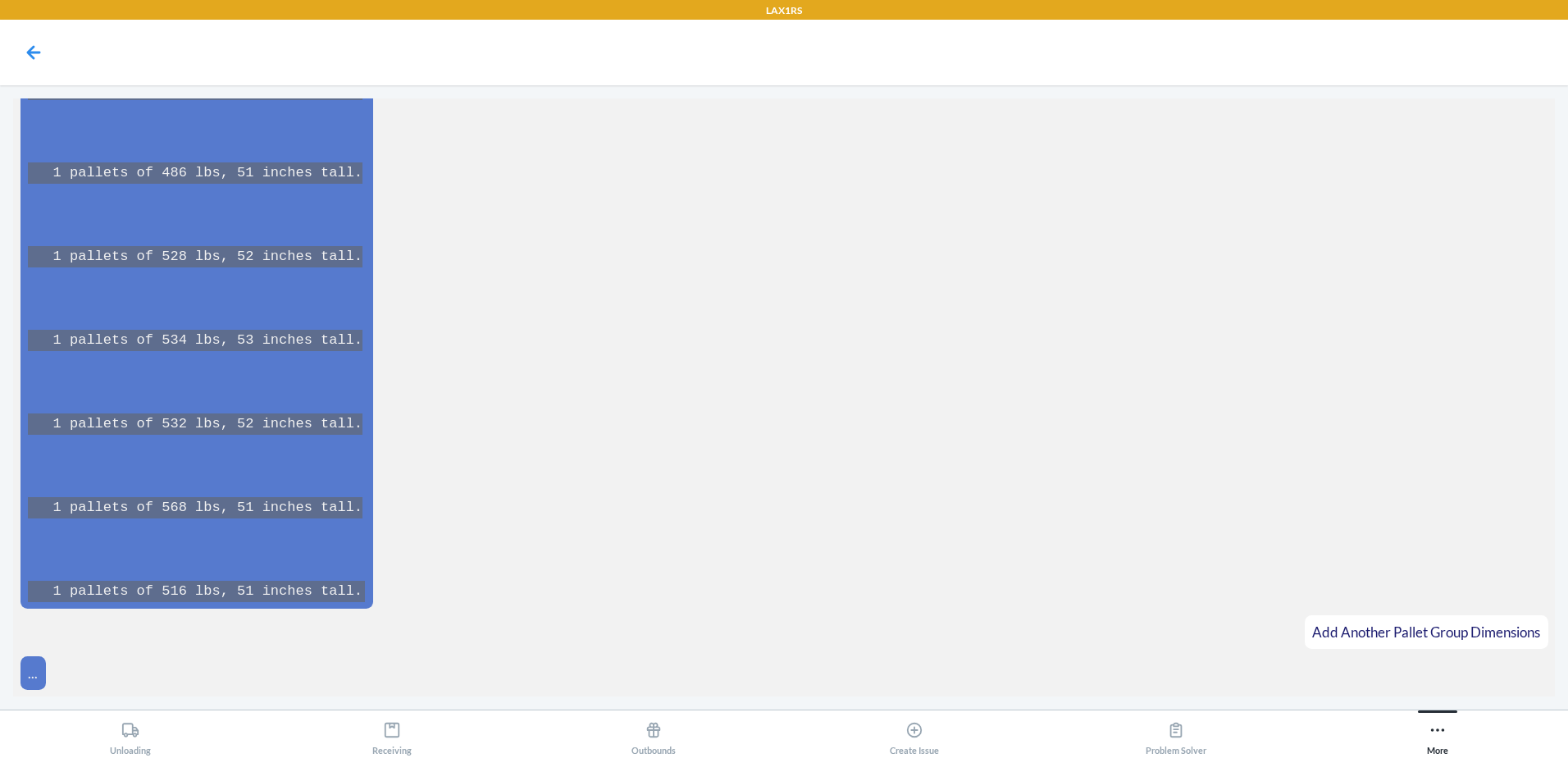
scroll to position [9947, 0]
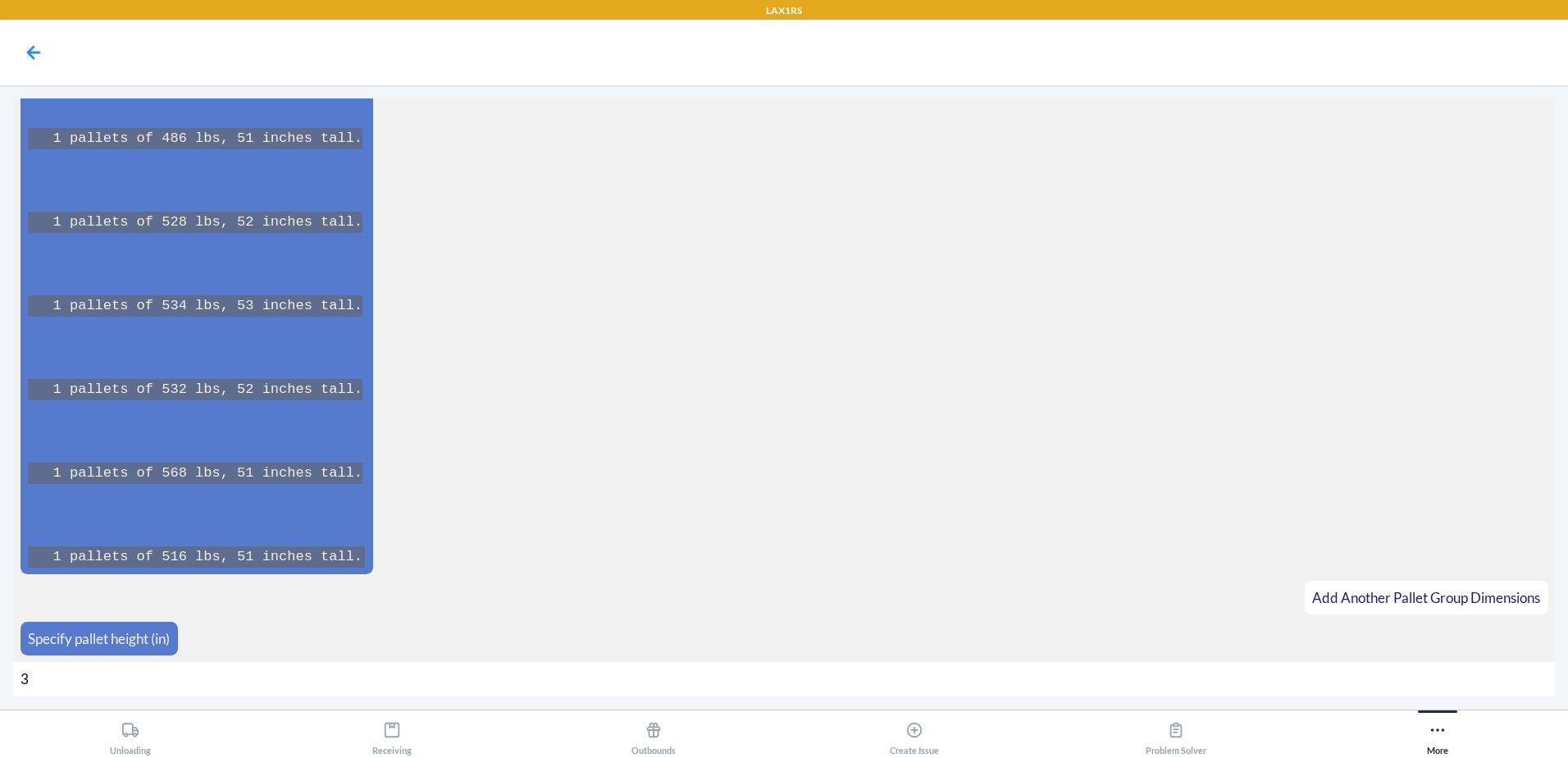
type input "38"
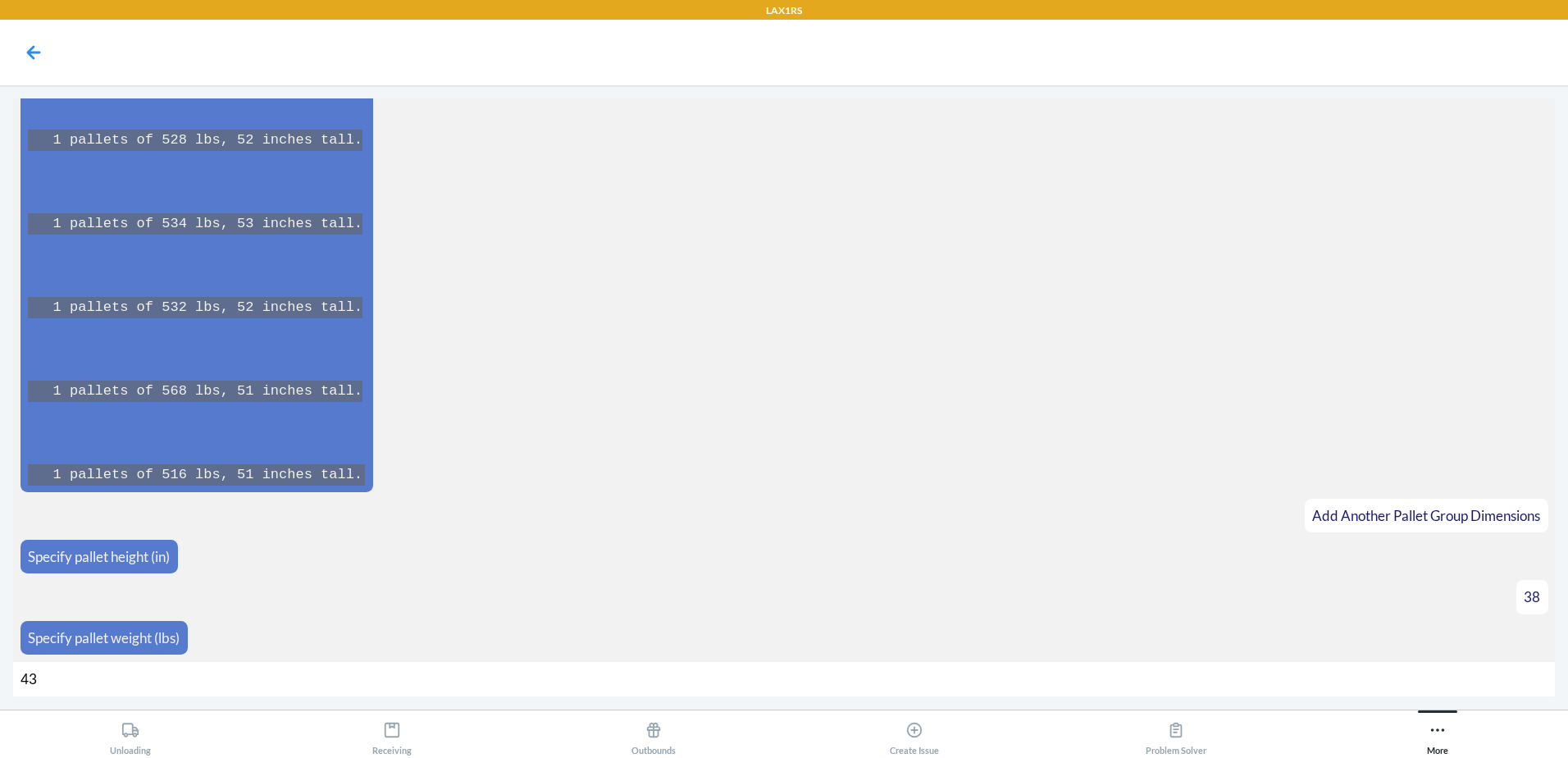
type input "434"
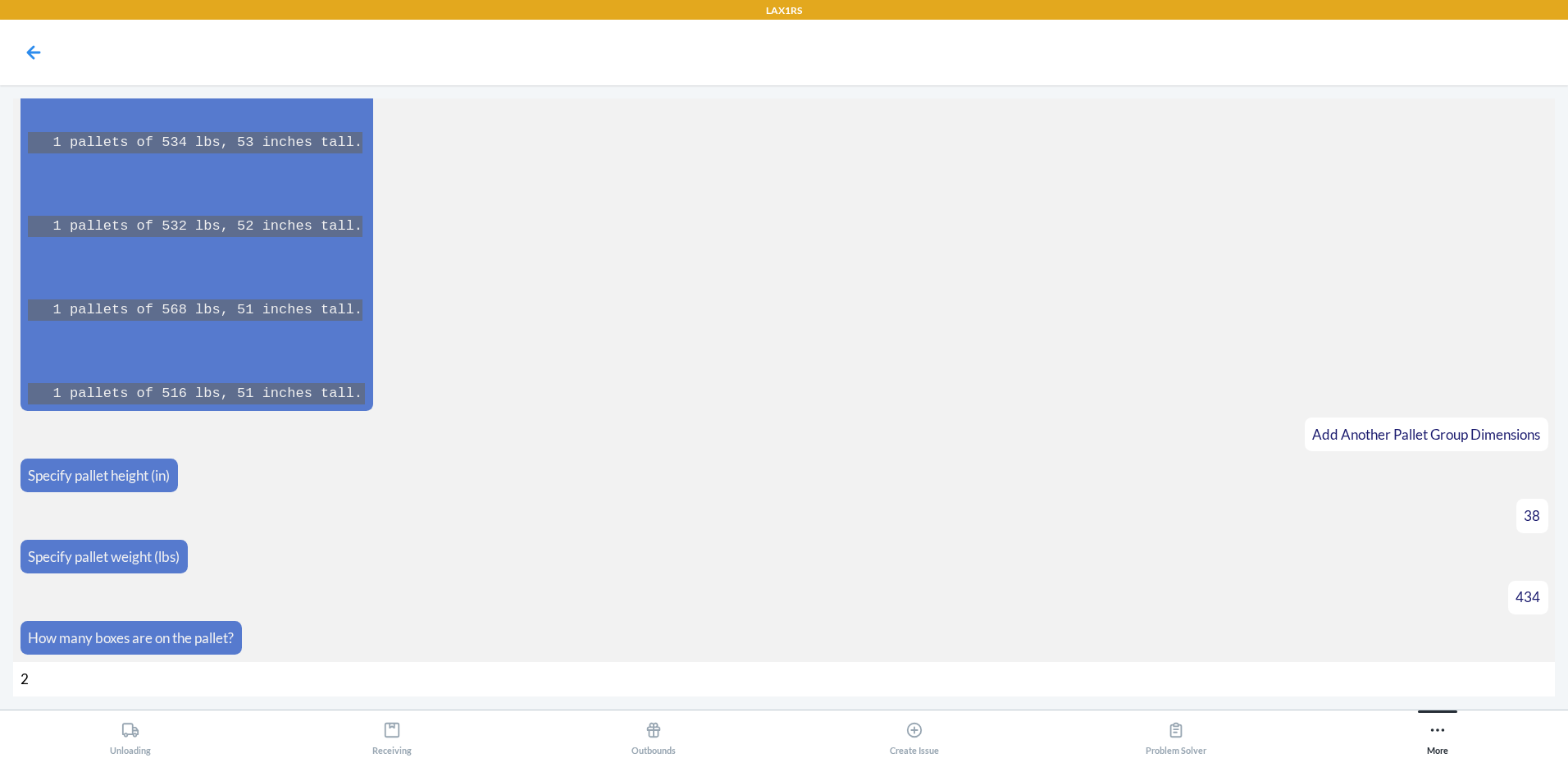
type input "21"
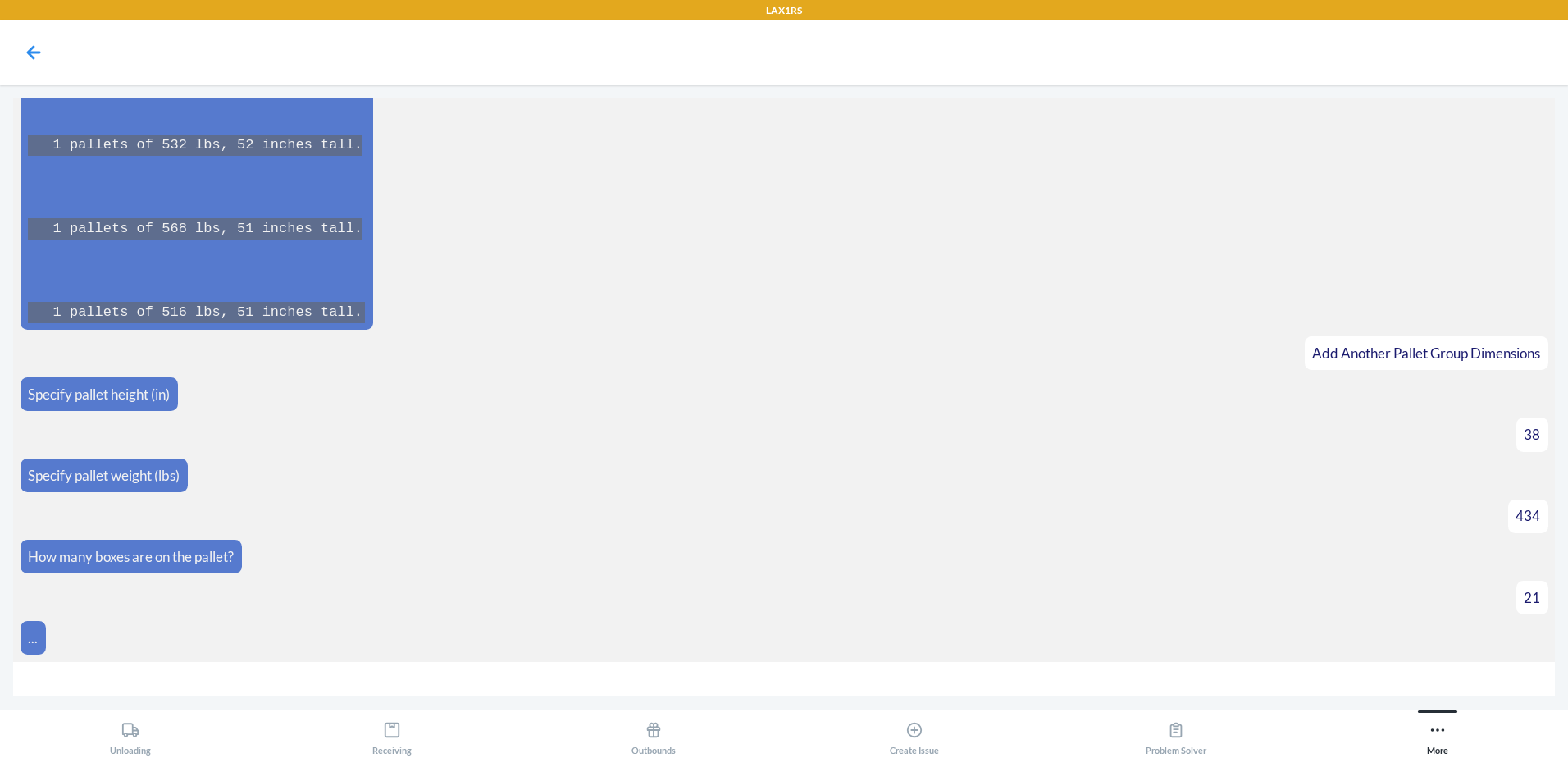
scroll to position [10216, 0]
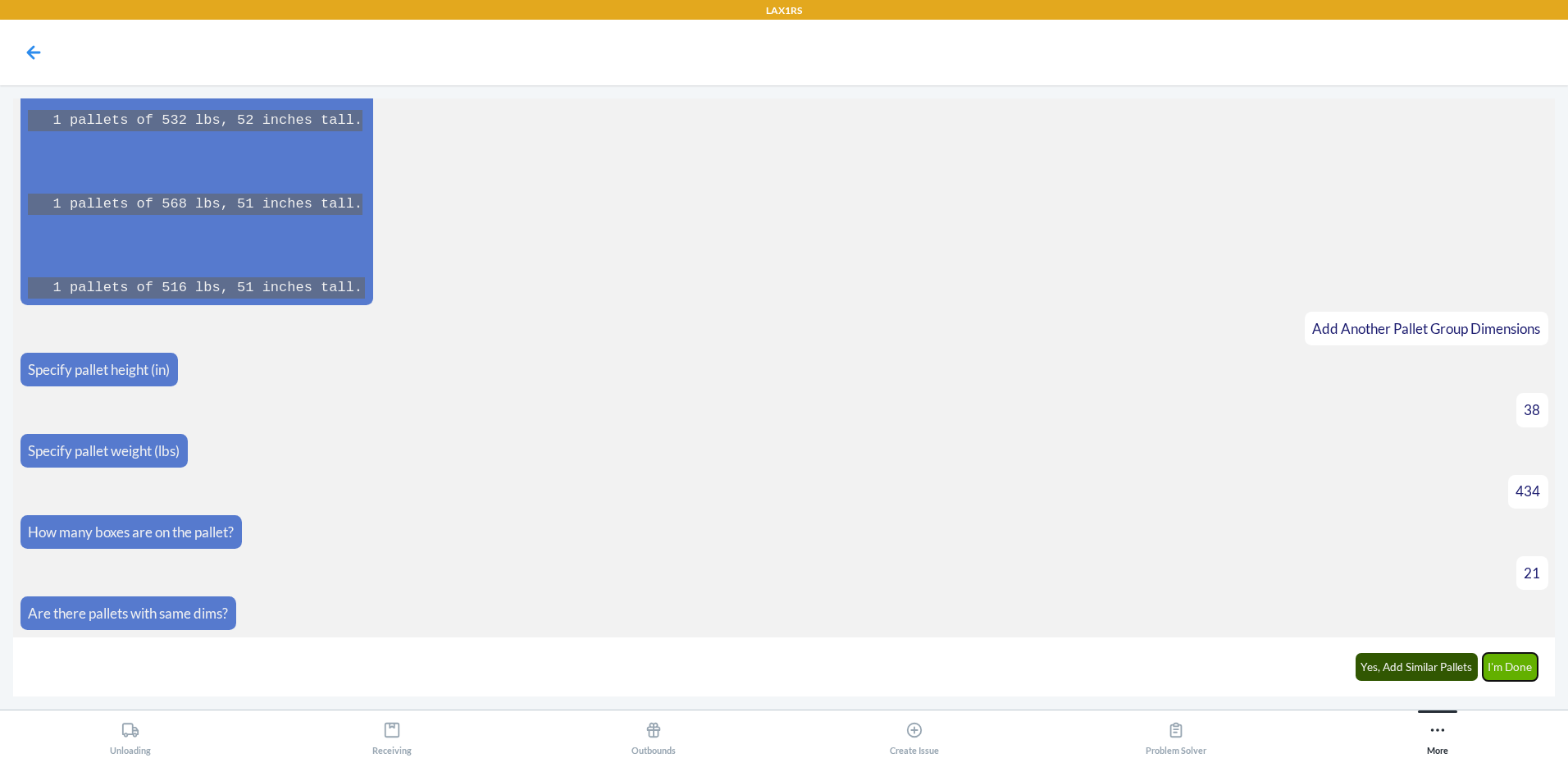
click at [1492, 668] on button "I'm Done" at bounding box center [1511, 666] width 56 height 28
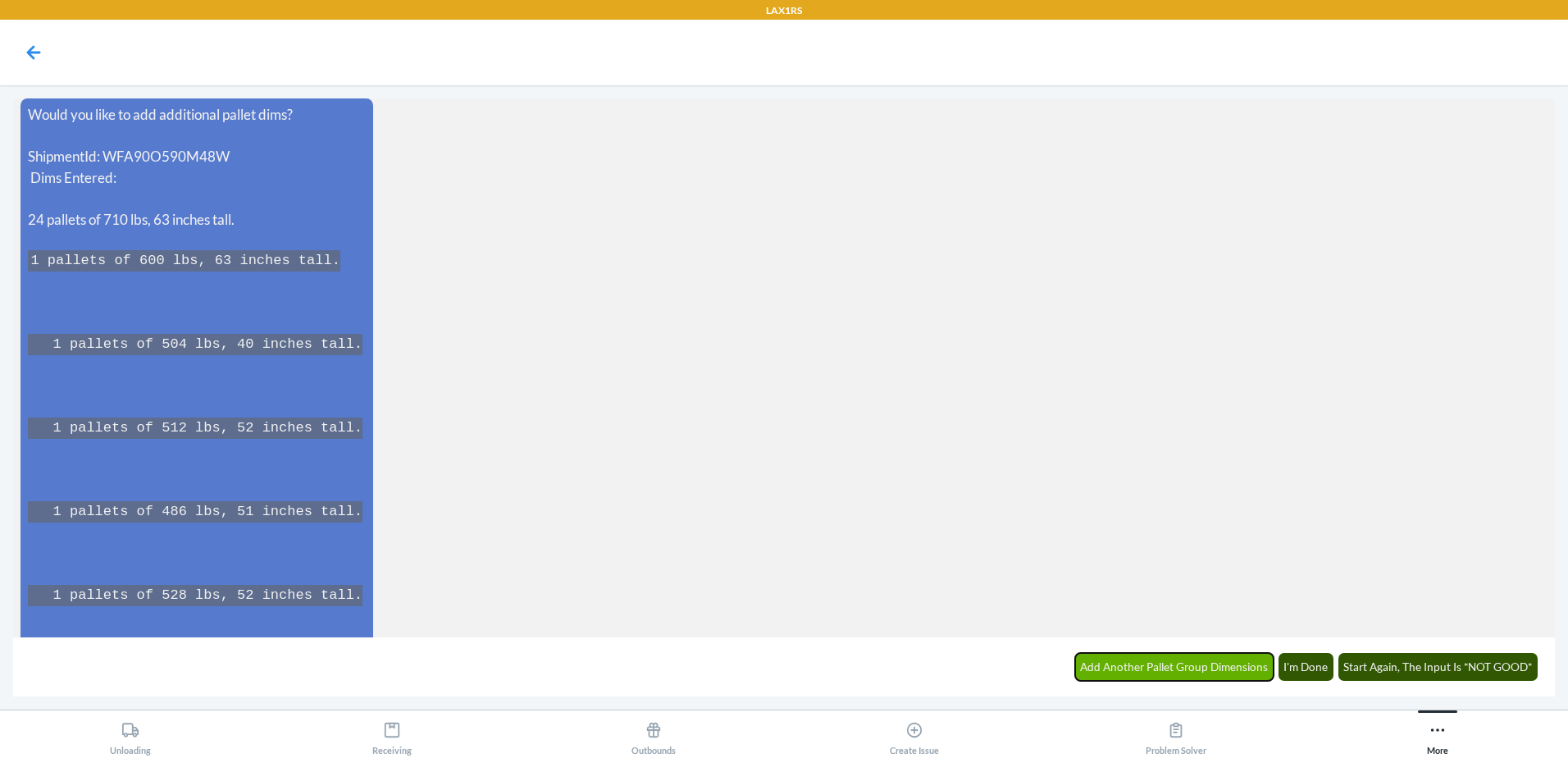
click at [1139, 664] on button "Add Another Pallet Group Dimensions" at bounding box center [1175, 666] width 200 height 28
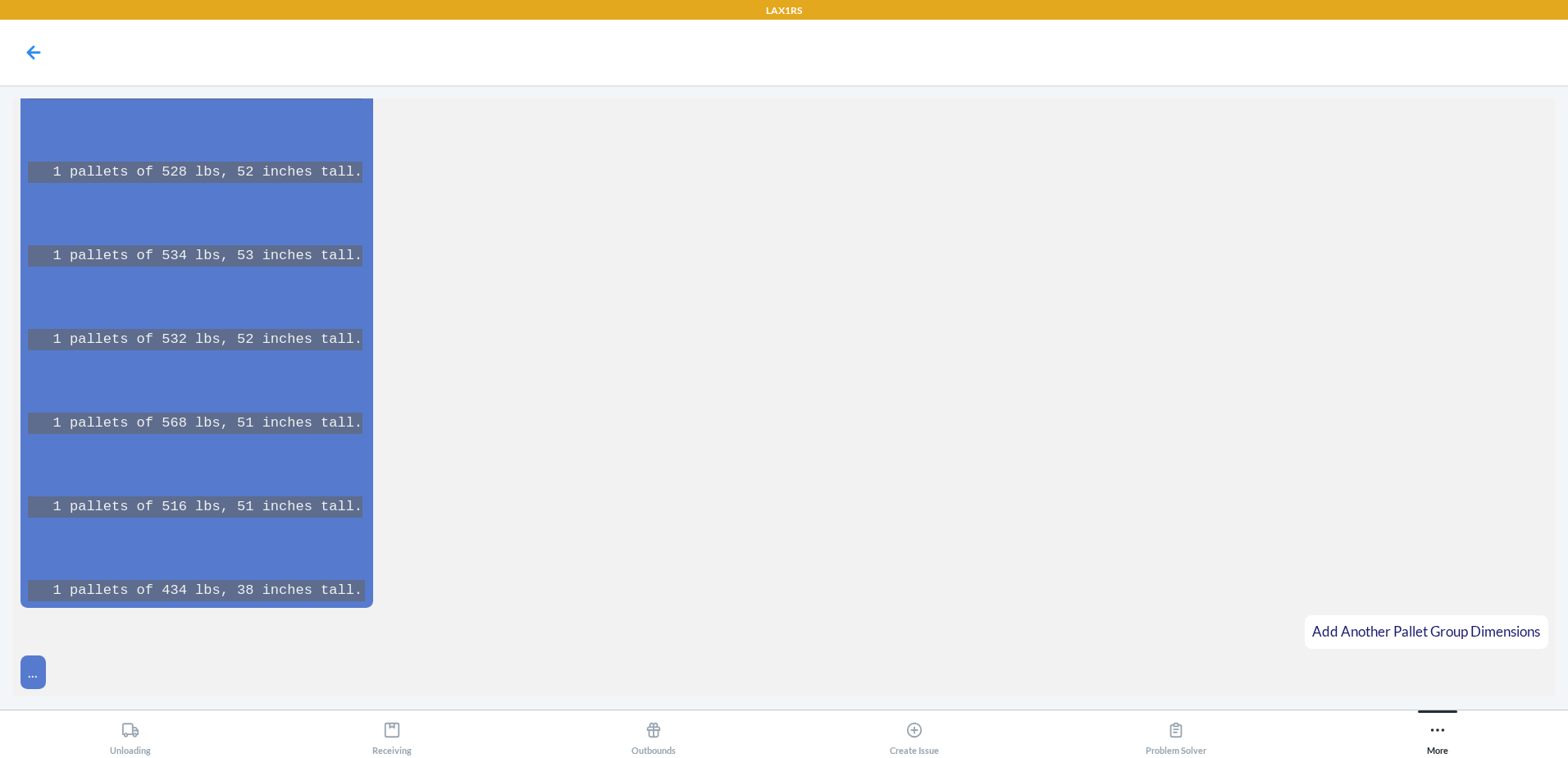
scroll to position [11253, 0]
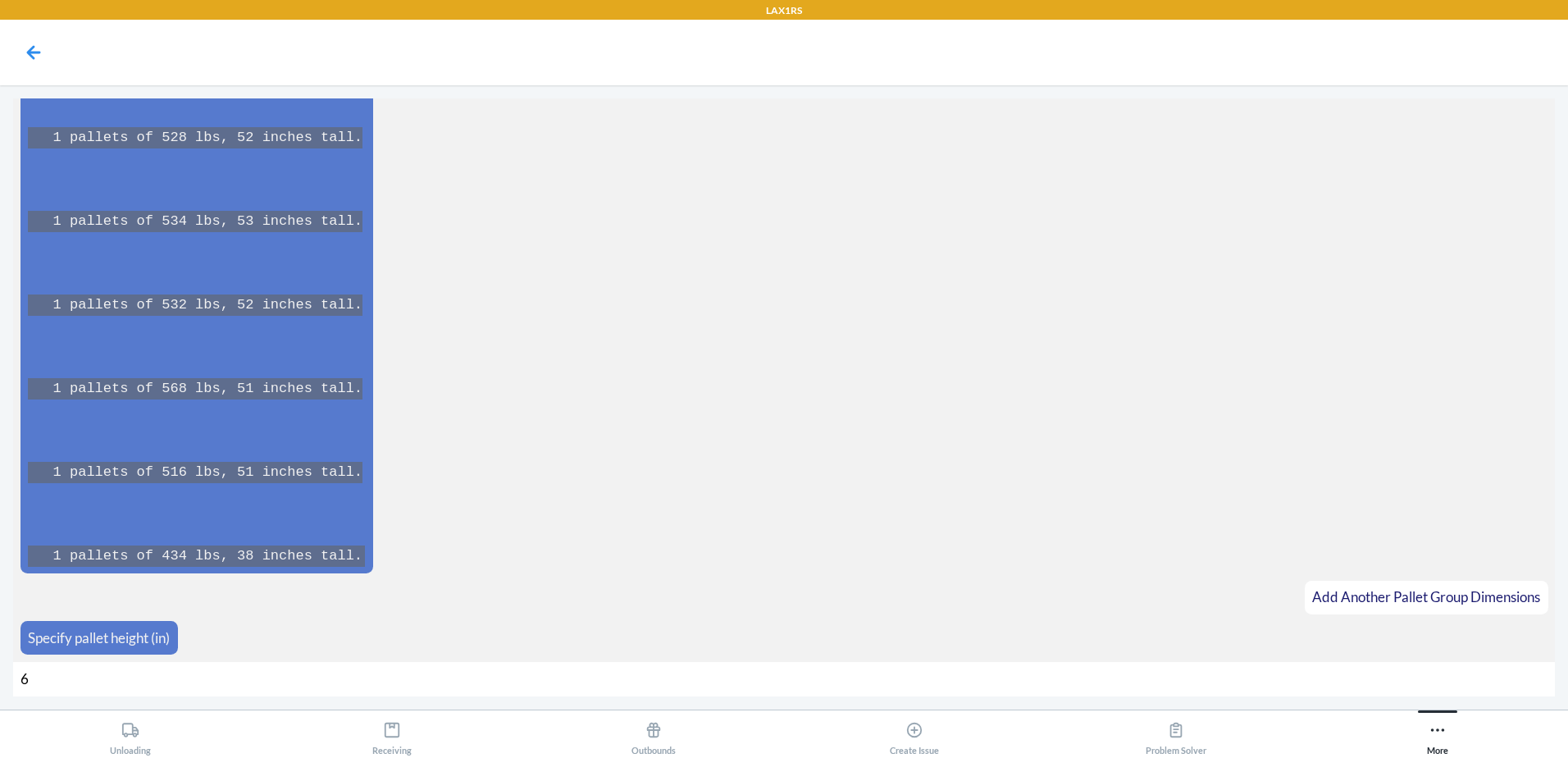
type input "63"
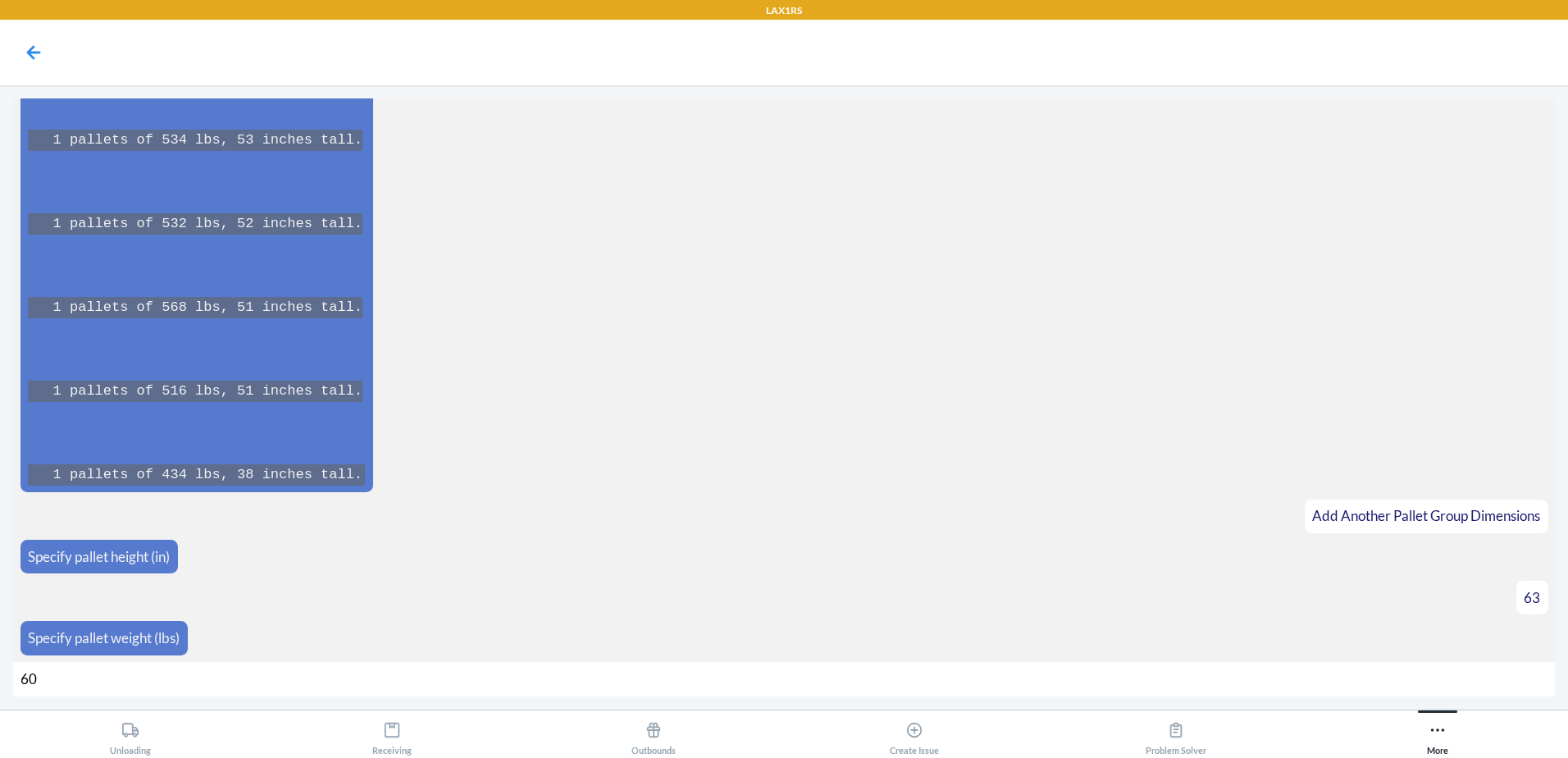
type input "608"
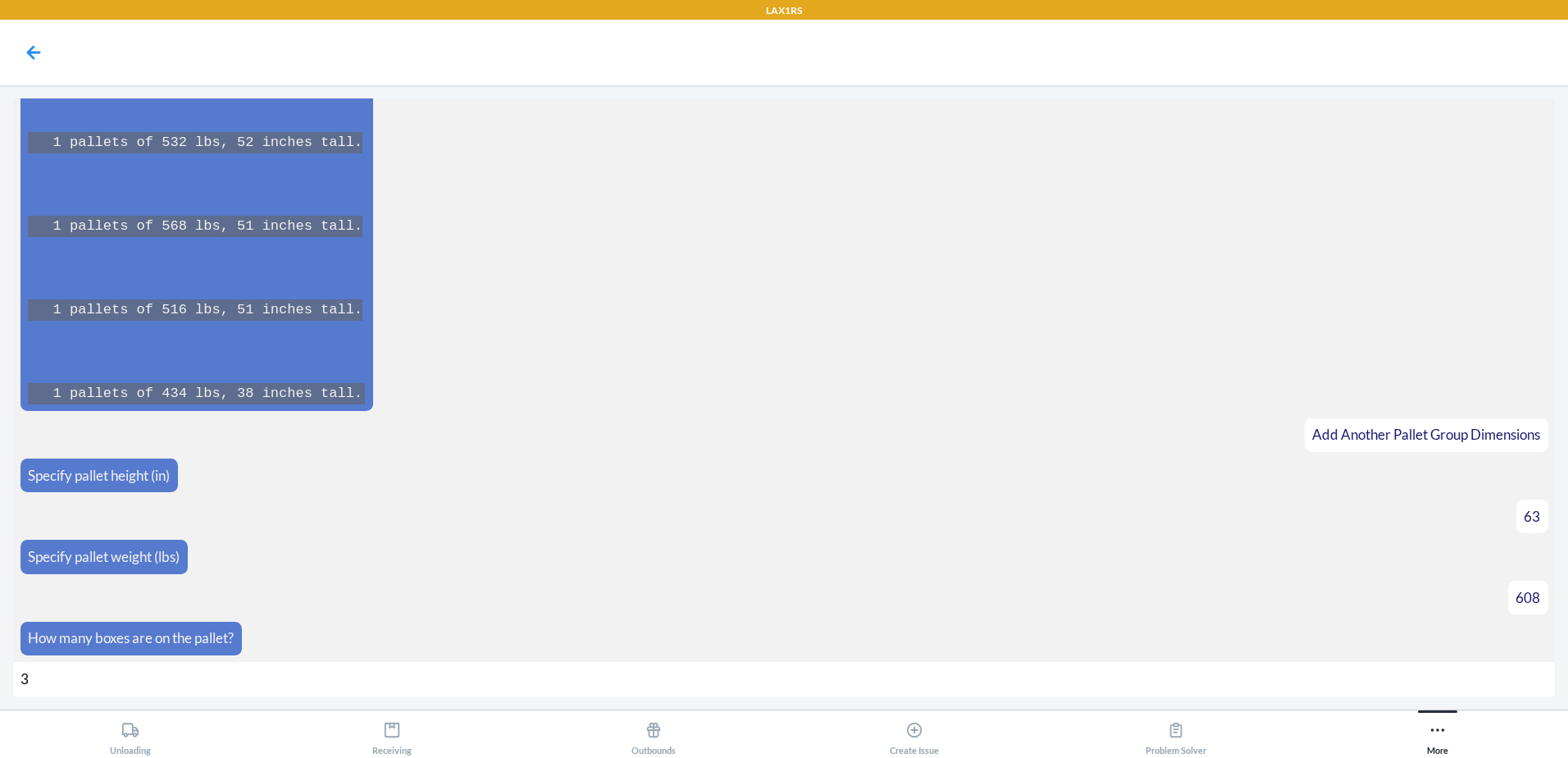
type input "30"
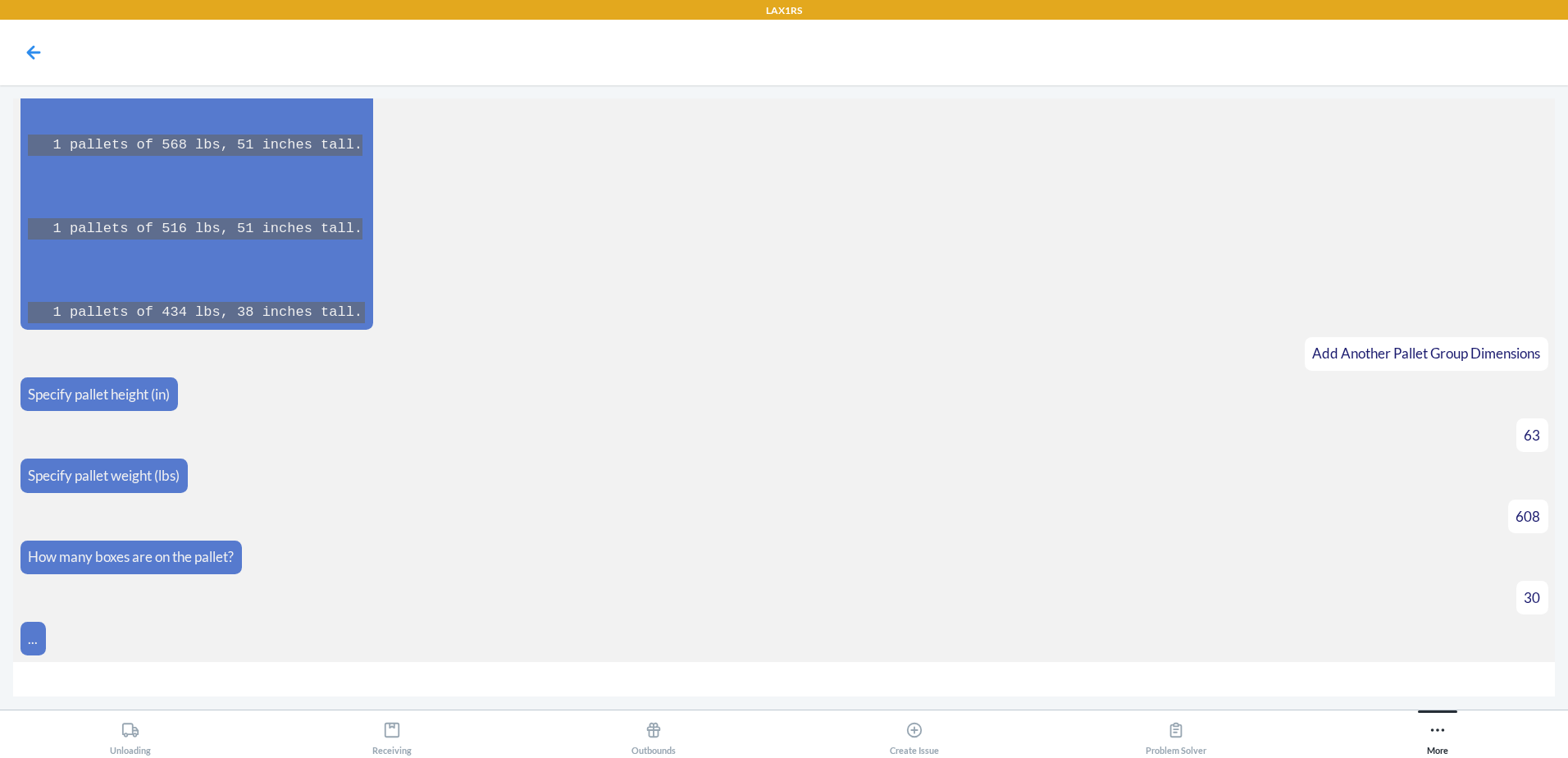
scroll to position [11521, 0]
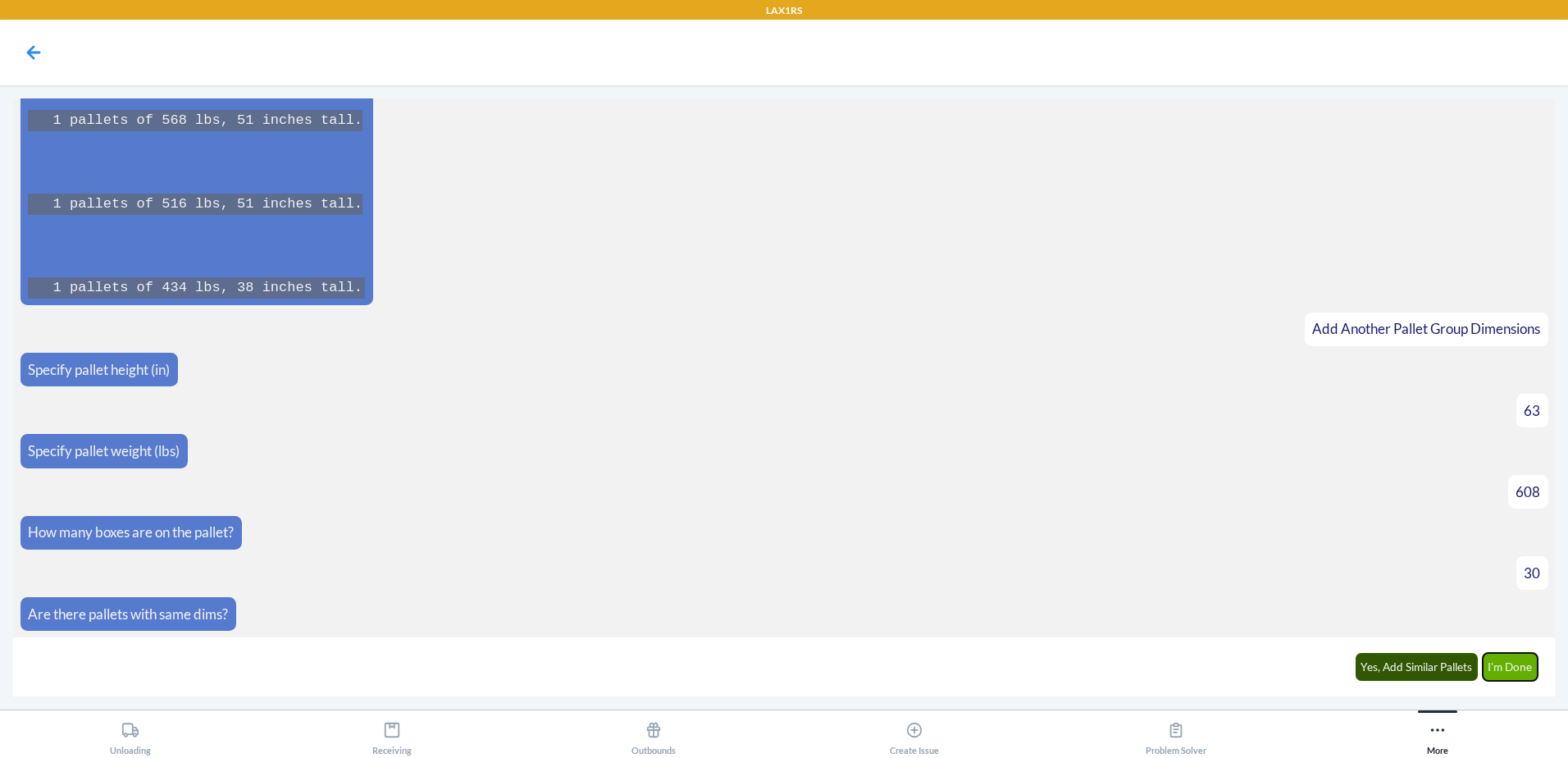
click at [1518, 669] on button "I'm Done" at bounding box center [1511, 666] width 56 height 28
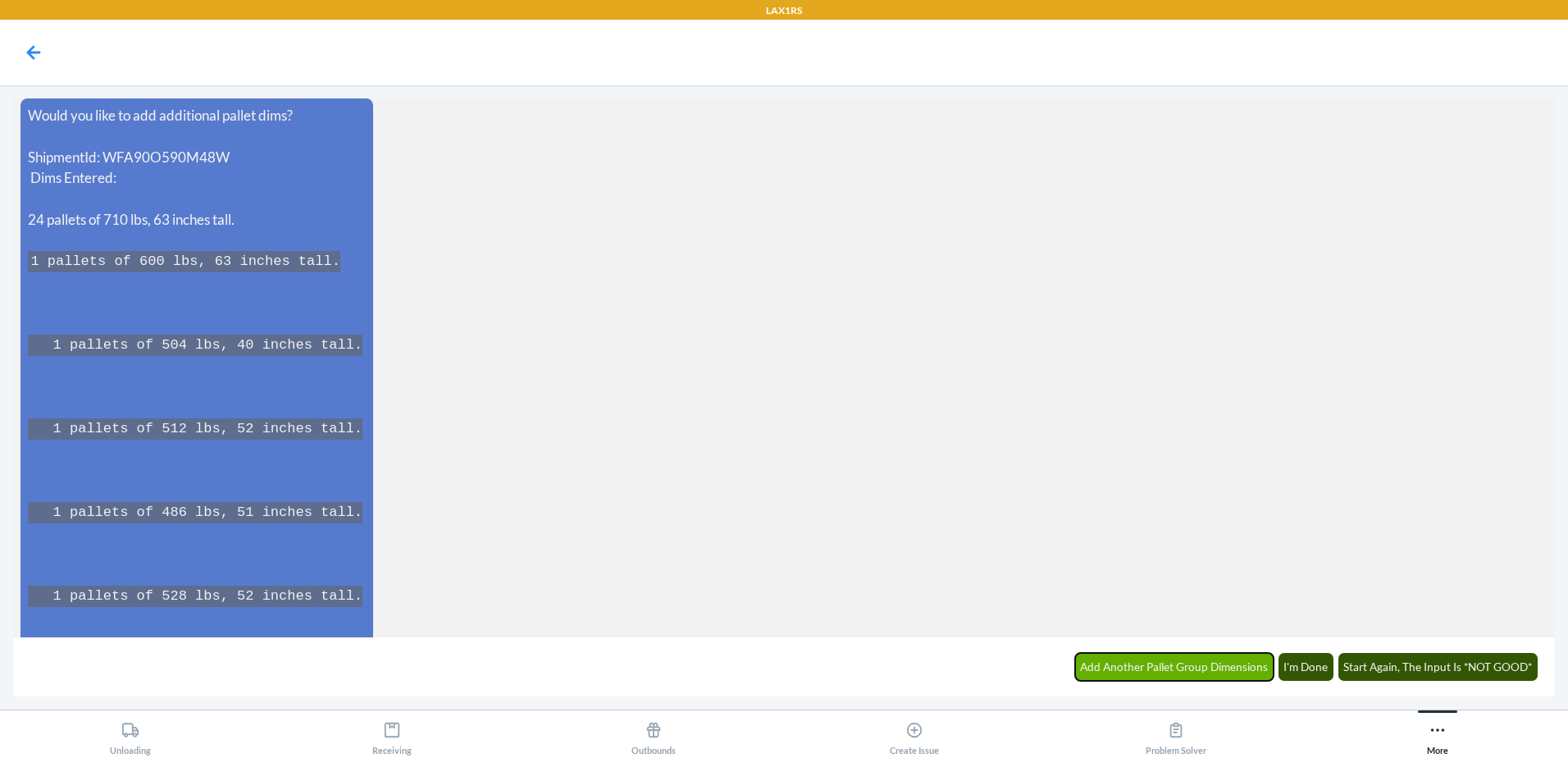
click at [1220, 666] on button "Add Another Pallet Group Dimensions" at bounding box center [1175, 666] width 200 height 28
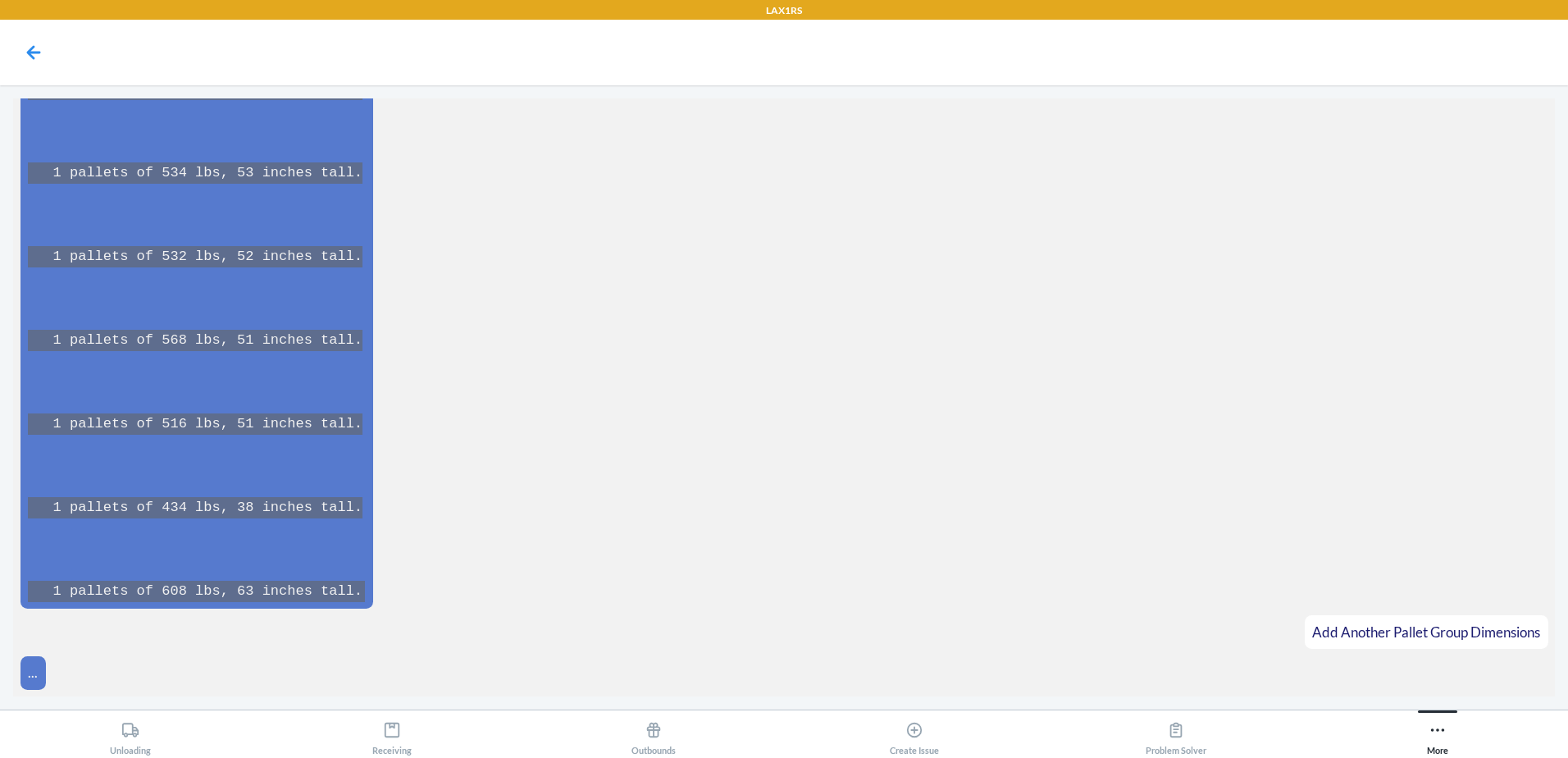
scroll to position [12643, 0]
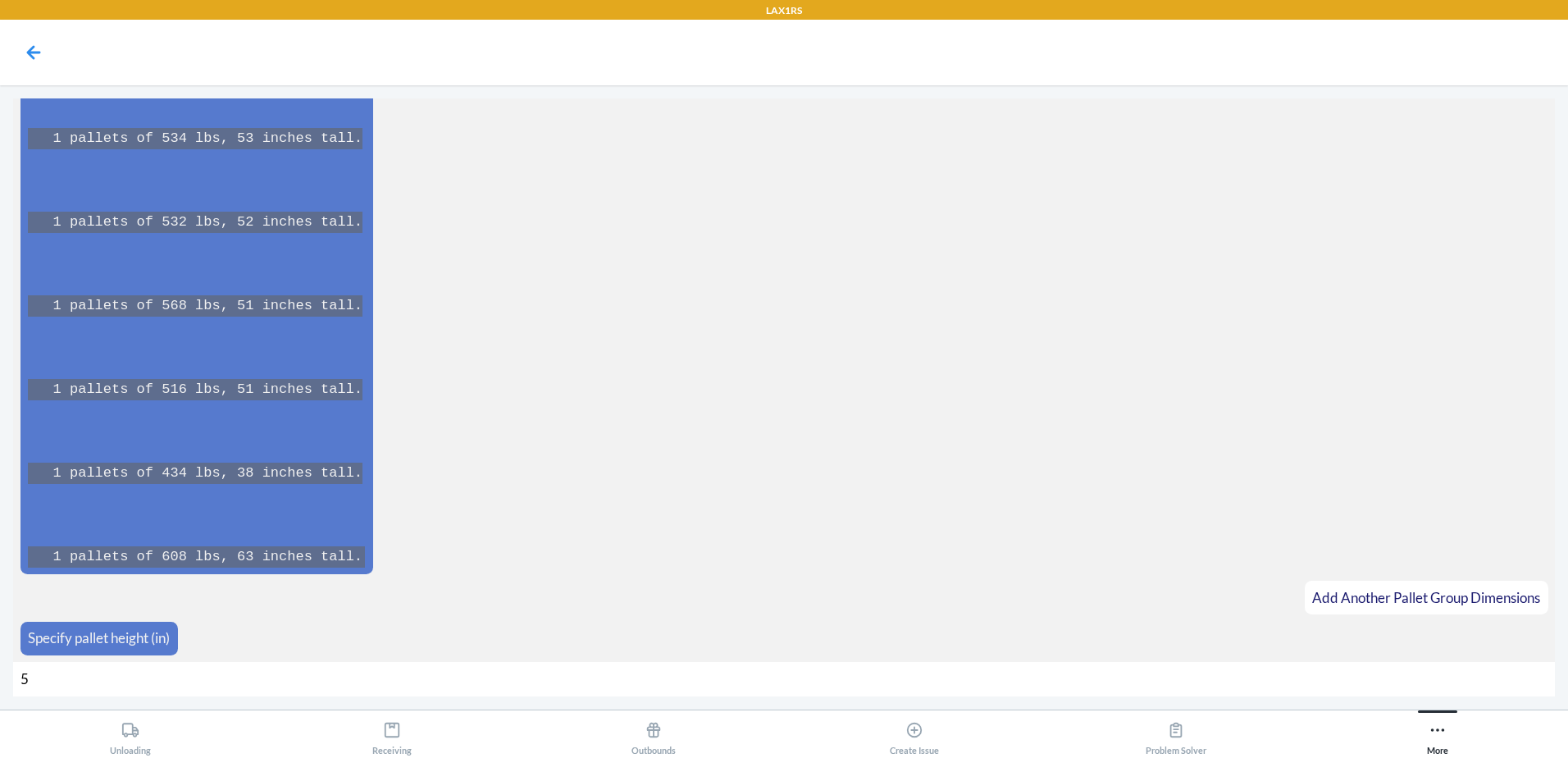
type input "52"
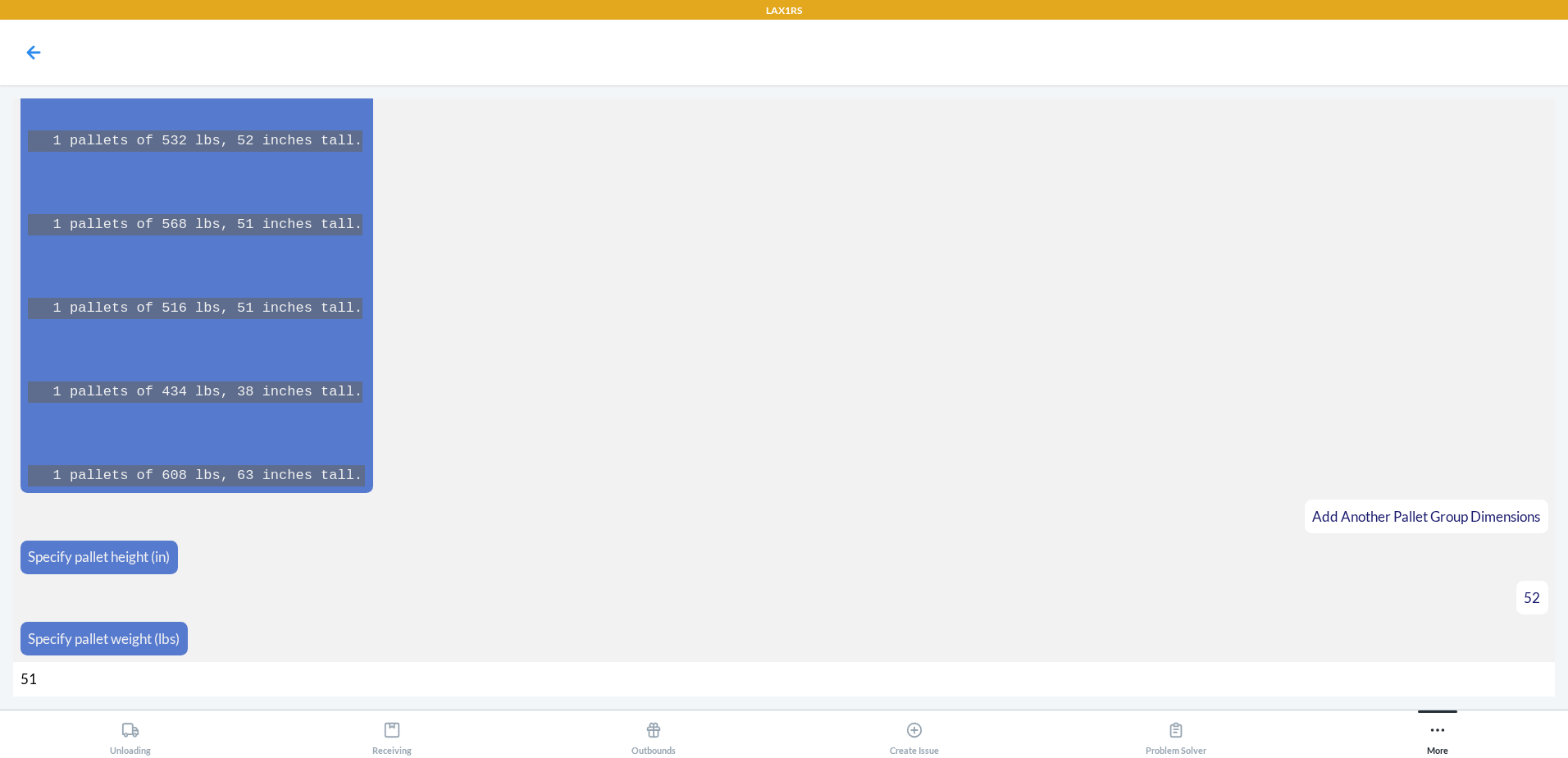
type input "518"
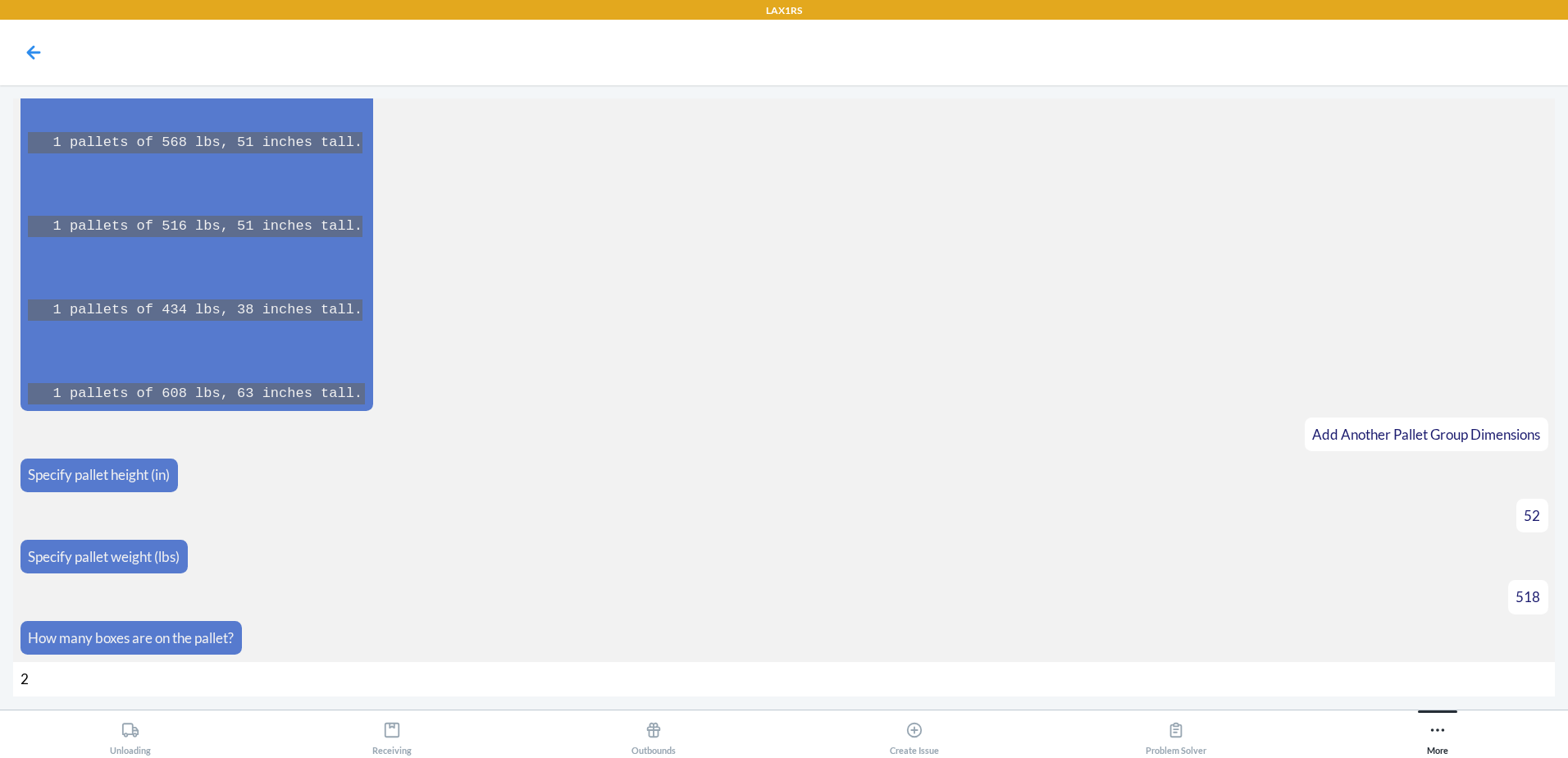
type input "25"
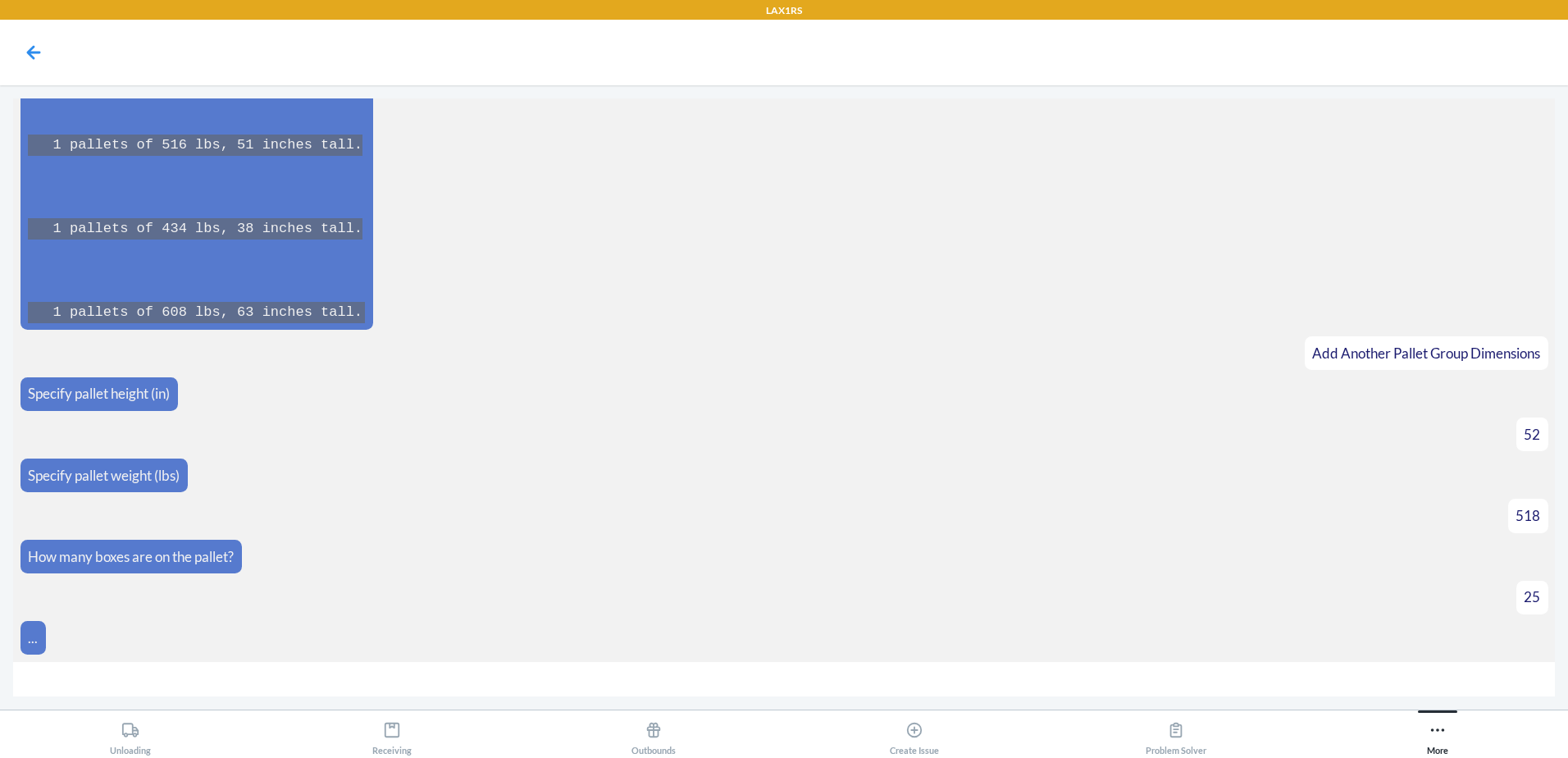
scroll to position [12912, 0]
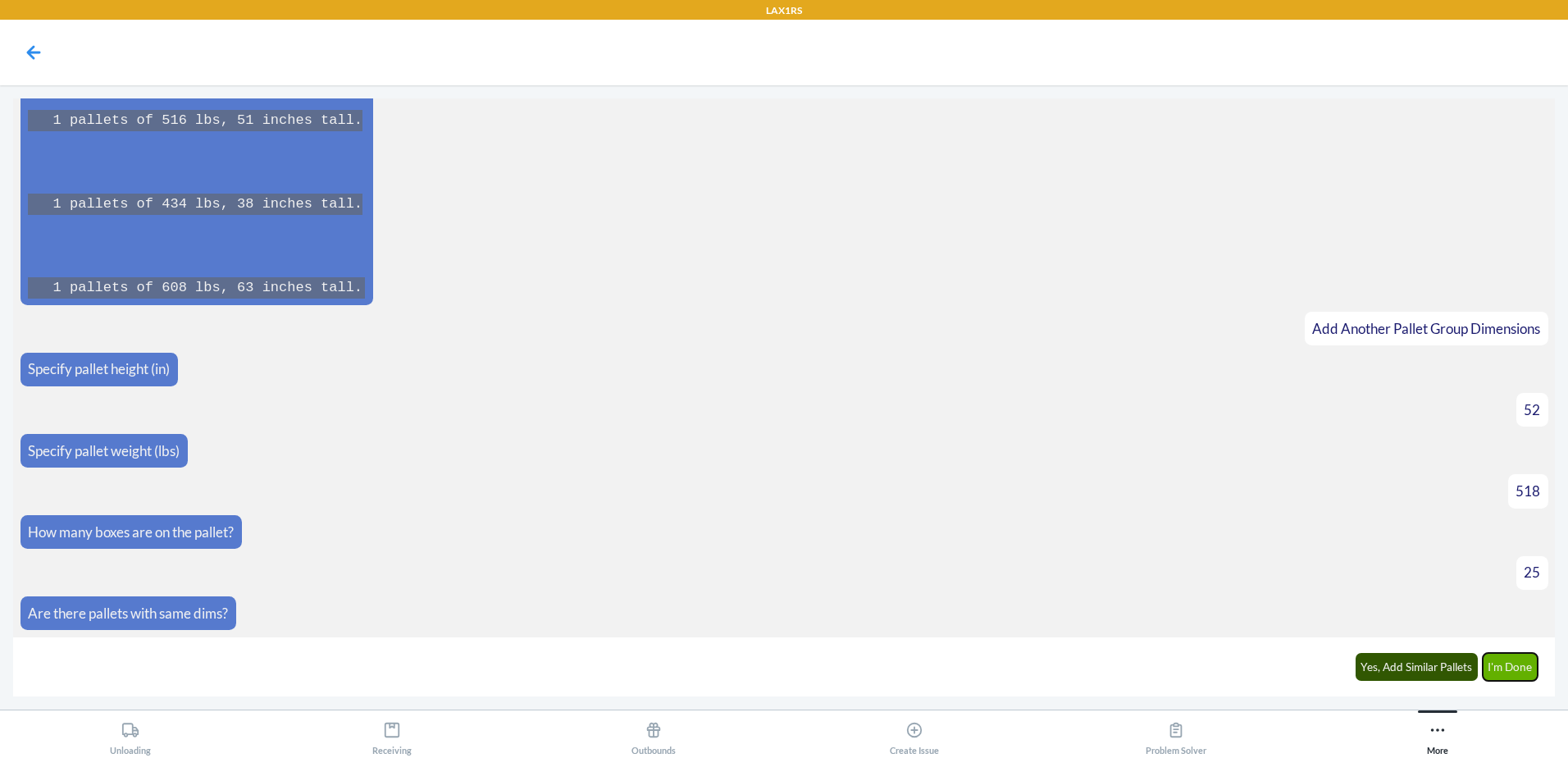
click at [1531, 662] on button "I'm Done" at bounding box center [1511, 666] width 56 height 28
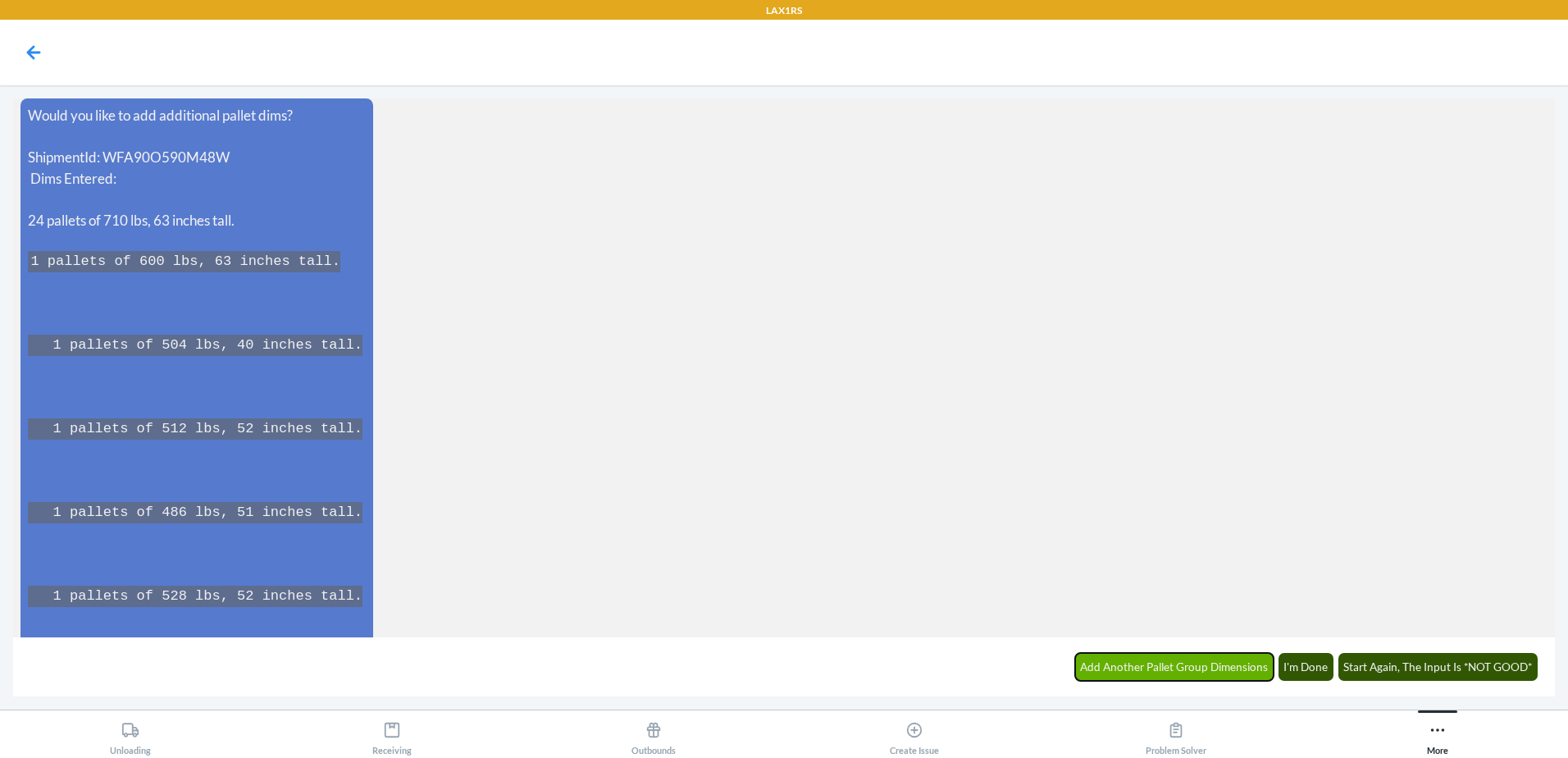
click at [1230, 660] on button "Add Another Pallet Group Dimensions" at bounding box center [1175, 666] width 200 height 28
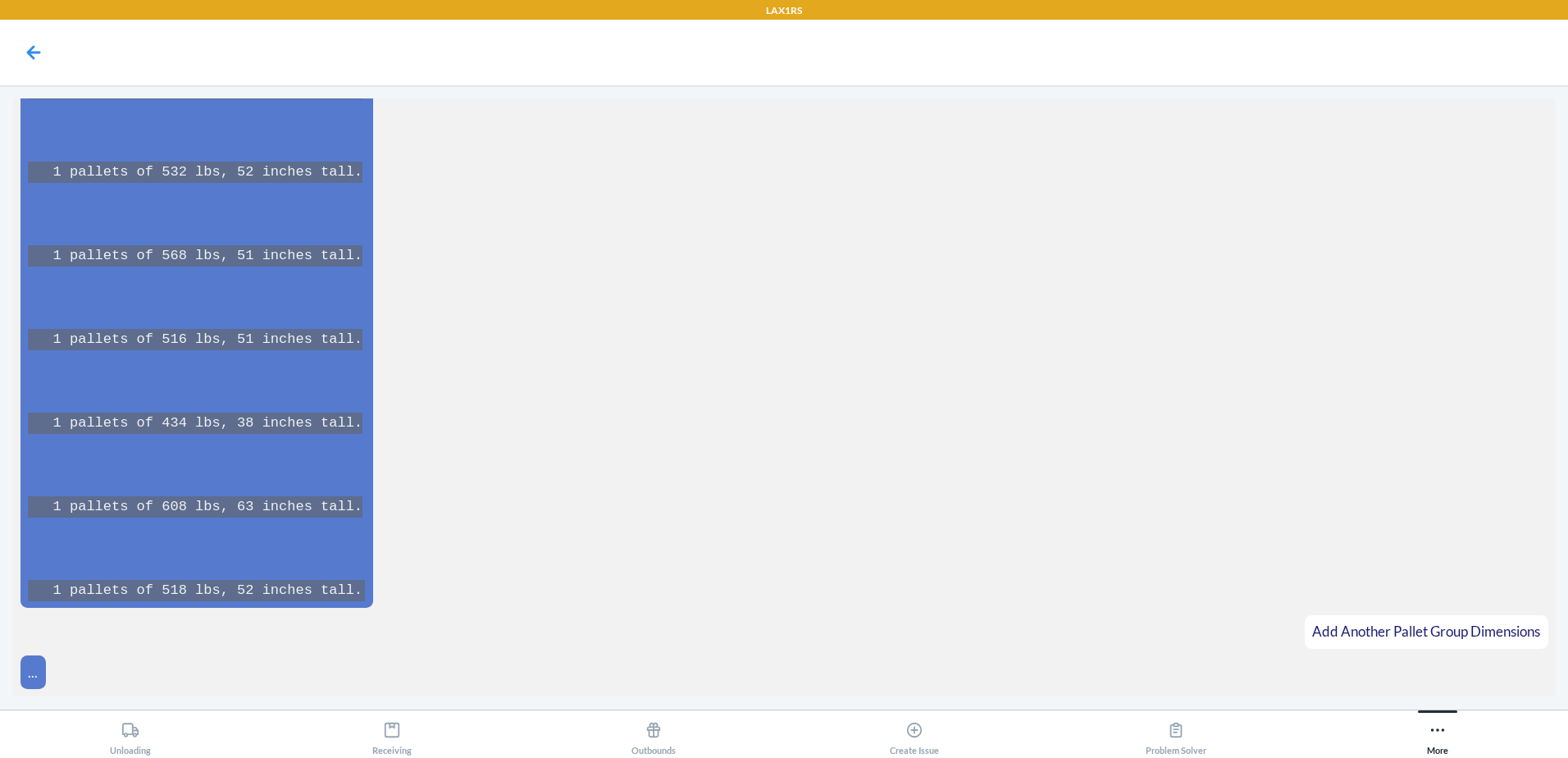
scroll to position [14117, 0]
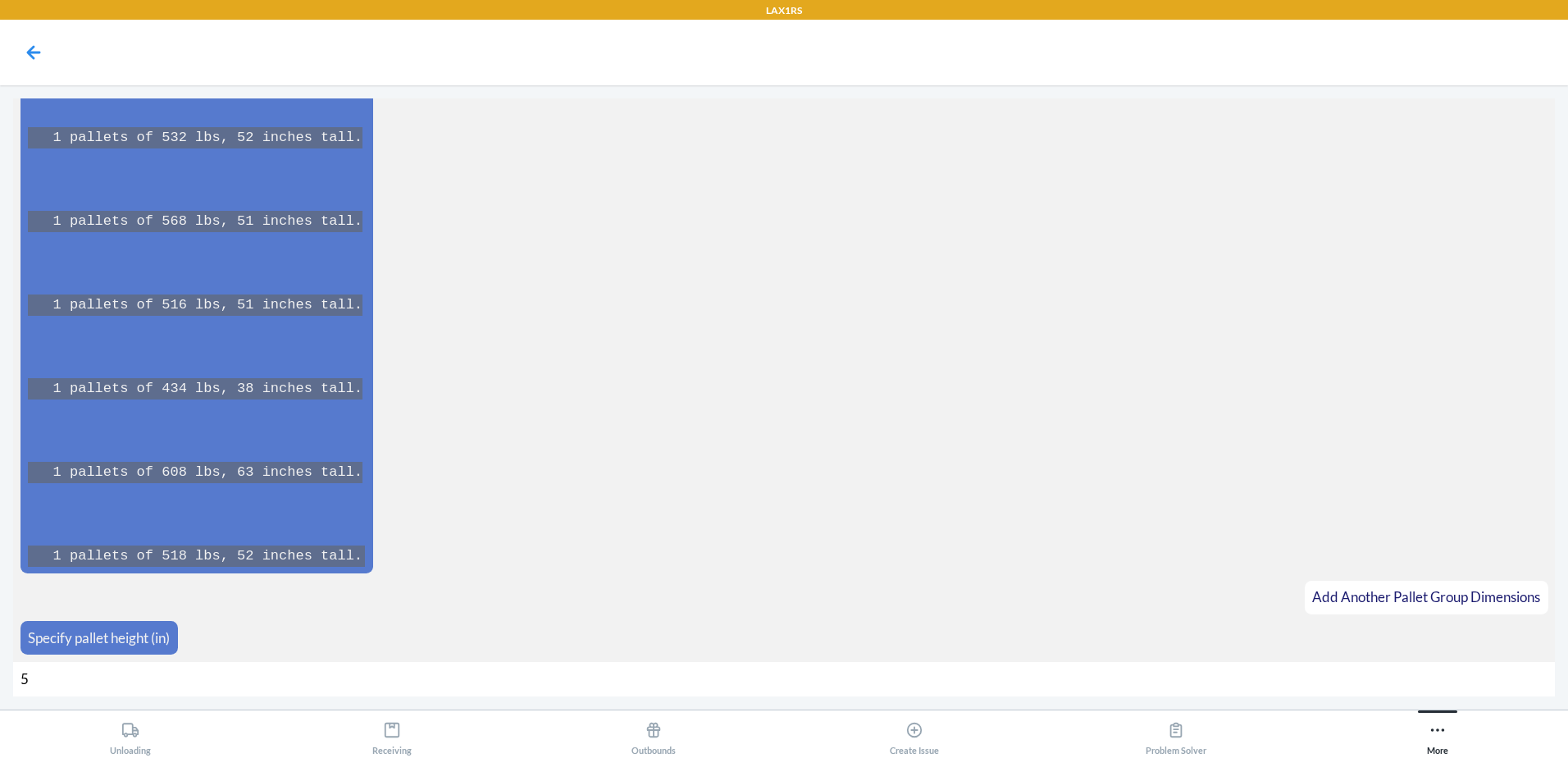
type input "52"
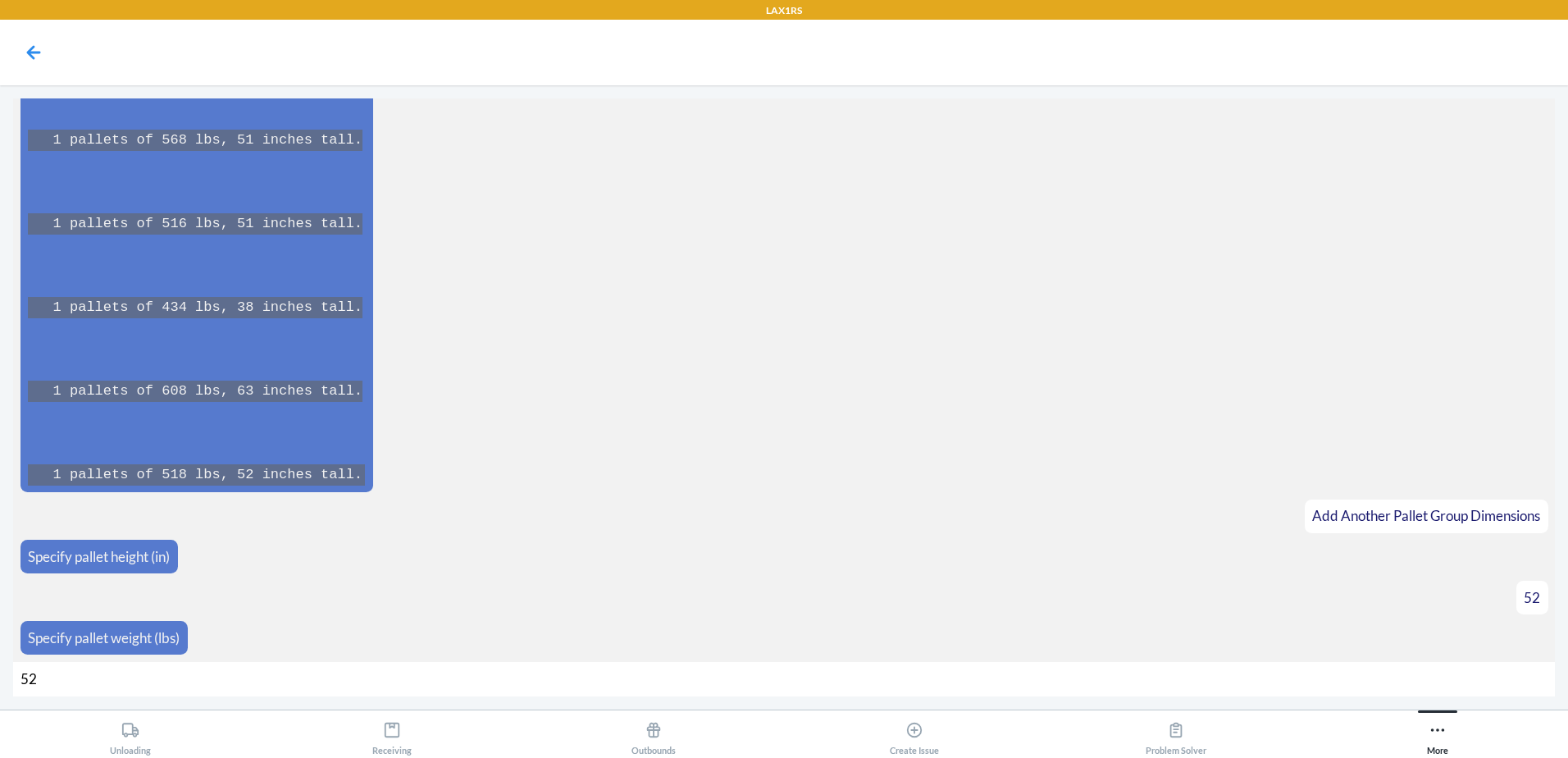
type input "528"
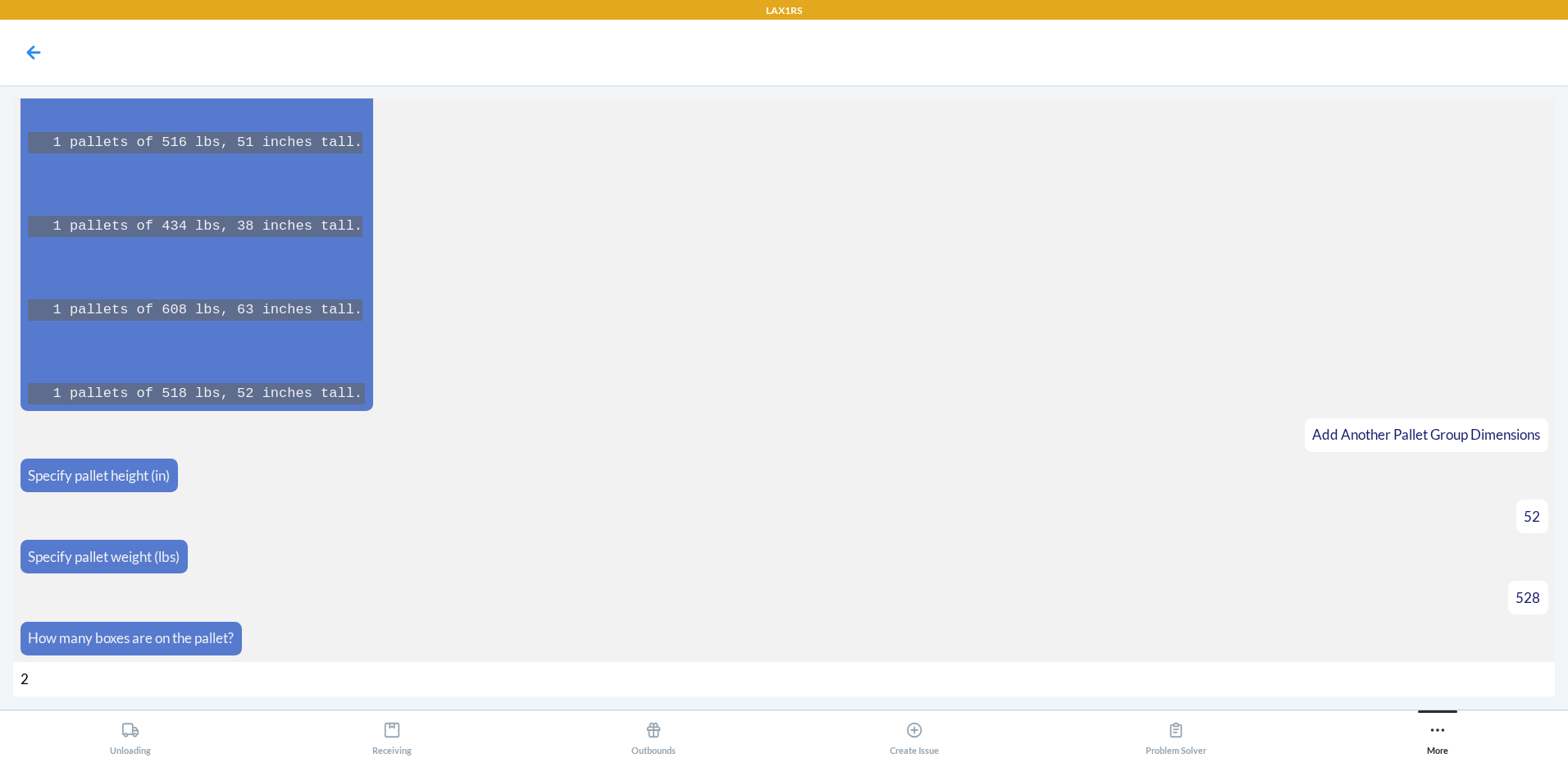
type input "25"
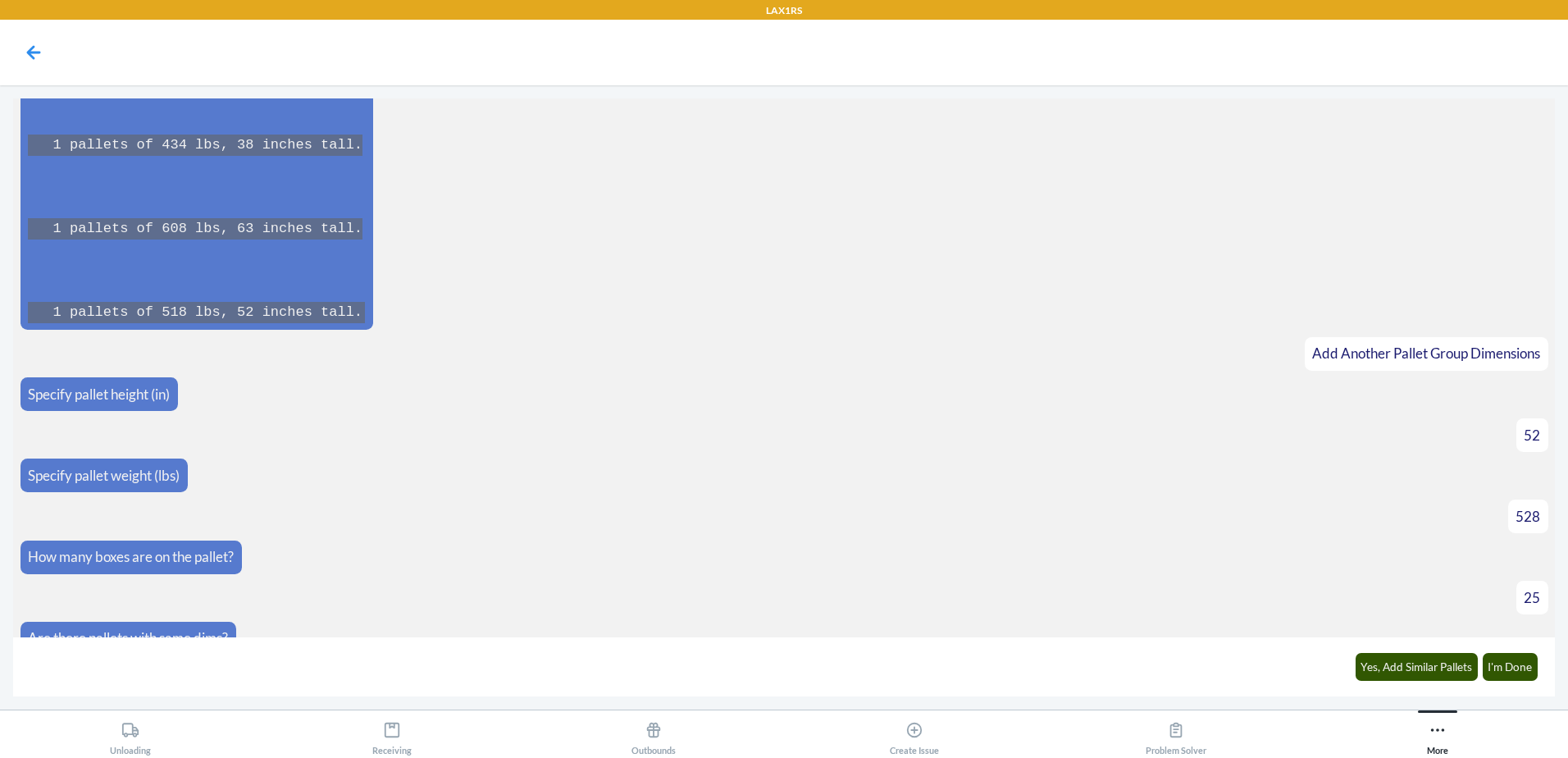
scroll to position [14385, 0]
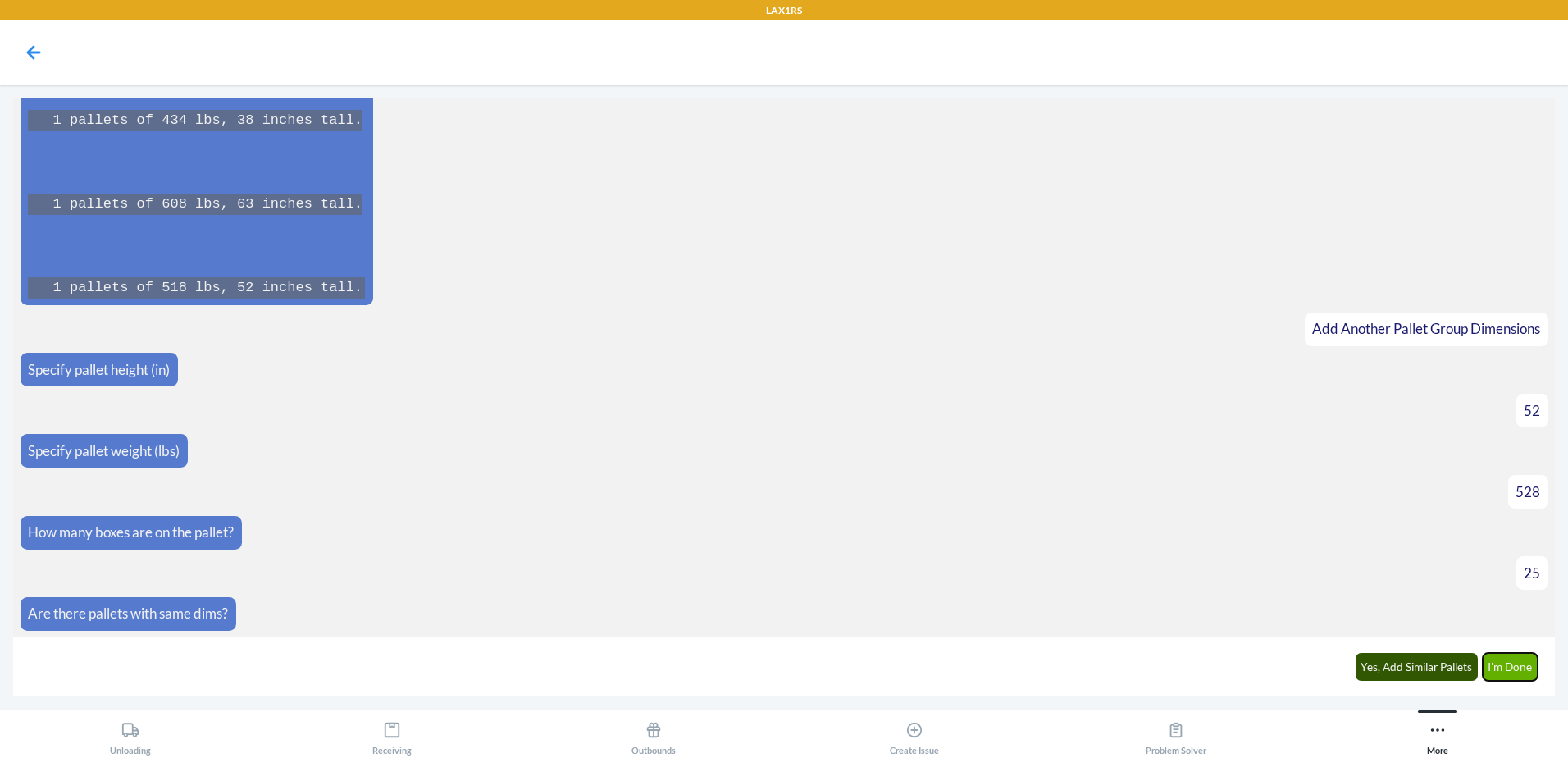
click at [1508, 666] on button "I'm Done" at bounding box center [1511, 666] width 56 height 28
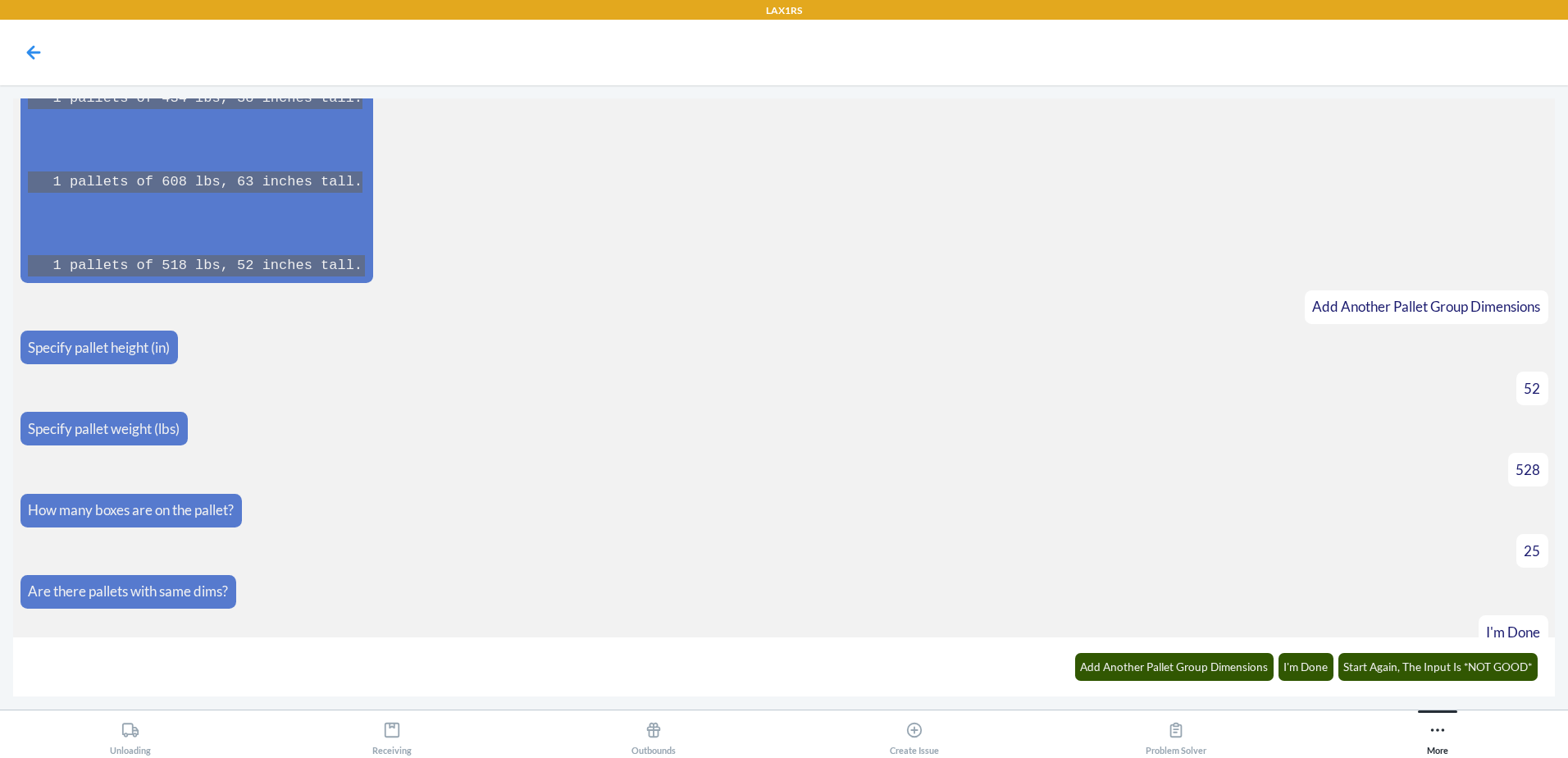
scroll to position [14965, 0]
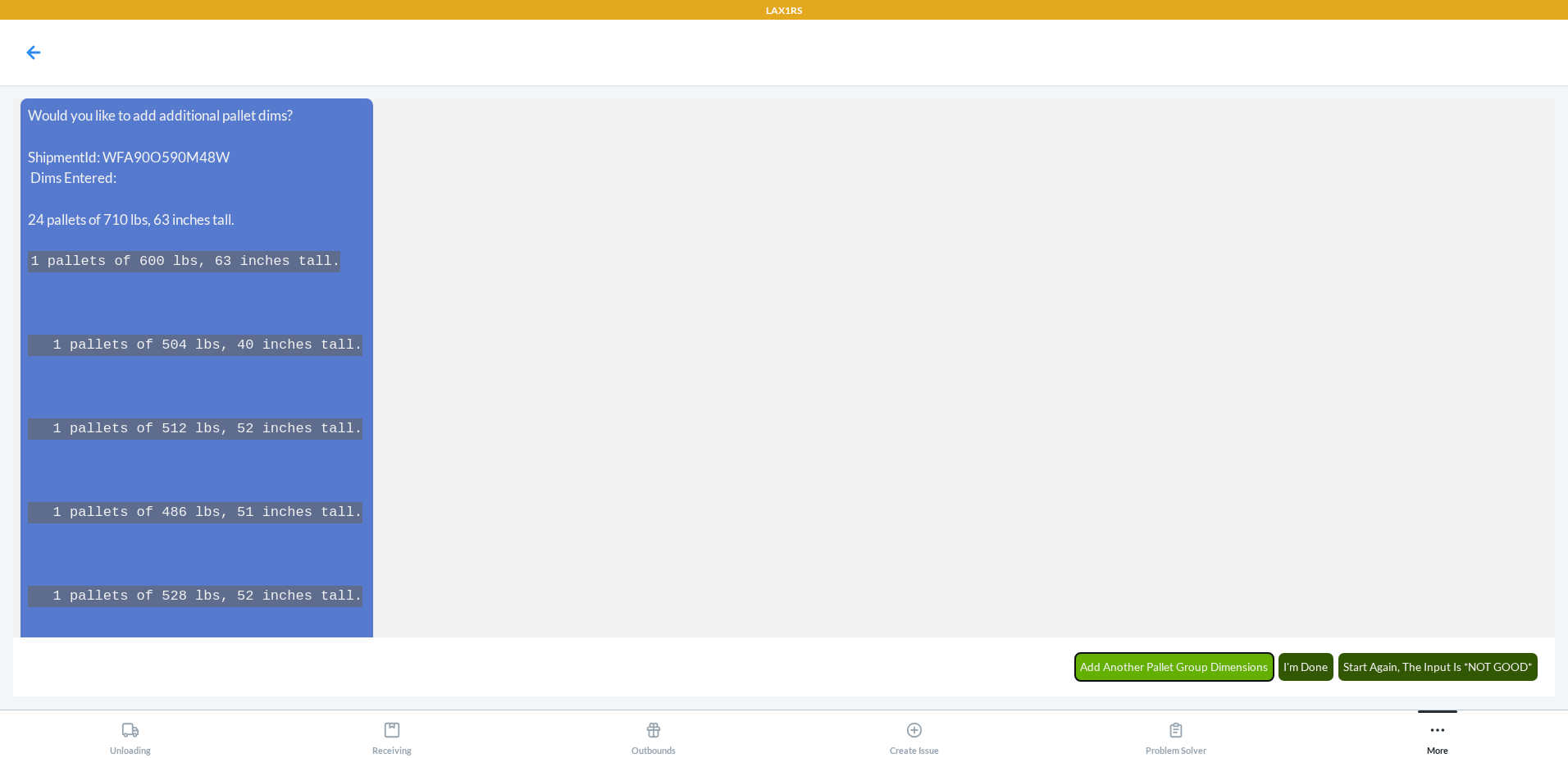
click at [1170, 664] on button "Add Another Pallet Group Dimensions" at bounding box center [1175, 666] width 200 height 28
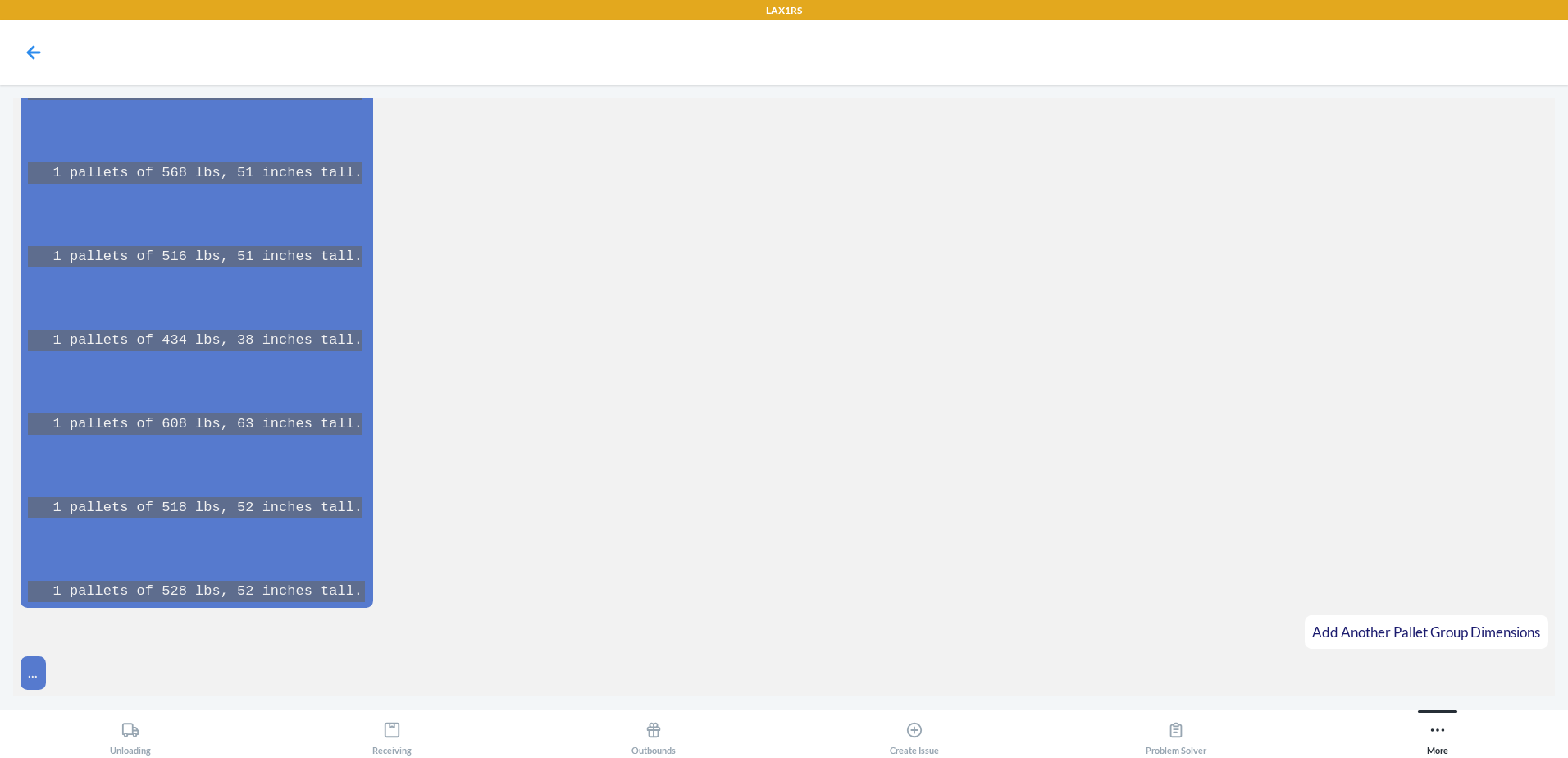
scroll to position [15674, 0]
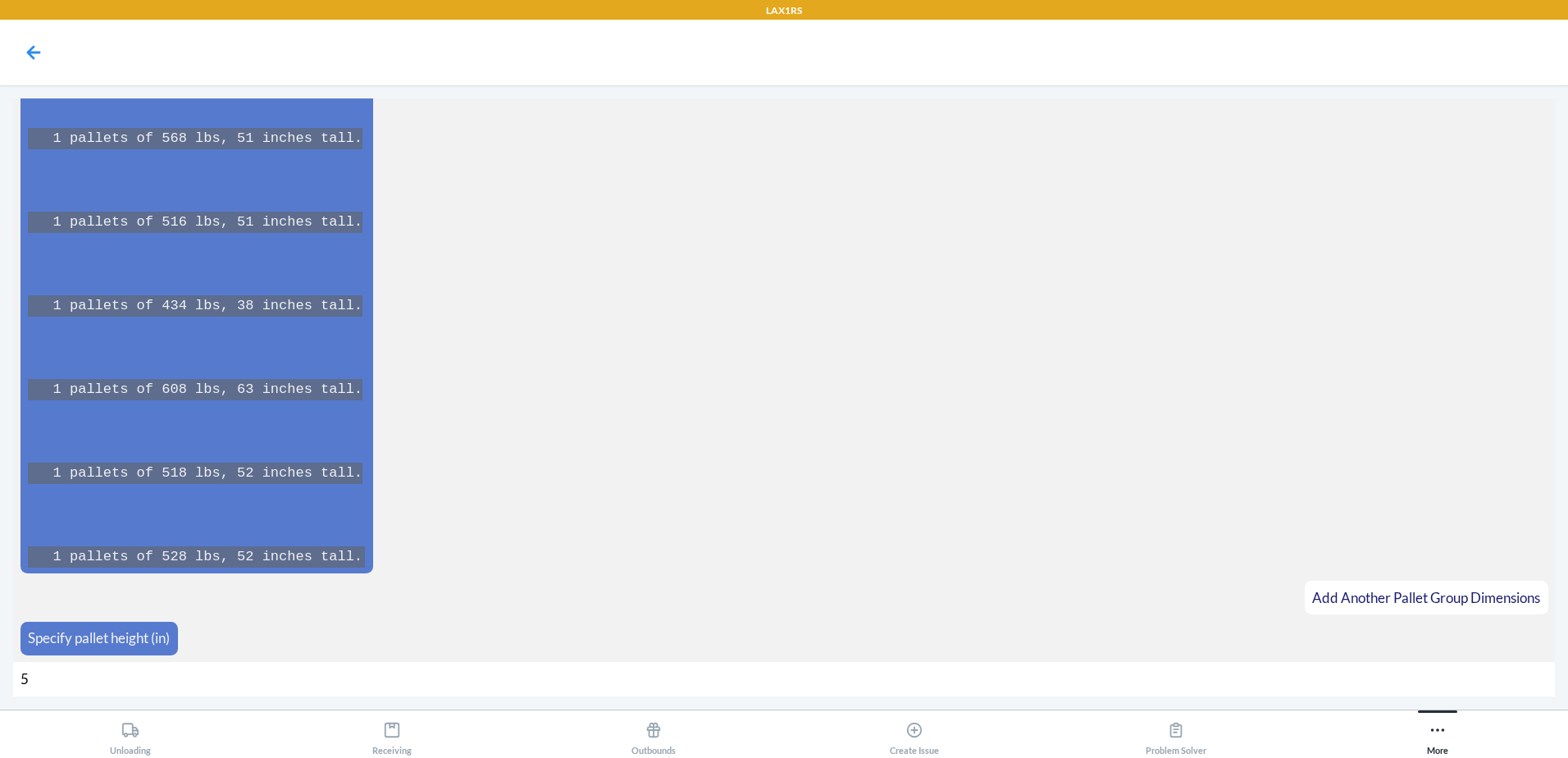
type input "51"
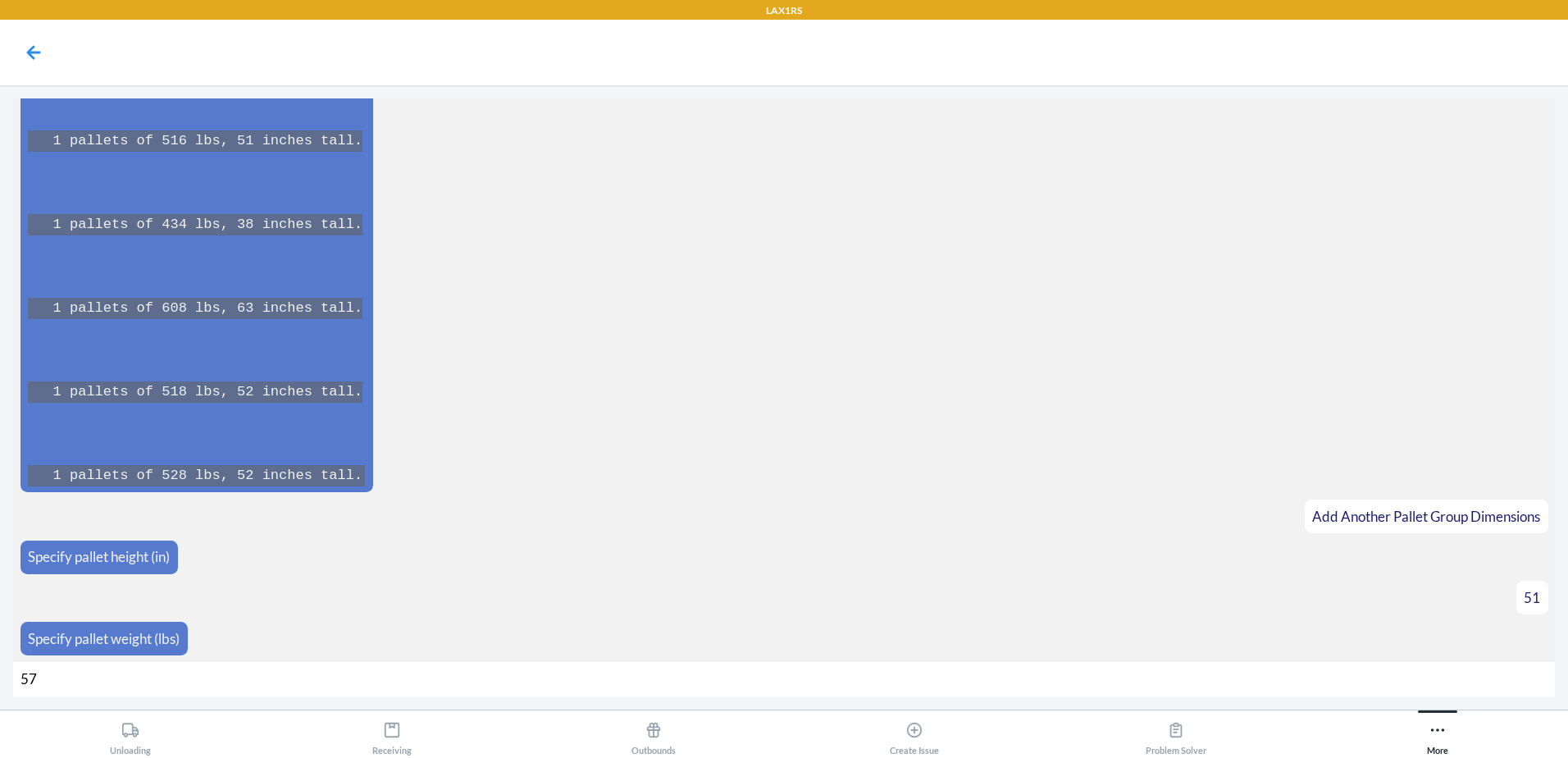
type input "578"
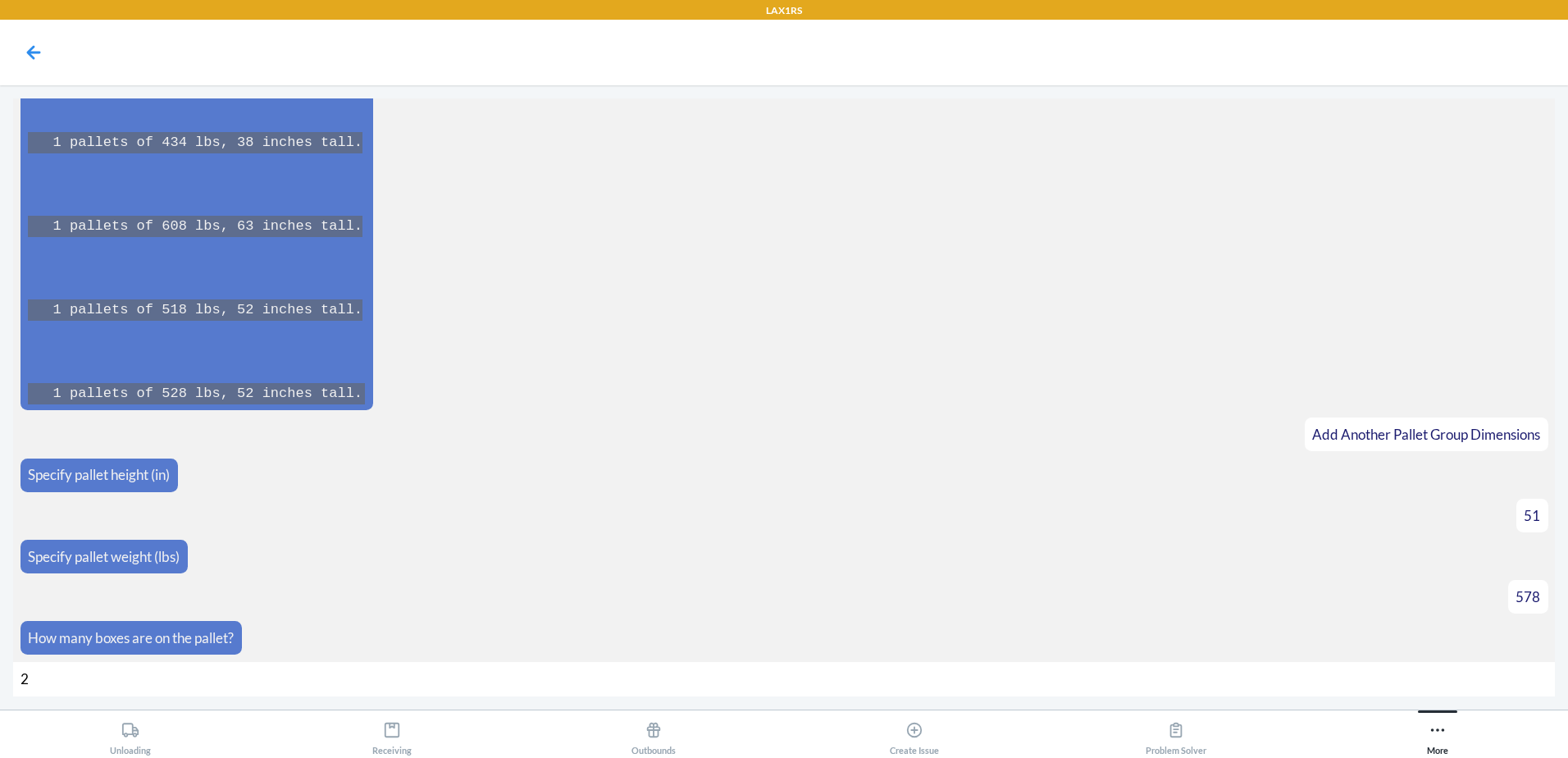
type input "28"
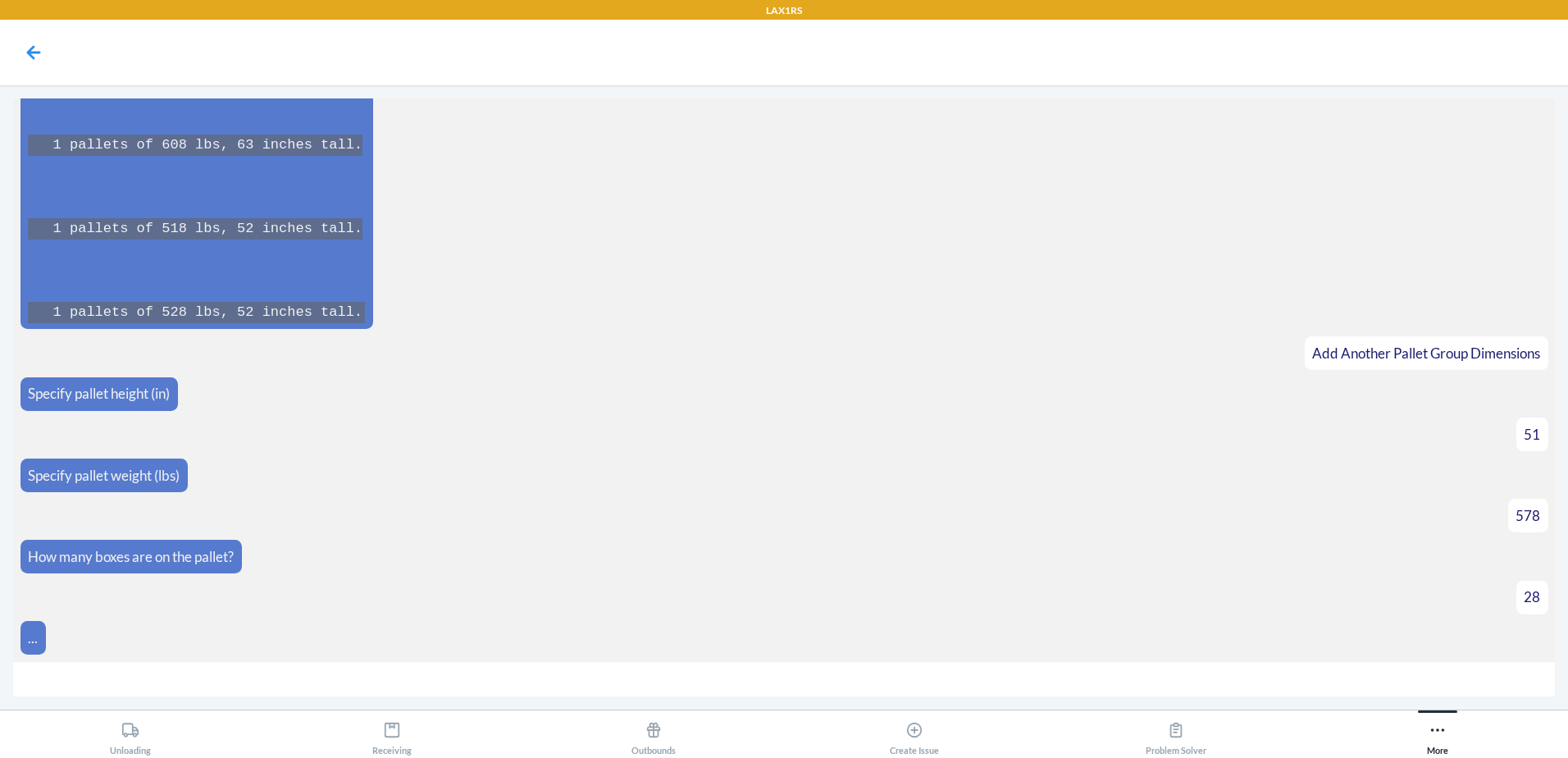
scroll to position [15943, 0]
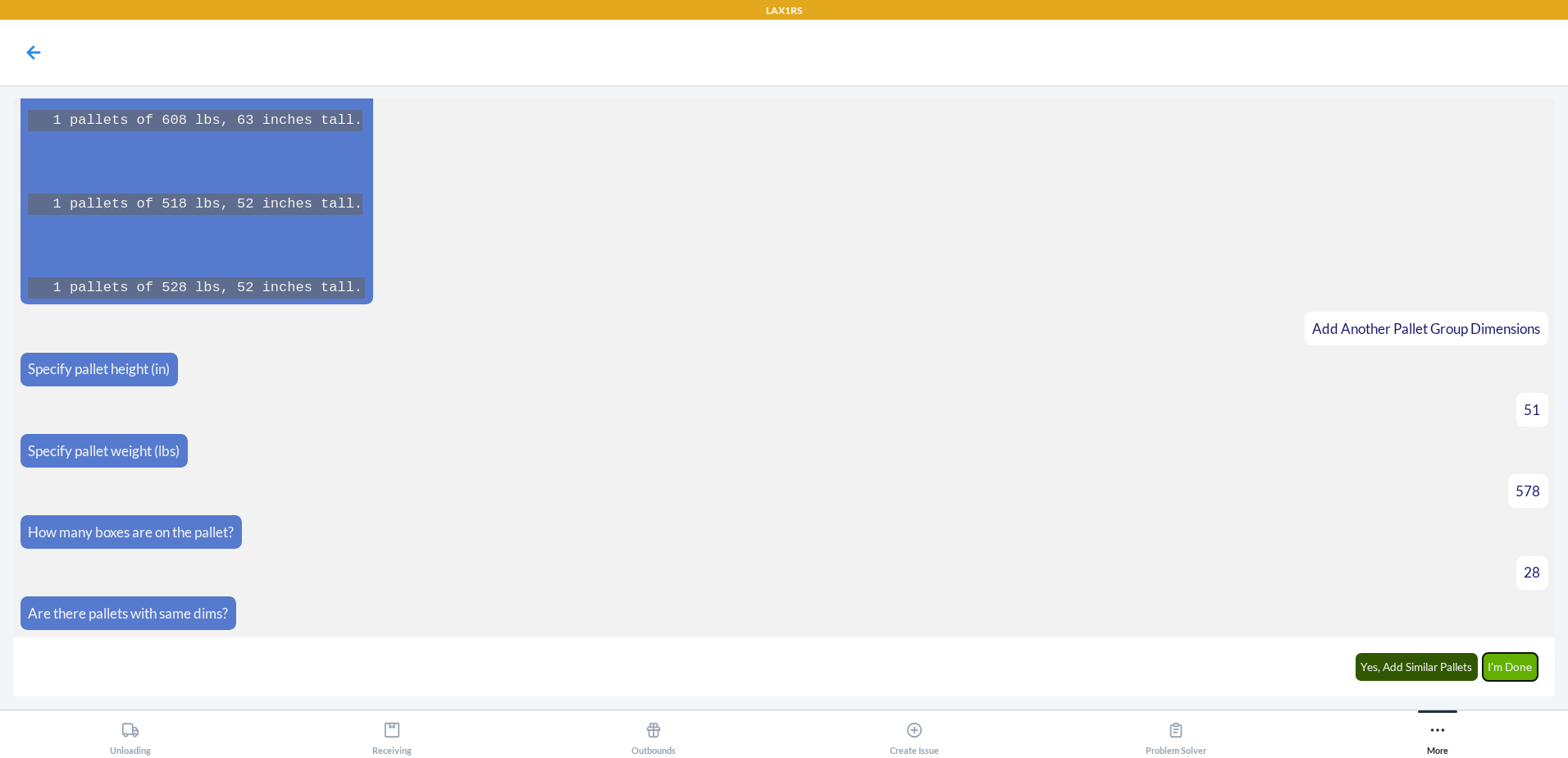
click at [1523, 663] on button "I'm Done" at bounding box center [1511, 666] width 56 height 28
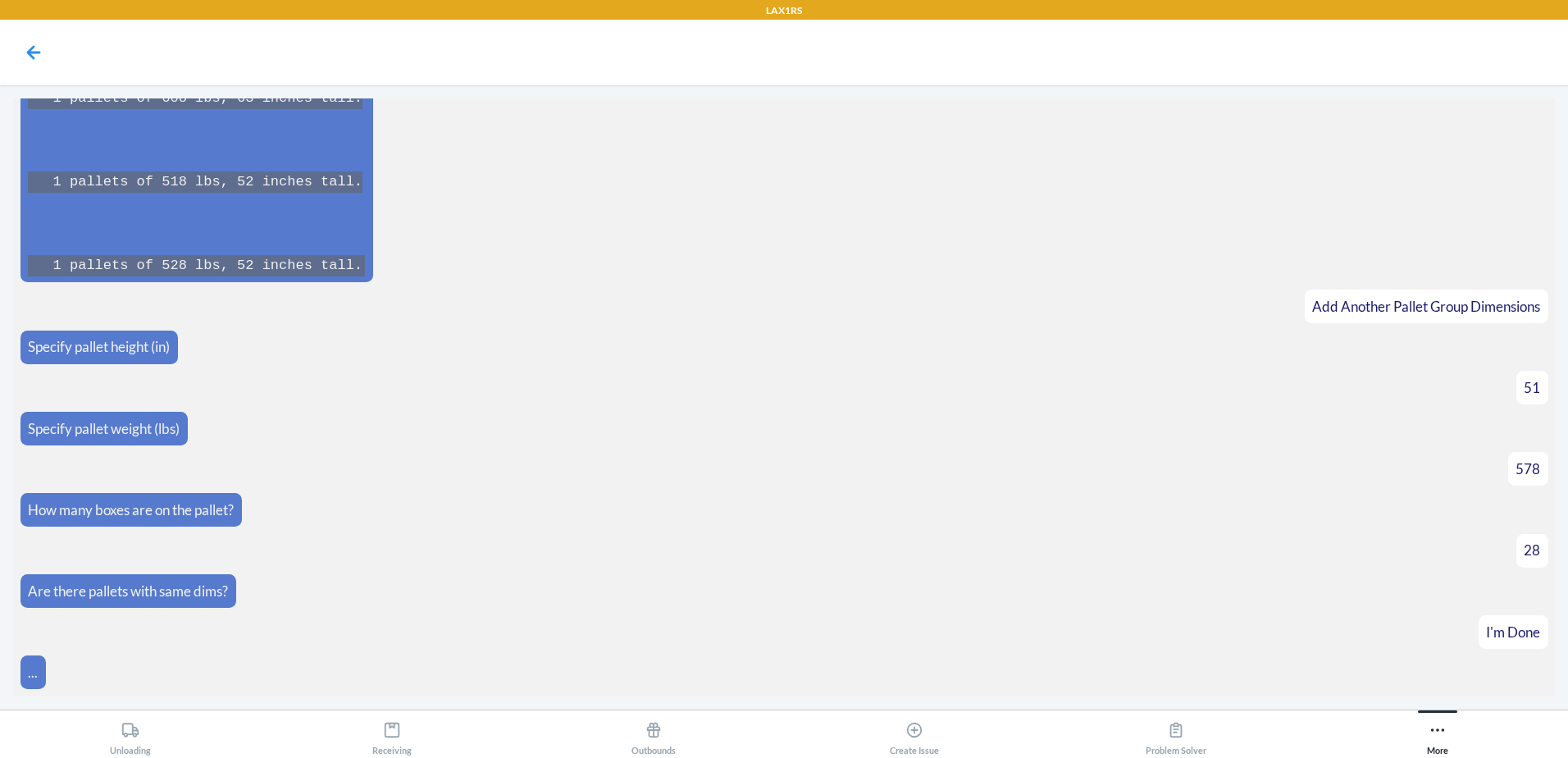
scroll to position [16522, 0]
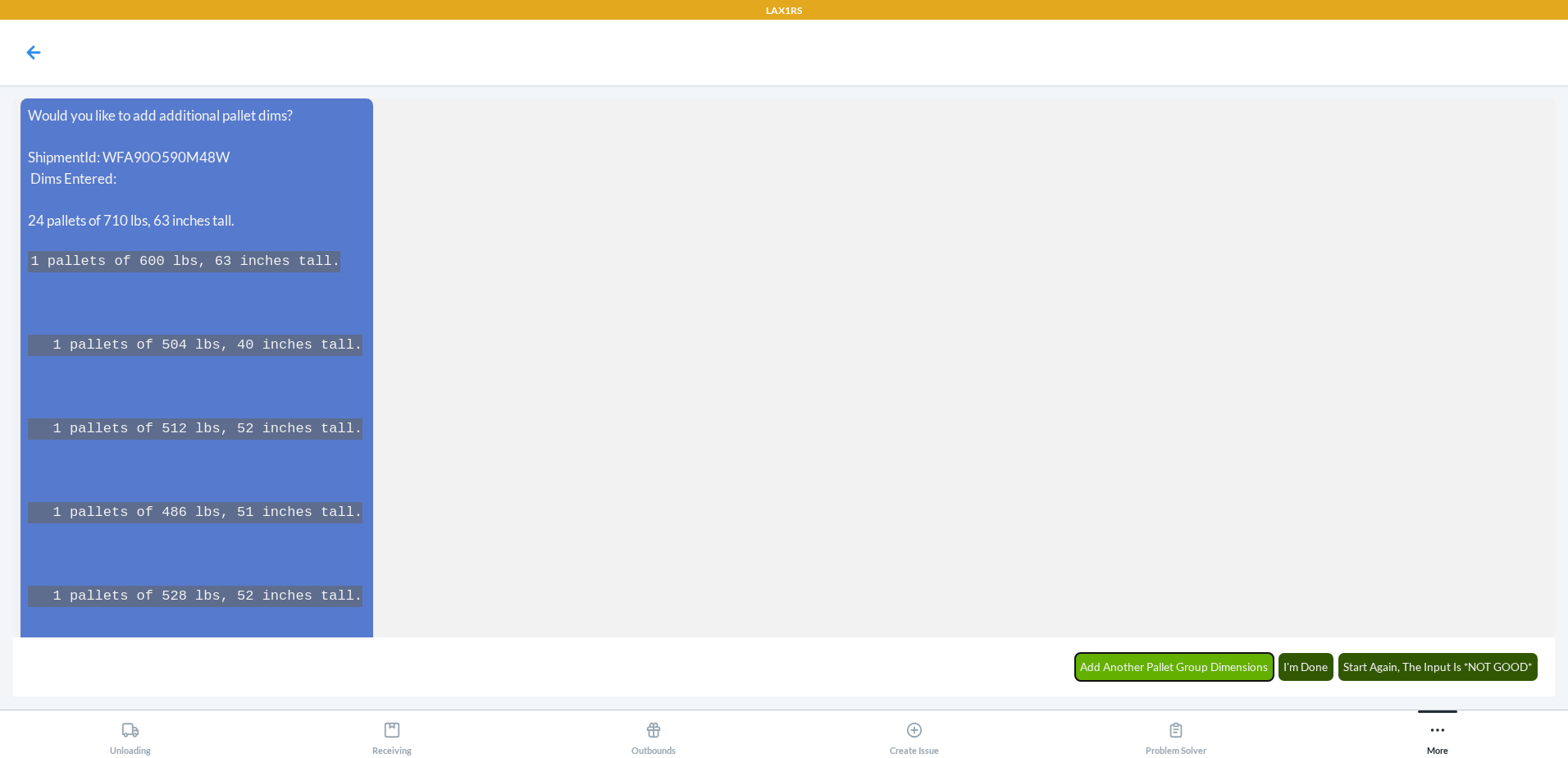
click at [1196, 662] on button "Add Another Pallet Group Dimensions" at bounding box center [1175, 666] width 200 height 28
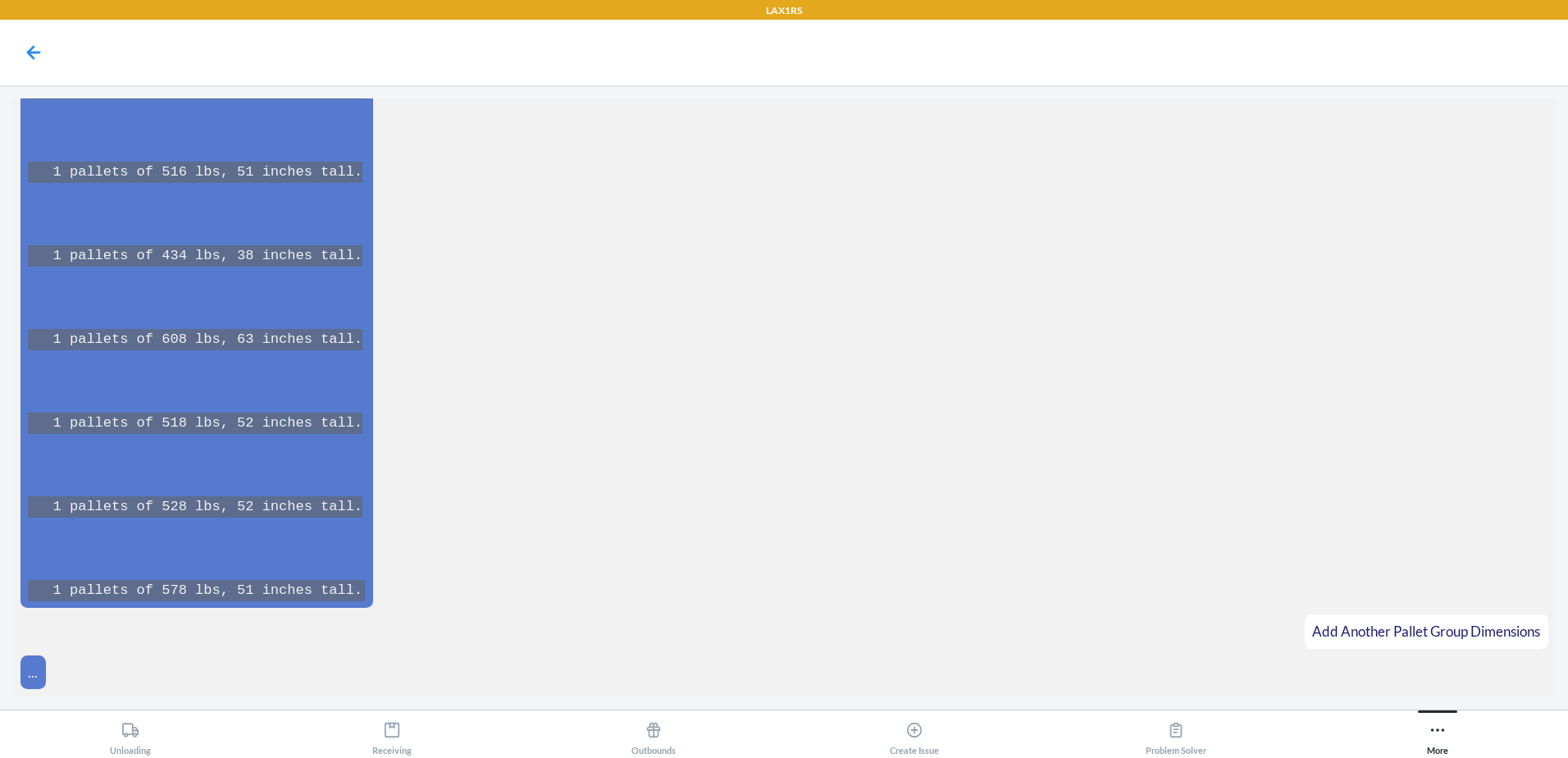
scroll to position [17315, 0]
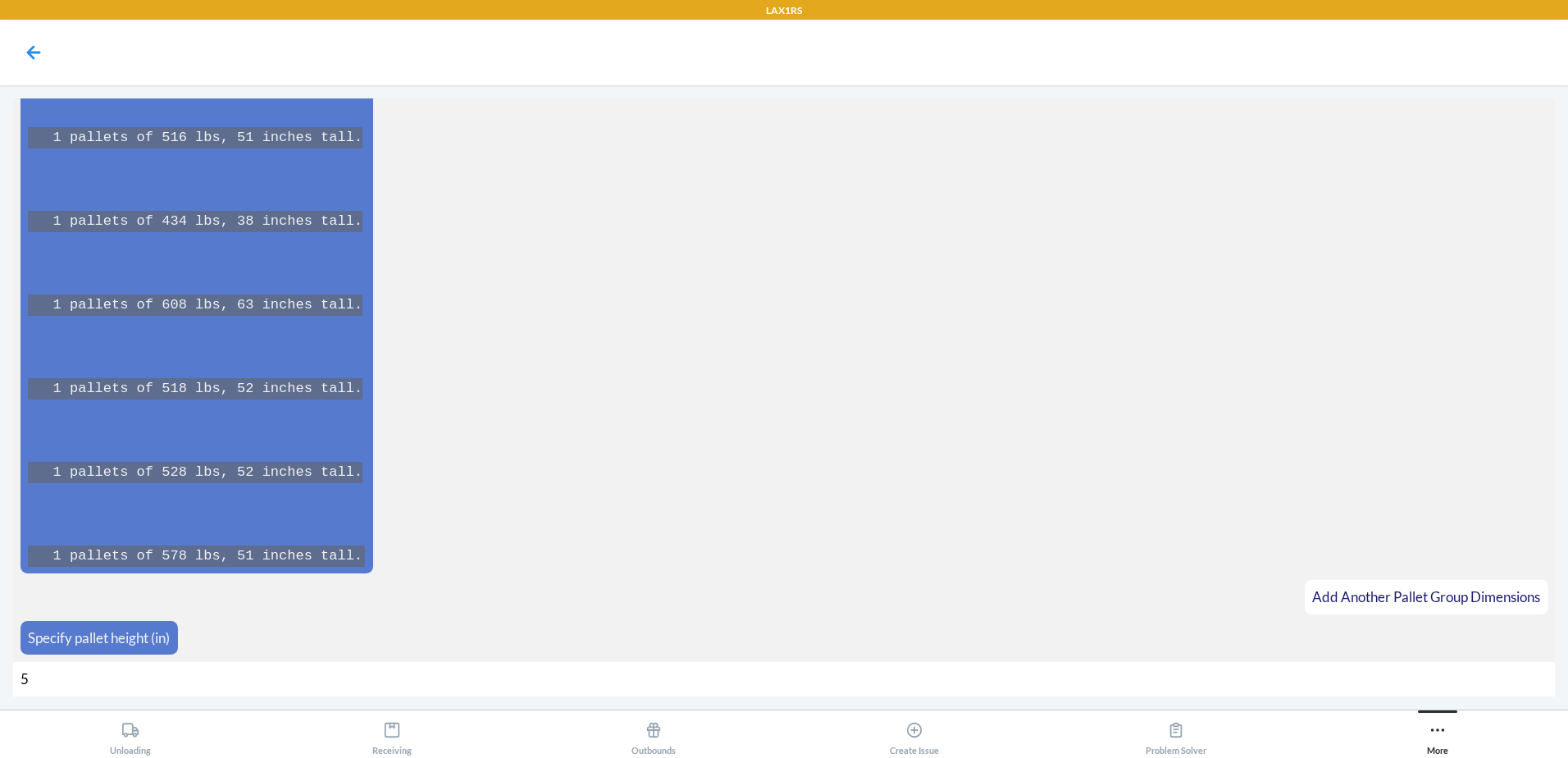
type input "52"
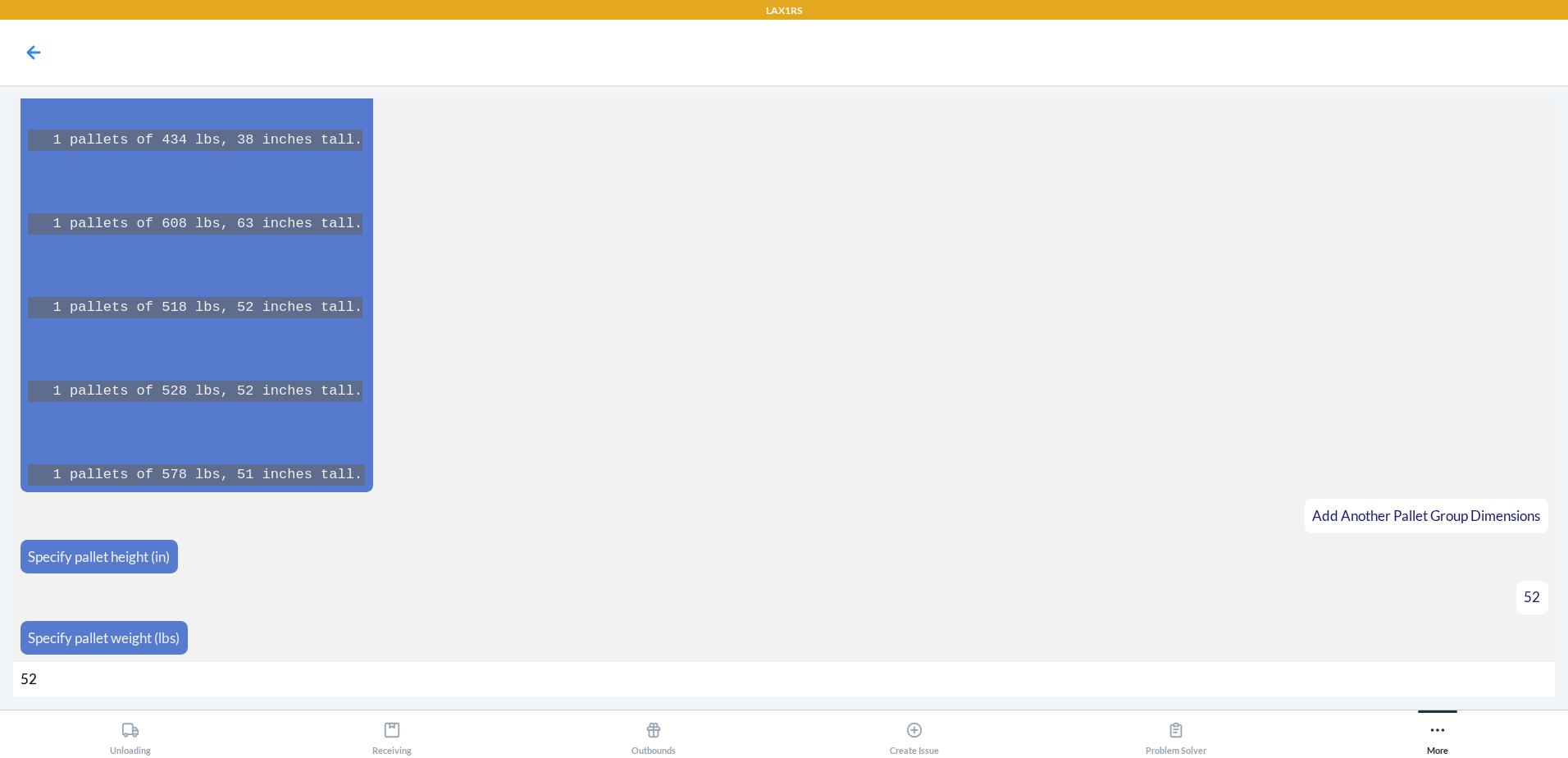
type input "528"
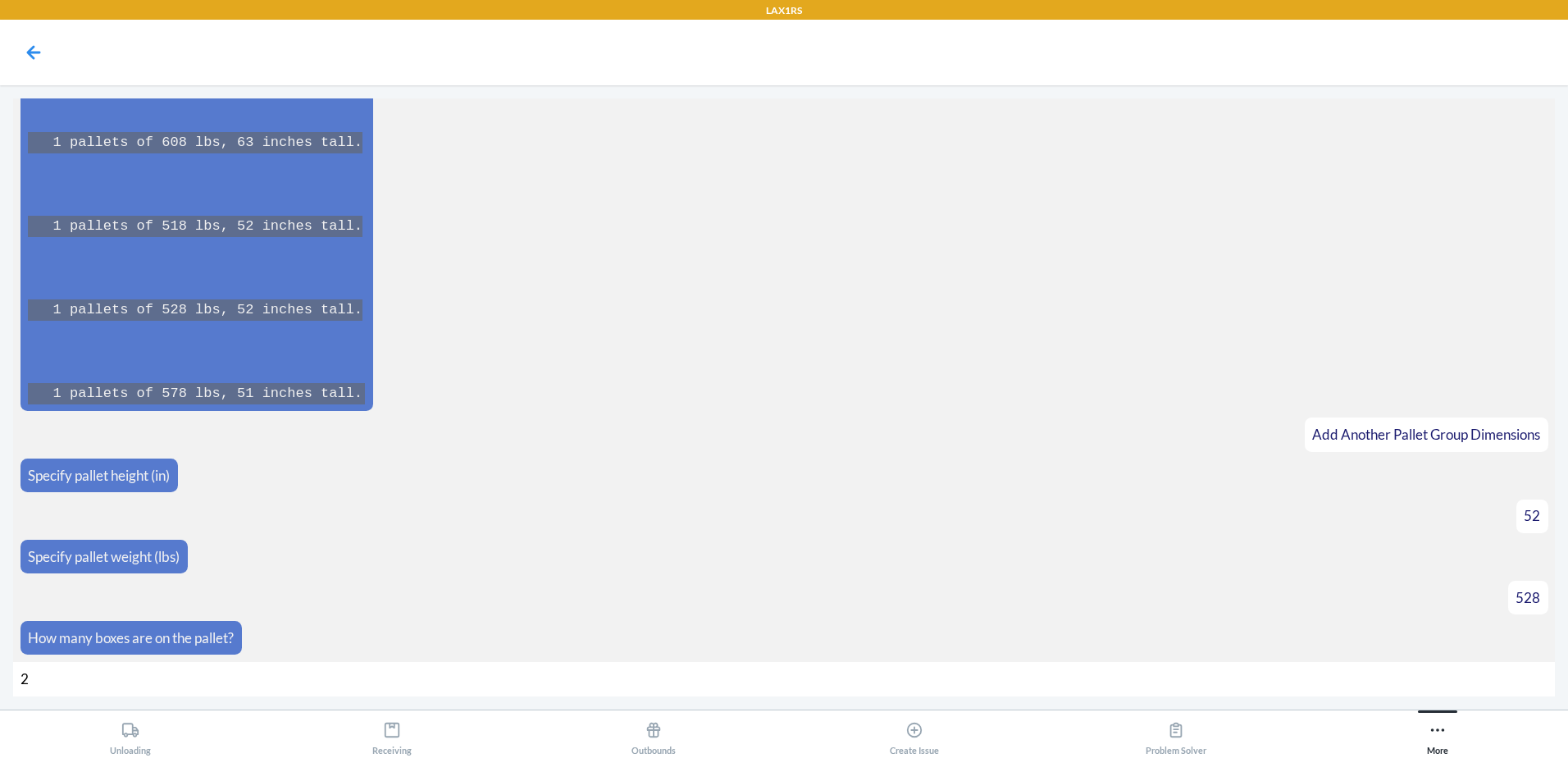
type input "25"
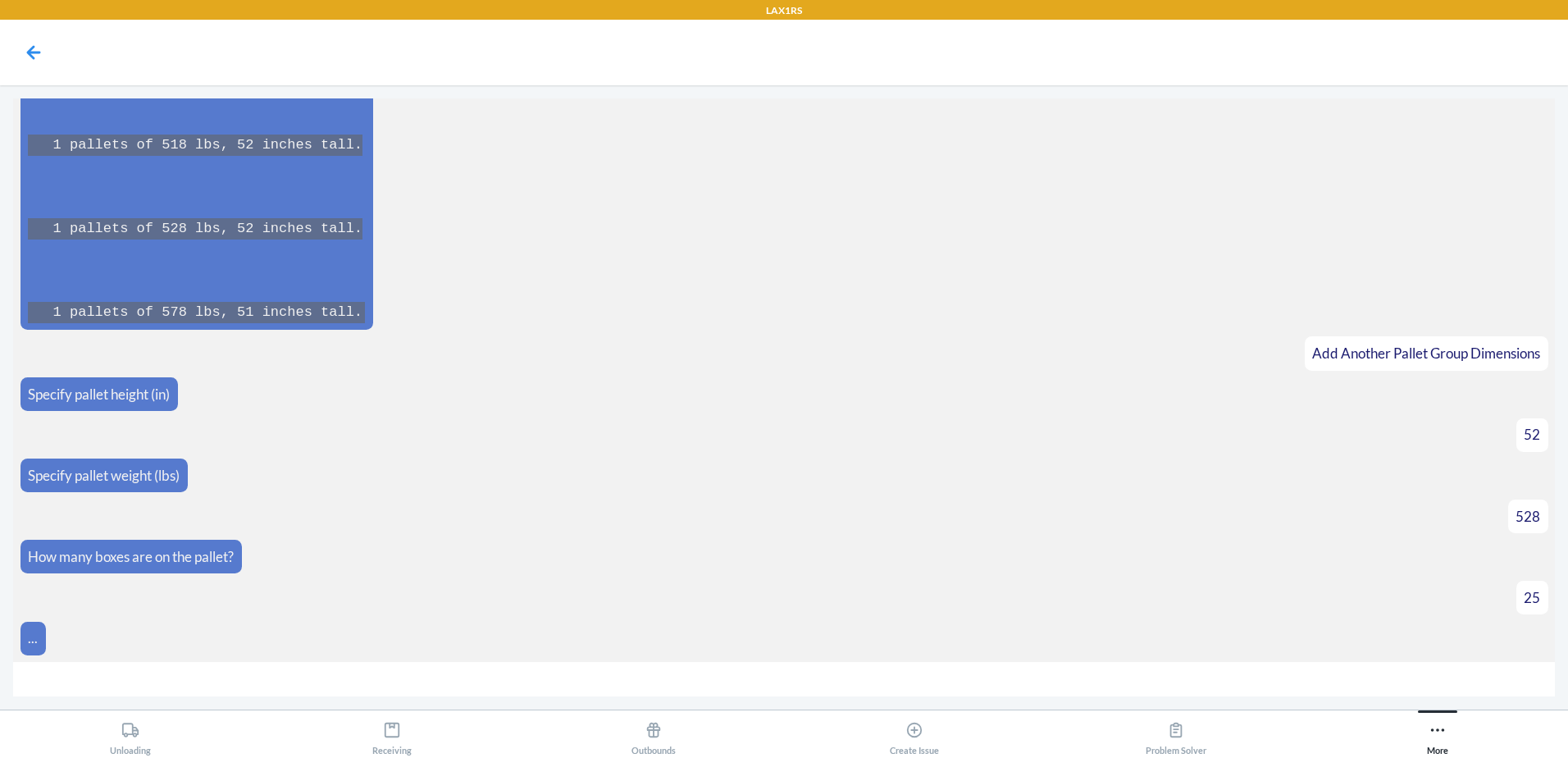
scroll to position [17583, 0]
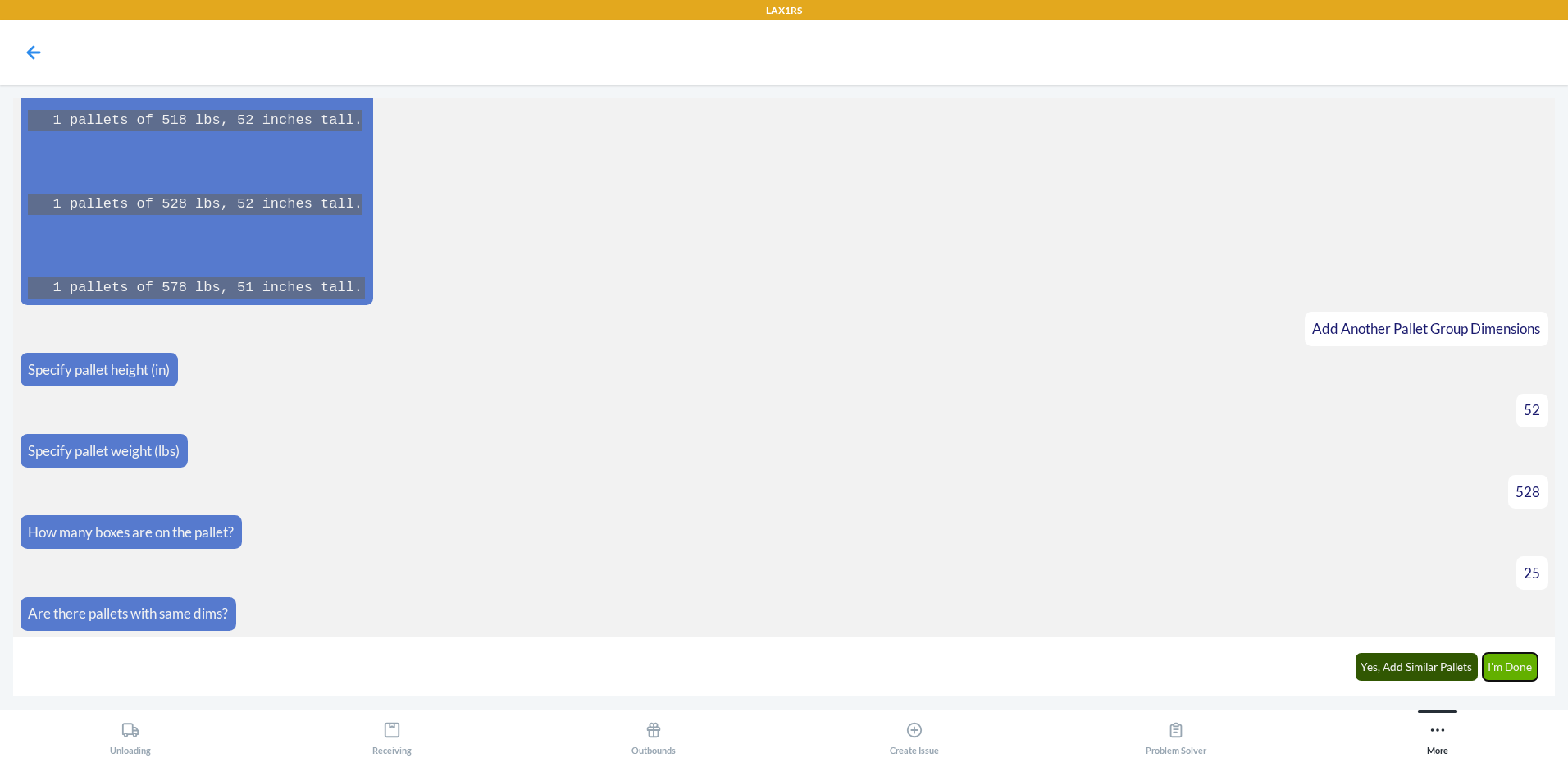
click at [1517, 665] on button "I'm Done" at bounding box center [1511, 666] width 56 height 28
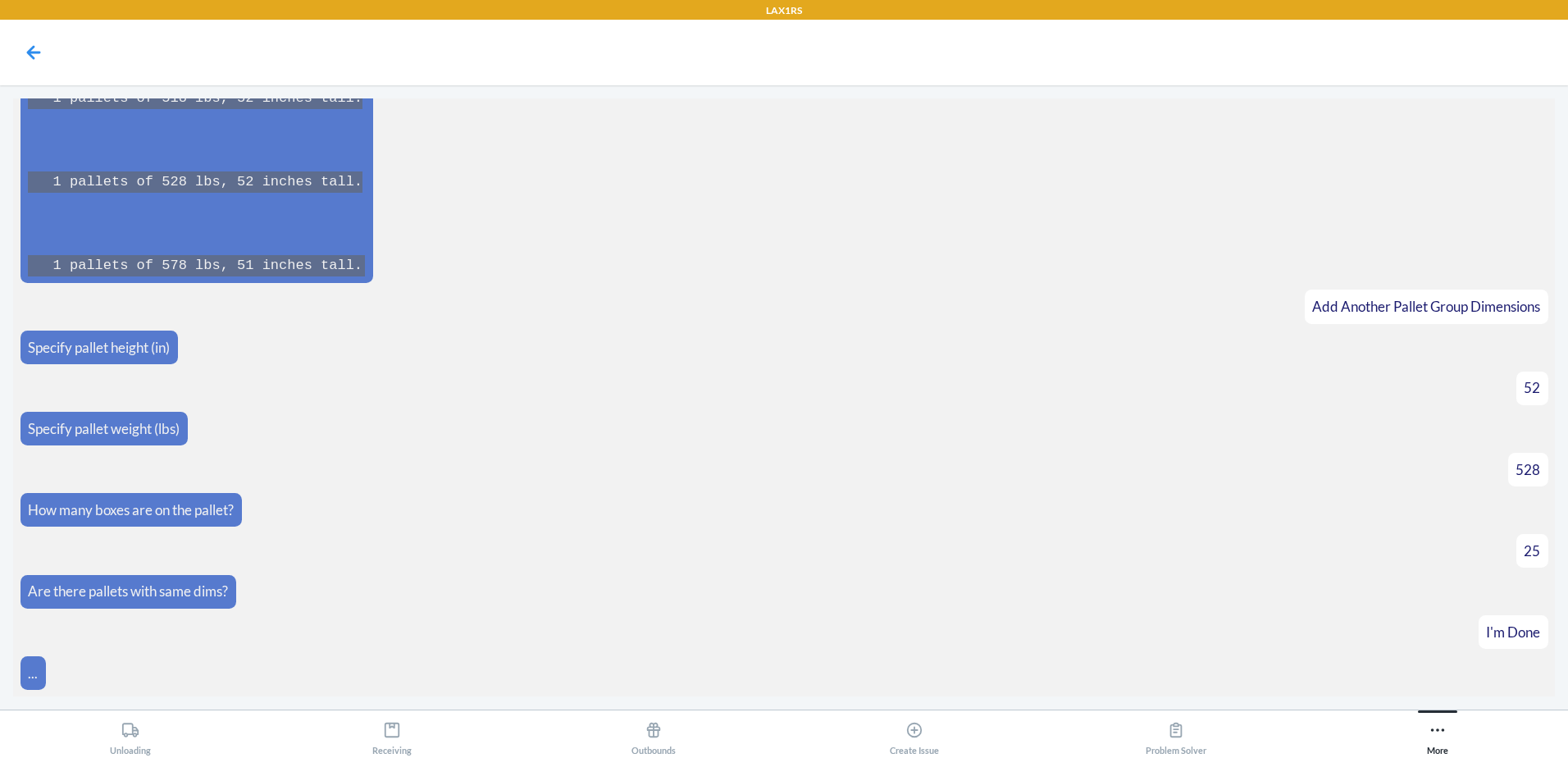
scroll to position [18163, 0]
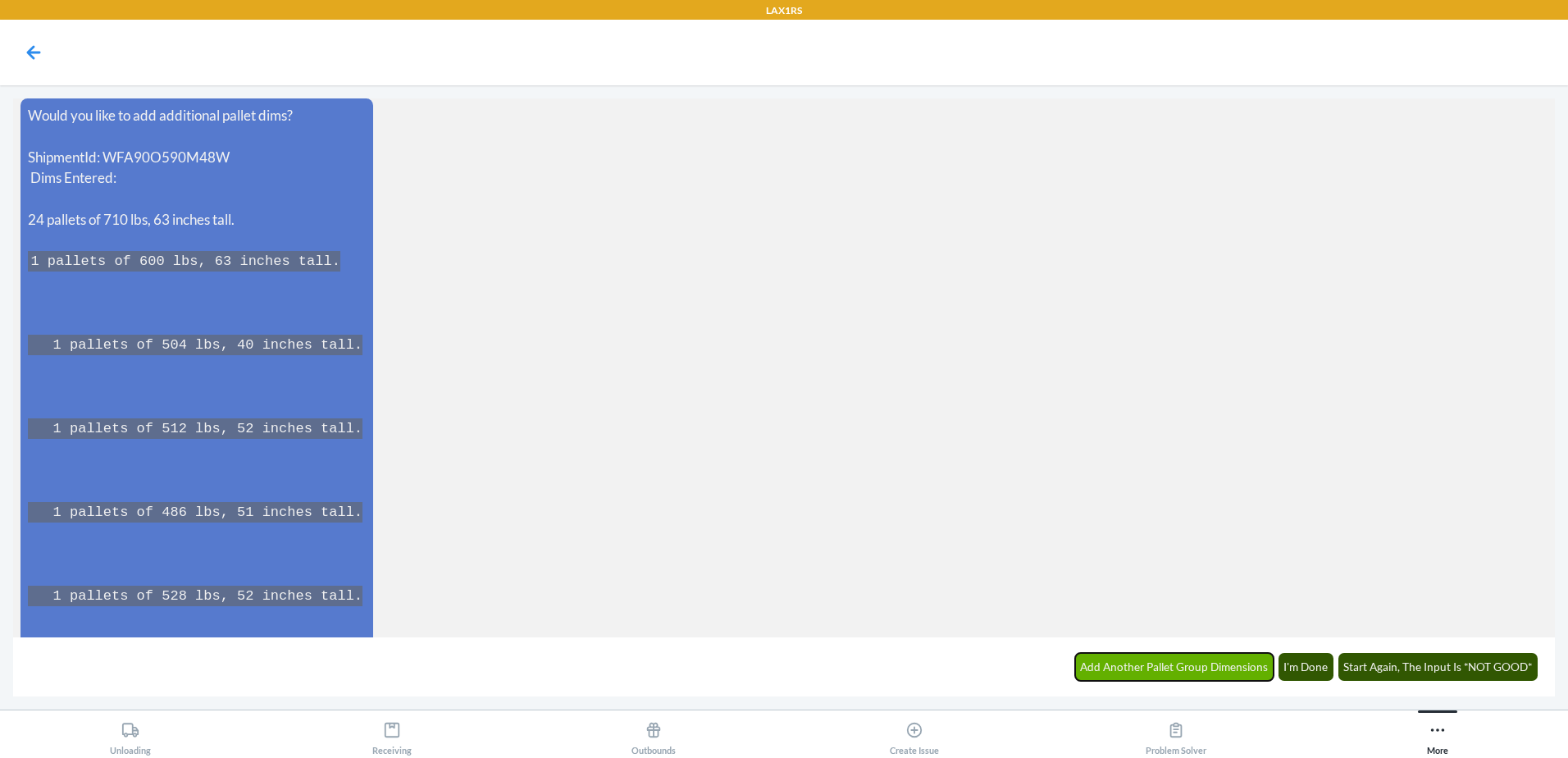
click at [1190, 673] on button "Add Another Pallet Group Dimensions" at bounding box center [1175, 666] width 200 height 28
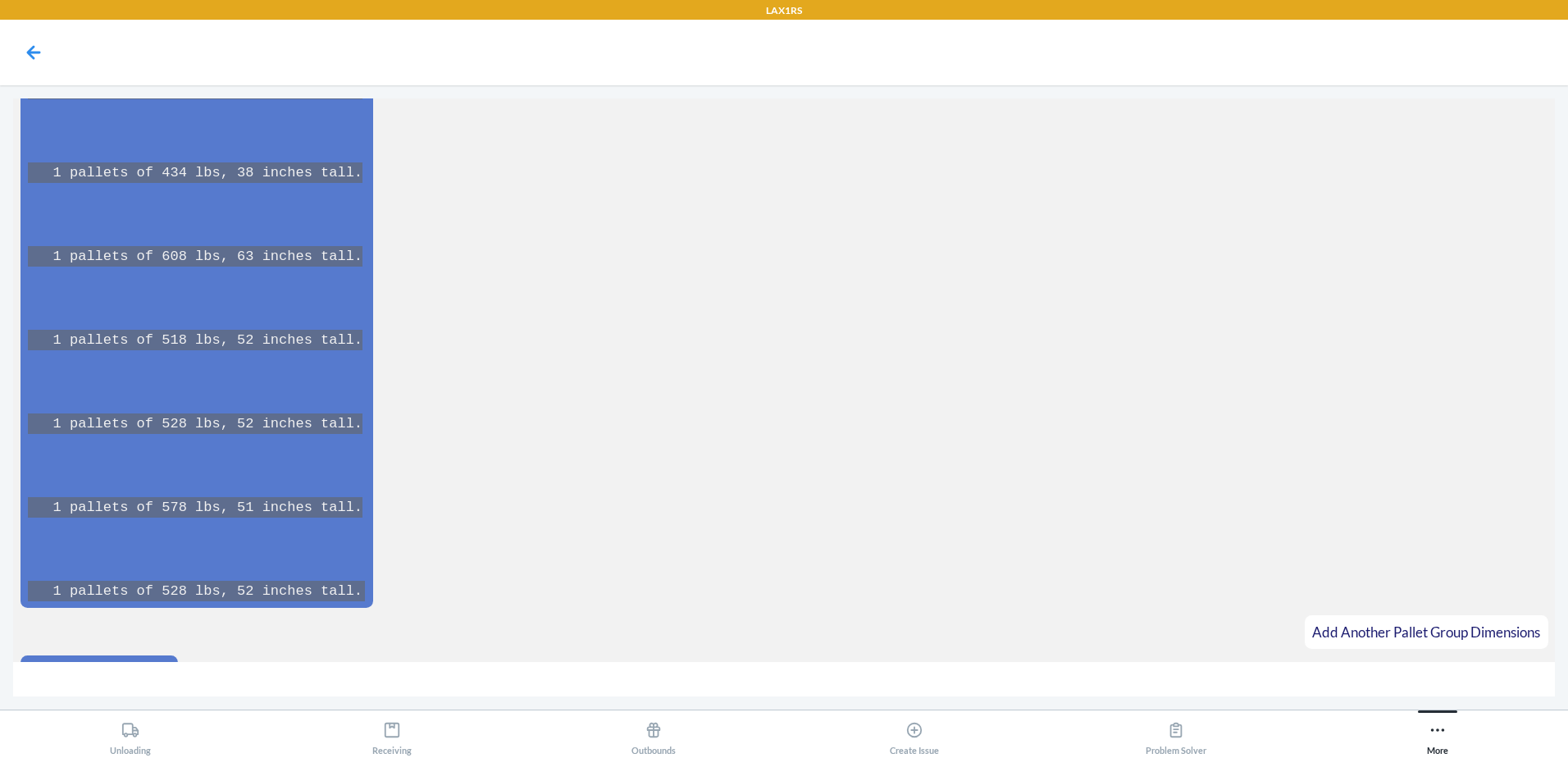
scroll to position [19040, 0]
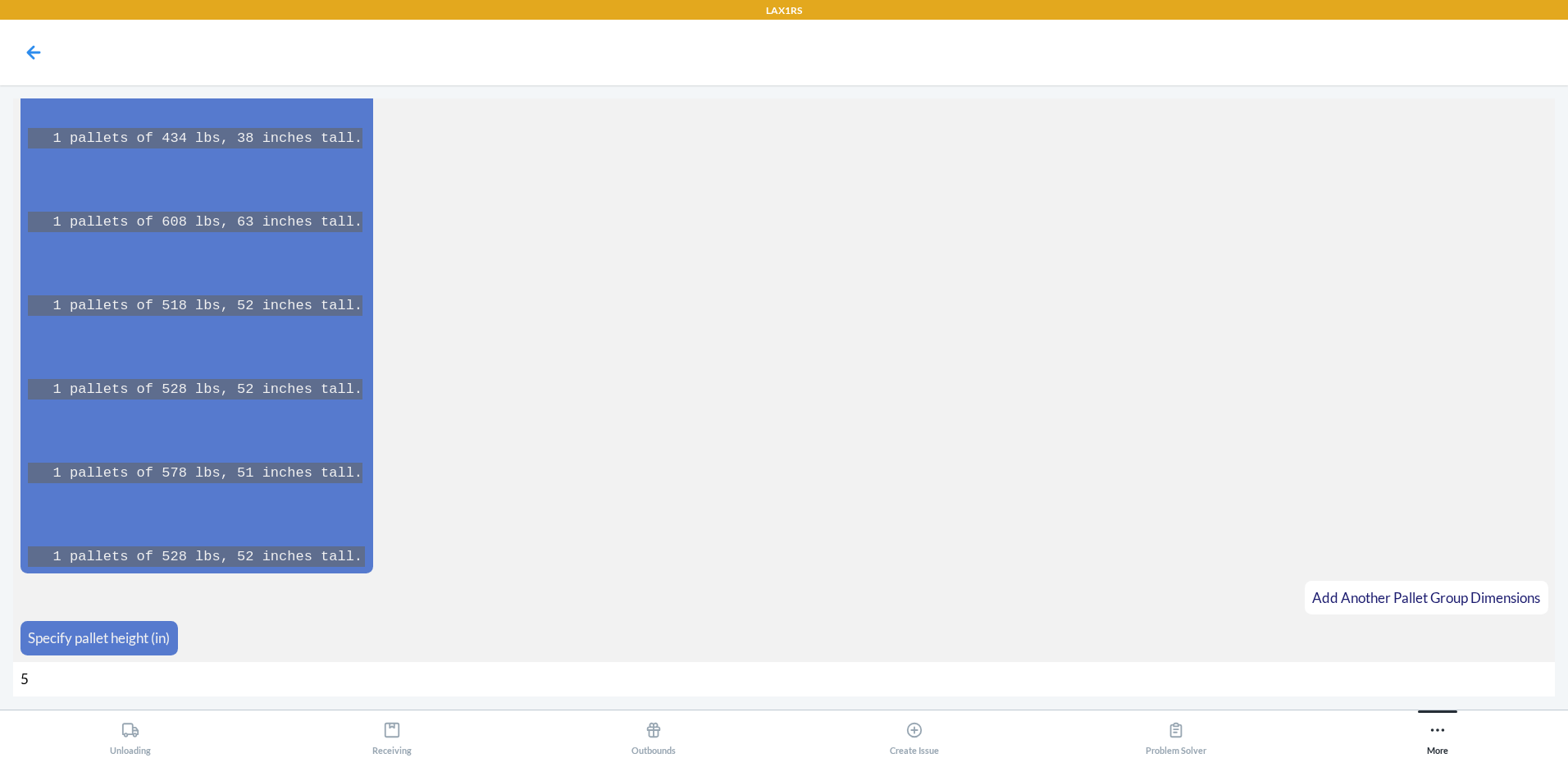
type input "53"
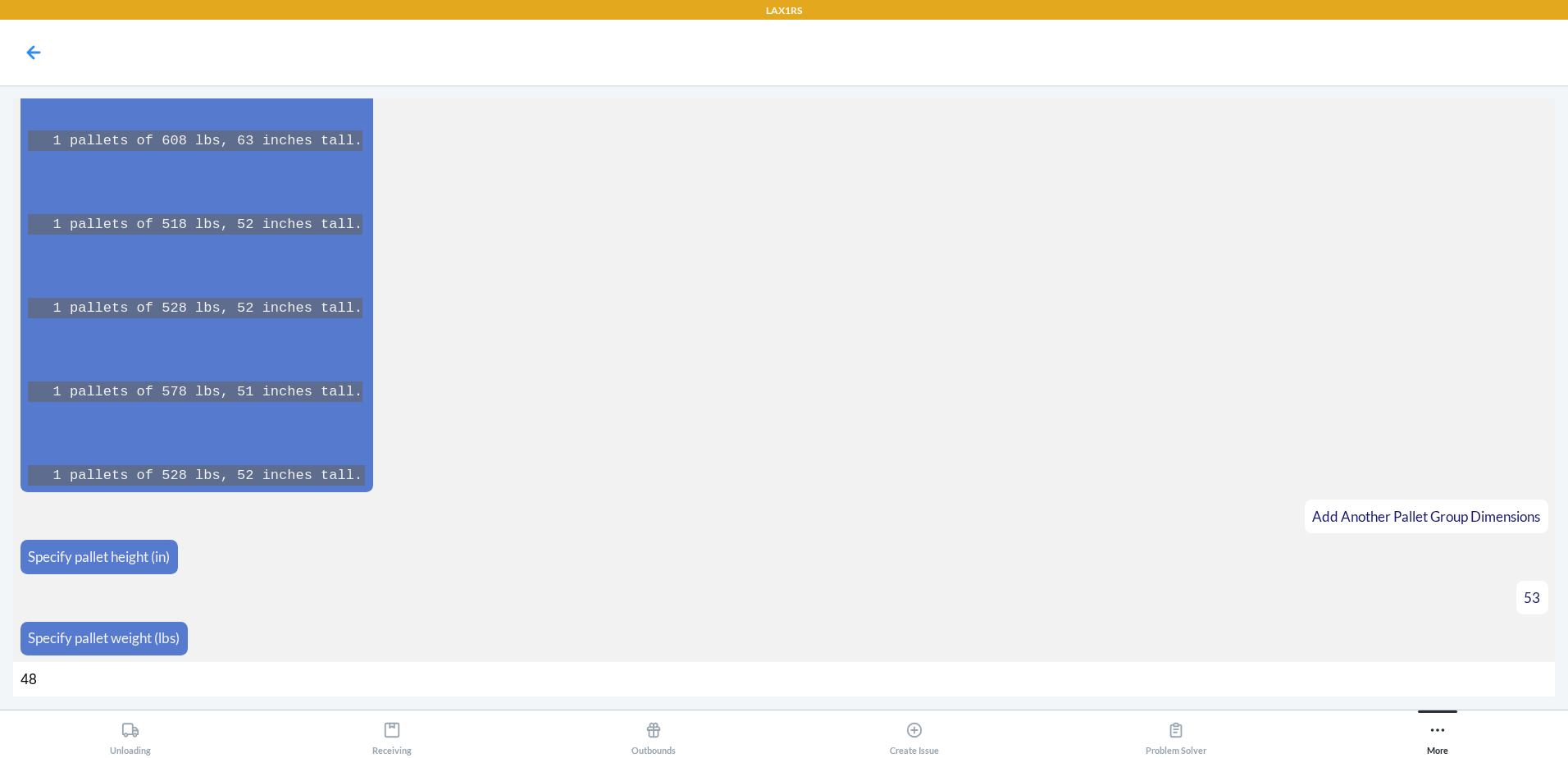
type input "486"
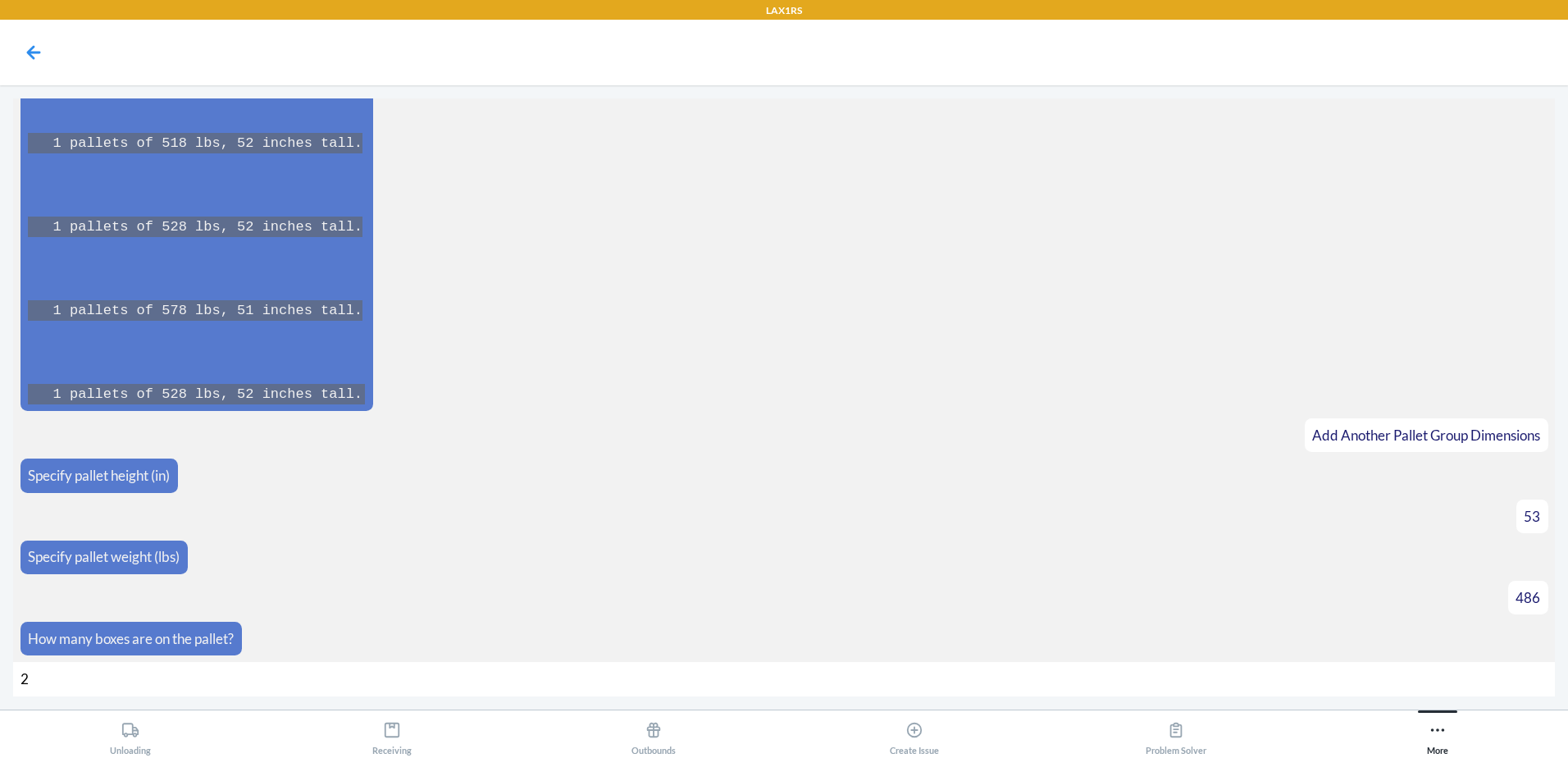
type input "23"
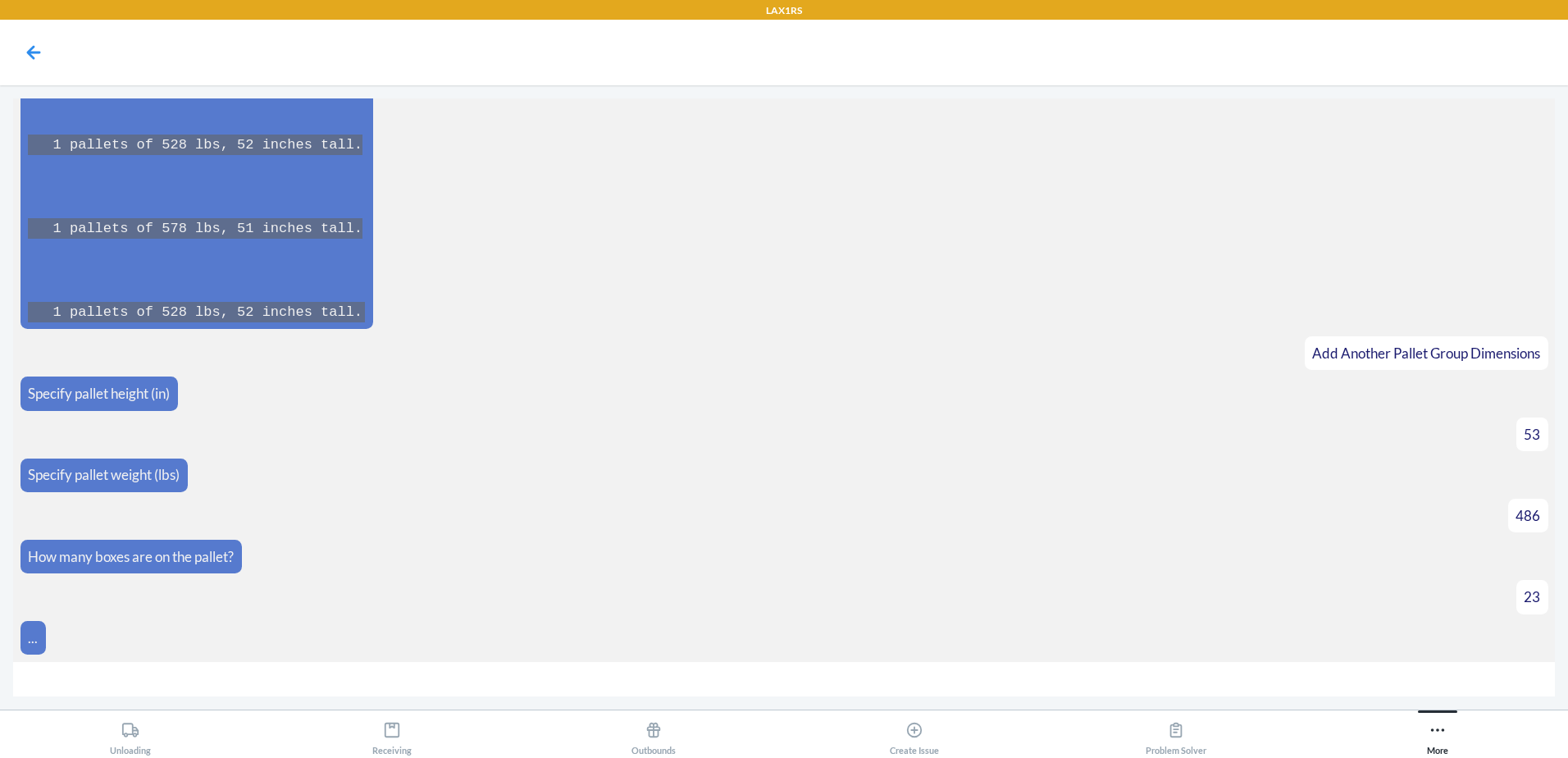
scroll to position [19309, 0]
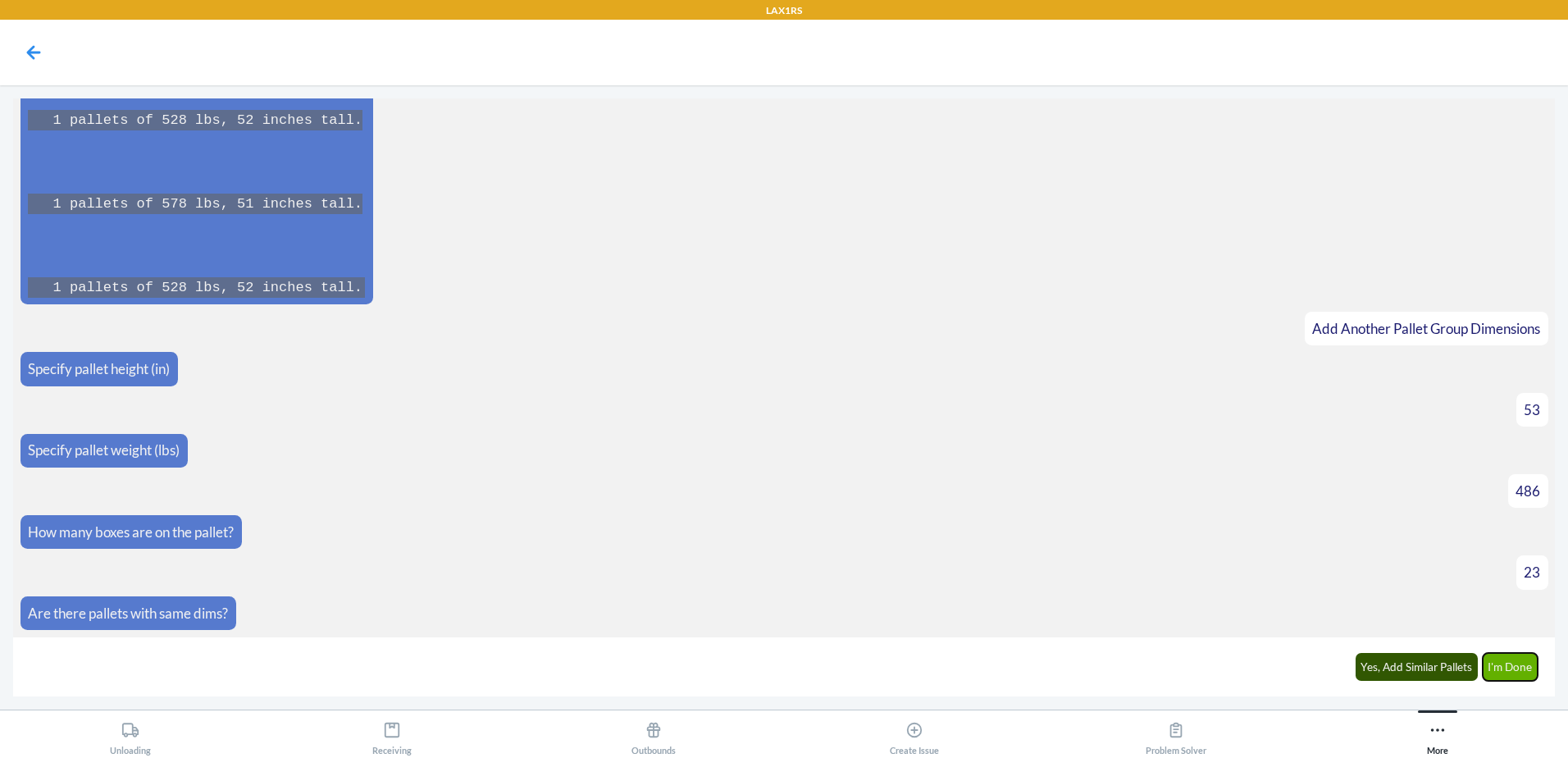
click at [1509, 657] on button "I'm Done" at bounding box center [1511, 666] width 56 height 28
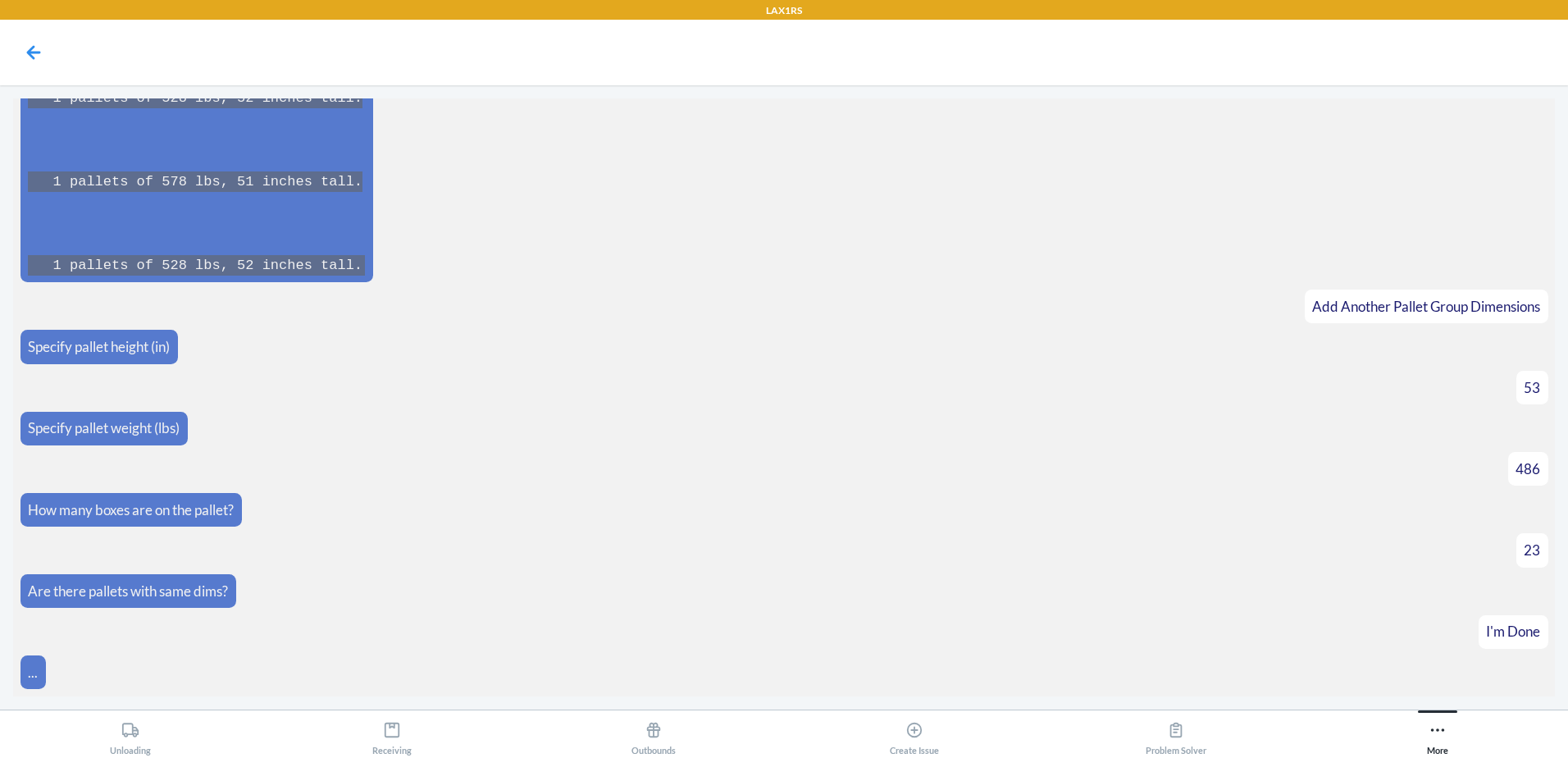
scroll to position [19887, 0]
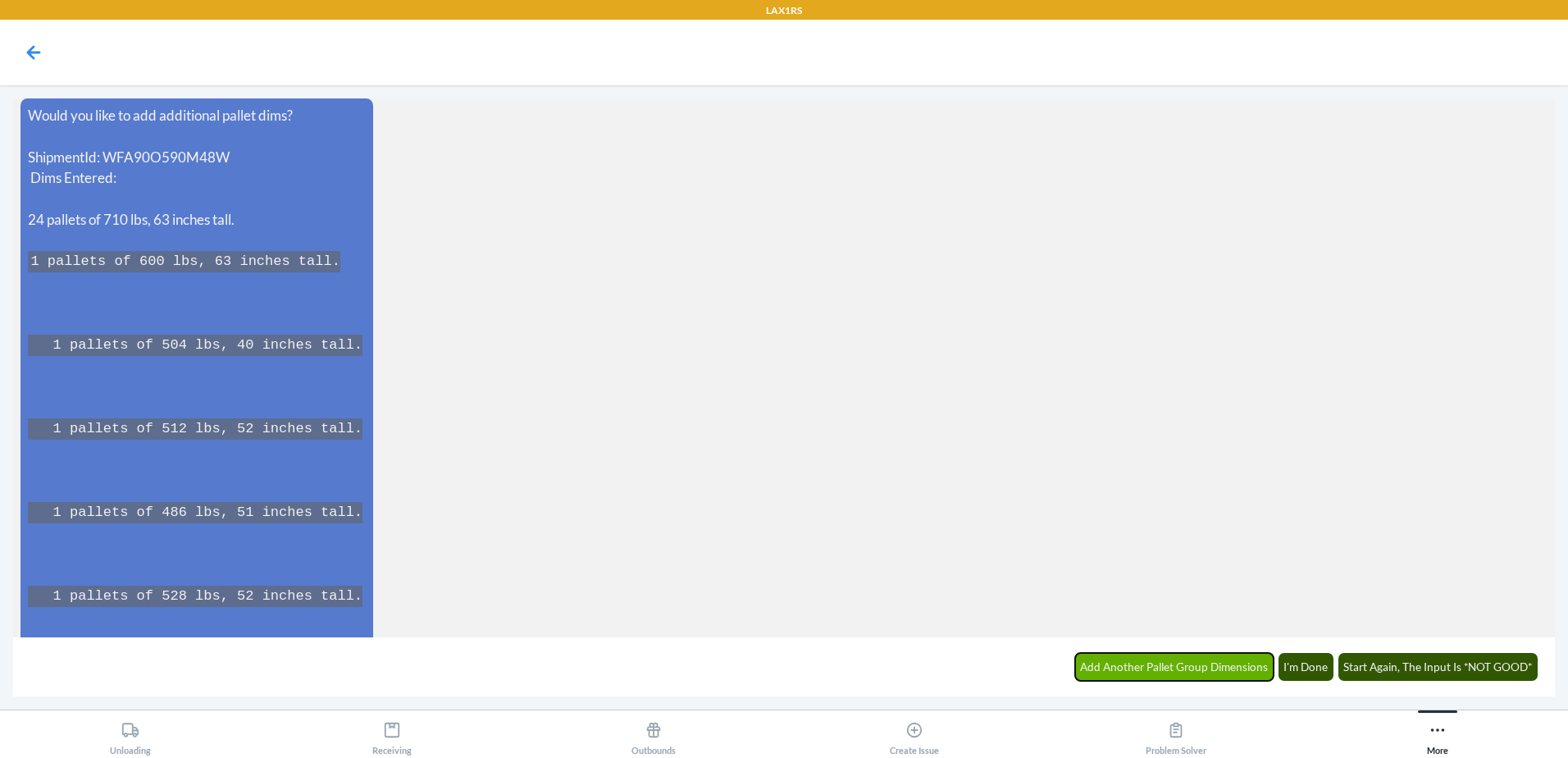
click at [1134, 674] on button "Add Another Pallet Group Dimensions" at bounding box center [1175, 666] width 200 height 28
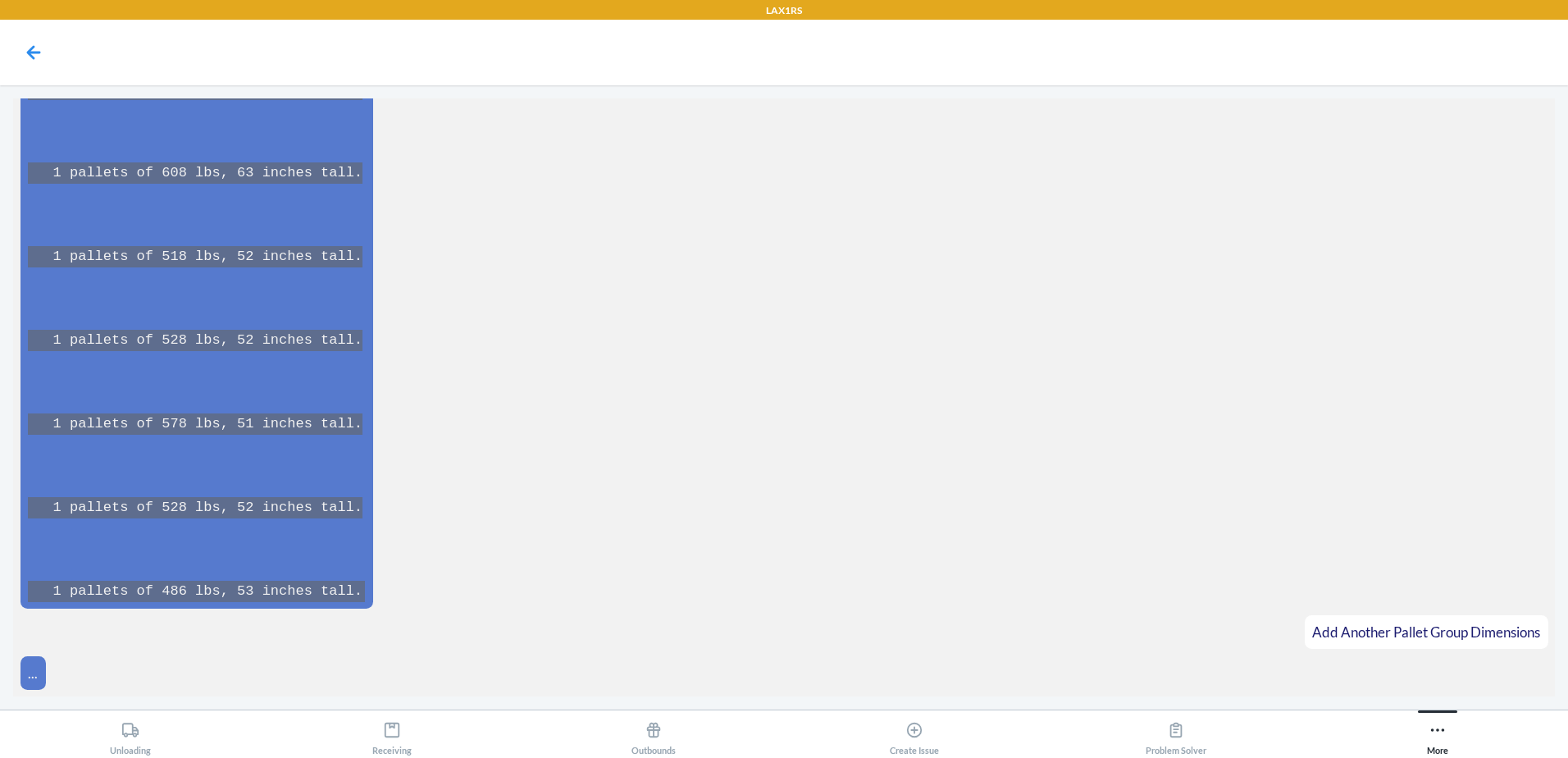
scroll to position [20847, 0]
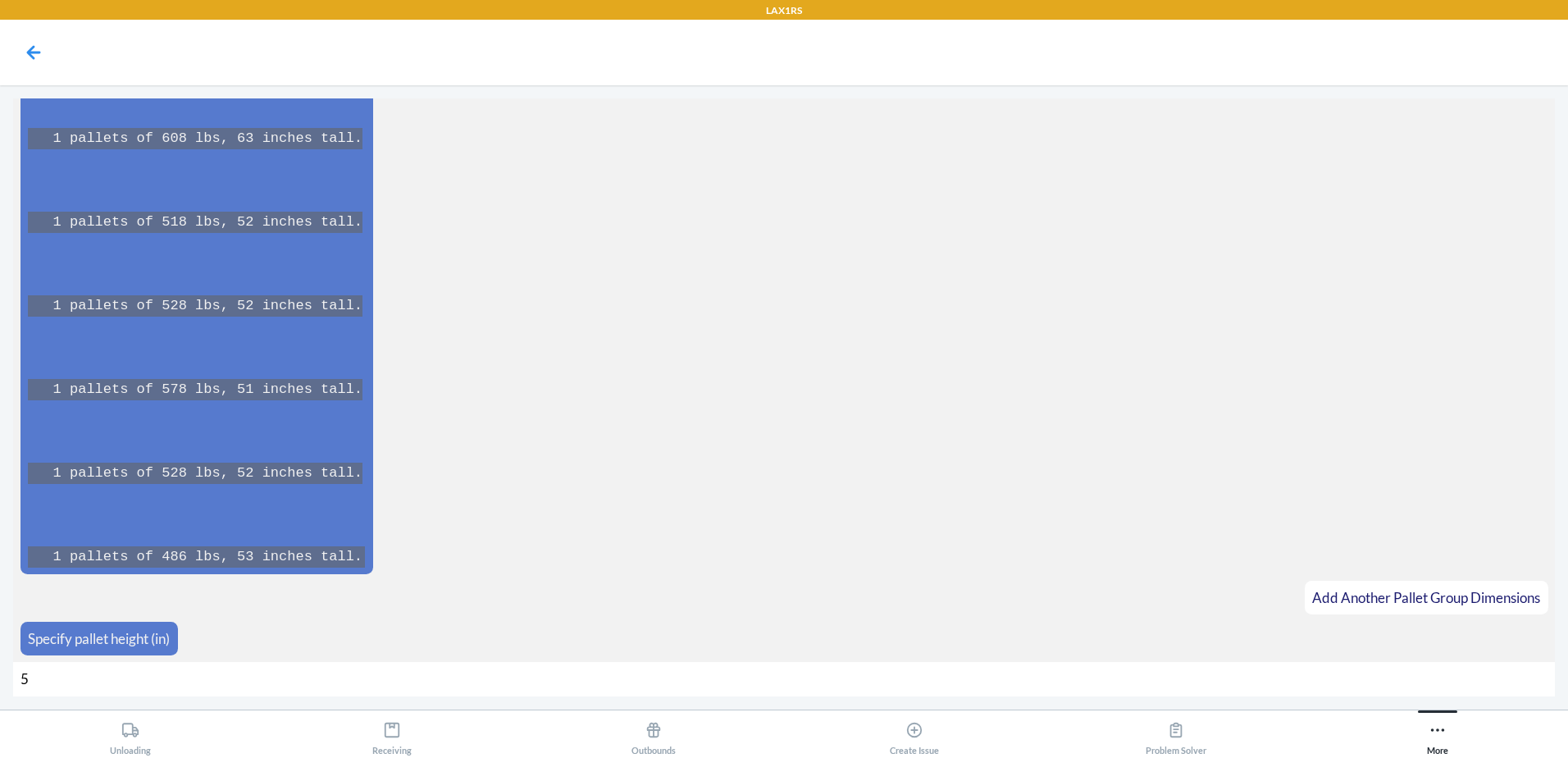
type input "53"
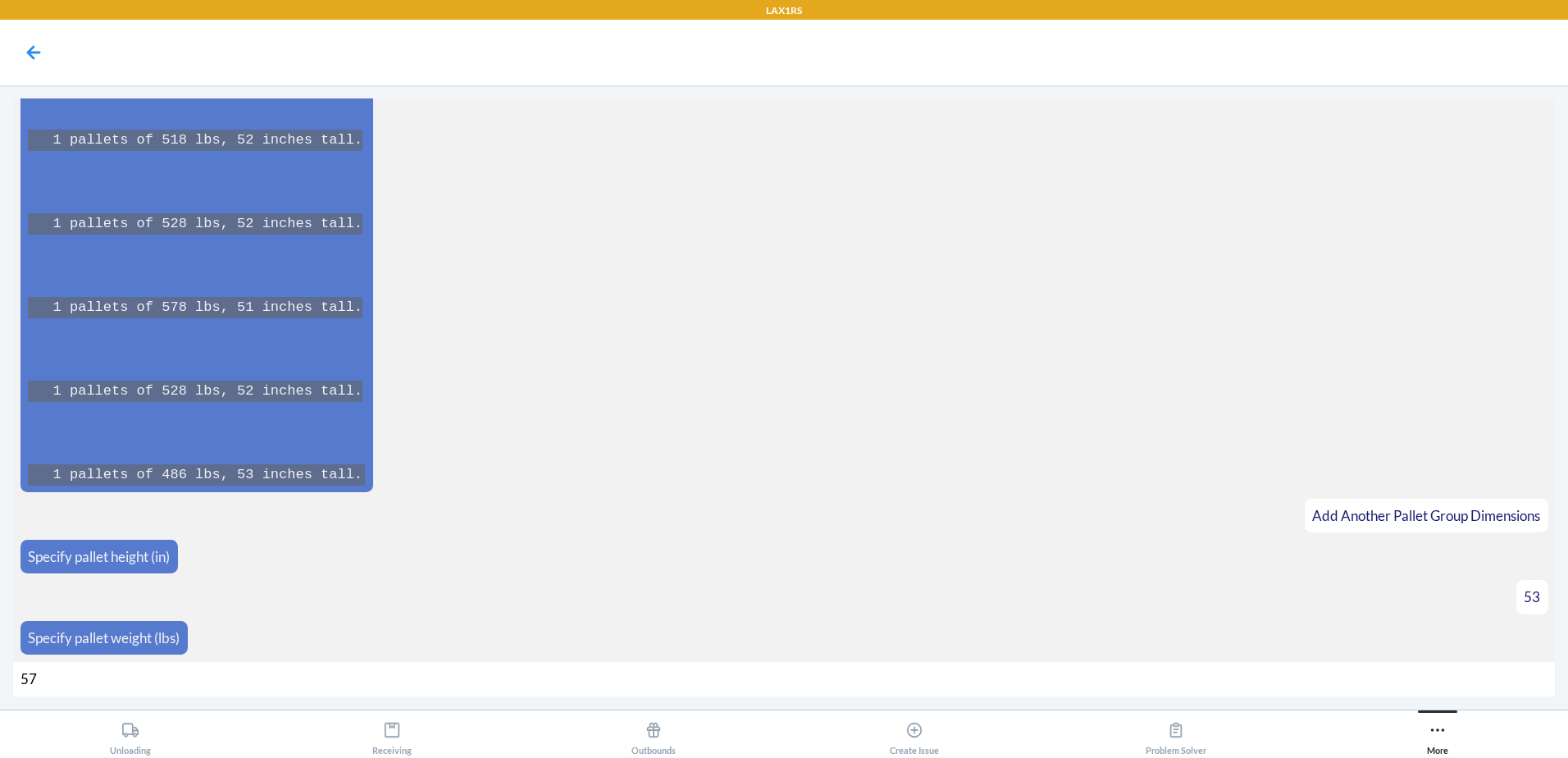
type input "574"
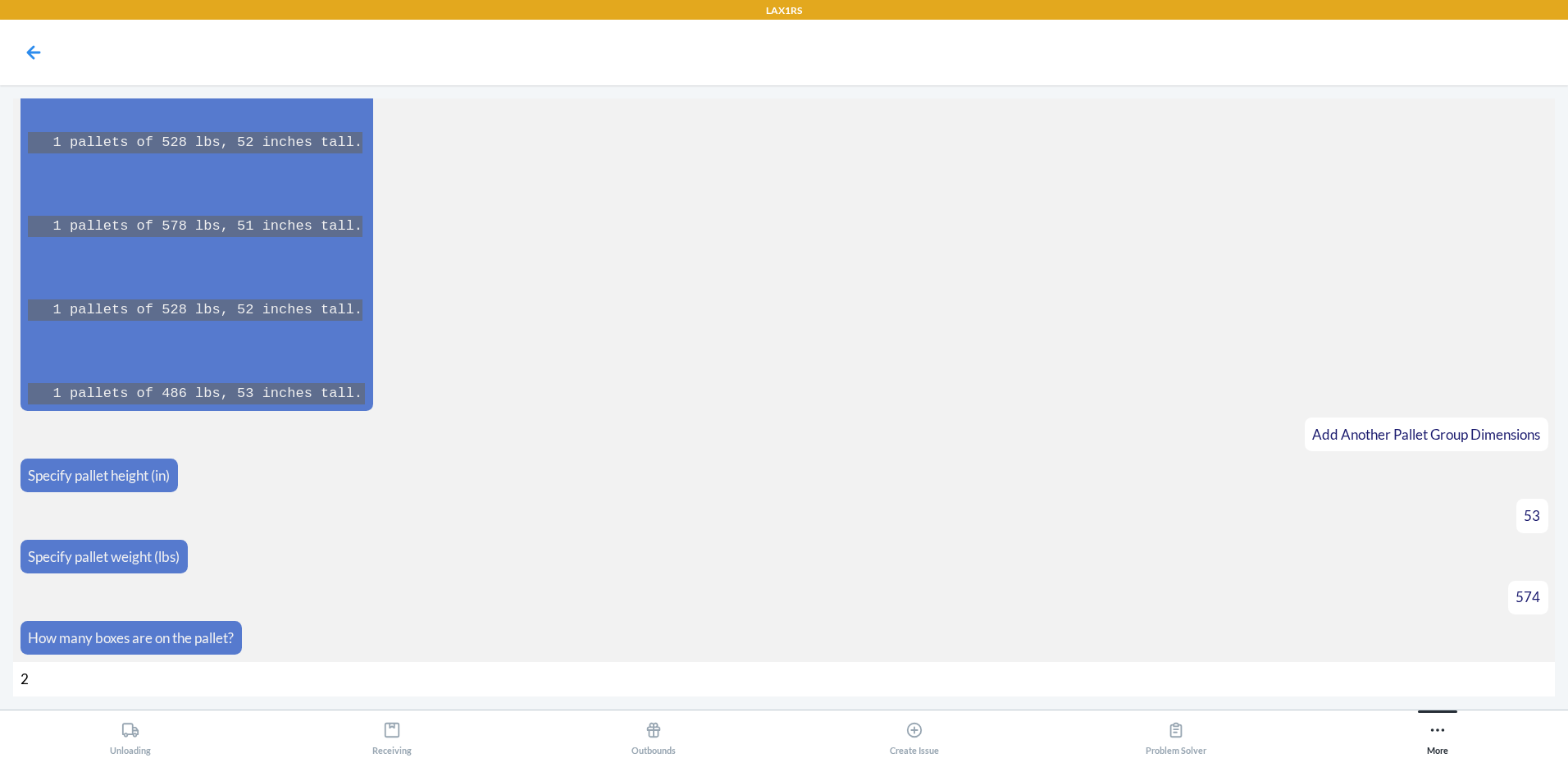
type input "25"
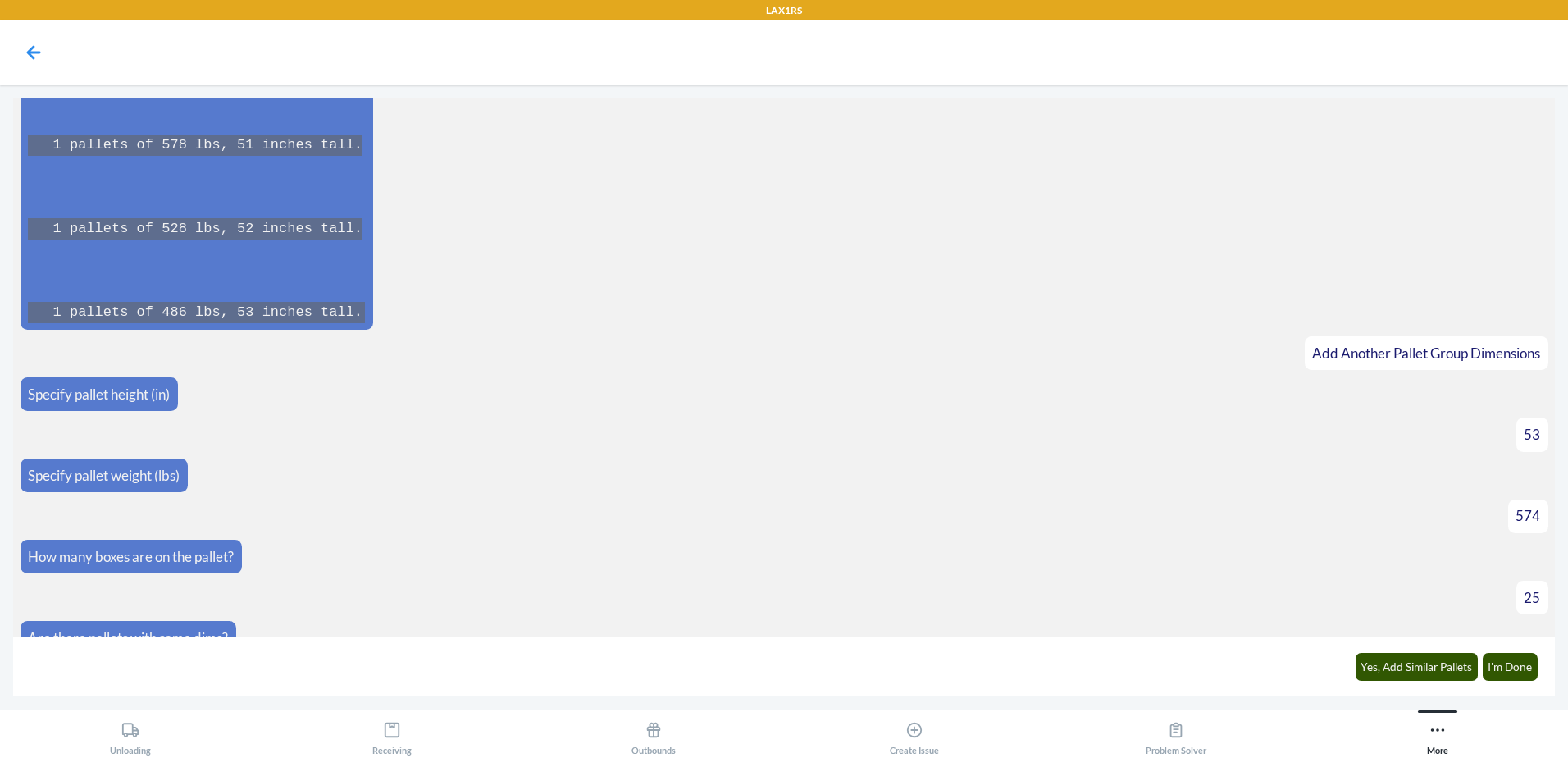
scroll to position [21116, 0]
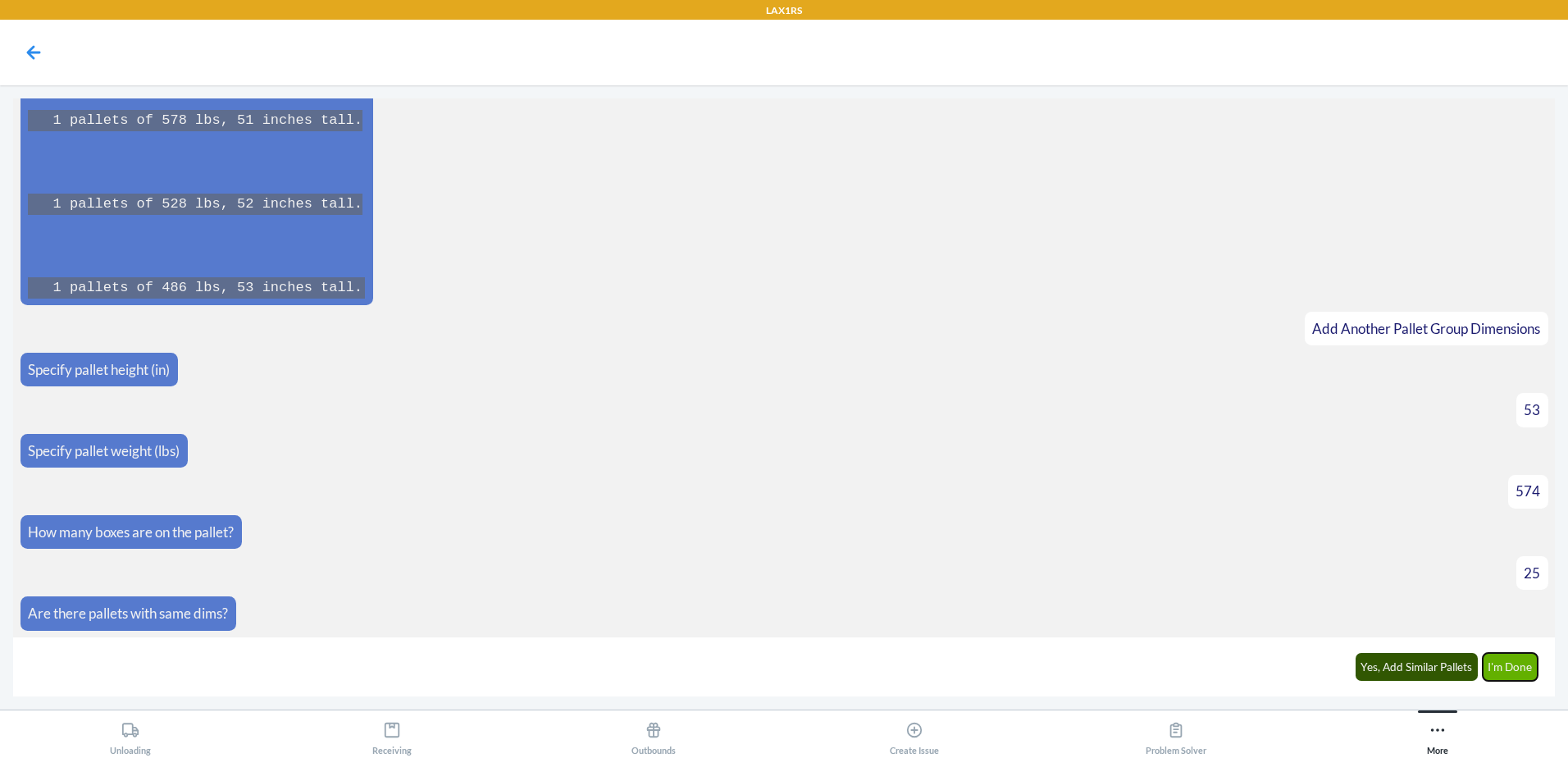
click at [1513, 671] on button "I'm Done" at bounding box center [1511, 666] width 56 height 28
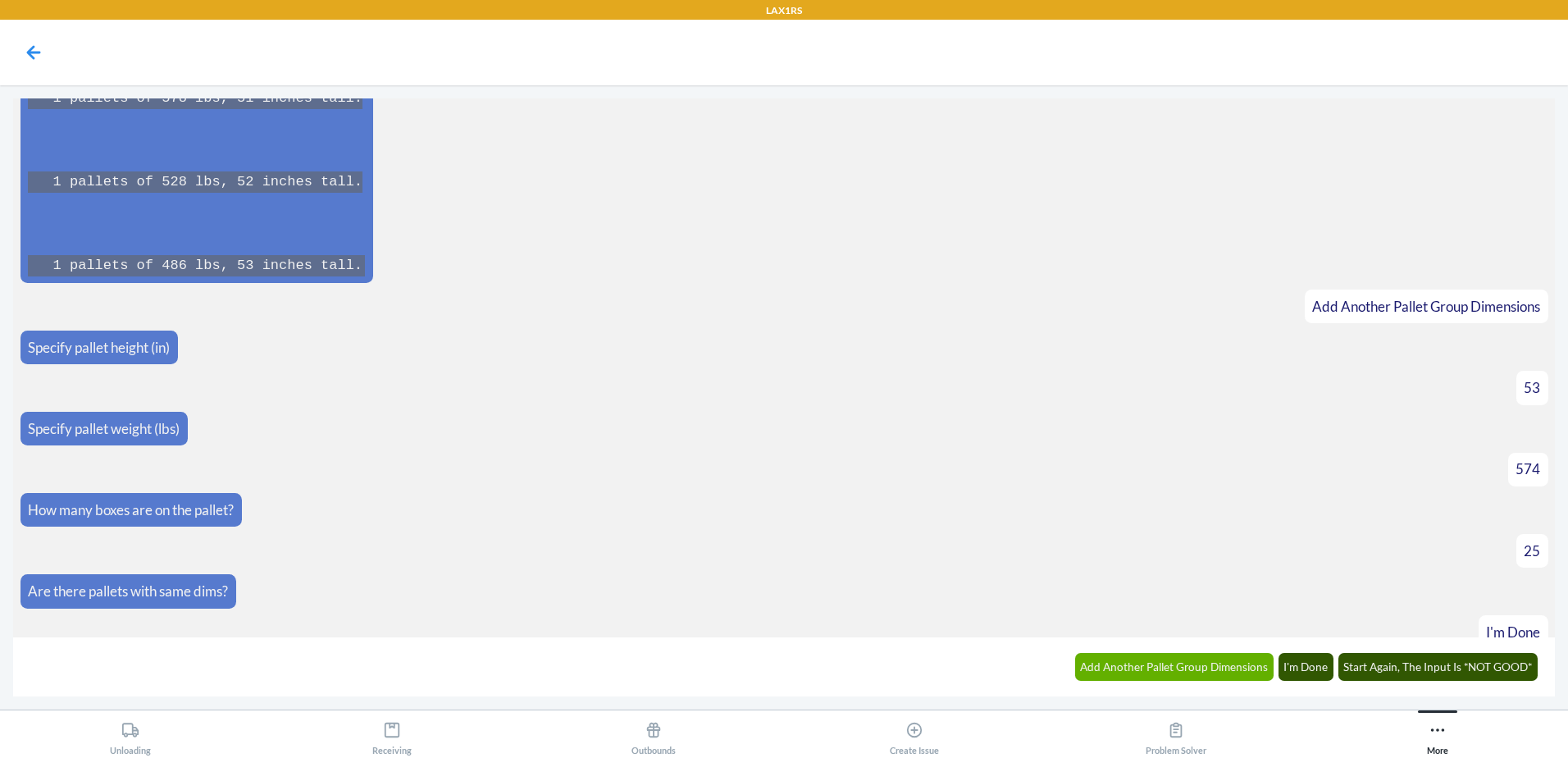
scroll to position [21697, 0]
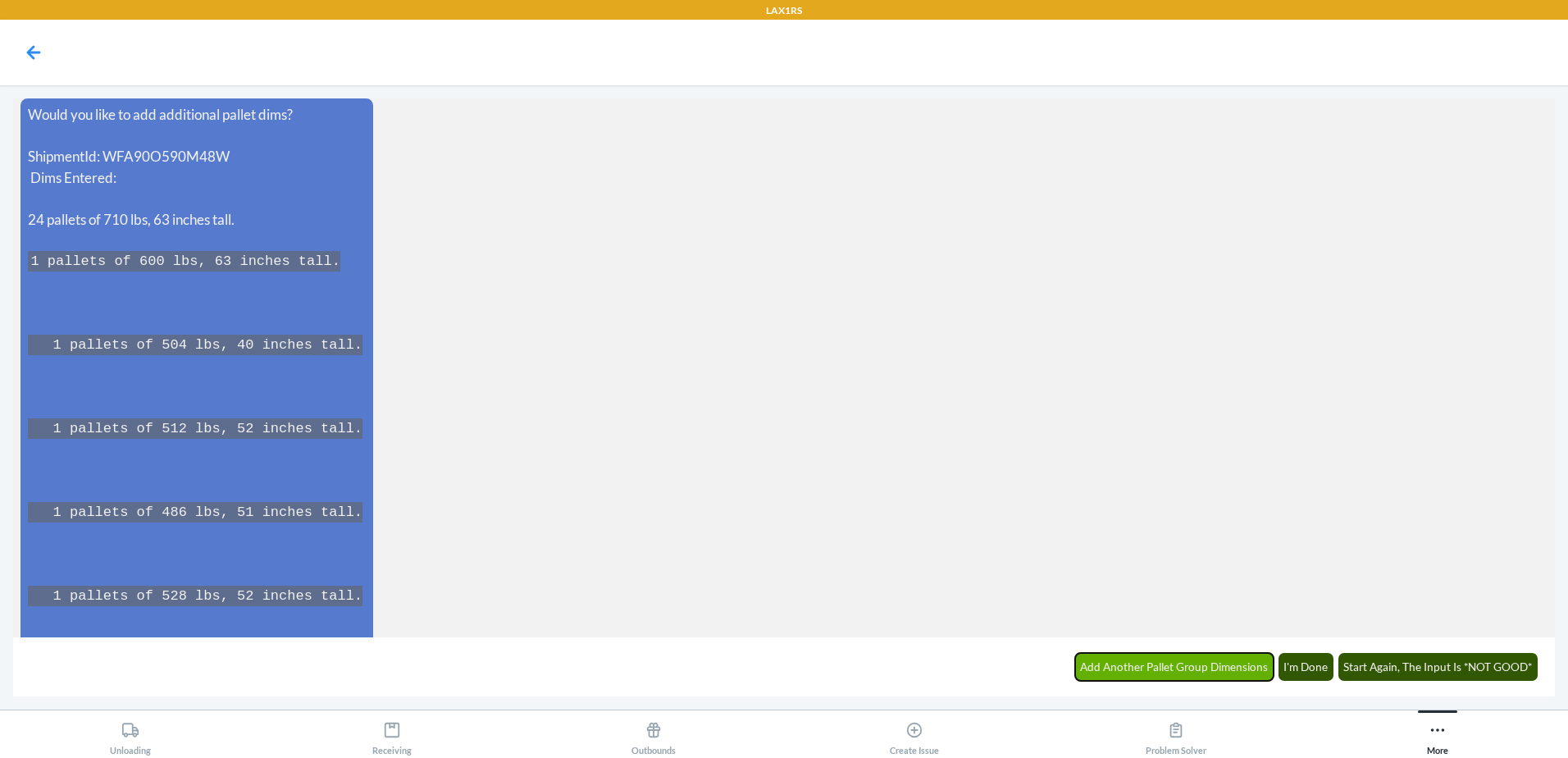
click at [1163, 667] on button "Add Another Pallet Group Dimensions" at bounding box center [1175, 666] width 200 height 28
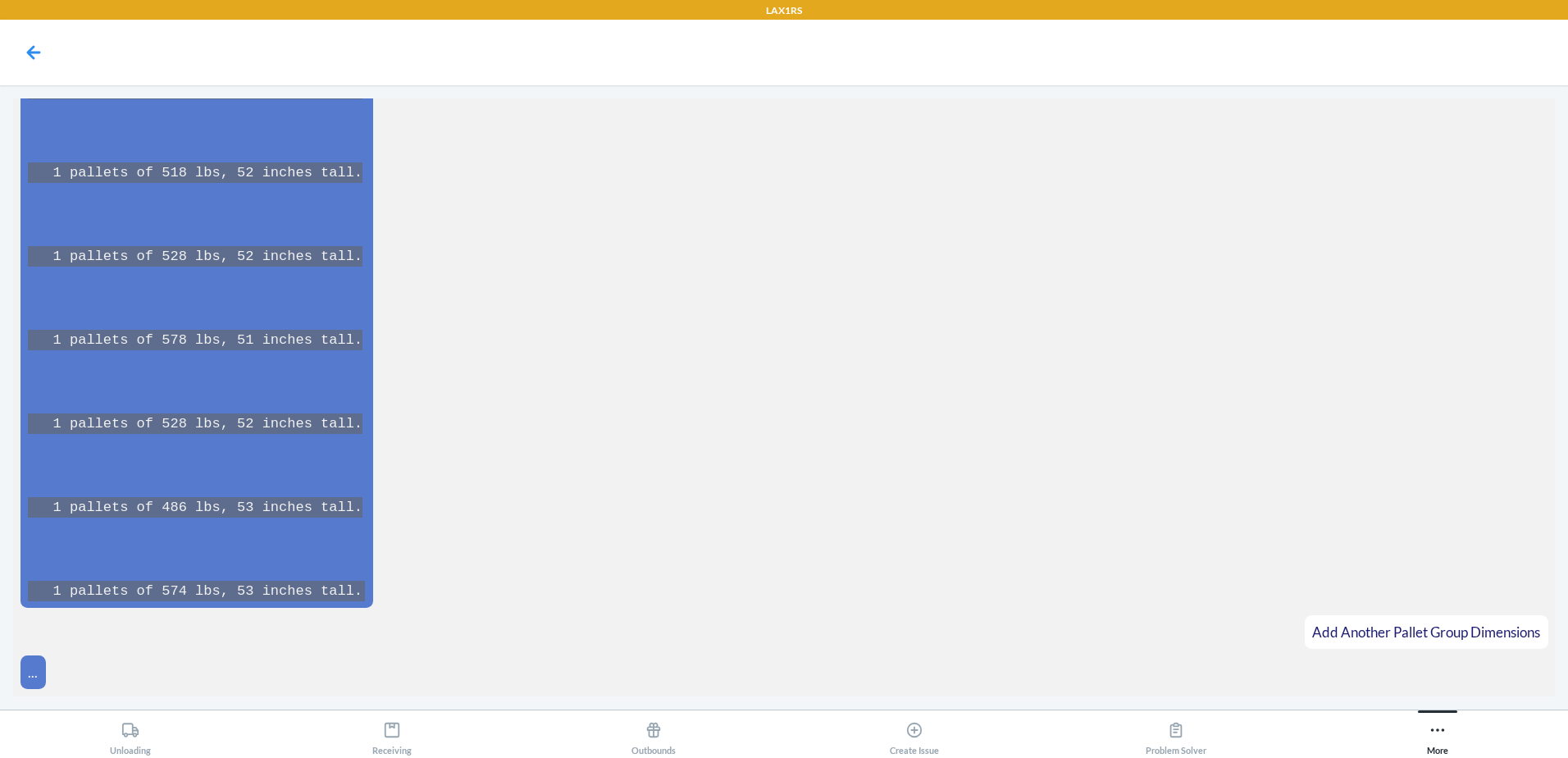
scroll to position [22740, 0]
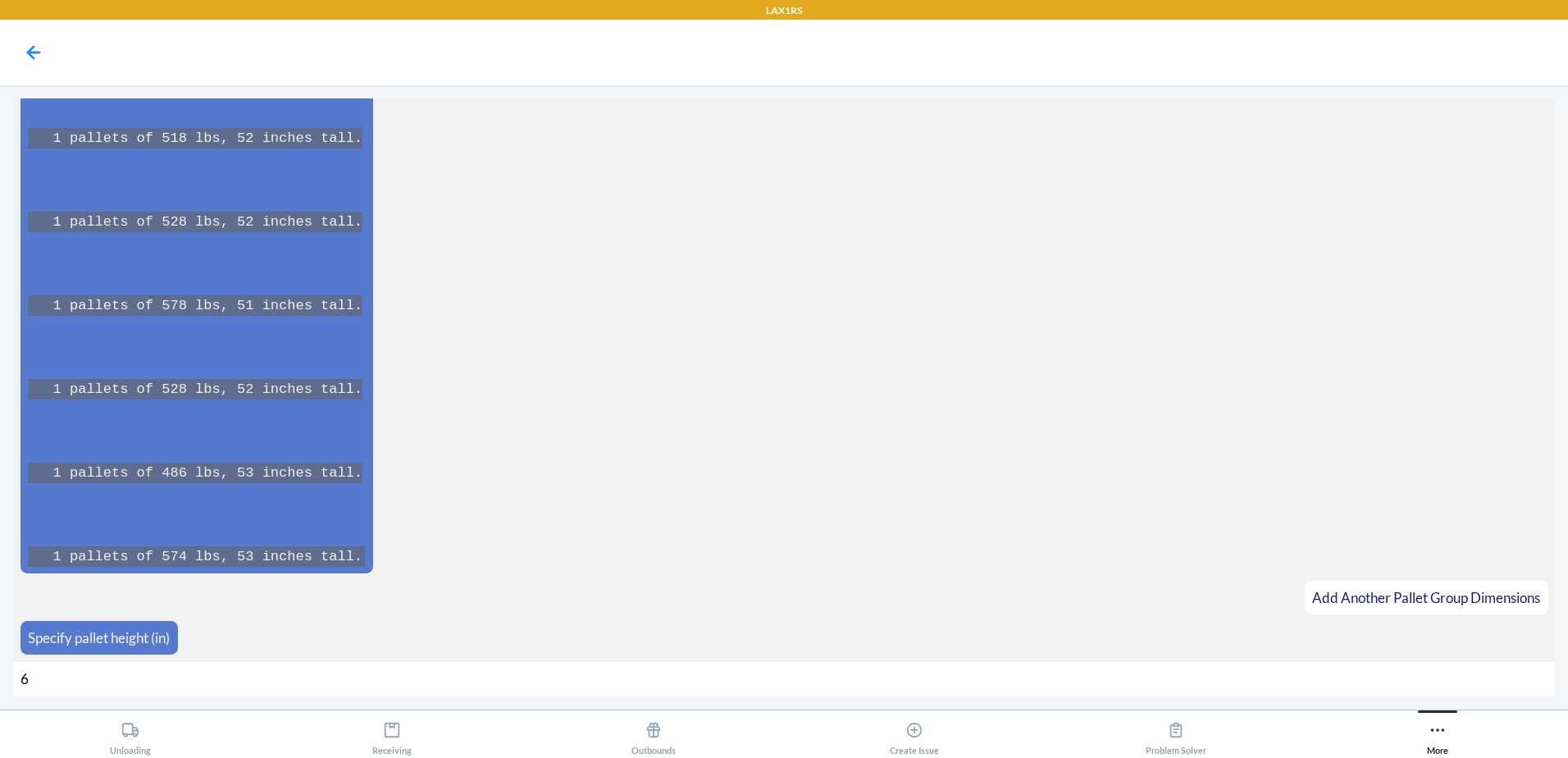
type input "64"
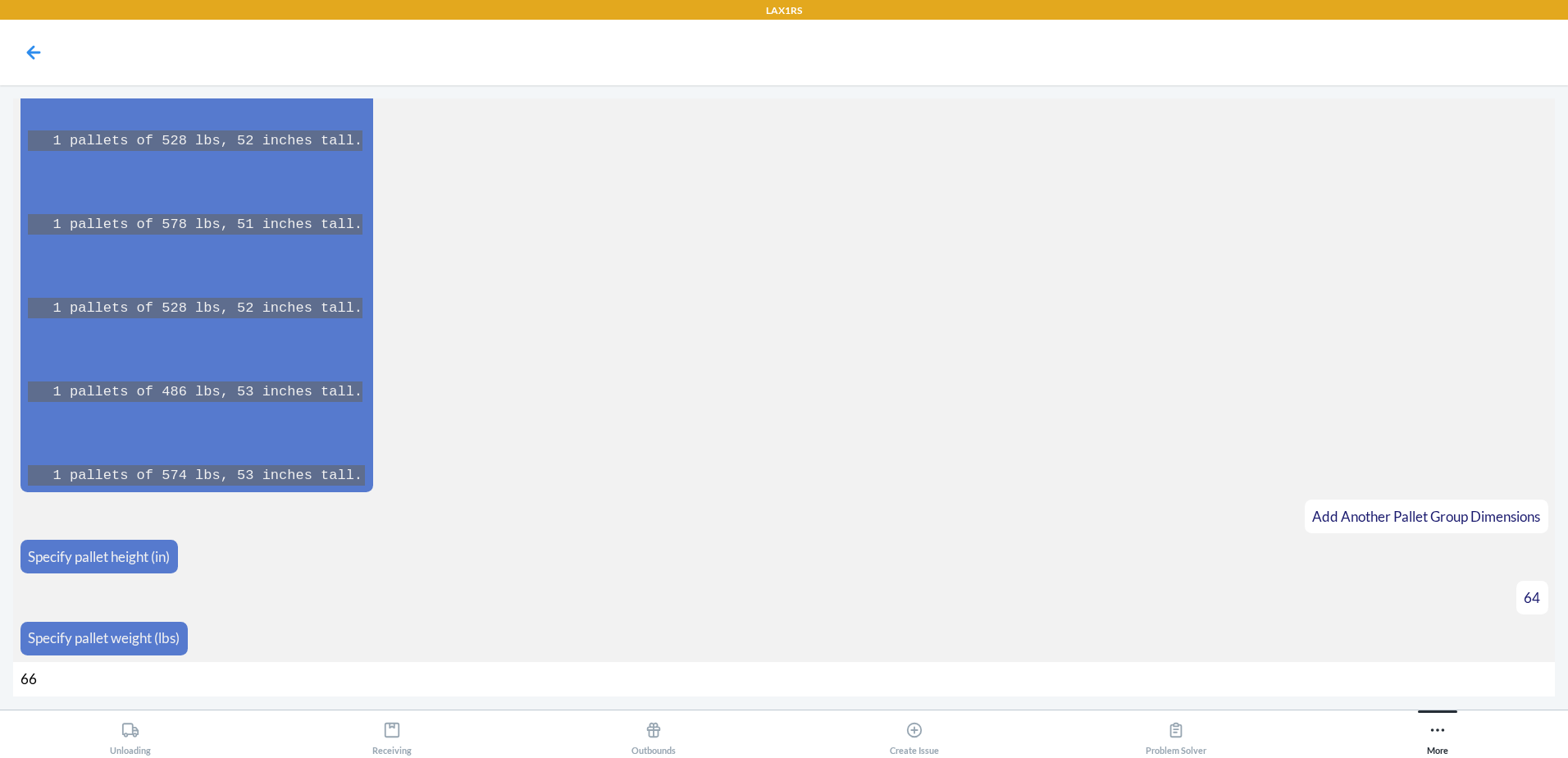
type input "668"
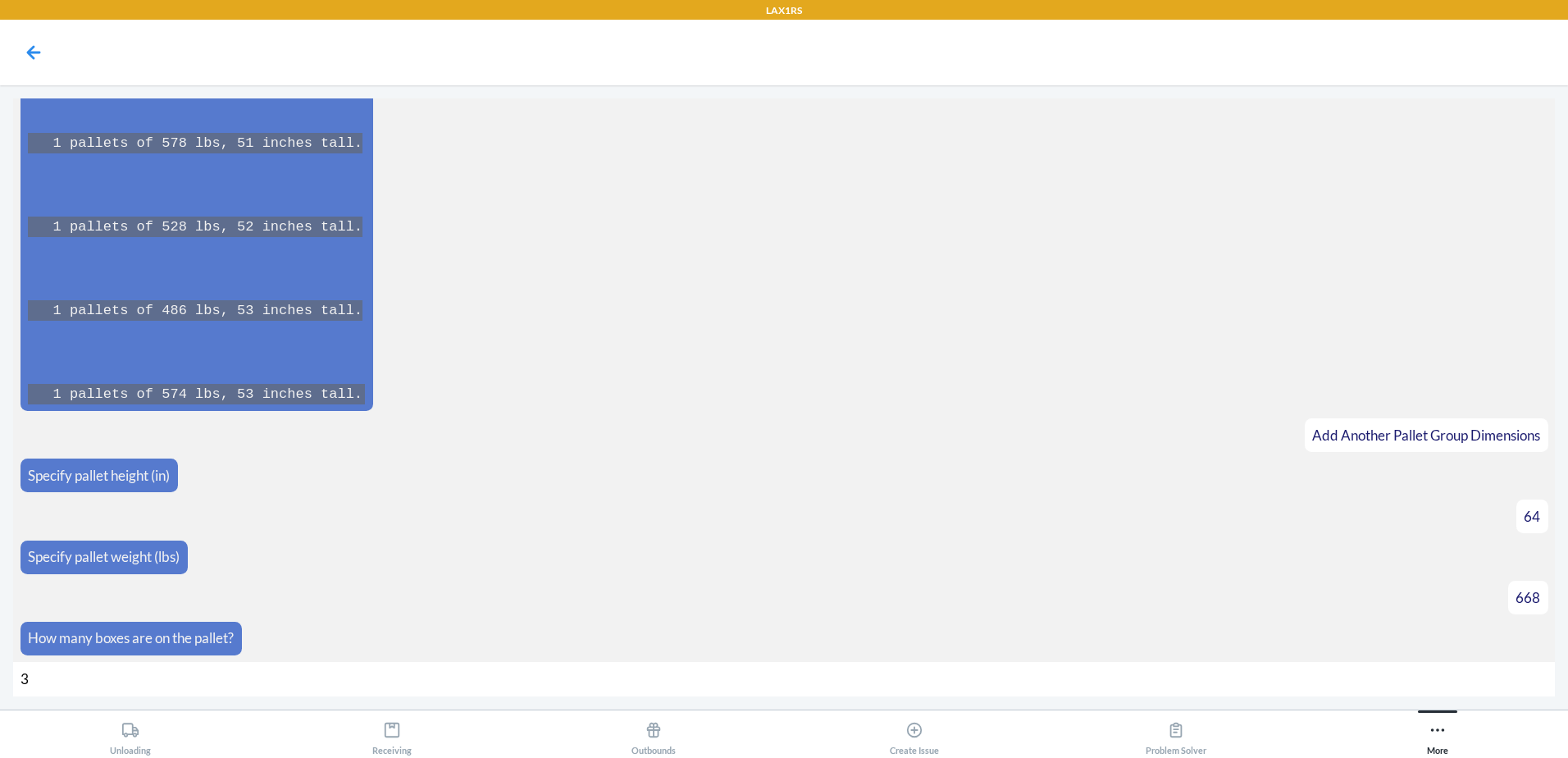
type input "32"
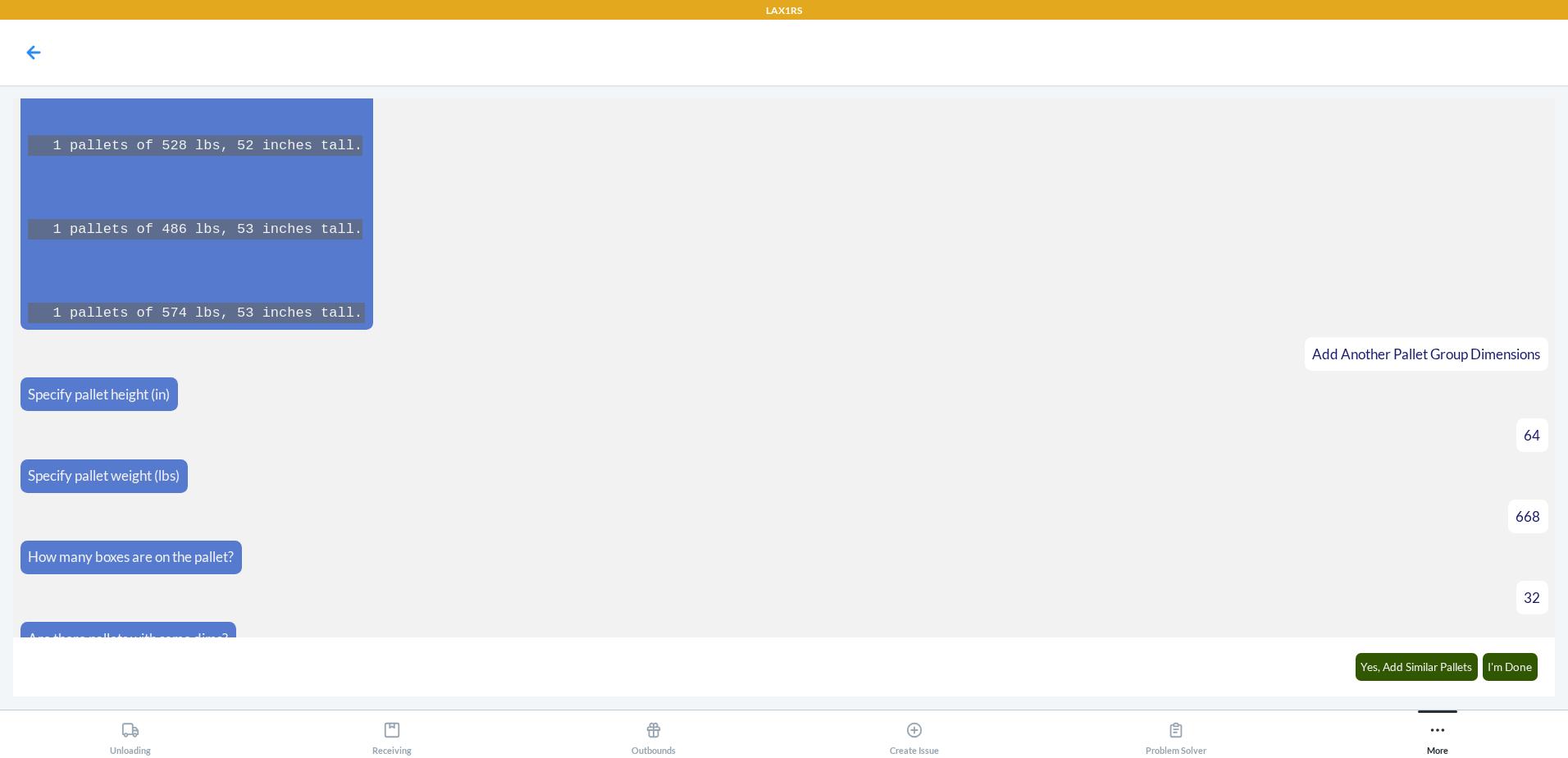
scroll to position [23008, 0]
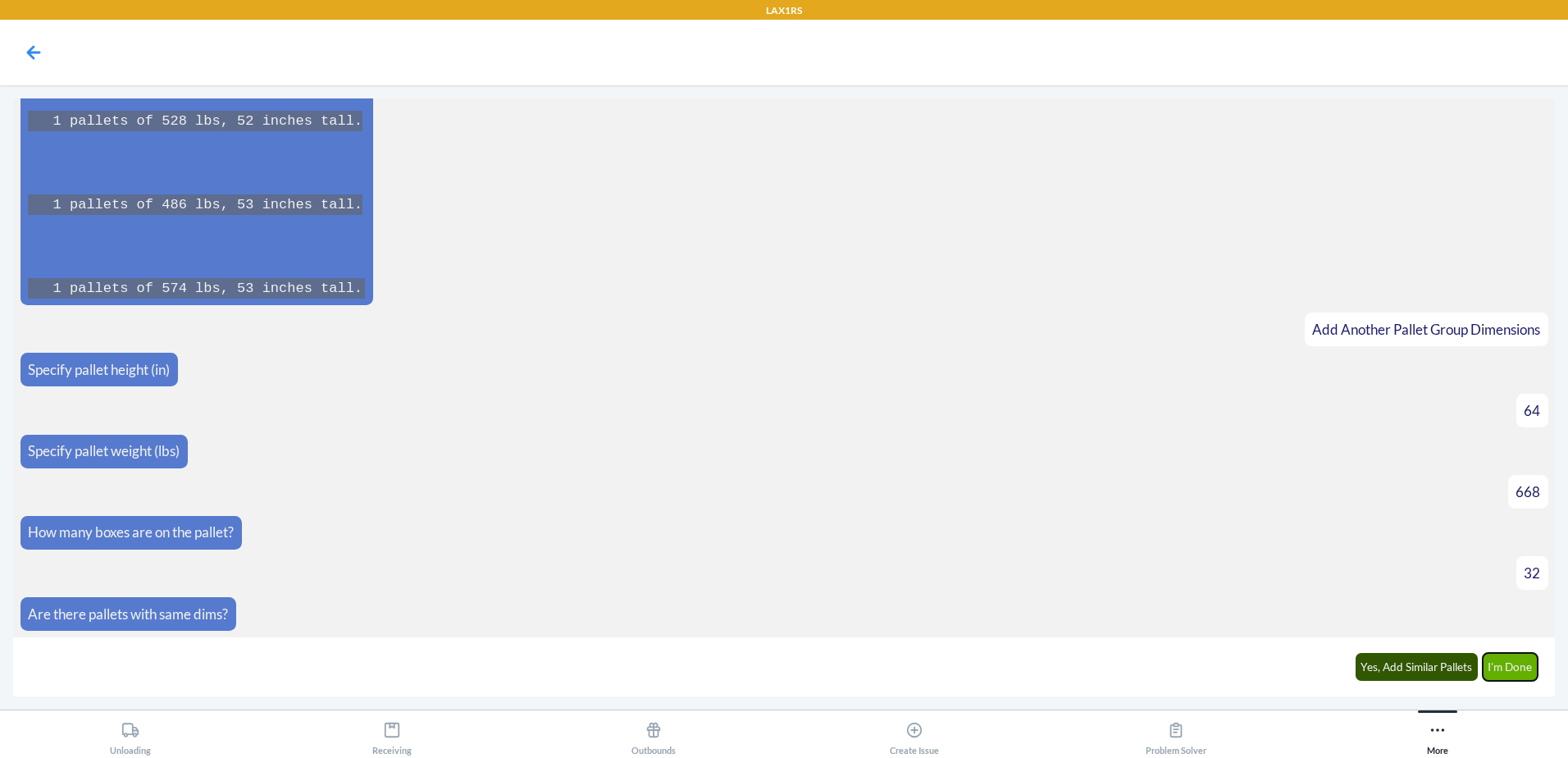
click at [1514, 668] on button "I'm Done" at bounding box center [1511, 666] width 56 height 28
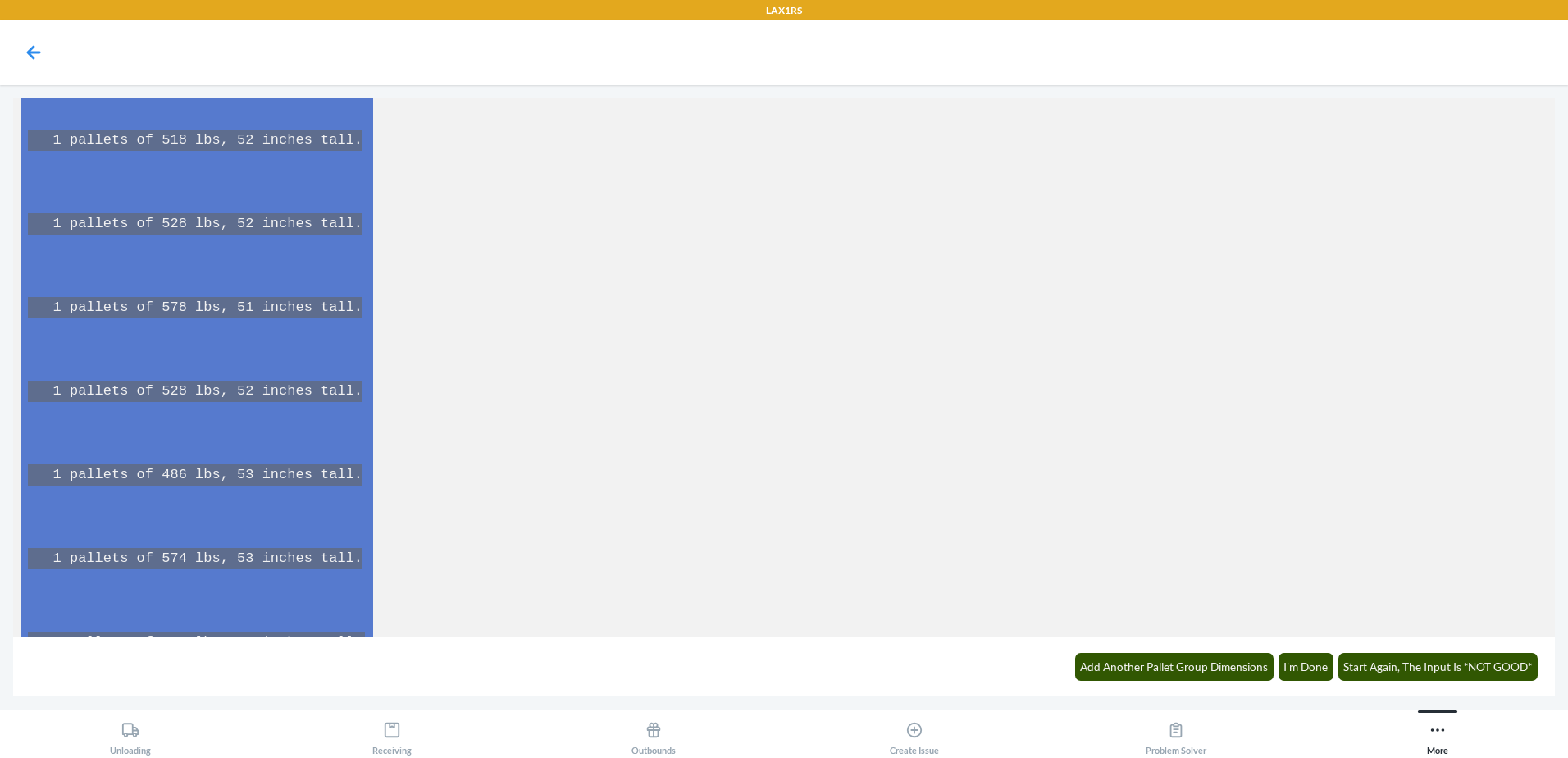
scroll to position [24658, 0]
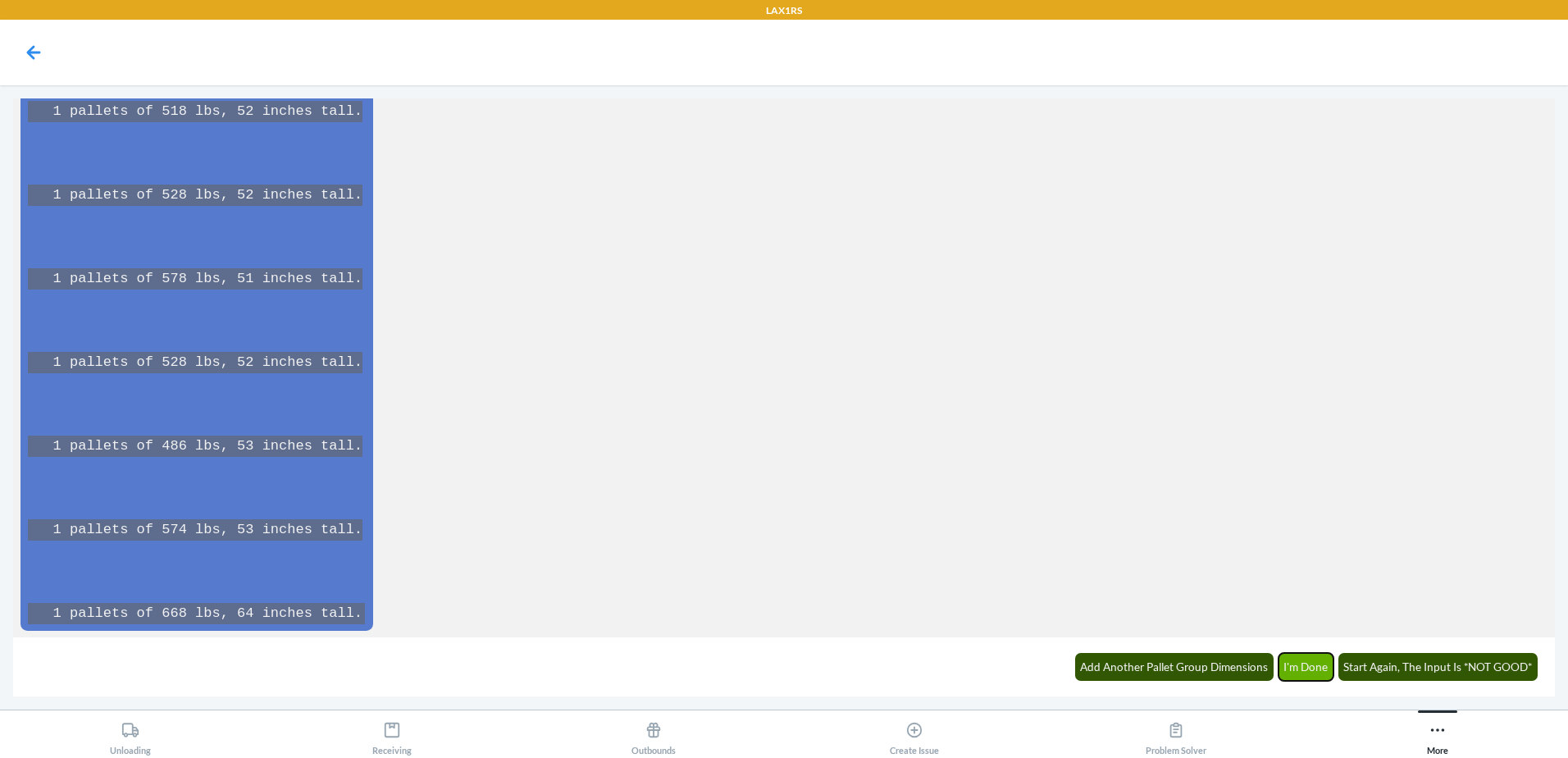
click at [1295, 670] on button "I'm Done" at bounding box center [1307, 666] width 56 height 28
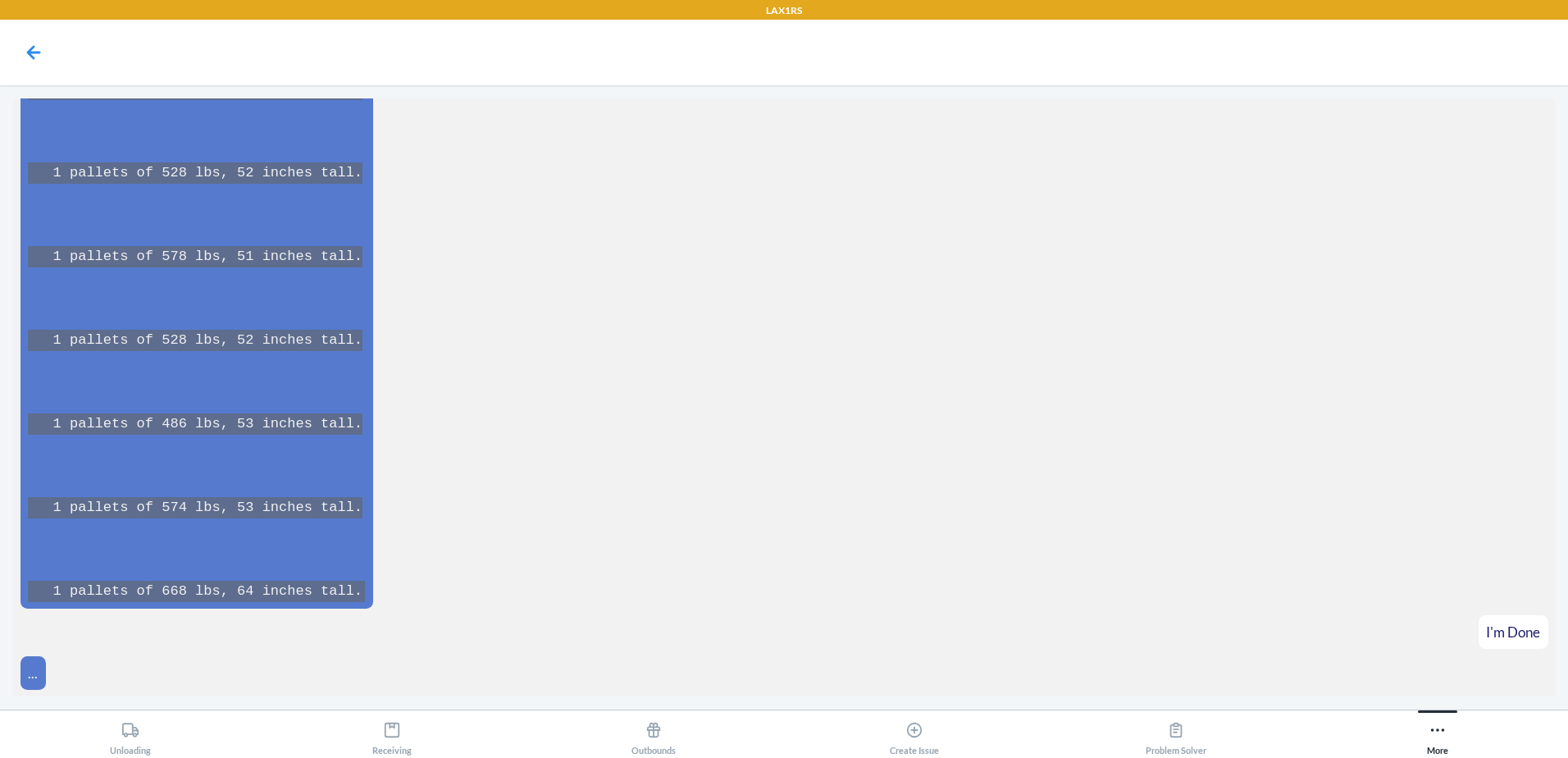
scroll to position [24740, 0]
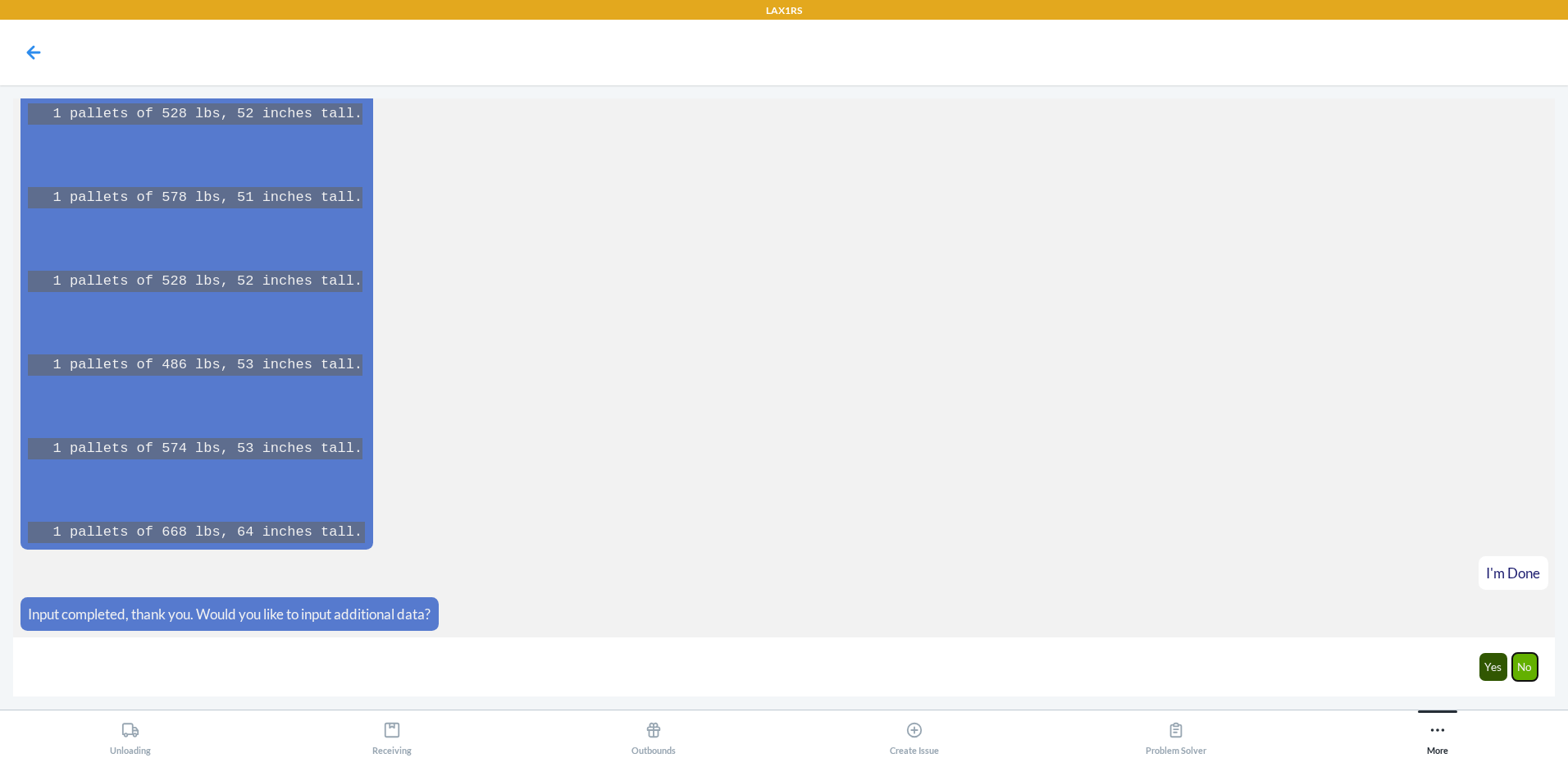
click at [1527, 673] on button "No" at bounding box center [1526, 666] width 26 height 28
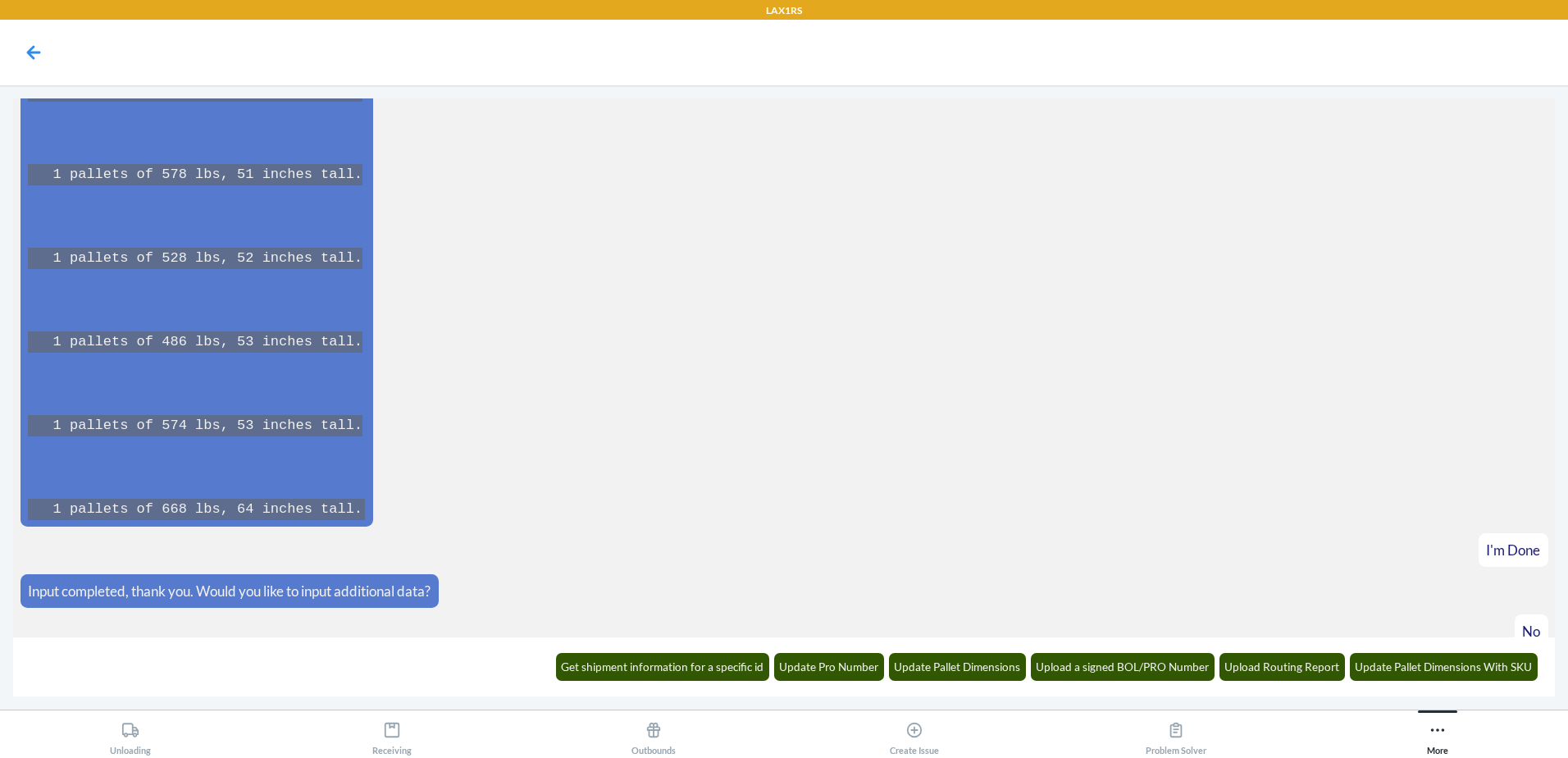
scroll to position [24822, 0]
